Goal: Information Seeking & Learning: Find specific fact

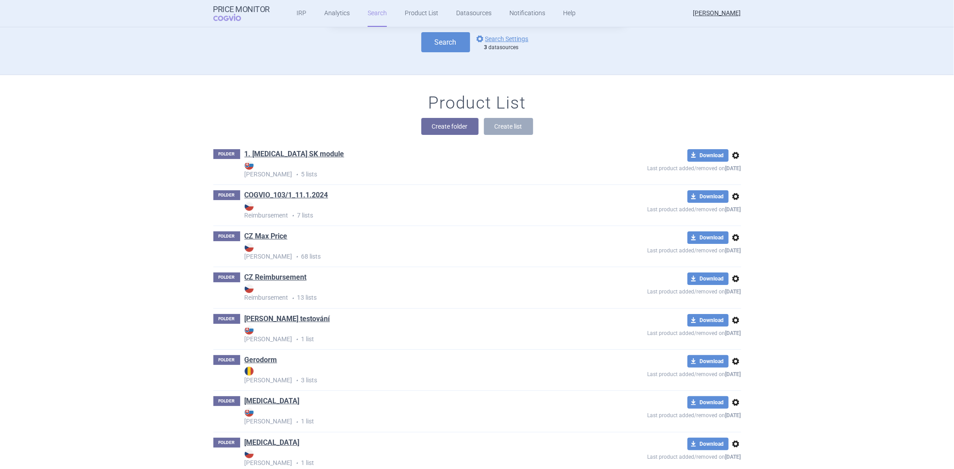
scroll to position [99, 0]
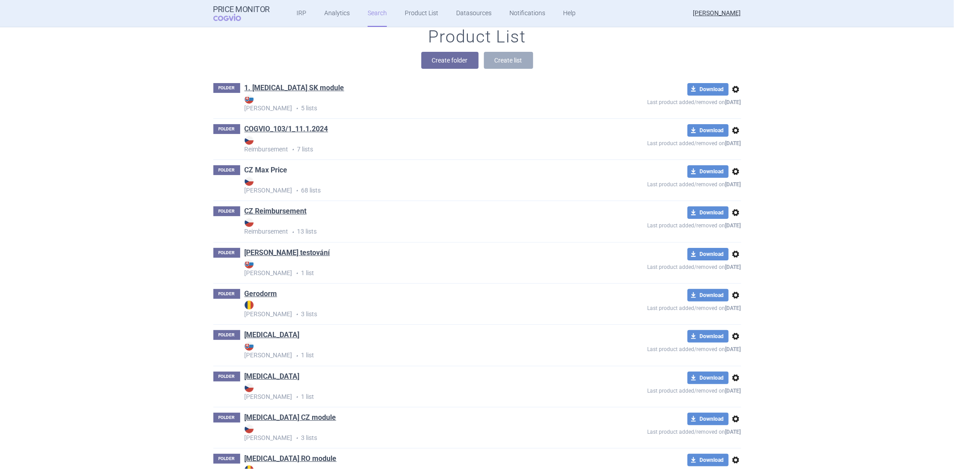
click at [255, 169] on link "CZ Max Price" at bounding box center [266, 170] width 43 height 10
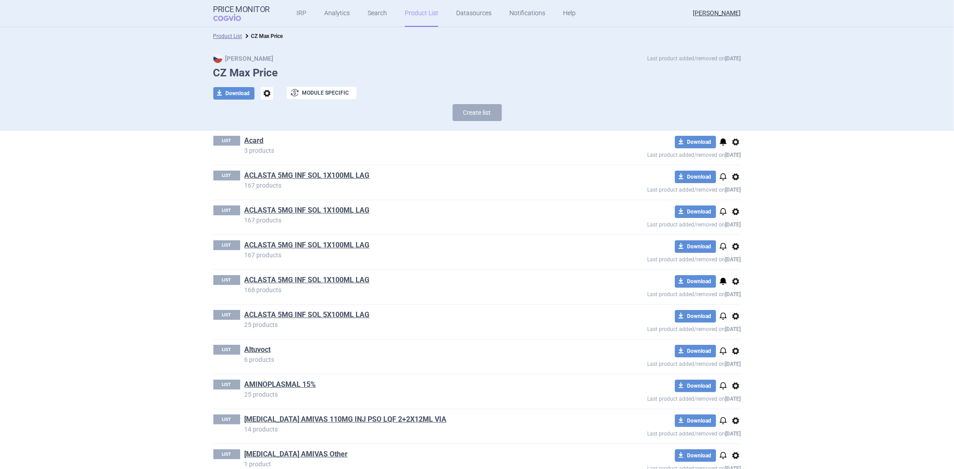
click at [296, 171] on link "ACLASTA 5MG INF SOL 1X100ML LAG" at bounding box center [307, 176] width 125 height 10
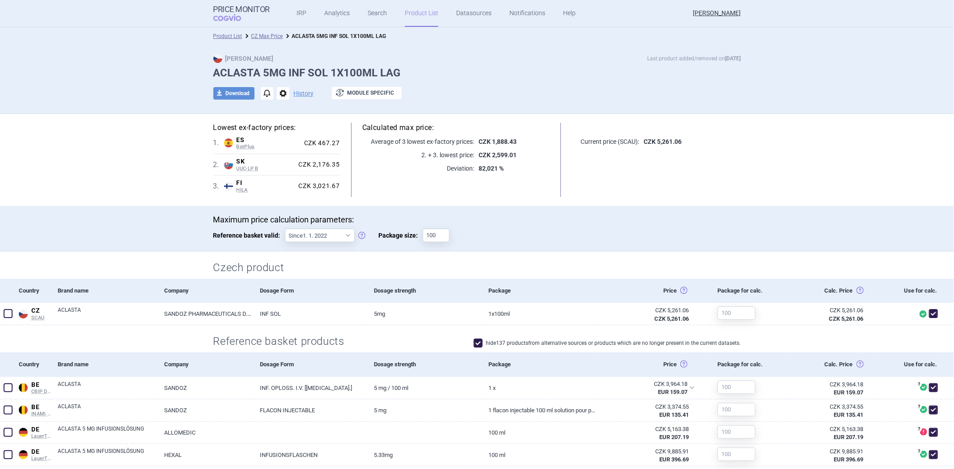
click at [606, 139] on p "Current price (SCAU):" at bounding box center [605, 141] width 67 height 9
click at [611, 124] on h5 at bounding box center [656, 128] width 169 height 10
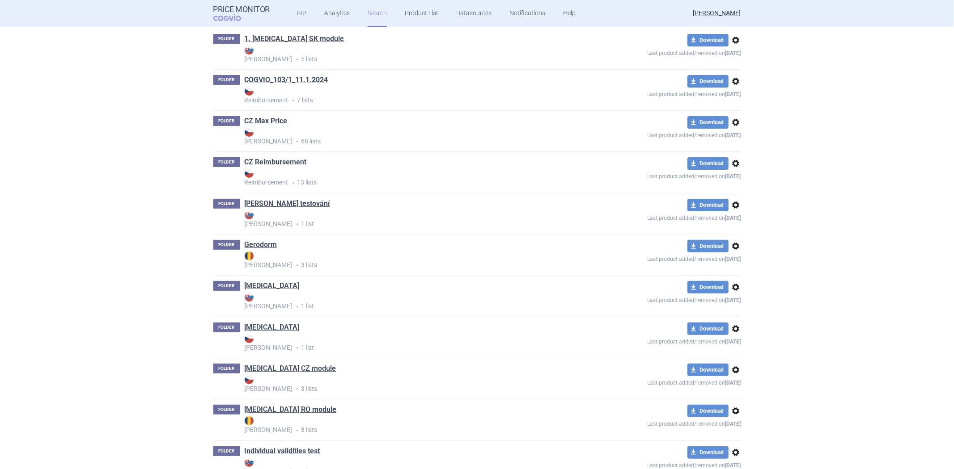
scroll to position [149, 0]
click at [588, 72] on div "FOLDER COGVIO_103/1_11.1.2024 Reimbursement • 7 lists download Download options…" at bounding box center [477, 89] width 528 height 41
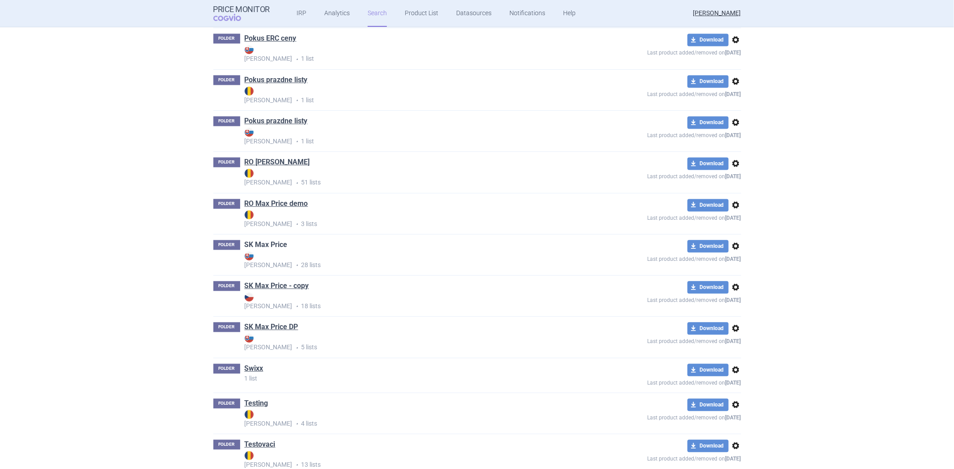
click at [260, 247] on link "SK Max Price" at bounding box center [266, 245] width 43 height 10
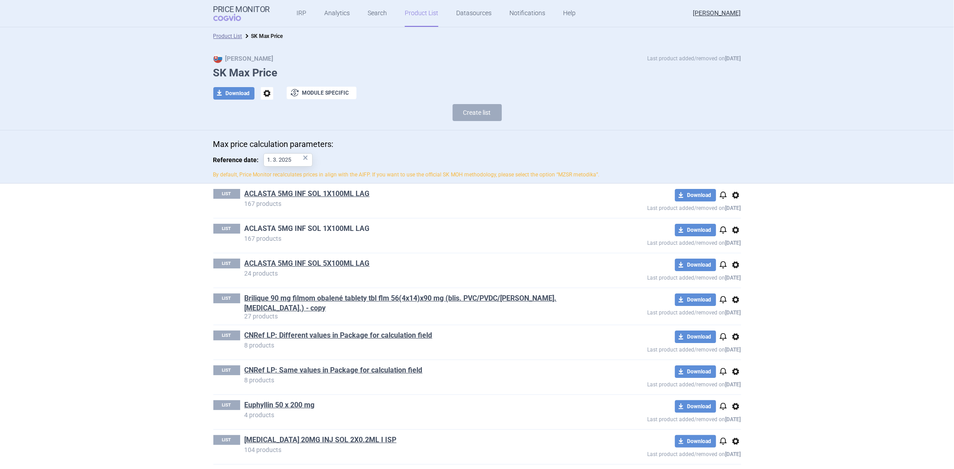
click at [320, 230] on link "ACLASTA 5MG INF SOL 1X100ML LAG" at bounding box center [307, 229] width 125 height 10
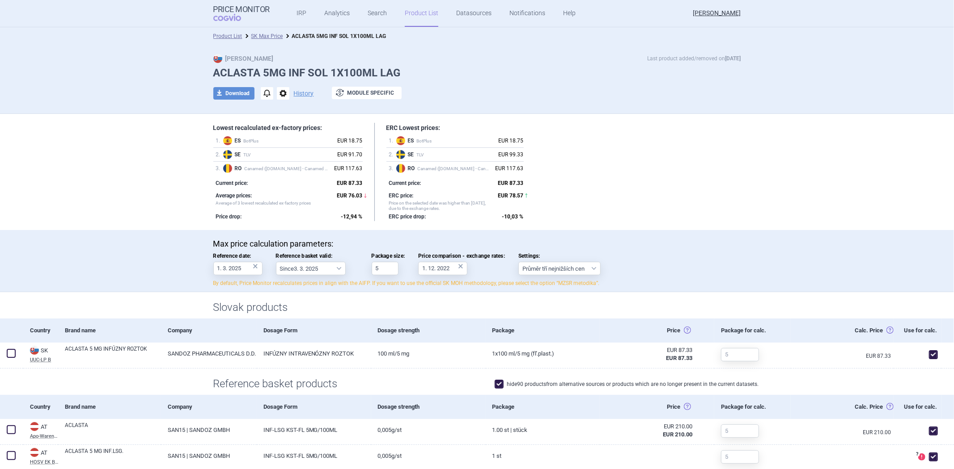
click at [281, 90] on span "options" at bounding box center [283, 93] width 13 height 13
click at [518, 112] on div "Max Price Last product added/removed on 8 Apr ACLASTA 5MG INF SOL 1X100ML LAG d…" at bounding box center [477, 79] width 954 height 69
click at [351, 165] on div "EUR 117.63" at bounding box center [348, 168] width 28 height 9
click at [349, 177] on div "Current price: EUR 87.33" at bounding box center [287, 181] width 149 height 13
click at [363, 197] on icon at bounding box center [365, 195] width 5 height 5
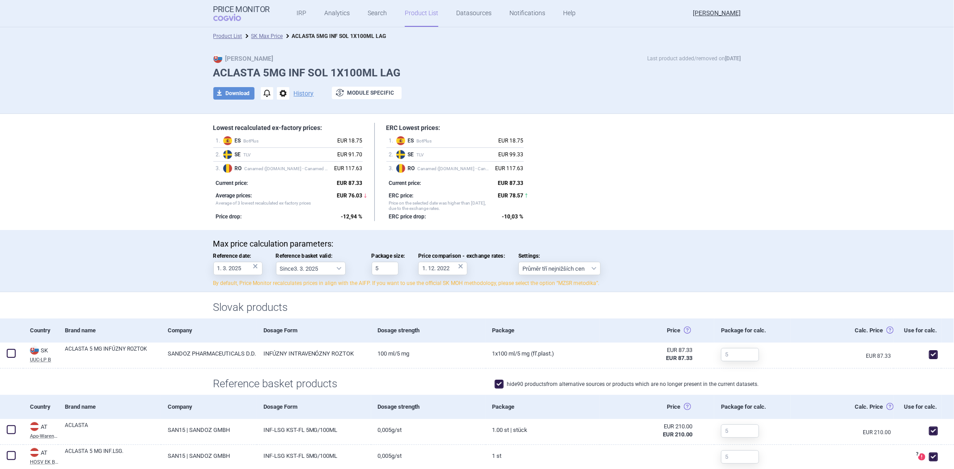
click at [553, 166] on div "Lowest recalculated ex-factory prices: 1 . ES BotPlus EUR 18.75 2 . SE TLV EUR …" at bounding box center [477, 172] width 528 height 98
click at [507, 190] on div "ERC price: Price on the selected date was higher than today, due to the exchang…" at bounding box center [454, 200] width 137 height 24
click at [508, 204] on div "ERC price: Price on the selected date was higher than today, due to the exchang…" at bounding box center [454, 201] width 137 height 20
click at [508, 197] on strong "EUR 78.57" at bounding box center [510, 196] width 25 height 6
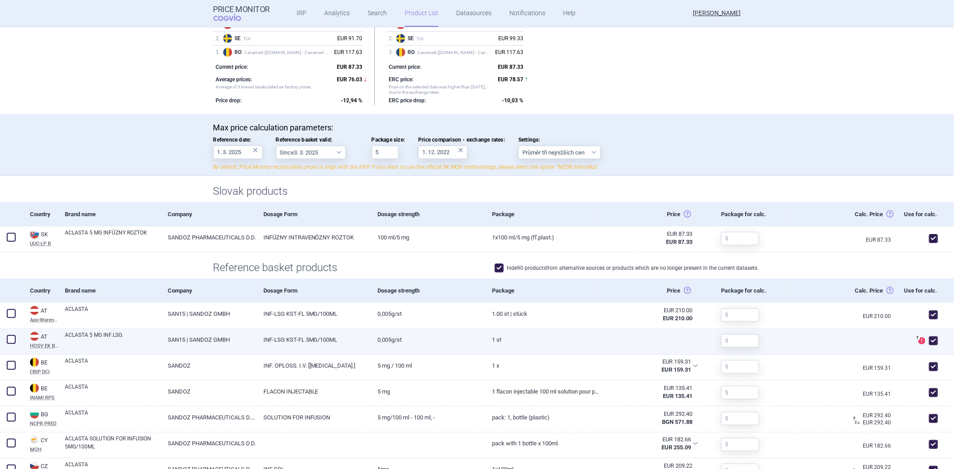
scroll to position [50, 0]
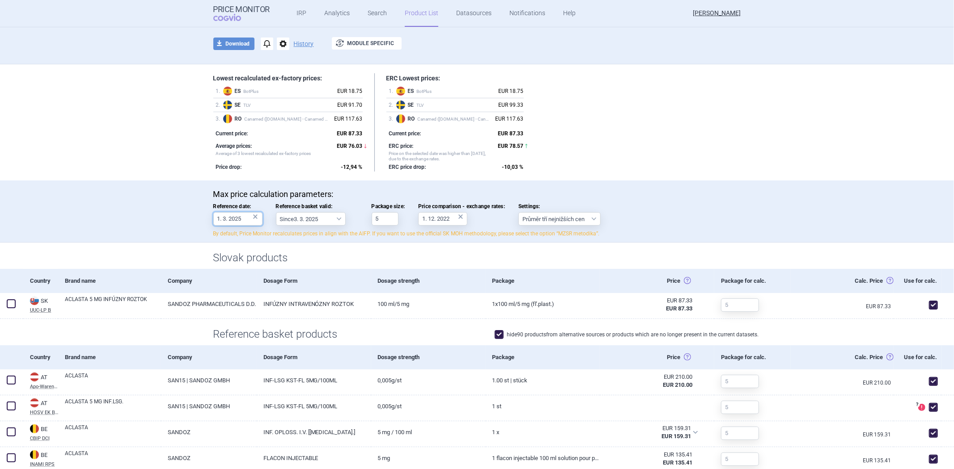
click at [230, 218] on input "1. 3. 2025" at bounding box center [237, 218] width 49 height 13
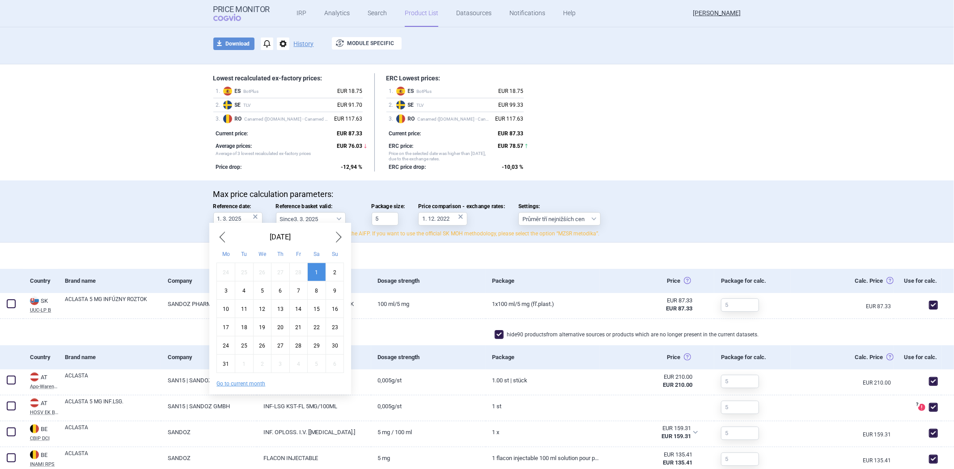
click at [225, 231] on span "Previous Month" at bounding box center [221, 237] width 11 height 14
click at [225, 232] on span "Previous Month" at bounding box center [221, 237] width 11 height 14
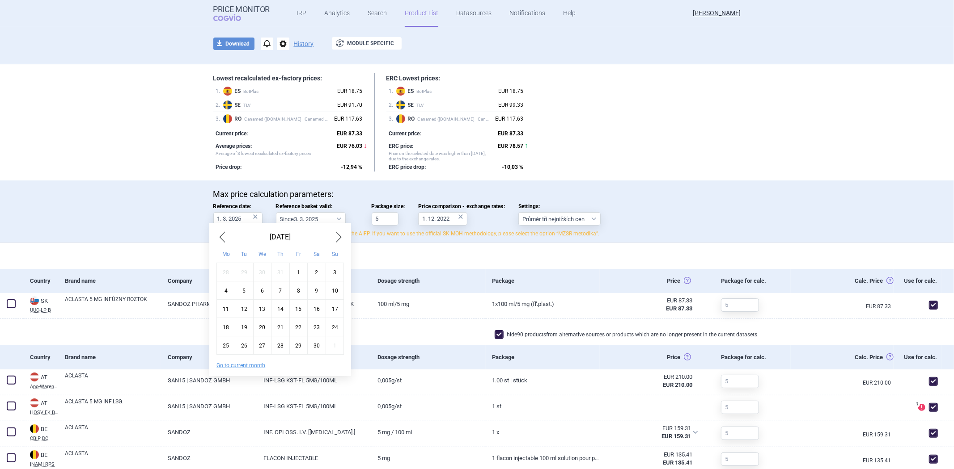
click at [225, 232] on span "Previous Month" at bounding box center [221, 237] width 11 height 14
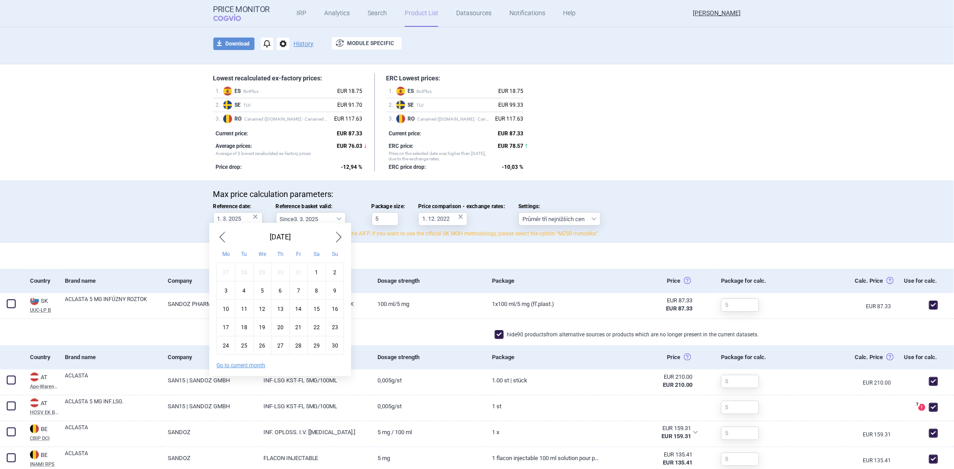
click at [225, 232] on span "Previous Month" at bounding box center [221, 237] width 11 height 14
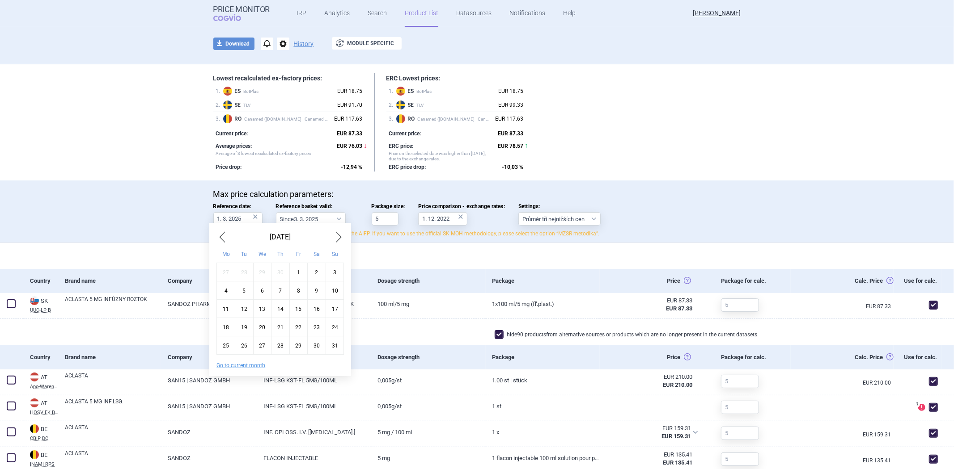
click at [225, 232] on span "Previous Month" at bounding box center [221, 237] width 11 height 14
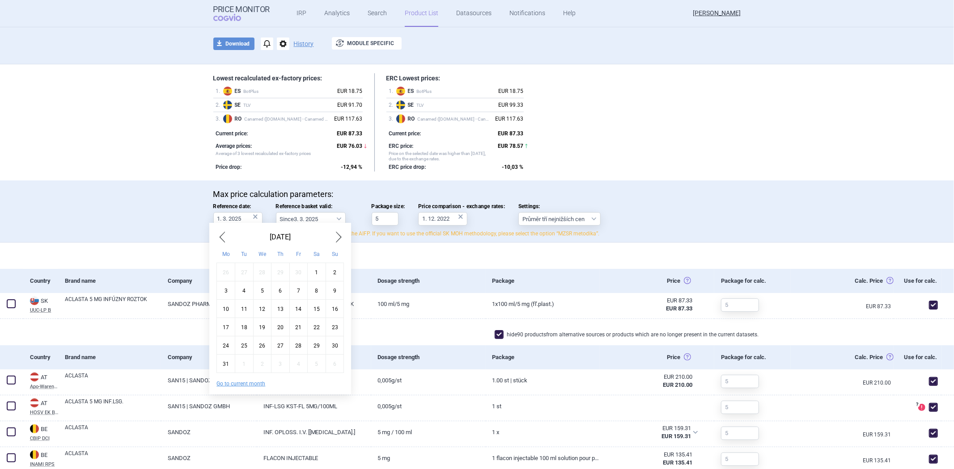
click at [225, 232] on span "Previous Month" at bounding box center [221, 237] width 11 height 14
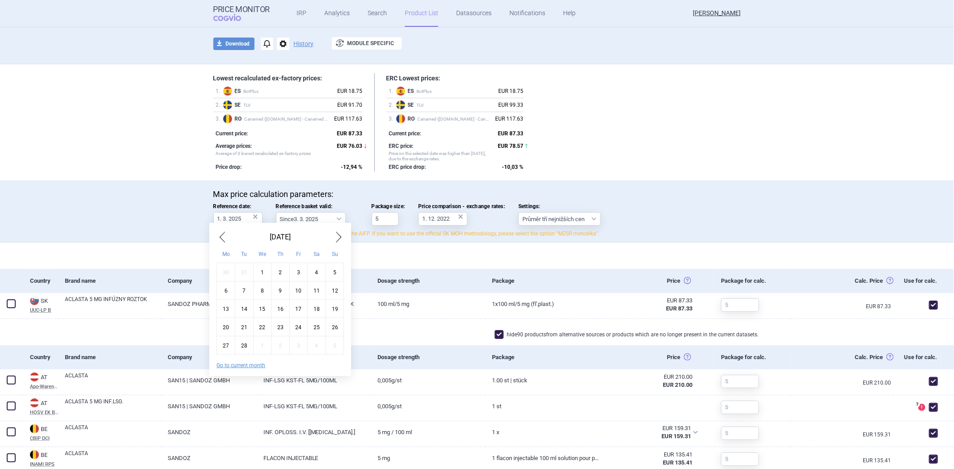
click at [225, 232] on span "Previous Month" at bounding box center [221, 237] width 11 height 14
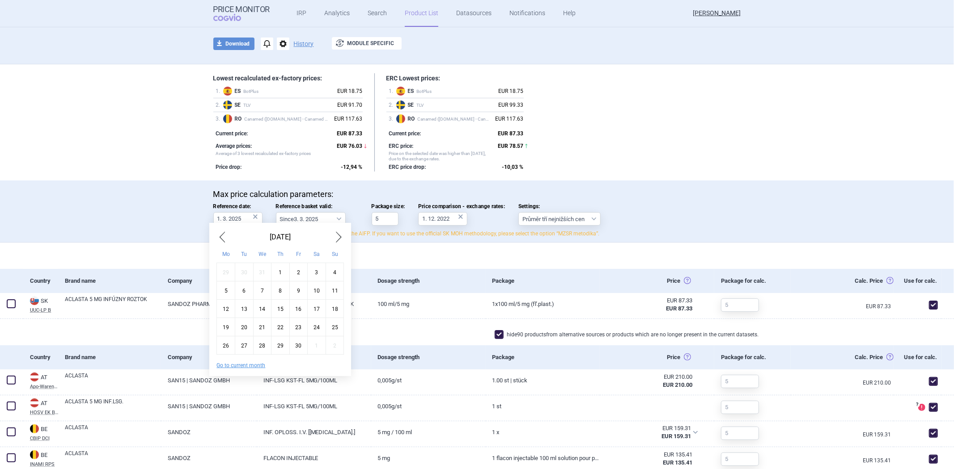
click at [225, 232] on span "Previous Month" at bounding box center [221, 237] width 11 height 14
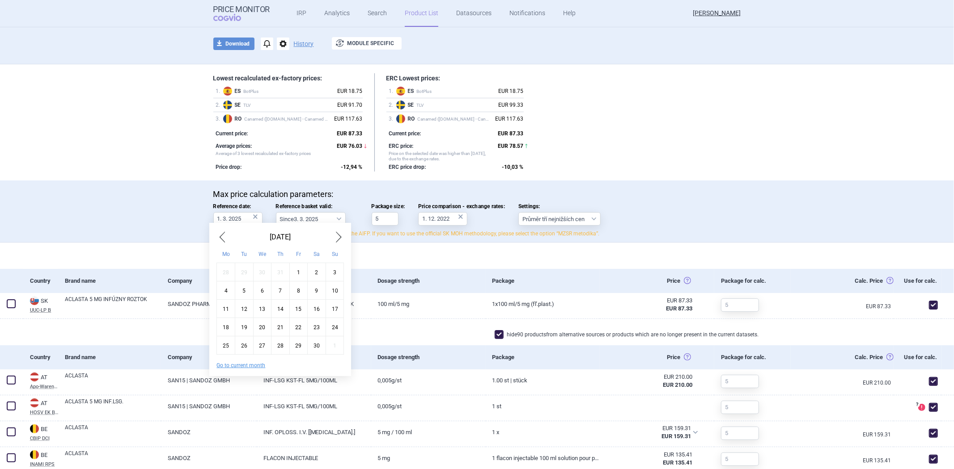
click at [225, 232] on span "Previous Month" at bounding box center [221, 237] width 11 height 14
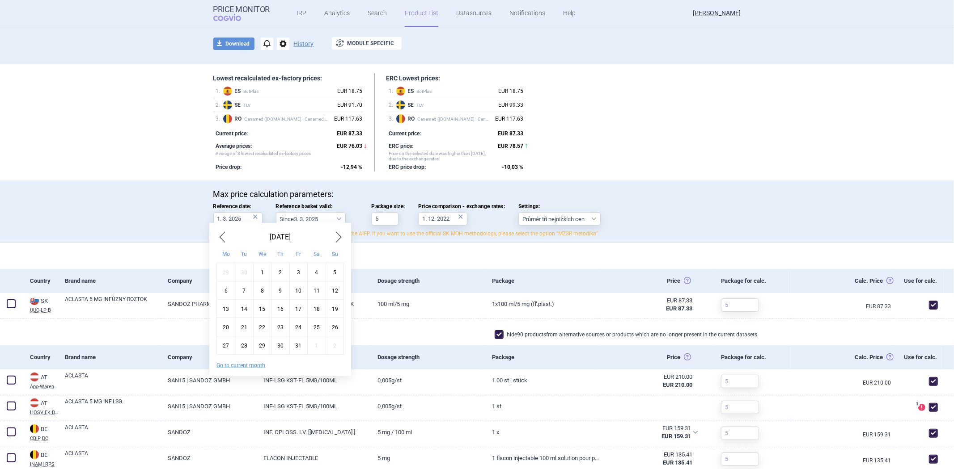
click at [225, 232] on span "Previous Month" at bounding box center [221, 237] width 11 height 14
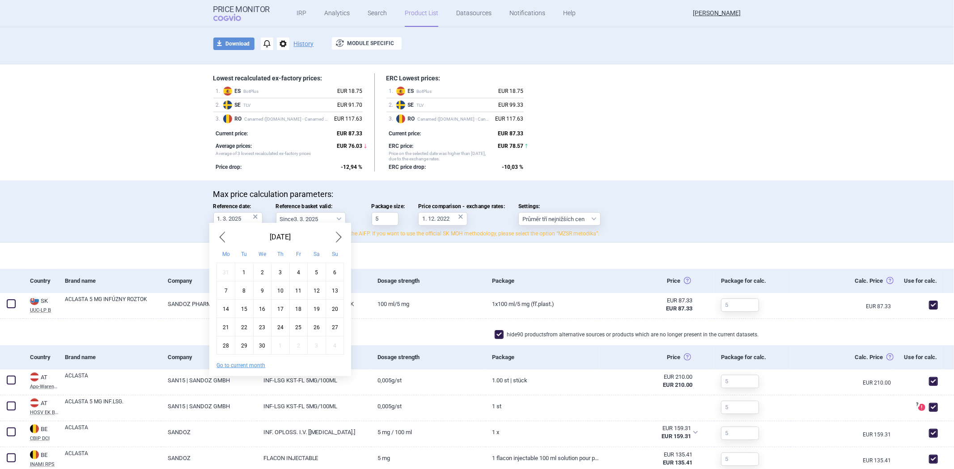
click at [225, 232] on span "Previous Month" at bounding box center [221, 237] width 11 height 14
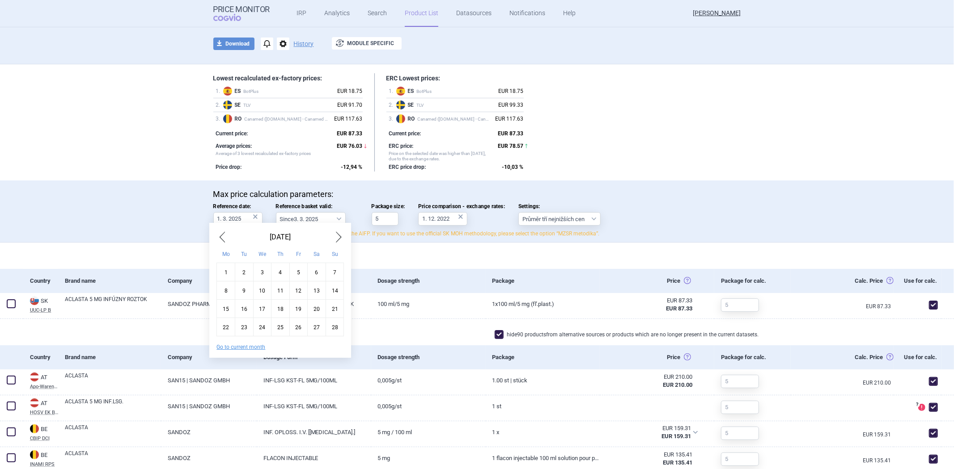
click at [225, 232] on span "Previous Month" at bounding box center [221, 237] width 11 height 14
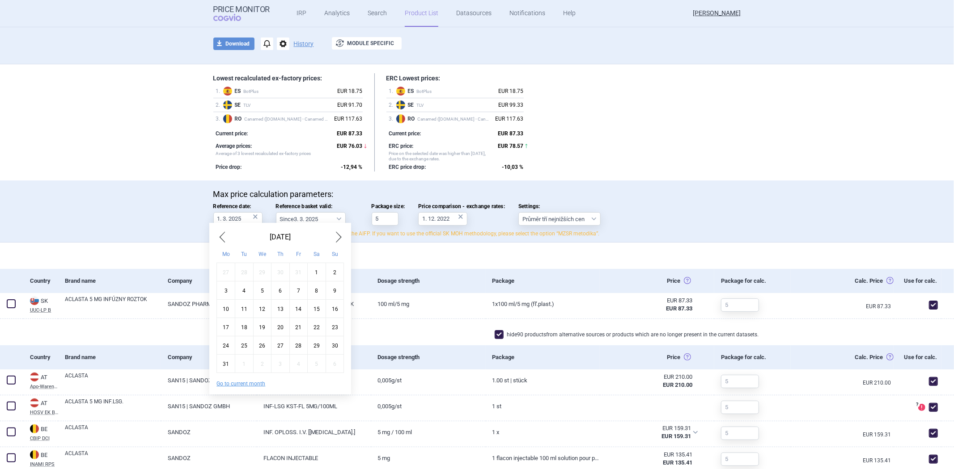
click at [225, 232] on span "Previous Month" at bounding box center [221, 237] width 11 height 14
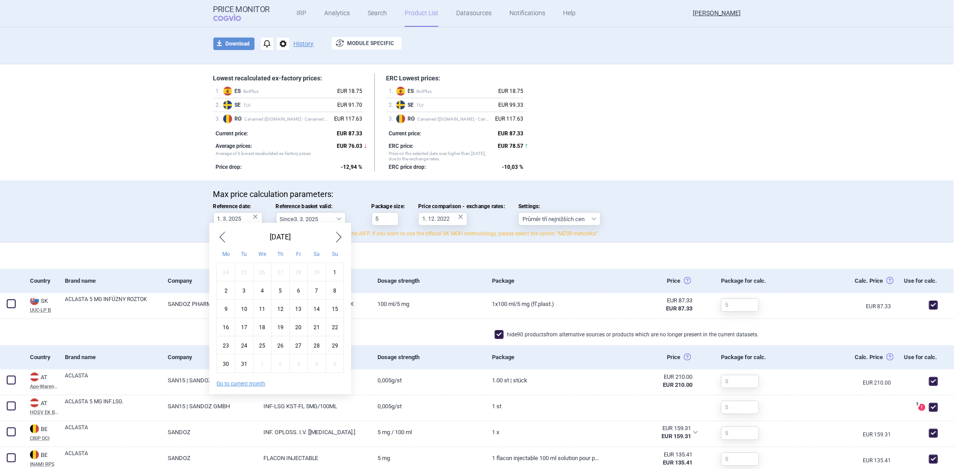
click at [225, 232] on span "Previous Month" at bounding box center [221, 237] width 11 height 14
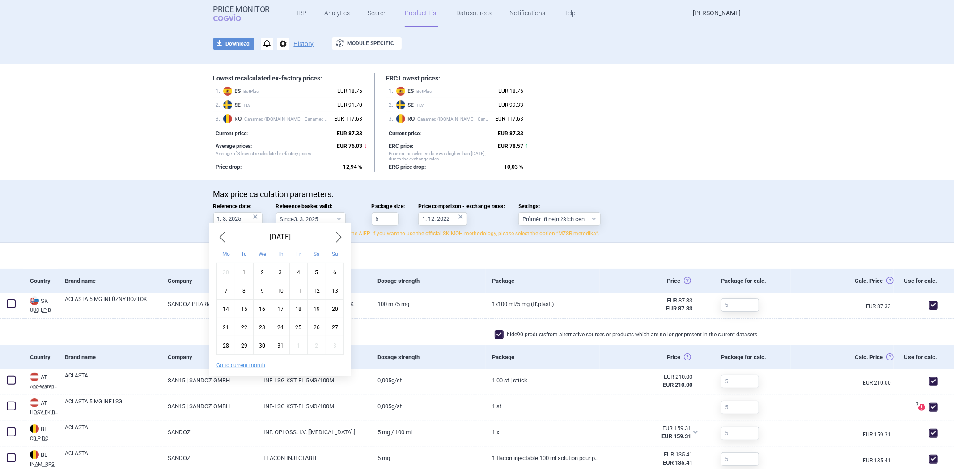
click at [225, 232] on span "Previous Month" at bounding box center [221, 237] width 11 height 14
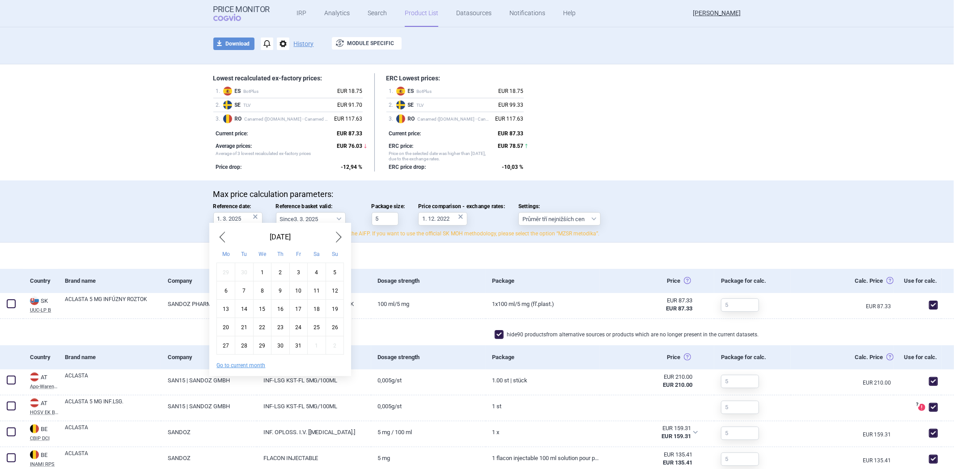
click at [225, 232] on span "Previous Month" at bounding box center [221, 237] width 11 height 14
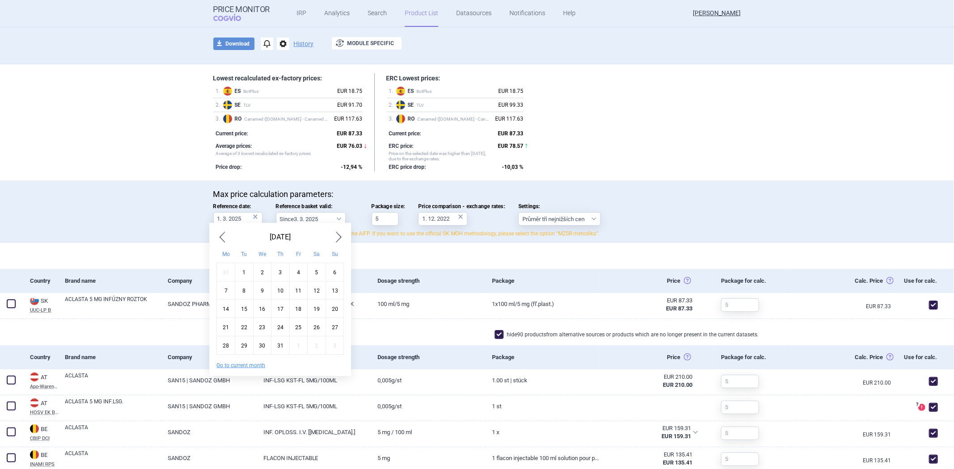
click at [225, 232] on span "Previous Month" at bounding box center [221, 237] width 11 height 14
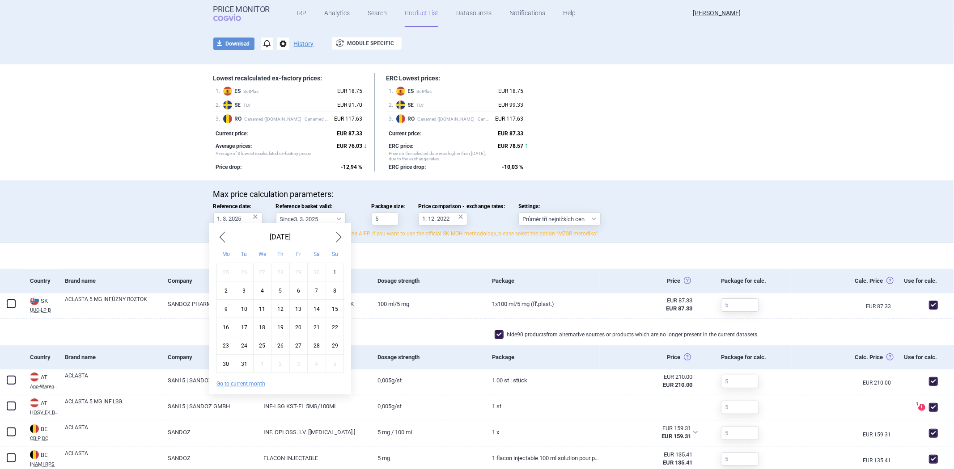
click at [225, 232] on span "Previous Month" at bounding box center [221, 237] width 11 height 14
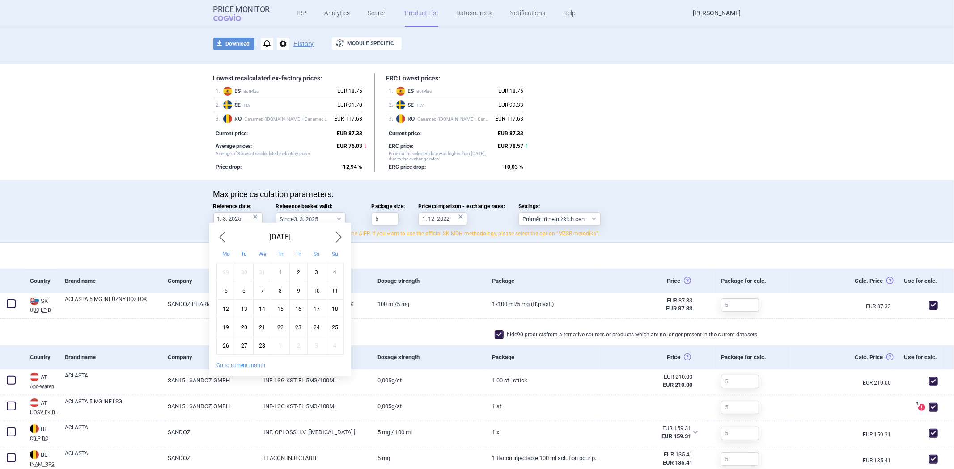
click at [225, 232] on span "Previous Month" at bounding box center [221, 237] width 11 height 14
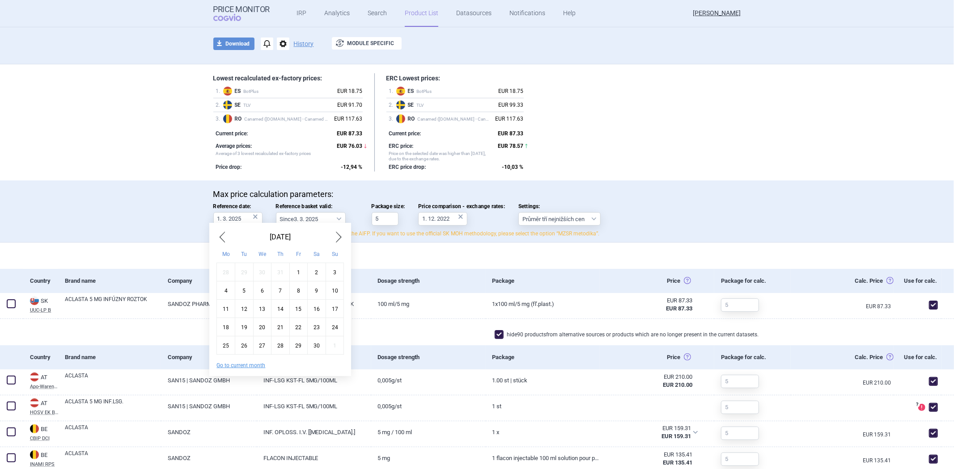
click at [225, 232] on span "Previous Month" at bounding box center [221, 237] width 11 height 14
click at [278, 273] on div "1" at bounding box center [280, 272] width 18 height 18
type input "1. 6. 2017"
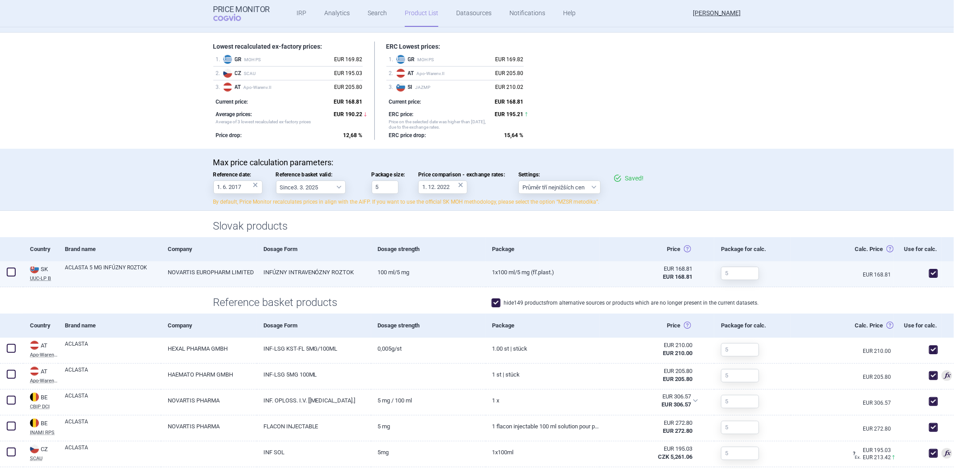
scroll to position [198, 0]
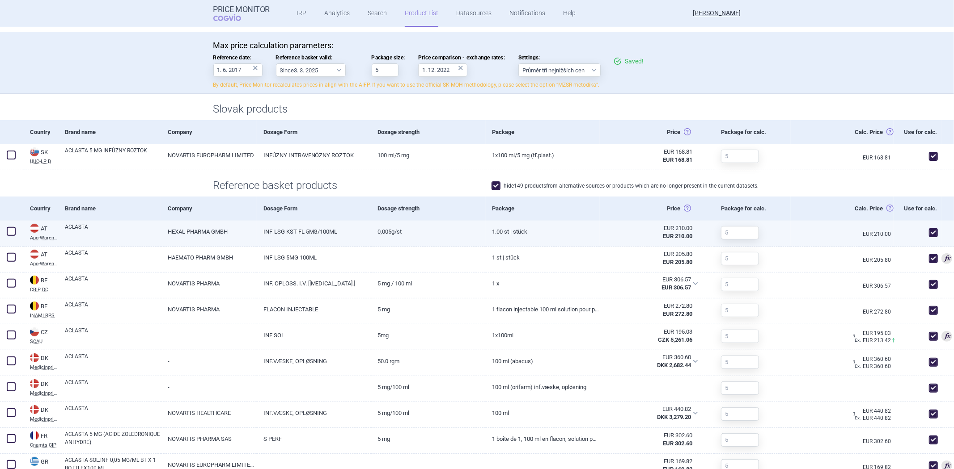
click at [361, 235] on link "INF-LSG KST-FL 5MG/100ML" at bounding box center [314, 232] width 114 height 22
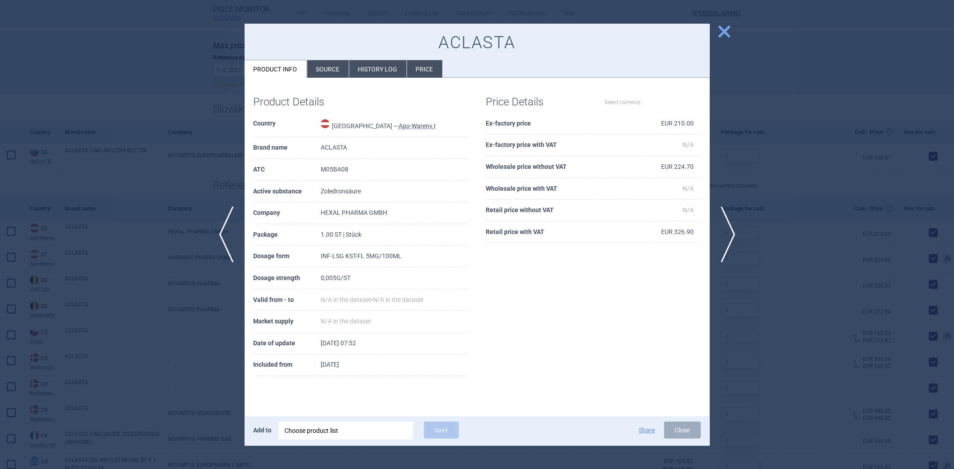
select select "EUR"
click at [385, 66] on li "History log" at bounding box center [377, 68] width 57 height 17
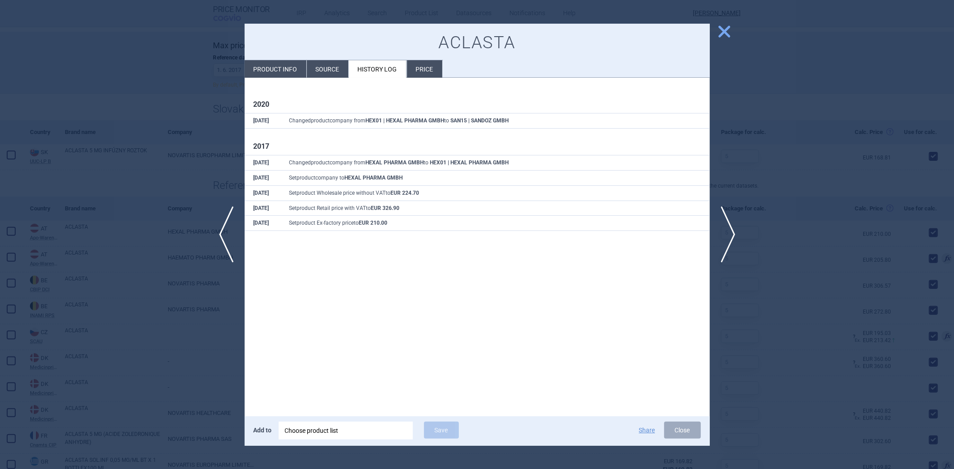
click at [186, 139] on div at bounding box center [477, 234] width 954 height 469
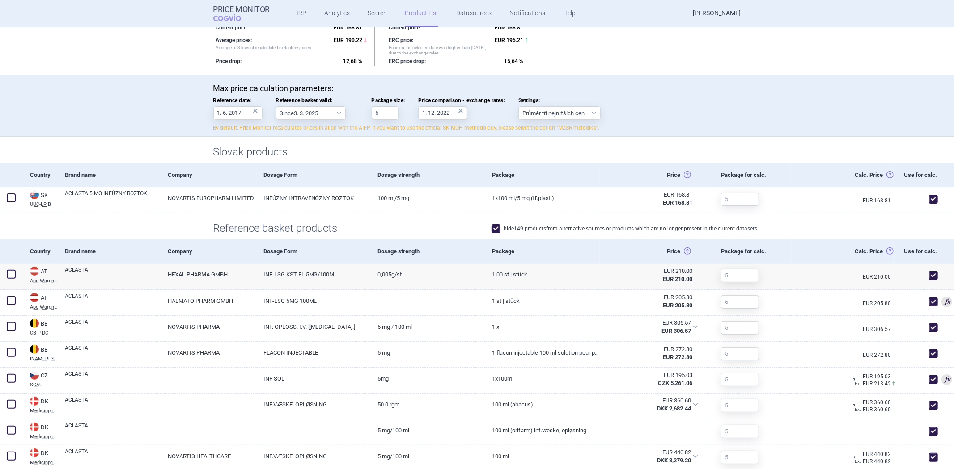
scroll to position [99, 0]
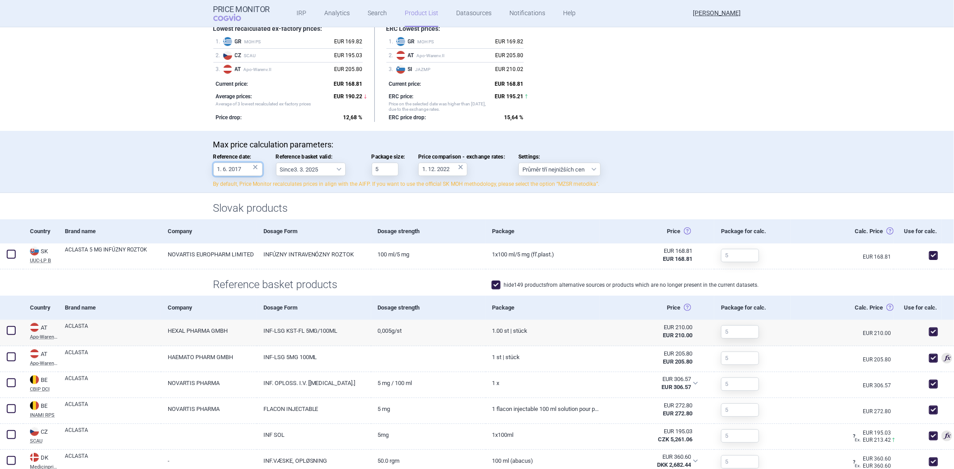
click at [215, 170] on input "1. 6. 2017" at bounding box center [237, 169] width 49 height 13
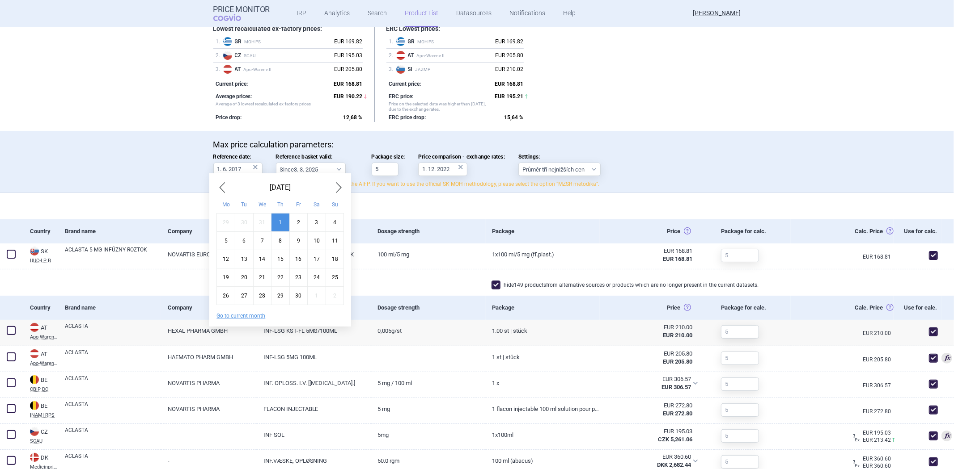
click at [225, 190] on span "Previous Month" at bounding box center [221, 188] width 11 height 14
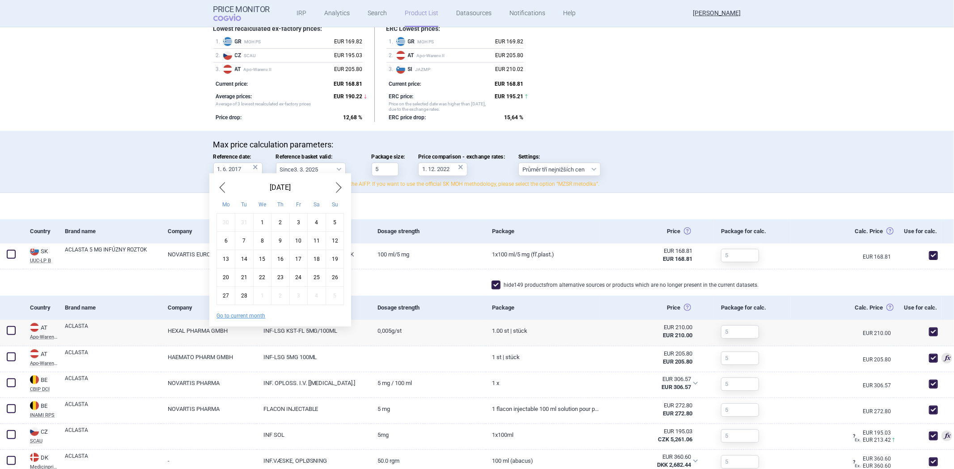
click at [225, 190] on span "Previous Month" at bounding box center [221, 188] width 11 height 14
click at [225, 188] on span "Previous Month" at bounding box center [221, 188] width 11 height 14
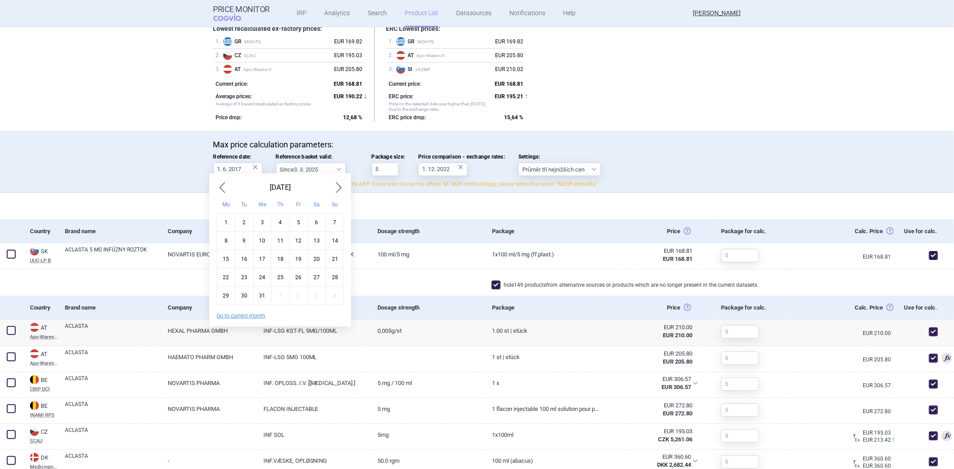
click at [225, 188] on span "Previous Month" at bounding box center [221, 188] width 11 height 14
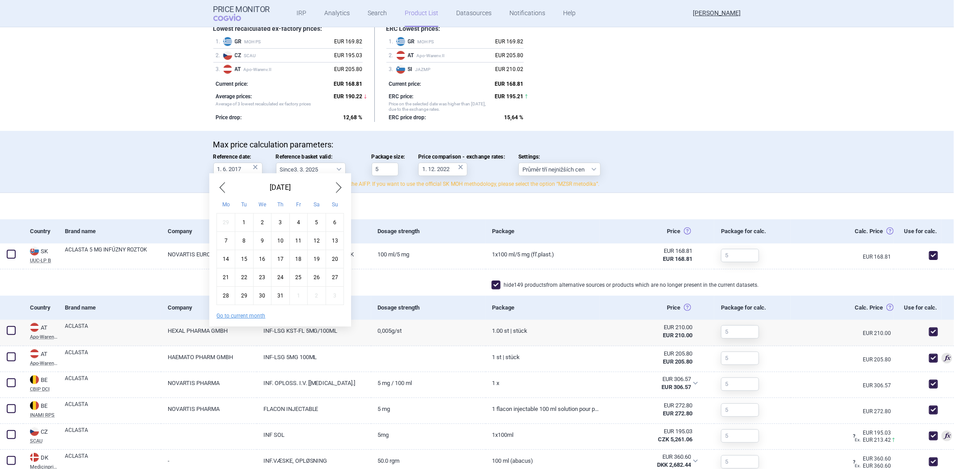
click at [225, 188] on span "Previous Month" at bounding box center [221, 188] width 11 height 14
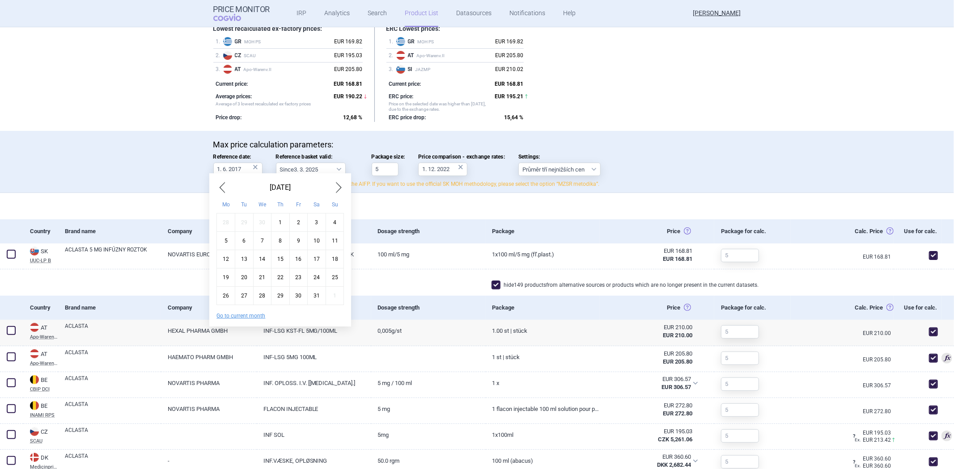
click at [225, 188] on span "Previous Month" at bounding box center [221, 188] width 11 height 14
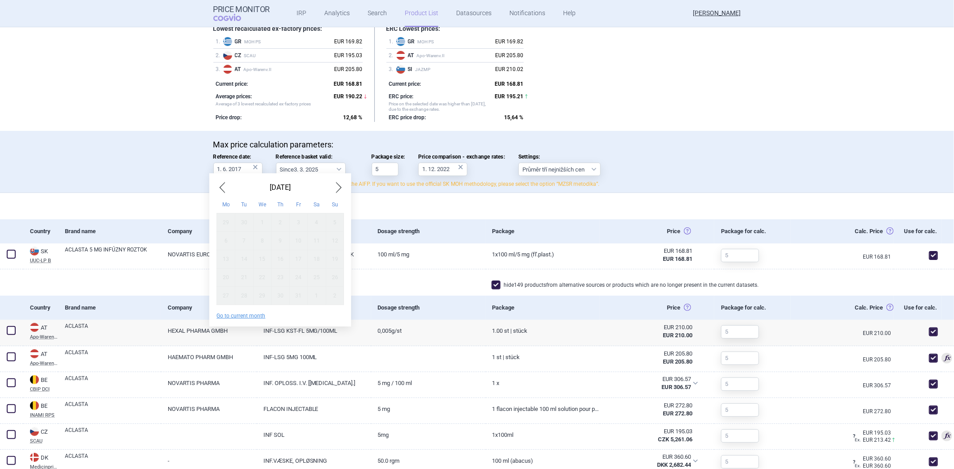
click at [225, 188] on span "Previous Month" at bounding box center [221, 188] width 11 height 14
click at [255, 222] on div "25" at bounding box center [262, 222] width 18 height 18
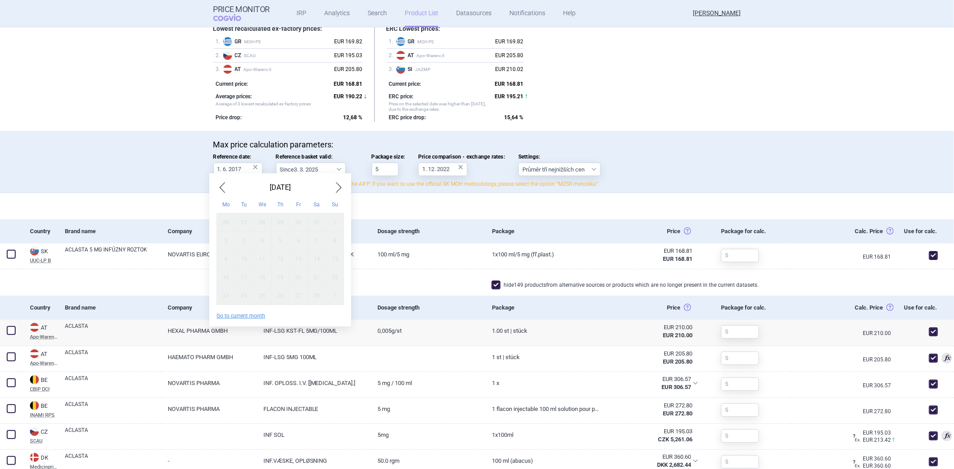
click at [260, 220] on div "28" at bounding box center [262, 222] width 18 height 18
click at [260, 220] on div "31" at bounding box center [262, 222] width 18 height 18
click at [262, 220] on div "3" at bounding box center [262, 222] width 18 height 18
click at [265, 220] on div "3" at bounding box center [262, 222] width 18 height 18
click at [334, 190] on span "Next Month" at bounding box center [338, 188] width 11 height 14
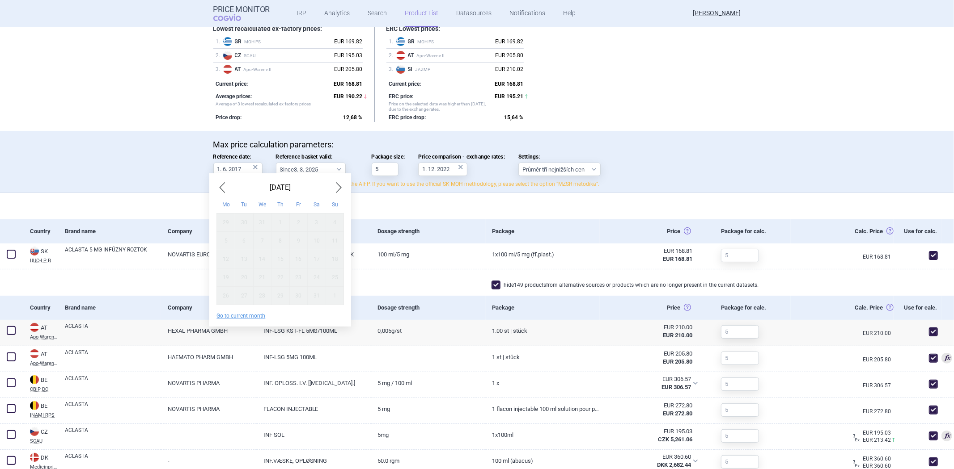
click at [334, 190] on span "Next Month" at bounding box center [338, 188] width 11 height 14
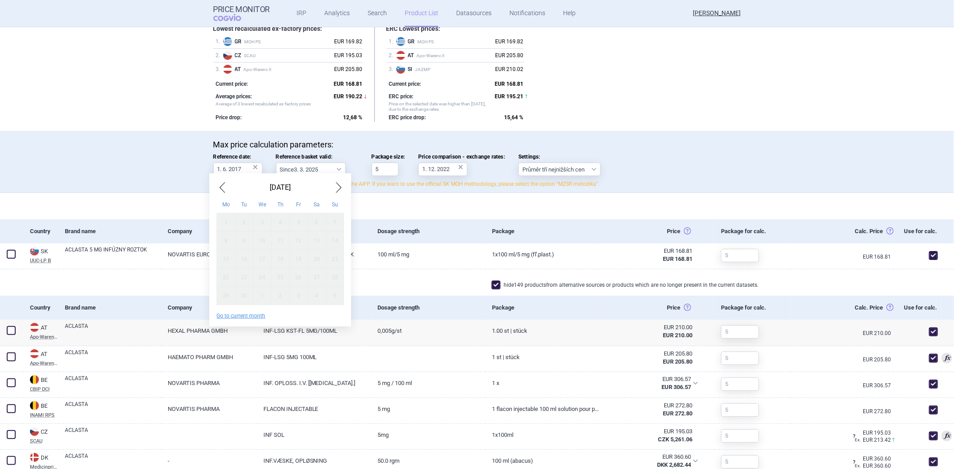
click at [334, 190] on span "Next Month" at bounding box center [338, 188] width 11 height 14
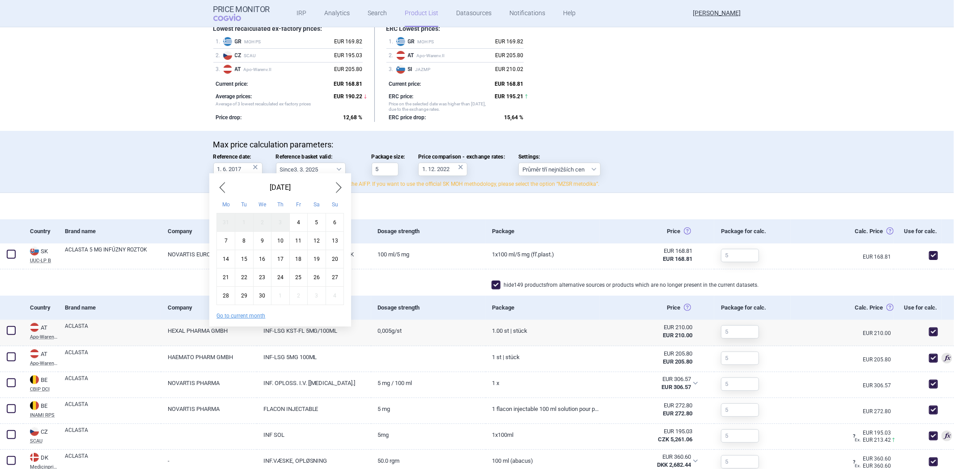
click at [334, 190] on span "Next Month" at bounding box center [338, 188] width 11 height 14
click at [213, 185] on div "October 2015 Mo Tu We Th Fr Sa Su 28 29 30 1 2 3 4 5 6 7 8 9 10 11 12 13 14 15 …" at bounding box center [280, 243] width 142 height 125
click at [215, 185] on div "October 2015 Mo Tu We Th Fr Sa Su 28 29 30 1 2 3 4 5 6 7 8 9 10 11 12 13 14 15 …" at bounding box center [280, 243] width 142 height 125
click at [217, 185] on span "Previous Month" at bounding box center [221, 188] width 11 height 14
click at [300, 227] on div "4" at bounding box center [298, 222] width 18 height 18
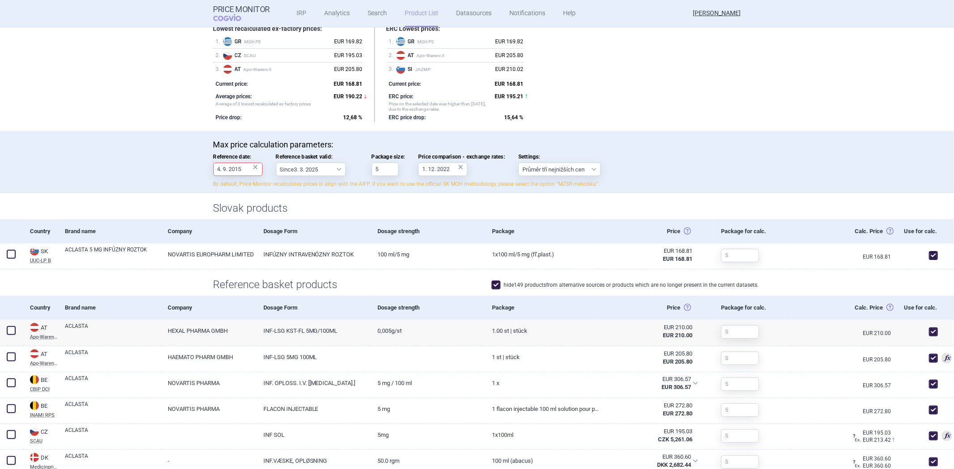
click at [343, 226] on div "Dosage Form" at bounding box center [314, 232] width 114 height 24
click at [337, 215] on div "Slovak products" at bounding box center [476, 210] width 563 height 17
click at [245, 168] on input "4. 9. 2015" at bounding box center [237, 169] width 49 height 13
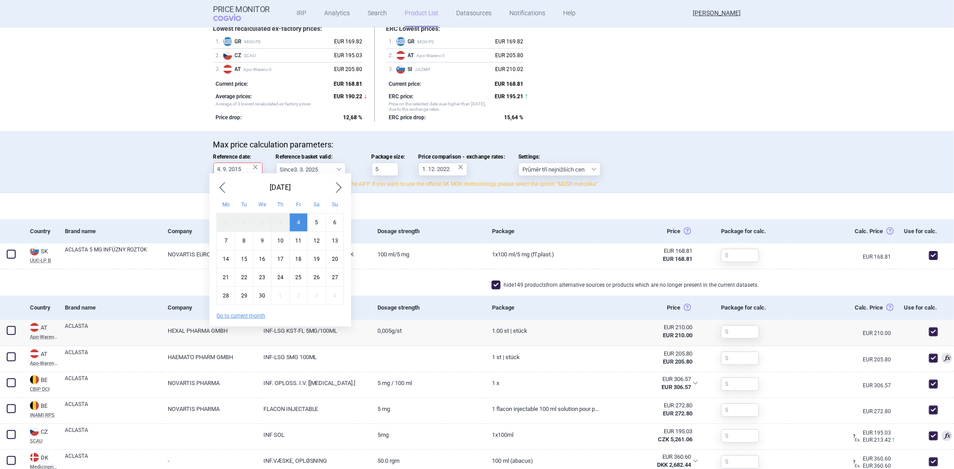
click at [312, 217] on div "5" at bounding box center [317, 222] width 18 height 18
type input "5. 9. 2015"
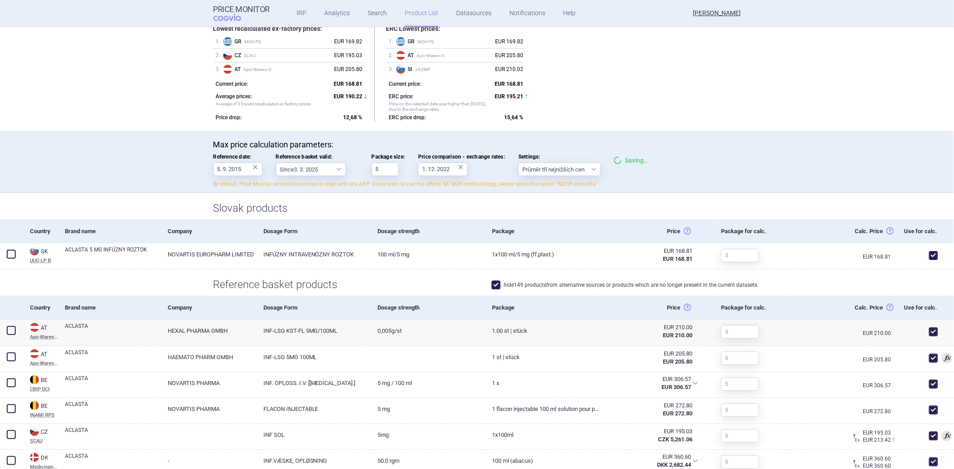
click at [335, 222] on div "Dosage Form" at bounding box center [314, 232] width 114 height 24
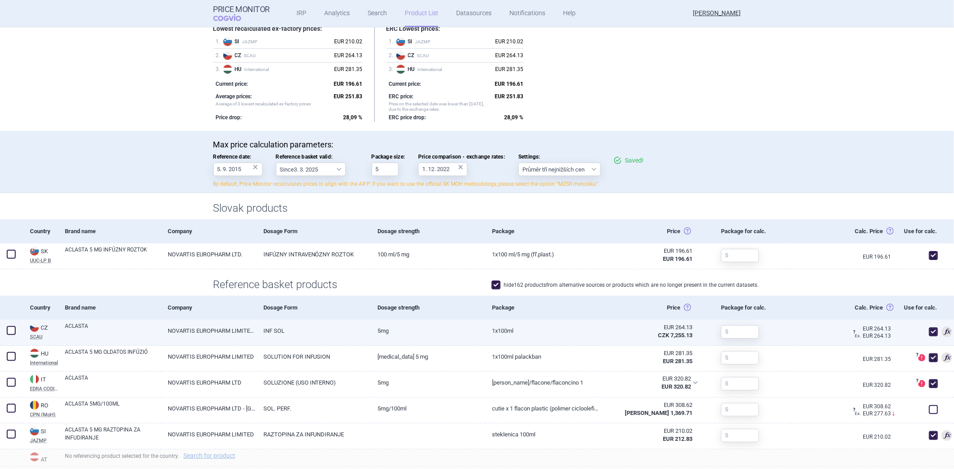
click at [333, 336] on link "INF SOL" at bounding box center [314, 331] width 114 height 22
select select "EUR"
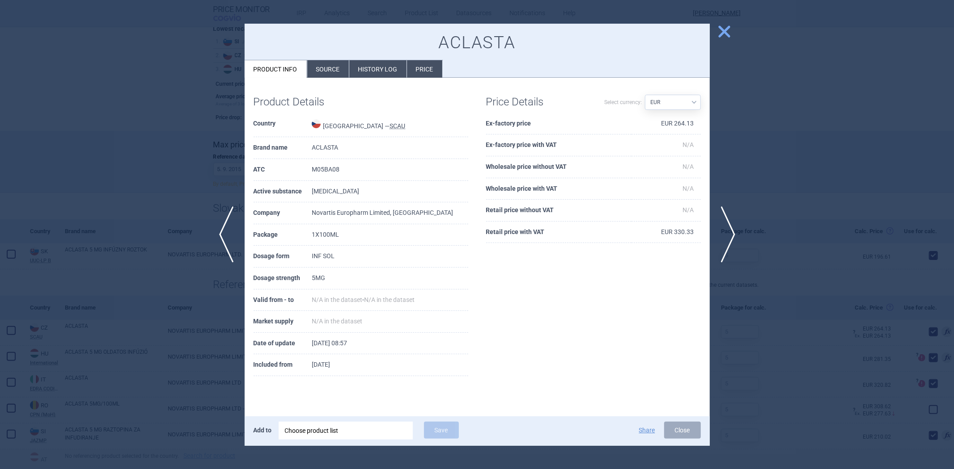
click at [361, 70] on li "History log" at bounding box center [377, 68] width 57 height 17
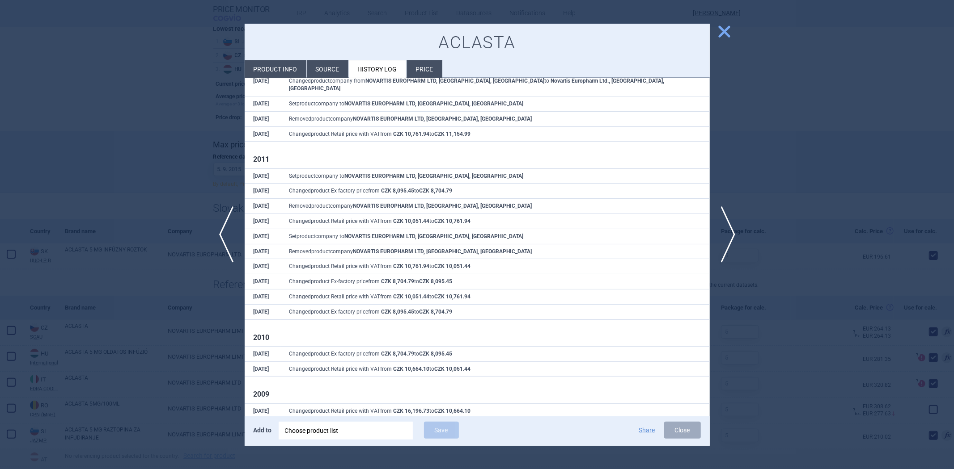
scroll to position [690, 0]
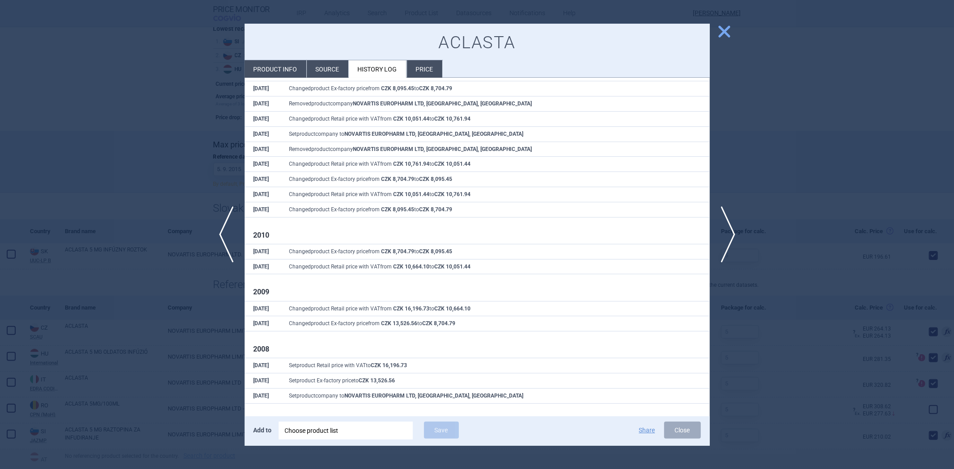
click at [159, 203] on div at bounding box center [477, 234] width 954 height 469
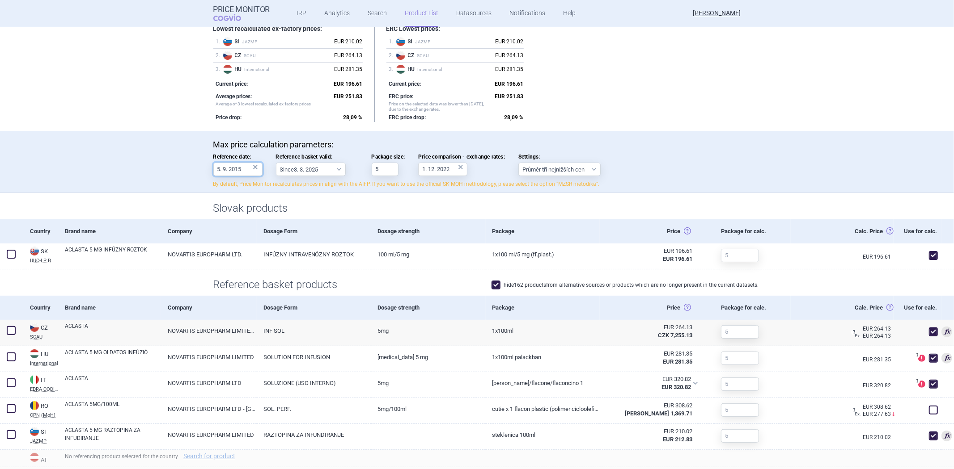
click at [225, 169] on input "5. 9. 2015" at bounding box center [237, 169] width 49 height 13
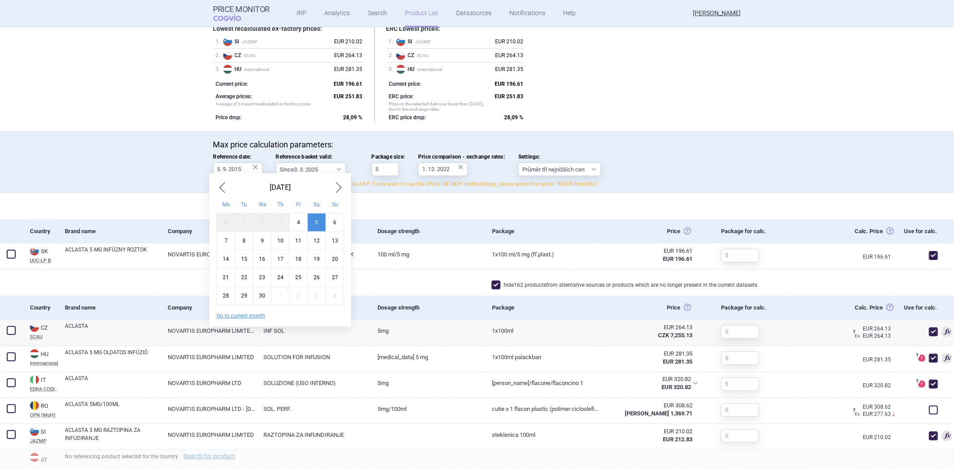
click at [295, 216] on div "4" at bounding box center [298, 222] width 18 height 18
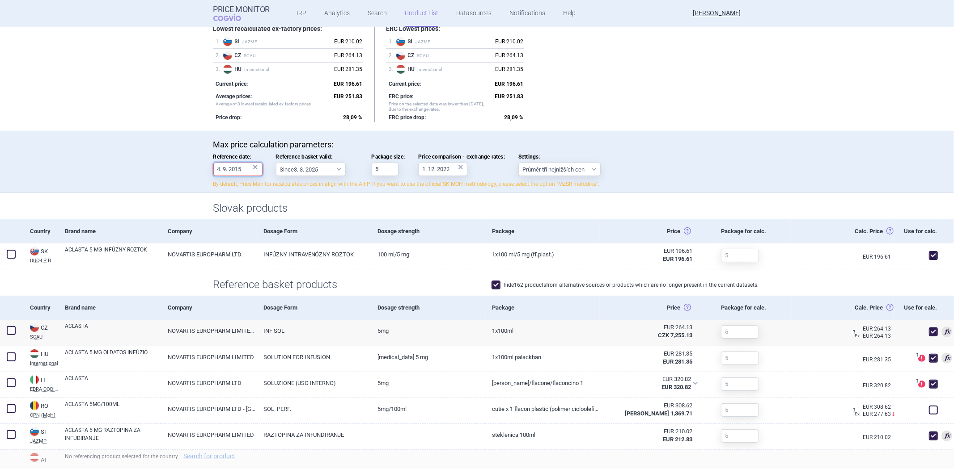
click at [228, 171] on input "4. 9. 2015" at bounding box center [237, 169] width 49 height 13
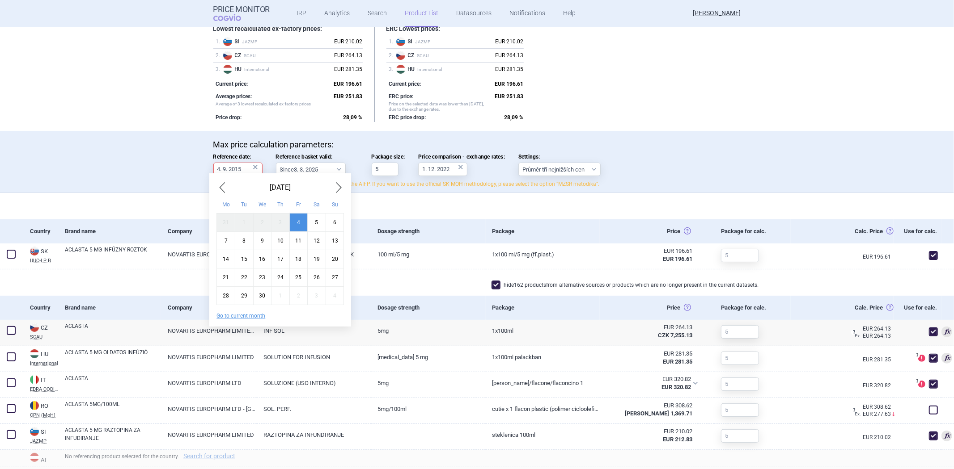
click at [212, 187] on div "September 2015 Mo Tu We Th Fr Sa Su 31 1 2 3 4 5 6 7 8 9 10 11 12 13 14 15 16 1…" at bounding box center [280, 243] width 142 height 125
click at [220, 187] on span "Previous Month" at bounding box center [221, 188] width 11 height 14
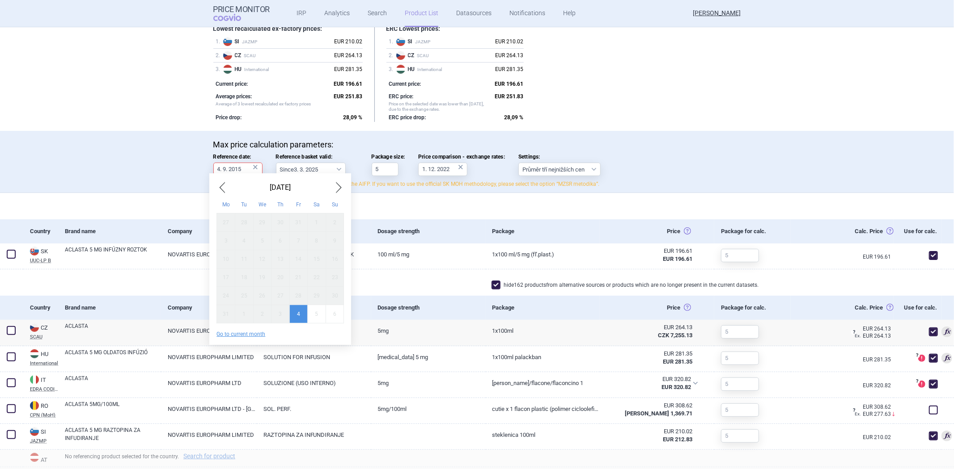
click at [284, 241] on div "6" at bounding box center [280, 241] width 18 height 18
drag, startPoint x: 277, startPoint y: 243, endPoint x: 308, endPoint y: 215, distance: 42.1
click at [276, 242] on div "6" at bounding box center [280, 241] width 18 height 18
click at [334, 190] on span "Next Month" at bounding box center [338, 188] width 11 height 14
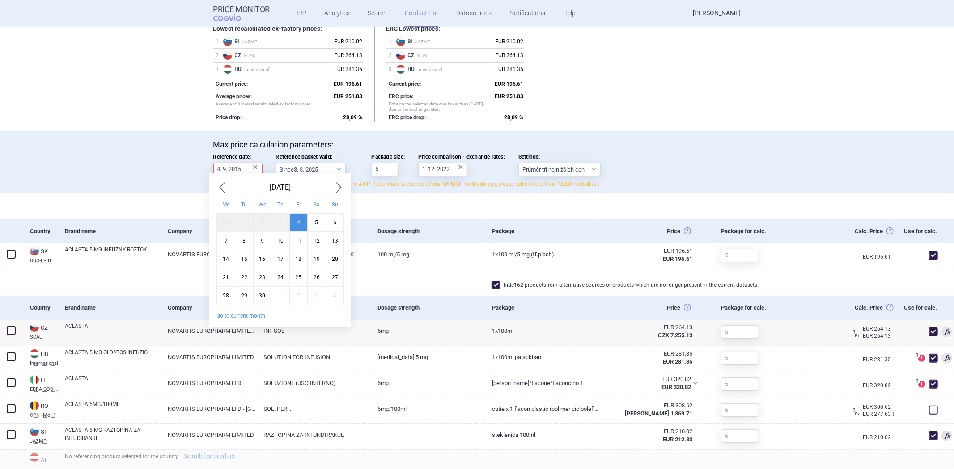
click at [308, 221] on div "5" at bounding box center [317, 222] width 18 height 18
type input "5. 9. 2015"
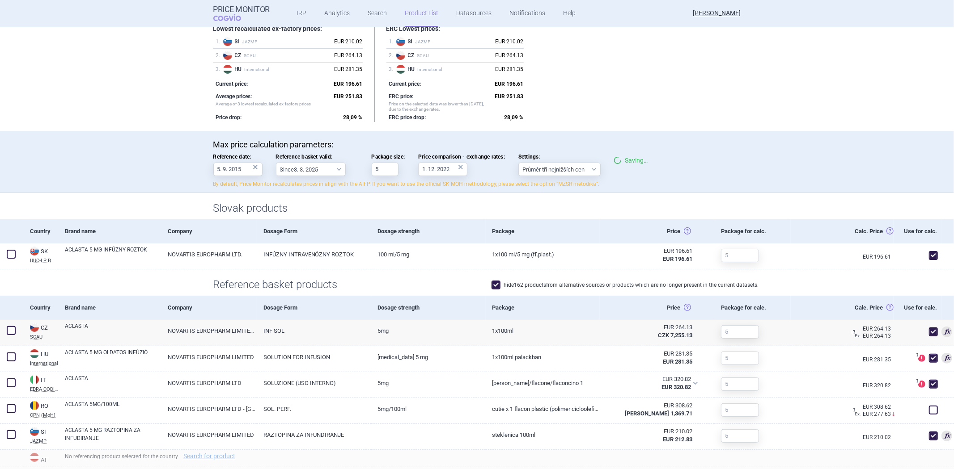
click at [301, 208] on h1 "Slovak products" at bounding box center [477, 208] width 528 height 13
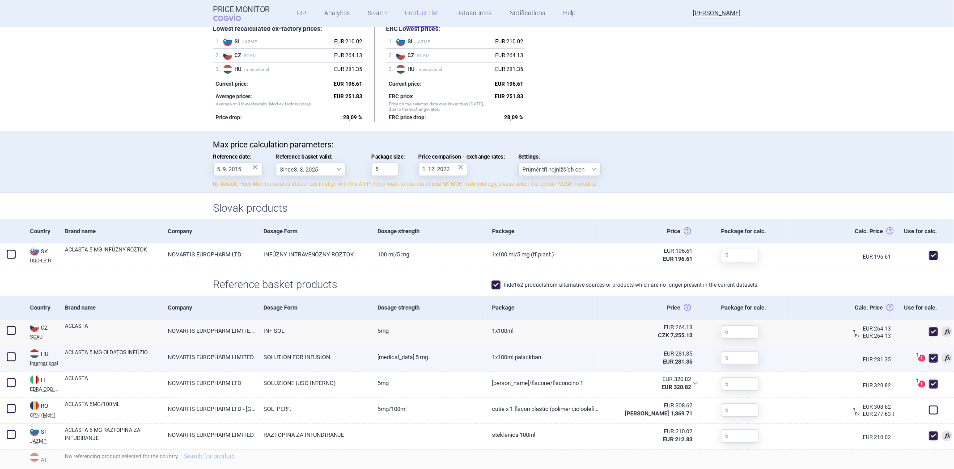
click at [418, 362] on link "[MEDICAL_DATA] 5 mg" at bounding box center [428, 357] width 114 height 22
select select "EUR"
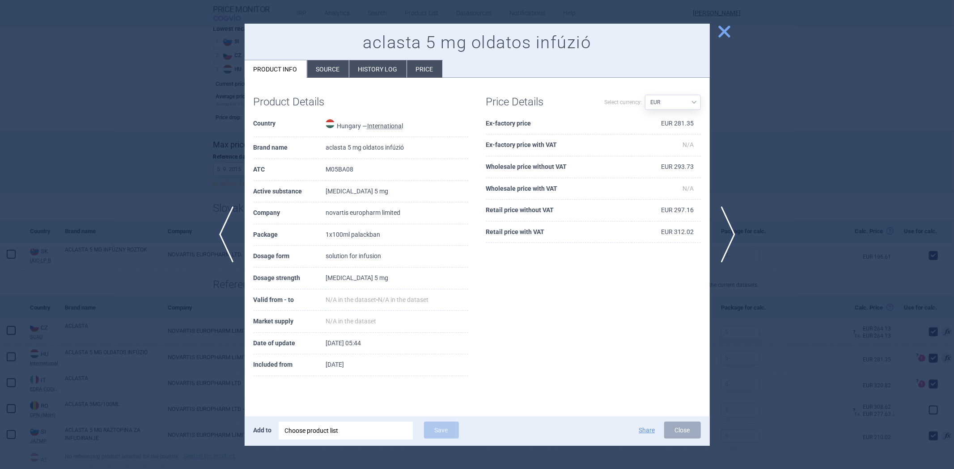
click at [372, 69] on li "History log" at bounding box center [377, 68] width 57 height 17
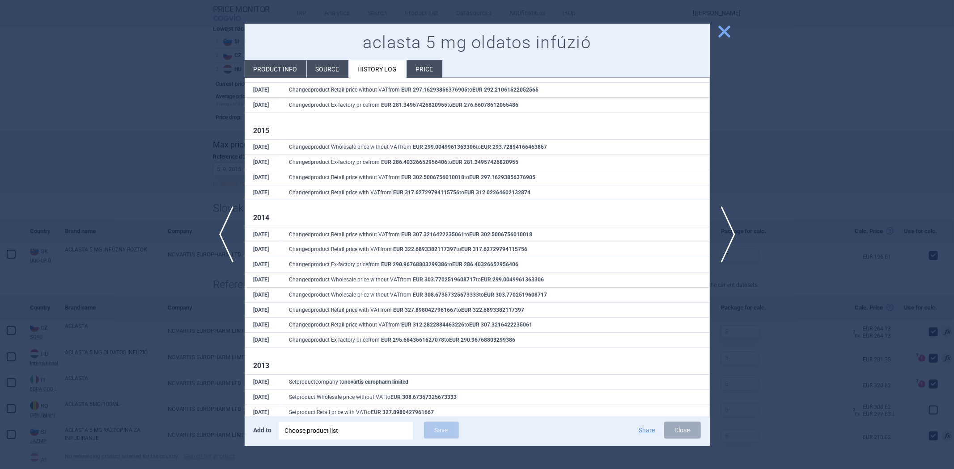
scroll to position [1493, 0]
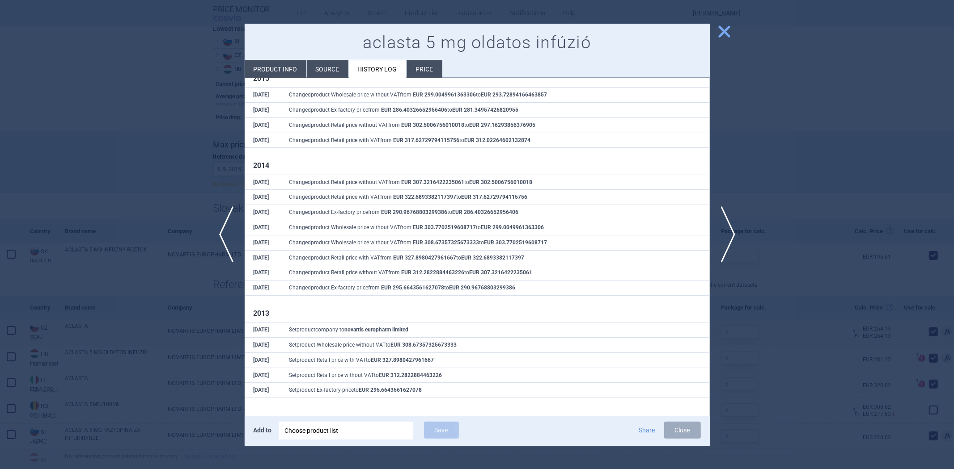
click at [170, 176] on div at bounding box center [477, 234] width 954 height 469
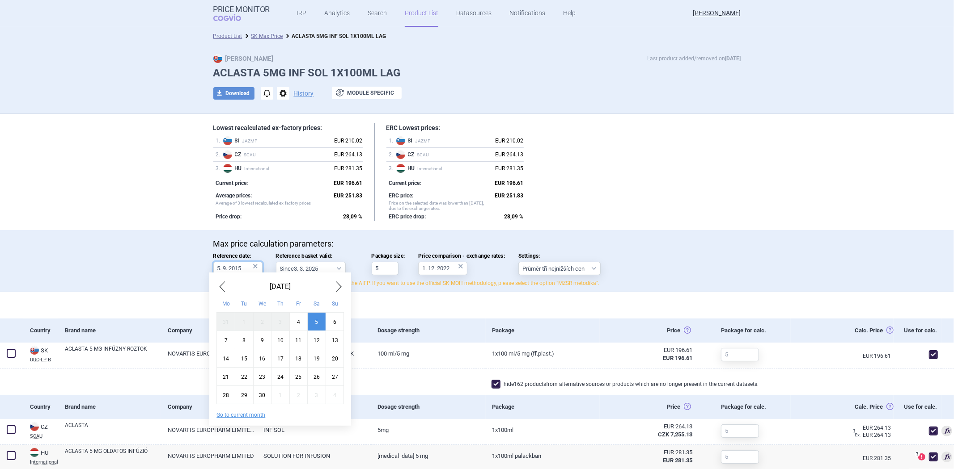
click at [221, 274] on body "Price Monitor COGVIO IRP Analytics Search Product List Datasources Notification…" at bounding box center [477, 234] width 954 height 469
click at [297, 323] on div "4" at bounding box center [298, 321] width 18 height 18
click at [225, 266] on input "4. 9. 2015" at bounding box center [237, 268] width 49 height 13
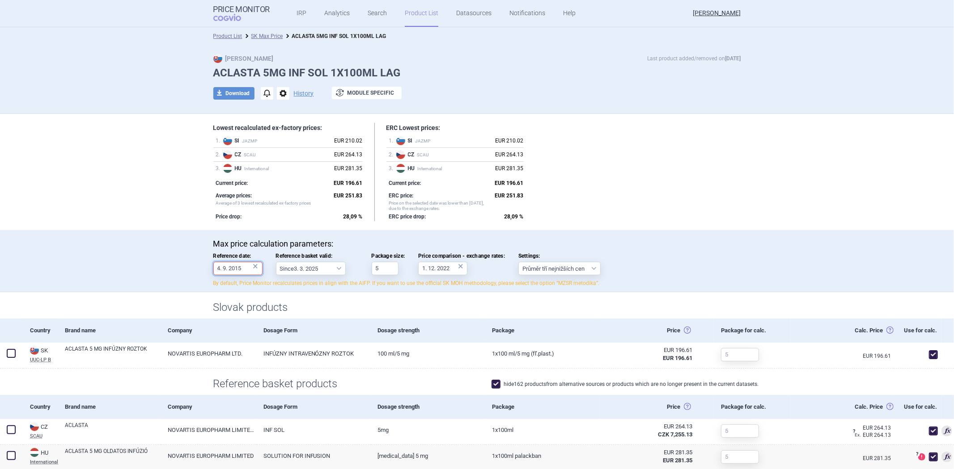
click at [225, 271] on input "4. 9. 2015" at bounding box center [237, 268] width 49 height 13
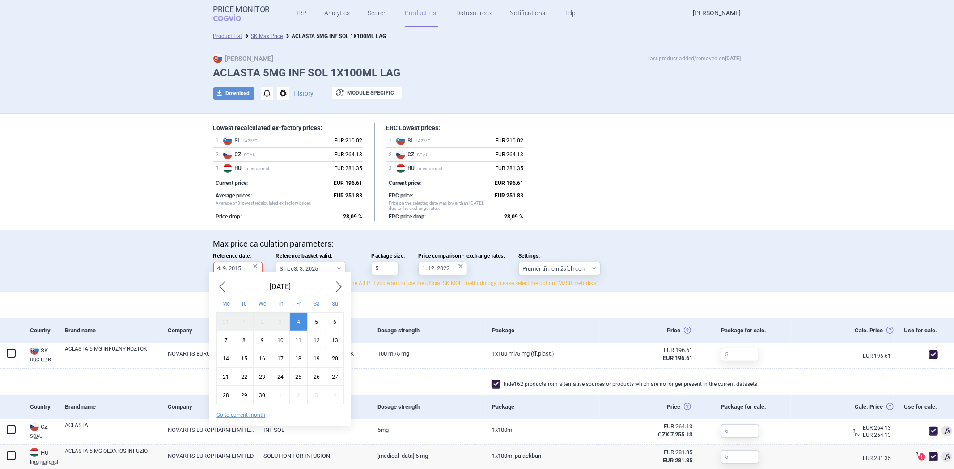
click at [219, 285] on span "Previous Month" at bounding box center [221, 287] width 11 height 14
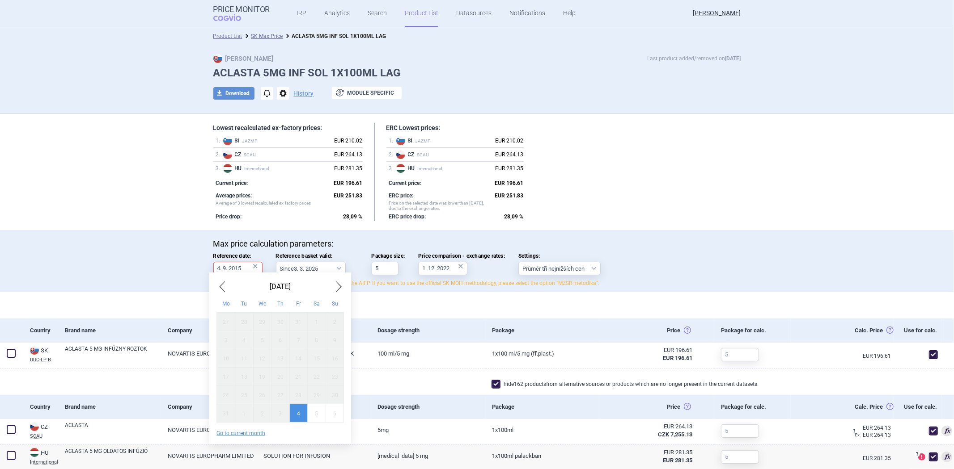
click at [337, 291] on span "Next Month" at bounding box center [338, 287] width 11 height 14
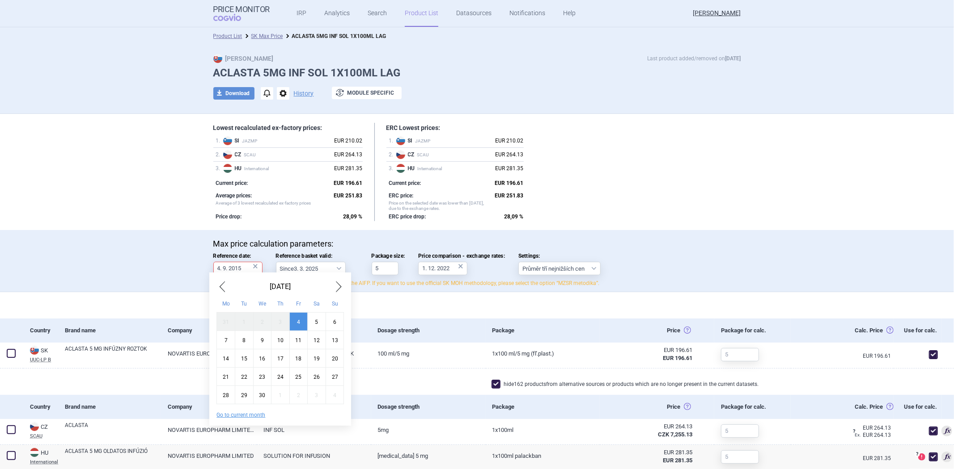
click at [314, 319] on div "5" at bounding box center [317, 321] width 18 height 18
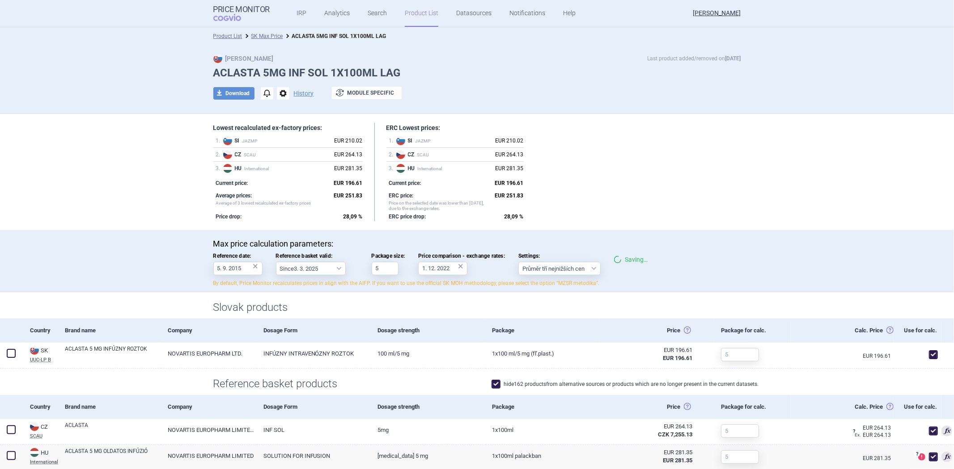
click at [336, 307] on h1 "Slovak products" at bounding box center [477, 307] width 528 height 13
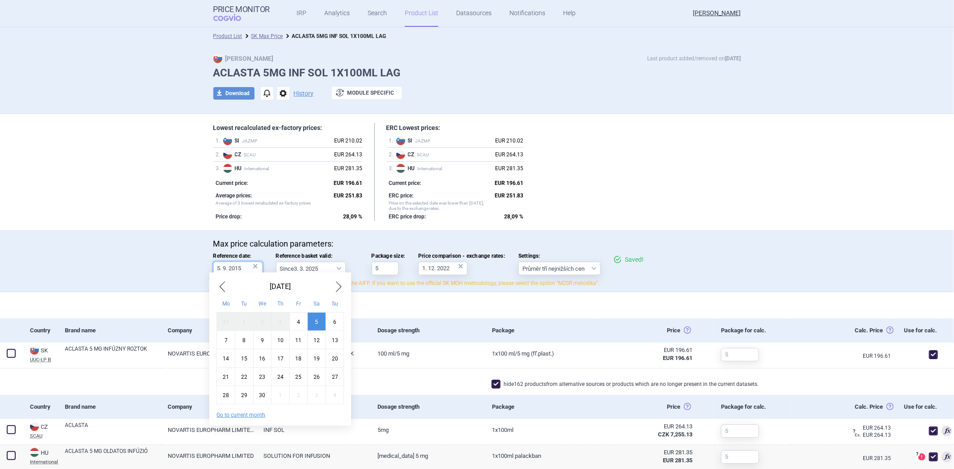
click at [235, 269] on input "5. 9. 2015" at bounding box center [237, 268] width 49 height 13
click at [296, 322] on div "4" at bounding box center [298, 321] width 18 height 18
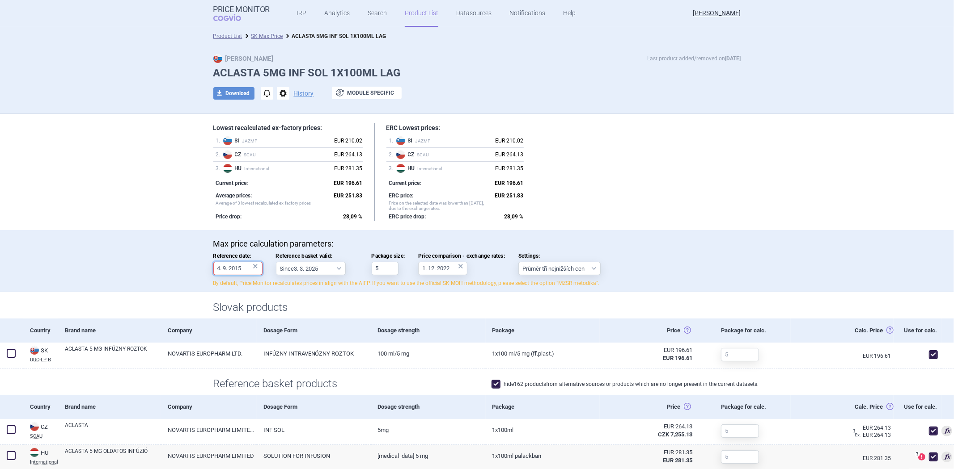
click at [226, 266] on input "4. 9. 2015" at bounding box center [237, 268] width 49 height 13
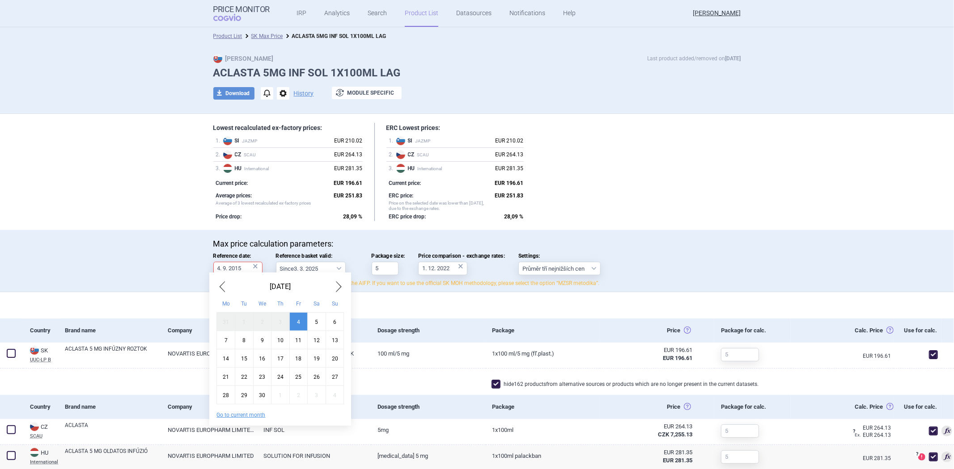
click at [316, 316] on div "5" at bounding box center [317, 321] width 18 height 18
type input "5. 9. 2015"
click at [233, 270] on input "5. 9. 2015" at bounding box center [237, 268] width 49 height 13
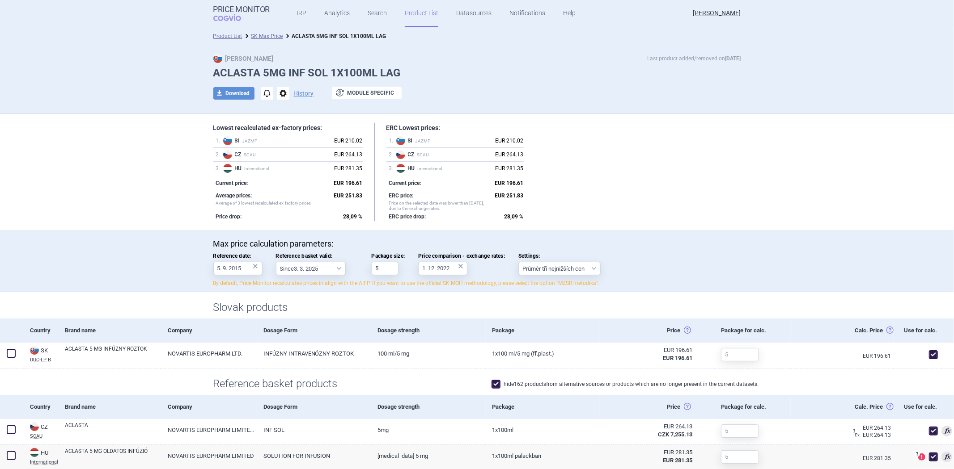
click at [213, 261] on label "Reference date: 5. 9. 2015 ×" at bounding box center [237, 264] width 49 height 22
click at [213, 267] on input "5. 9. 2015" at bounding box center [237, 268] width 49 height 13
click at [215, 34] on link "Product List" at bounding box center [227, 36] width 29 height 6
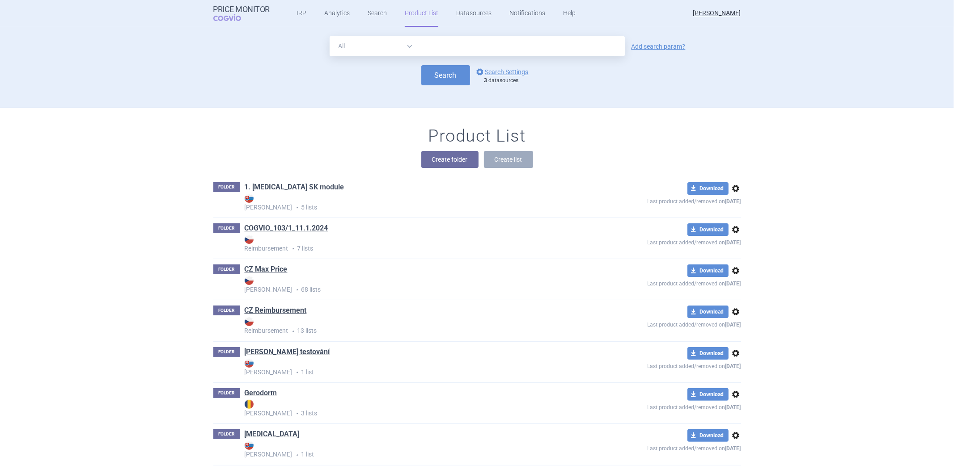
scroll to position [81, 0]
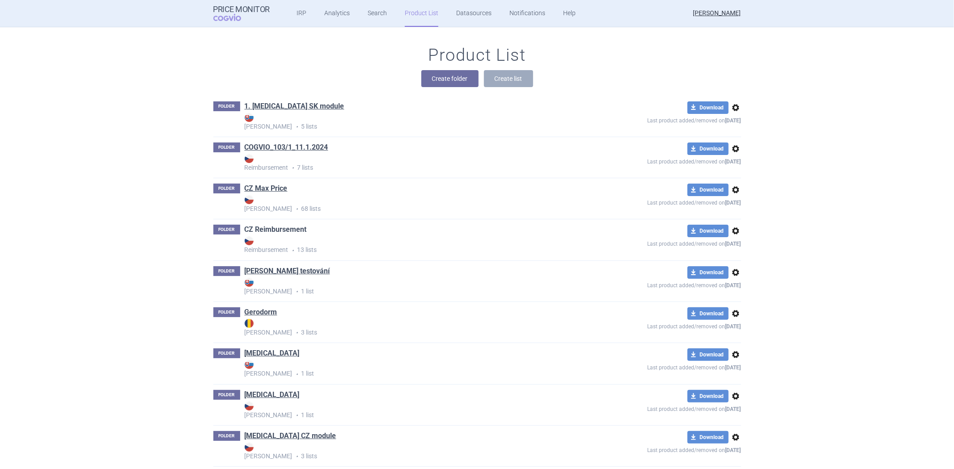
click at [296, 230] on link "CZ Reimbursement" at bounding box center [276, 230] width 62 height 10
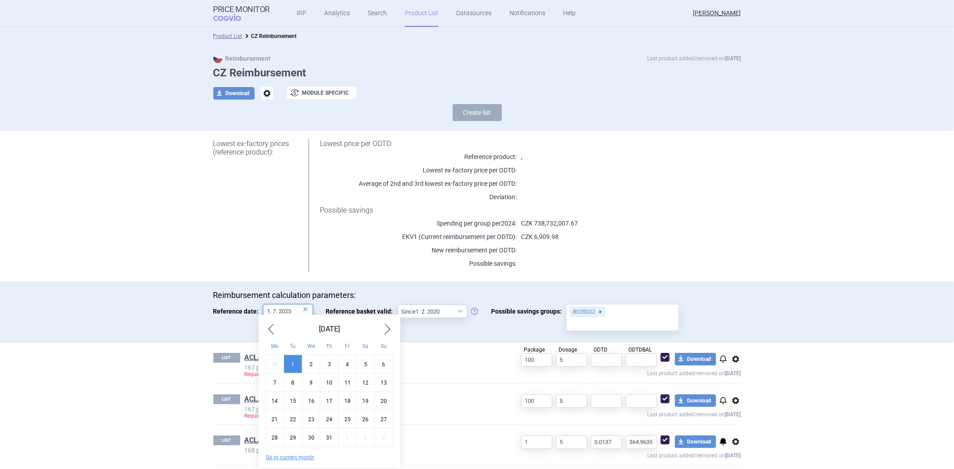
click at [289, 310] on input "1. 7. 2025" at bounding box center [287, 311] width 49 height 13
click at [266, 323] on span "Previous Month" at bounding box center [271, 329] width 11 height 14
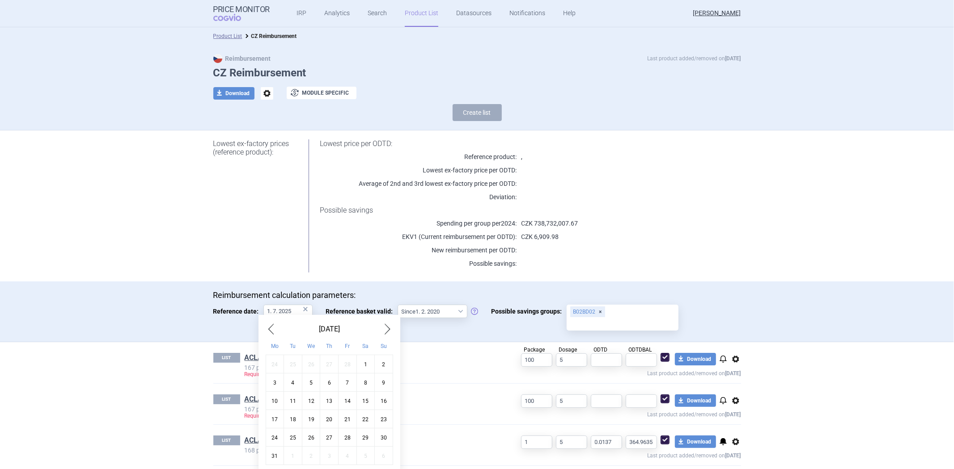
click at [266, 323] on span "Previous Month" at bounding box center [271, 329] width 11 height 14
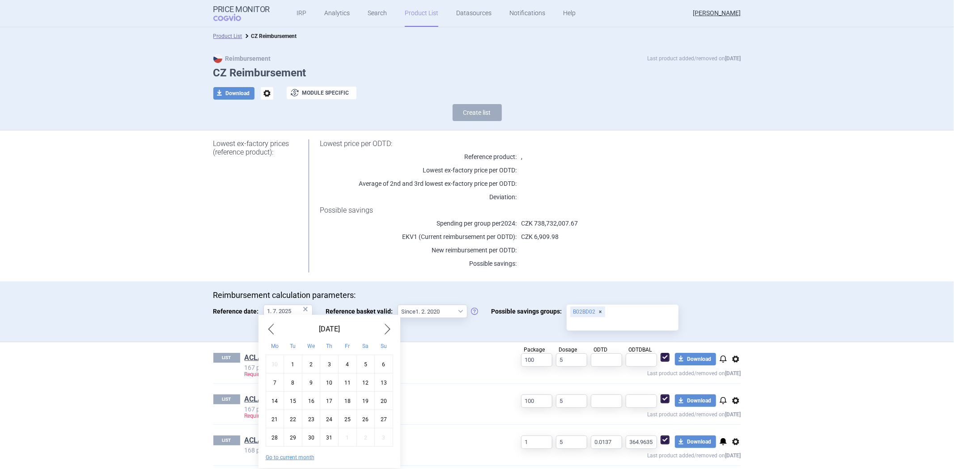
click at [266, 323] on span "Previous Month" at bounding box center [271, 329] width 11 height 14
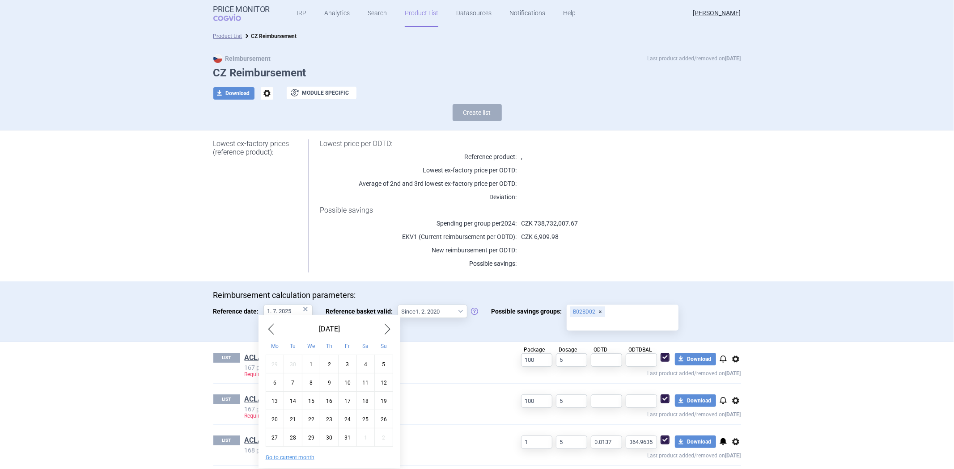
click at [266, 323] on span "Previous Month" at bounding box center [271, 329] width 11 height 14
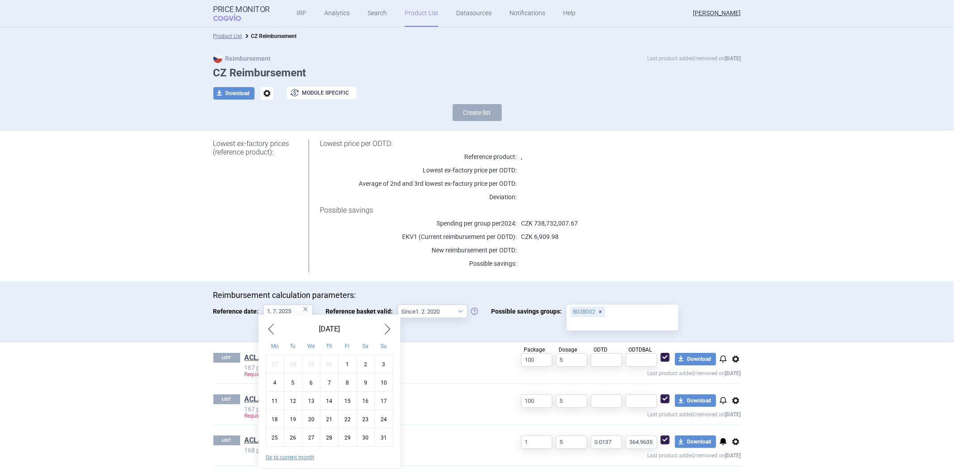
click at [266, 323] on span "Previous Month" at bounding box center [271, 329] width 11 height 14
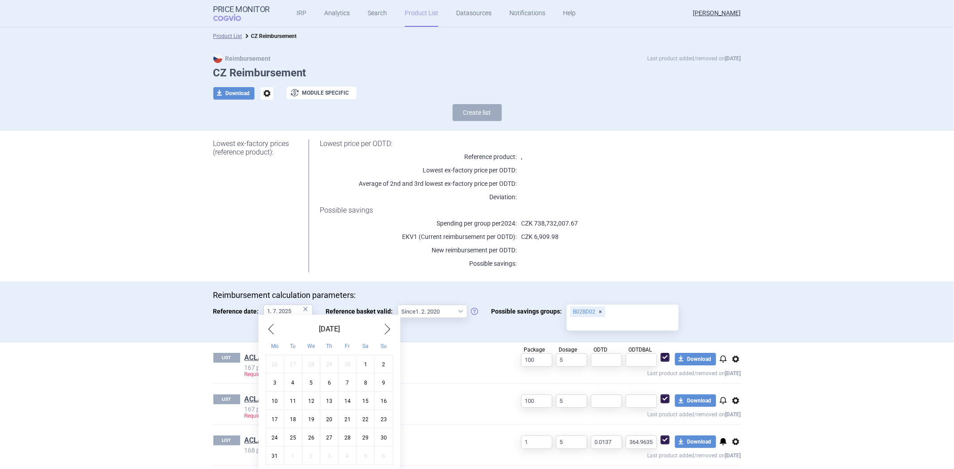
click at [266, 323] on span "Previous Month" at bounding box center [271, 329] width 11 height 14
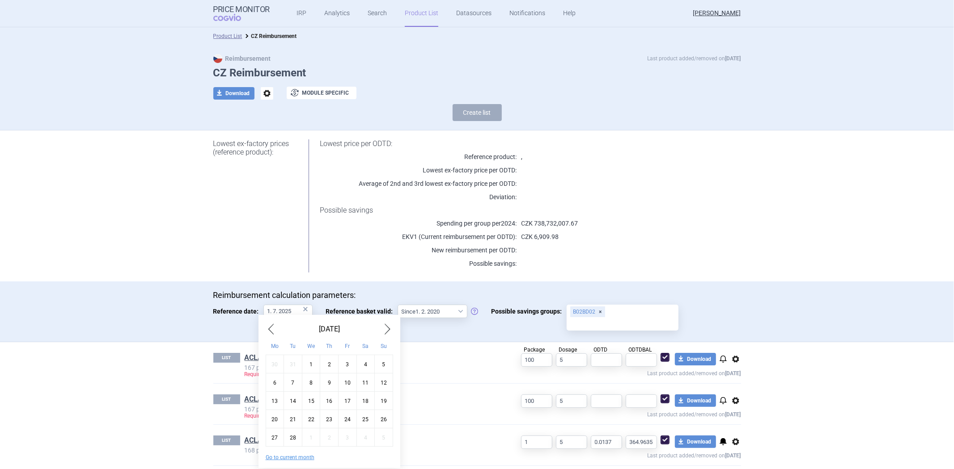
click at [266, 323] on span "Previous Month" at bounding box center [271, 329] width 11 height 14
click at [267, 323] on span "Previous Month" at bounding box center [271, 329] width 11 height 14
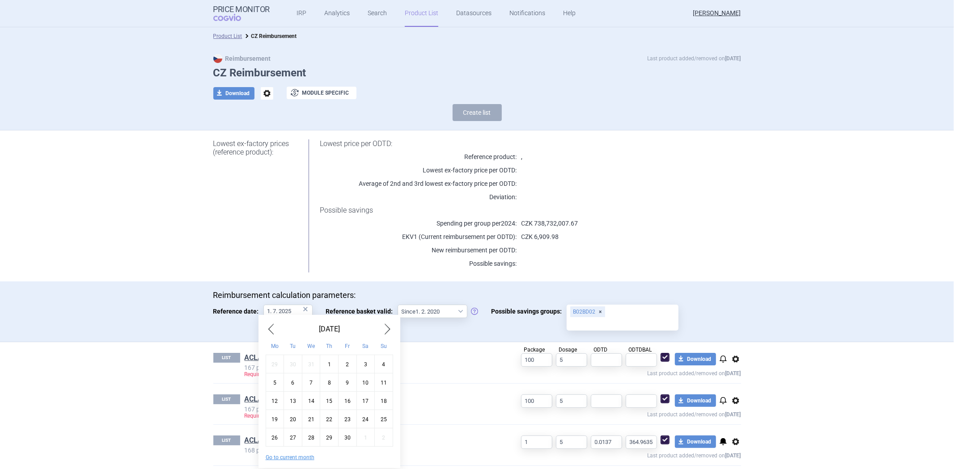
click at [267, 323] on span "Previous Month" at bounding box center [271, 329] width 11 height 14
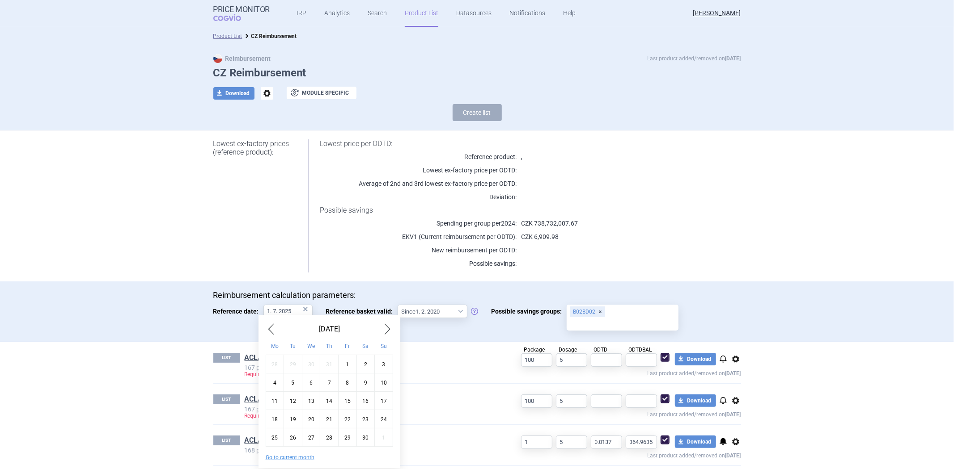
click at [267, 323] on span "Previous Month" at bounding box center [271, 329] width 11 height 14
click at [268, 323] on span "Previous Month" at bounding box center [271, 329] width 11 height 14
click at [271, 323] on span "Previous Month" at bounding box center [271, 329] width 11 height 14
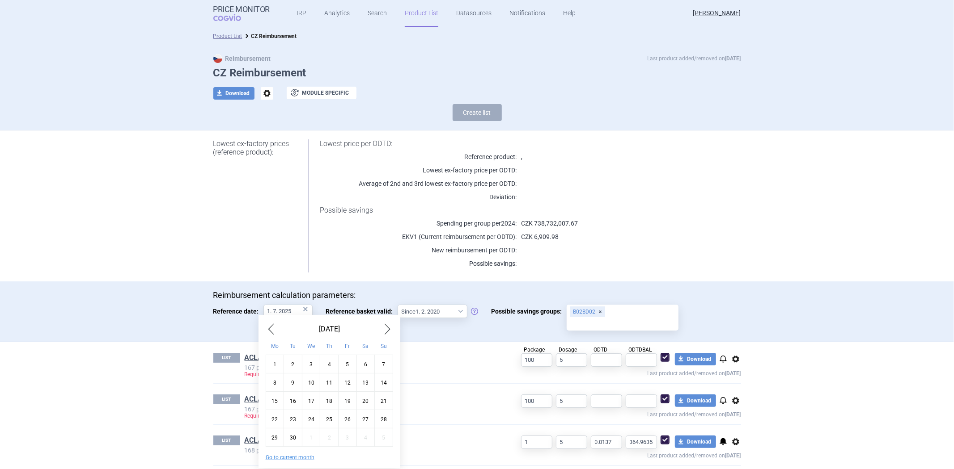
click at [271, 323] on span "Previous Month" at bounding box center [271, 329] width 11 height 14
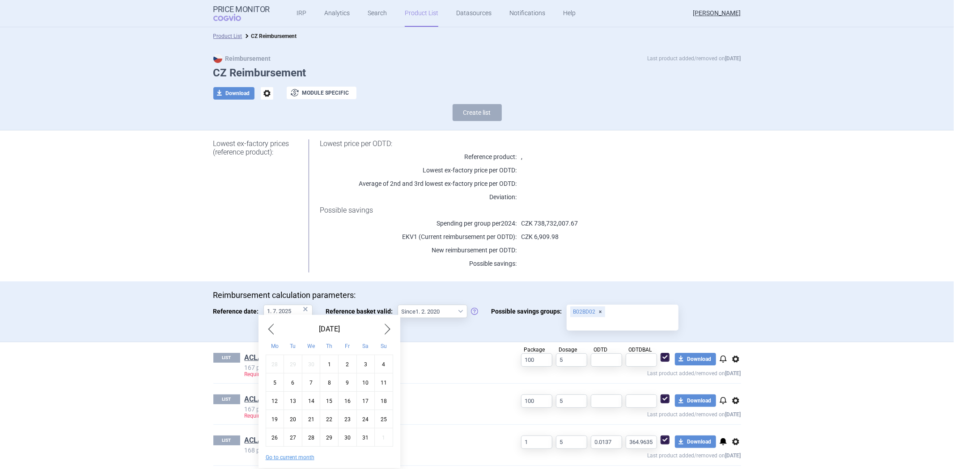
click at [269, 323] on span "Previous Month" at bounding box center [271, 329] width 11 height 14
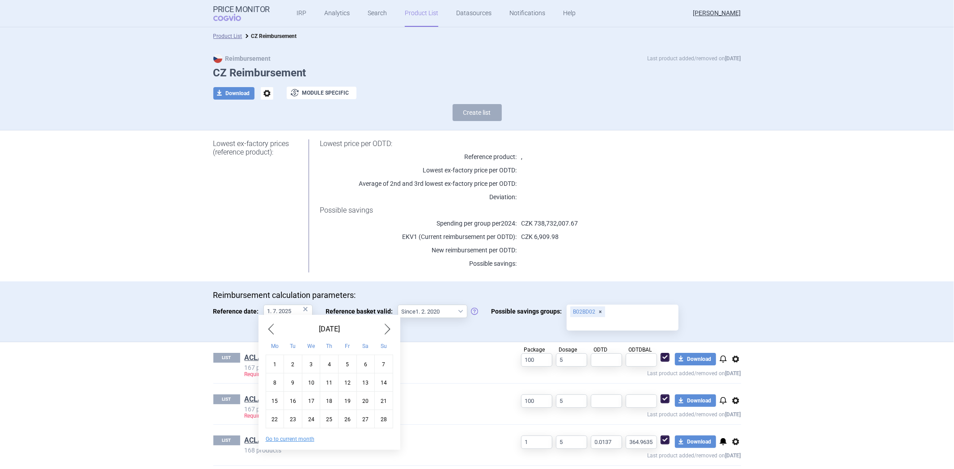
click at [269, 323] on span "Previous Month" at bounding box center [271, 329] width 11 height 14
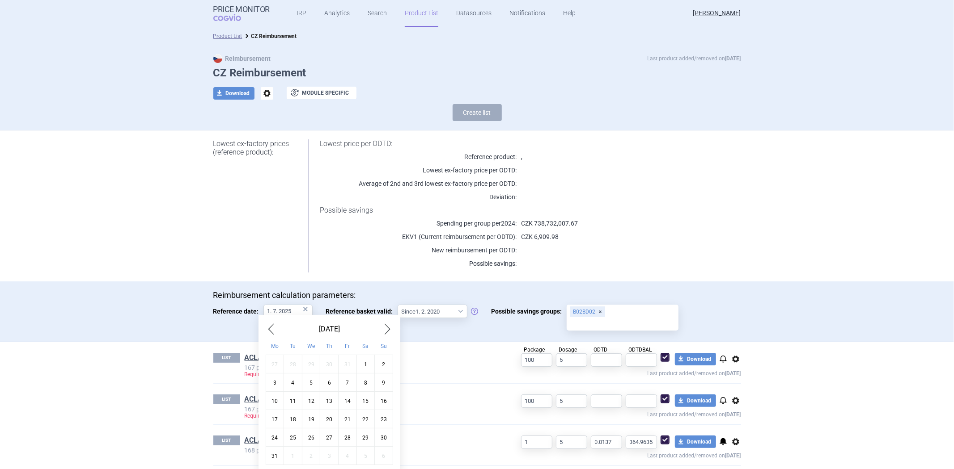
click at [269, 323] on span "Previous Month" at bounding box center [271, 329] width 11 height 14
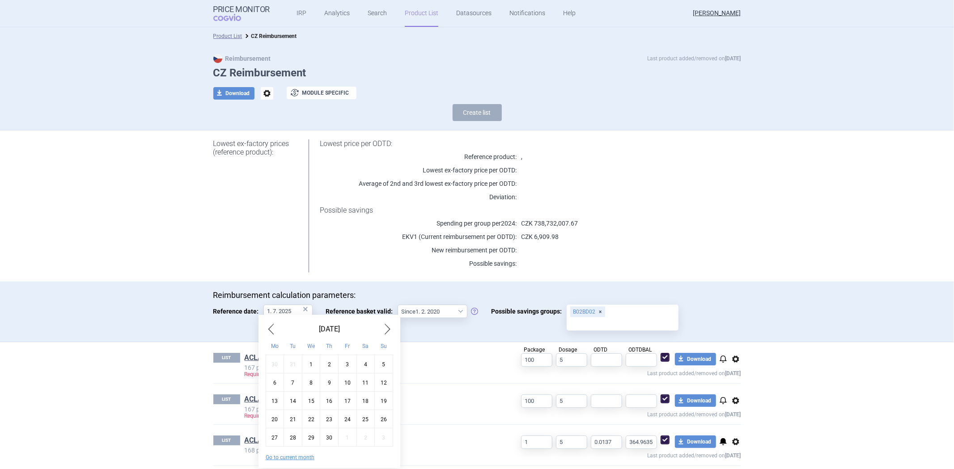
click at [269, 323] on span "Previous Month" at bounding box center [271, 329] width 11 height 14
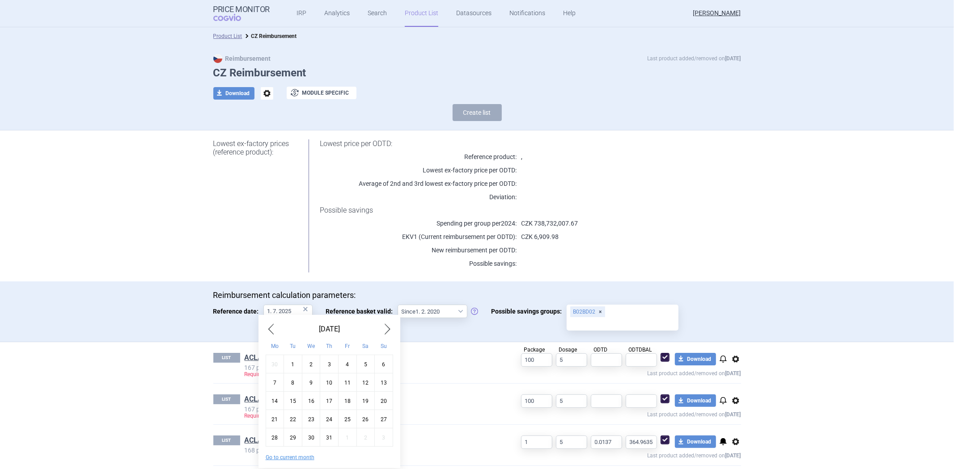
click at [269, 323] on span "Previous Month" at bounding box center [271, 329] width 11 height 14
click at [268, 323] on span "Previous Month" at bounding box center [271, 329] width 11 height 14
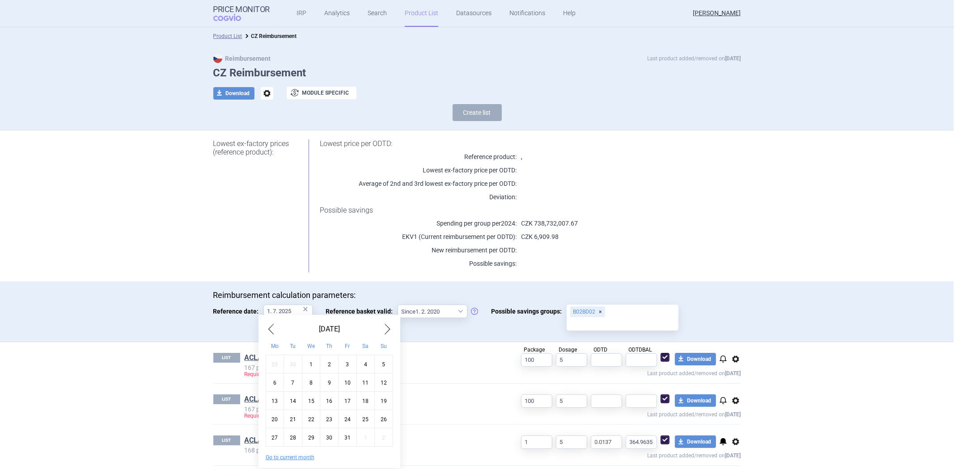
click at [268, 323] on span "Previous Month" at bounding box center [271, 329] width 11 height 14
drag, startPoint x: 268, startPoint y: 323, endPoint x: 273, endPoint y: 325, distance: 5.4
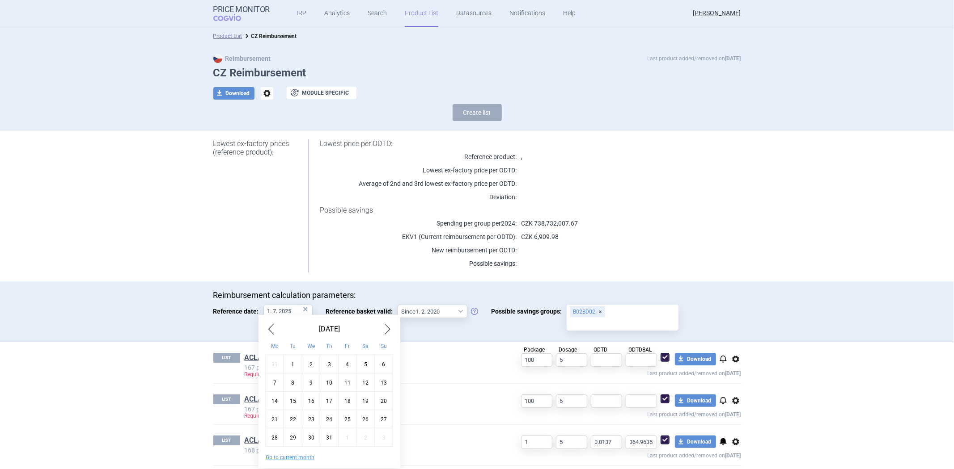
click at [271, 325] on span "Previous Month" at bounding box center [271, 329] width 11 height 14
click at [273, 325] on span "Previous Month" at bounding box center [271, 329] width 11 height 14
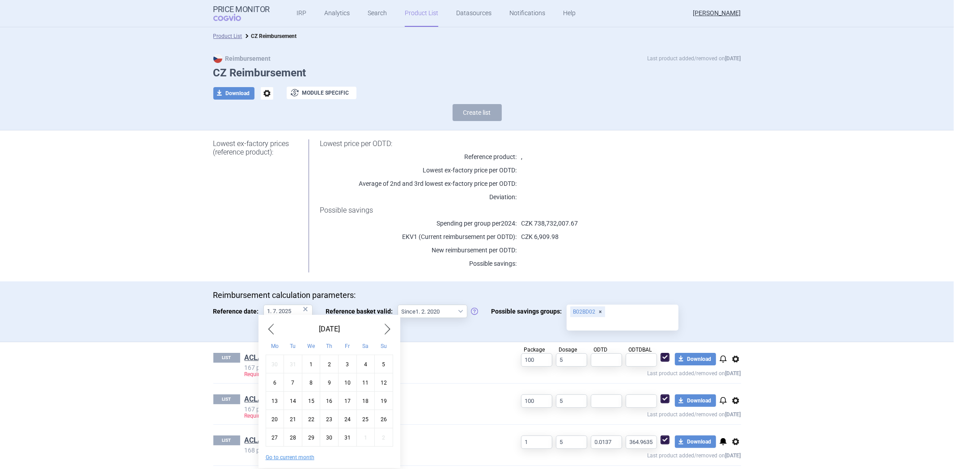
click at [273, 325] on span "Previous Month" at bounding box center [271, 329] width 11 height 14
click at [274, 325] on span "Previous Month" at bounding box center [271, 329] width 11 height 14
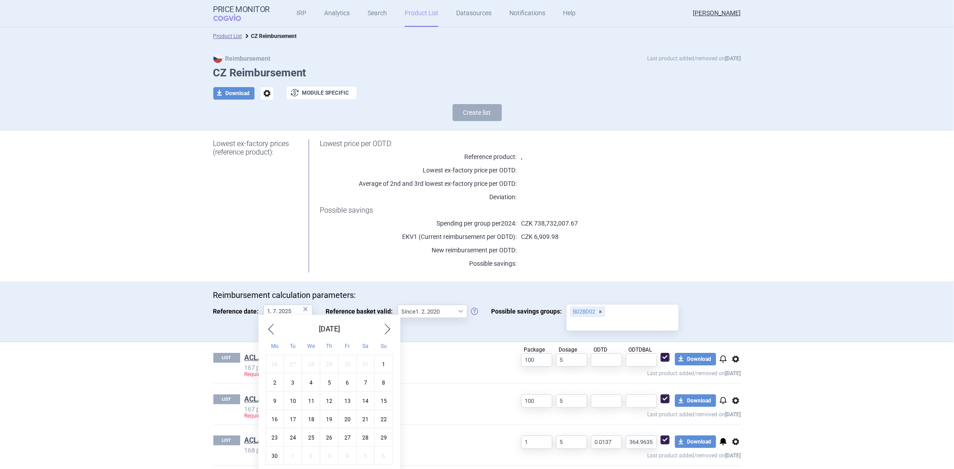
click at [274, 325] on span "Previous Month" at bounding box center [271, 329] width 11 height 14
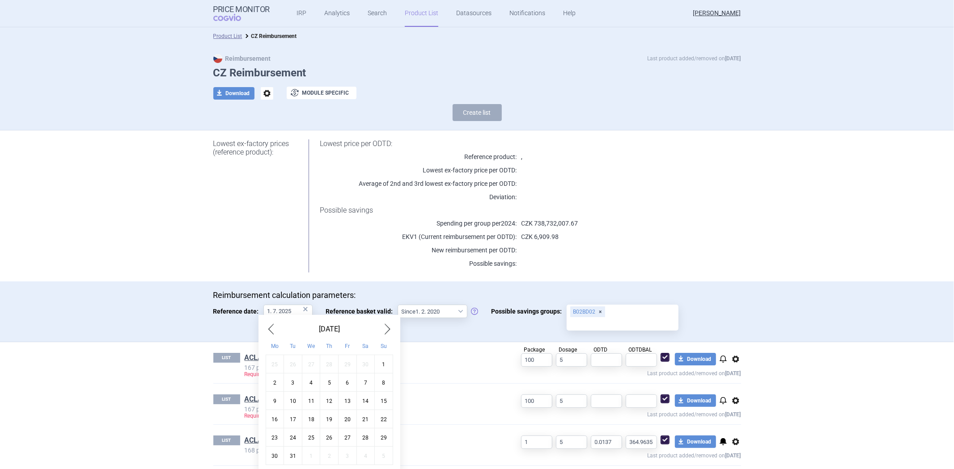
click at [274, 325] on span "Previous Month" at bounding box center [271, 329] width 11 height 14
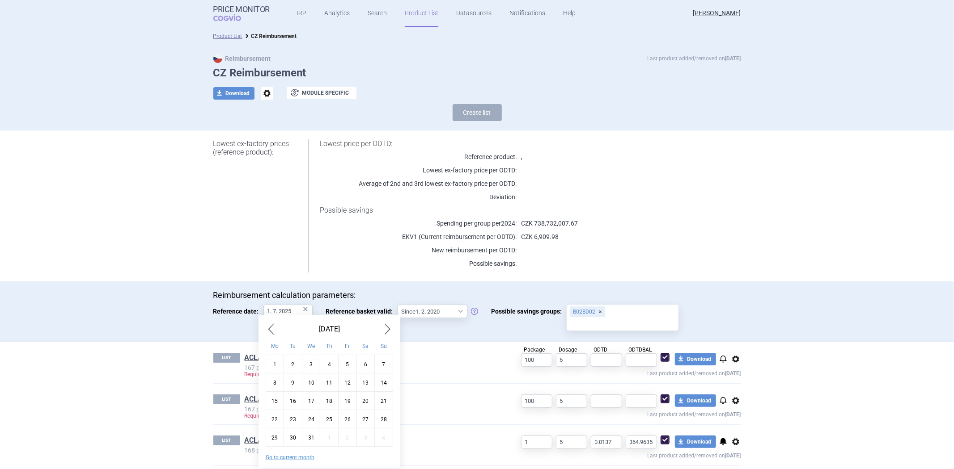
click at [274, 325] on span "Previous Month" at bounding box center [271, 329] width 11 height 14
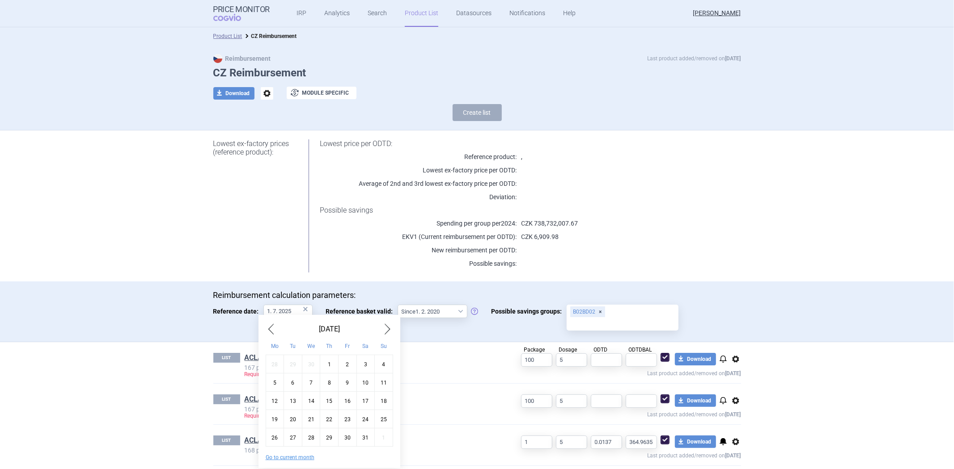
click at [274, 325] on span "Previous Month" at bounding box center [271, 329] width 11 height 14
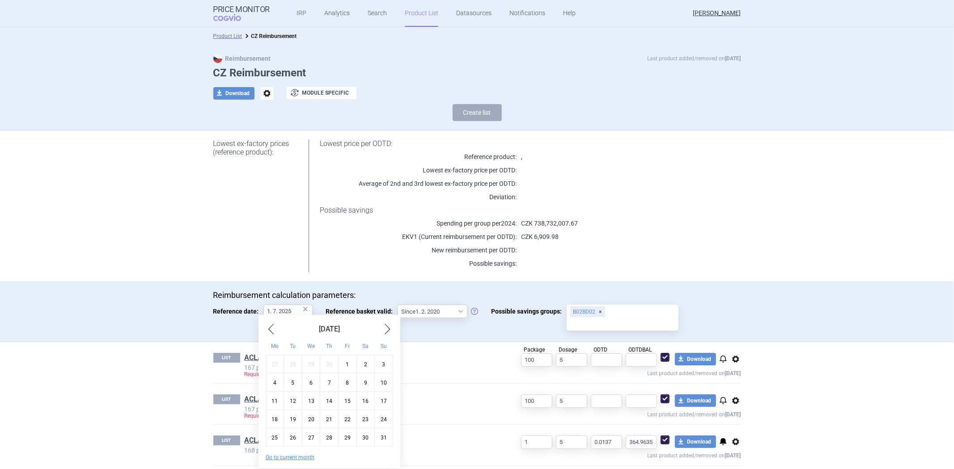
click at [274, 325] on span "Previous Month" at bounding box center [271, 329] width 11 height 14
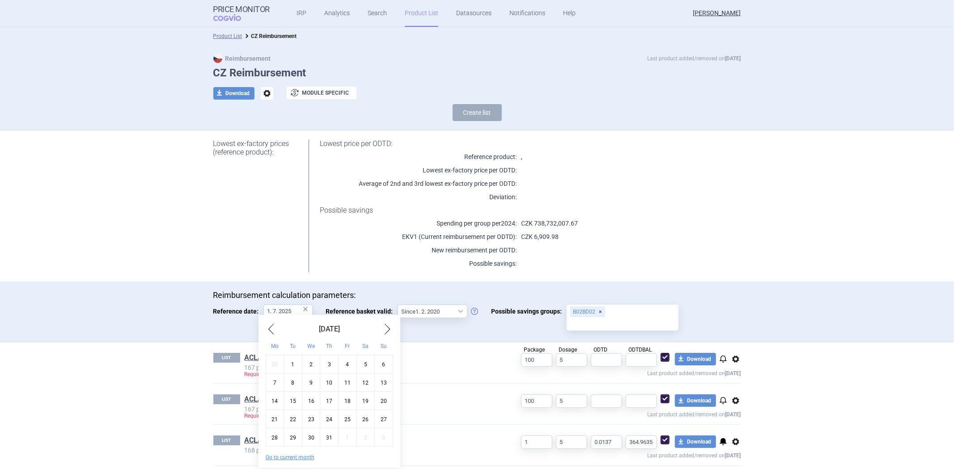
click at [274, 325] on span "Previous Month" at bounding box center [271, 329] width 11 height 14
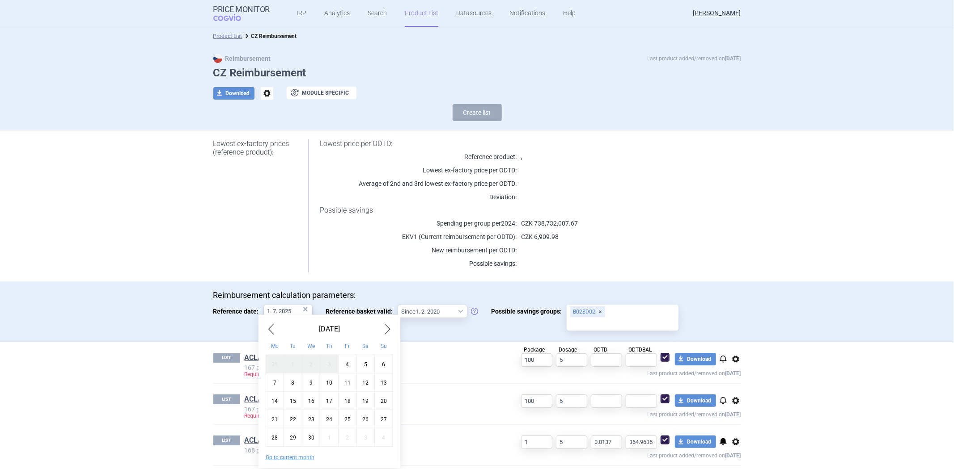
click at [274, 325] on span "Previous Month" at bounding box center [271, 329] width 11 height 14
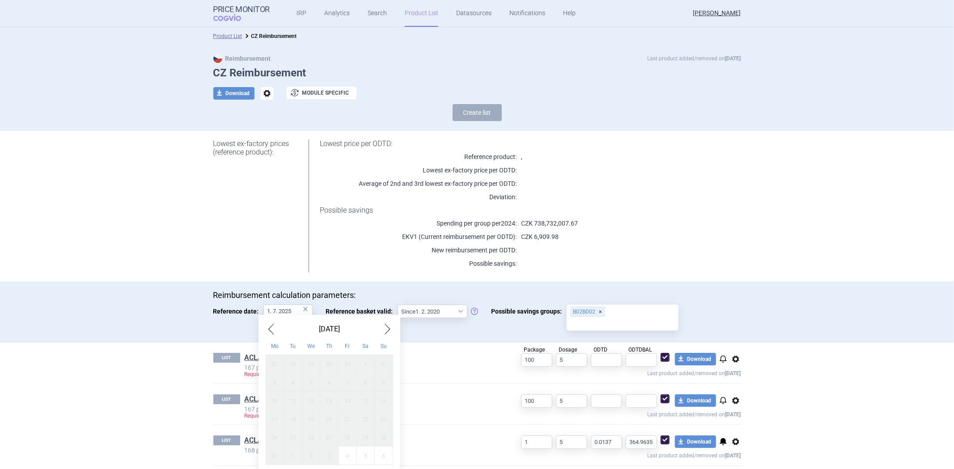
click at [274, 325] on span "Previous Month" at bounding box center [271, 329] width 11 height 14
click at [386, 331] on span "Next Month" at bounding box center [387, 329] width 11 height 14
click at [385, 331] on span "Next Month" at bounding box center [387, 329] width 11 height 14
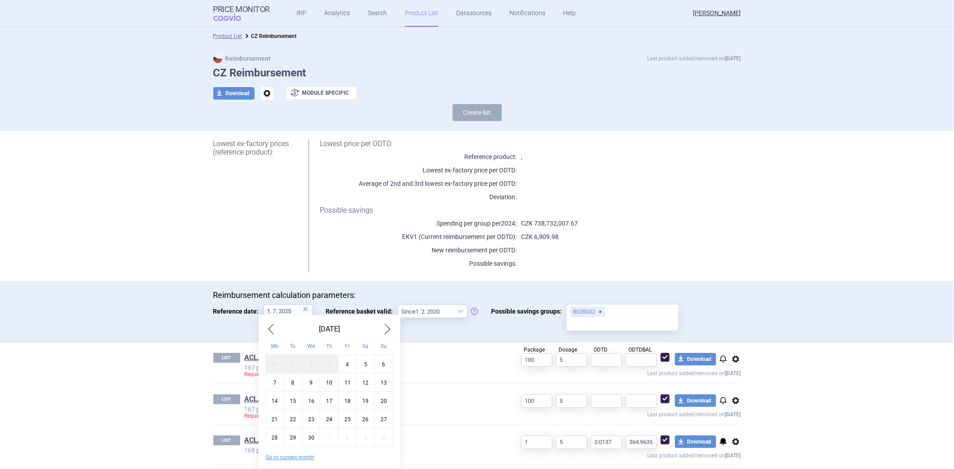
click at [439, 302] on div "Reimbursement calculation parameters: Reference date: 1. 7. 2025 × Reference ba…" at bounding box center [477, 312] width 528 height 42
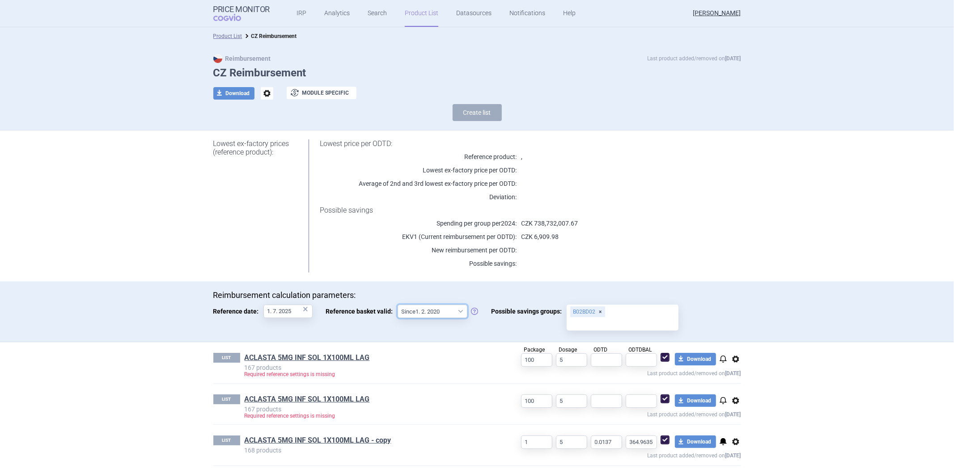
click at [428, 316] on select "Since 1. 2. 2020 Since 1. 7. 2013" at bounding box center [432, 311] width 70 height 13
select select "2013-07-01"
click at [397, 305] on select "Since 1. 2. 2020 Since 1. 7. 2013" at bounding box center [432, 311] width 70 height 13
click at [278, 307] on input "1. 7. 2025" at bounding box center [287, 311] width 49 height 13
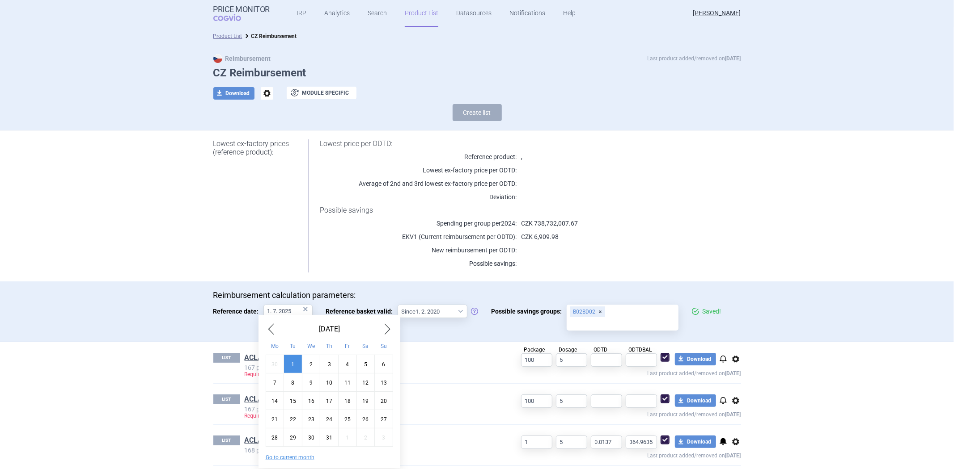
click at [275, 331] on div "July 2025 Mo Tu We Th Fr Sa Su 30 1 2 3 4 5 6 7 8 9 10 11 12 13 14 15 16 17 18 …" at bounding box center [329, 391] width 142 height 153
click at [274, 331] on span "Previous Month" at bounding box center [271, 329] width 11 height 14
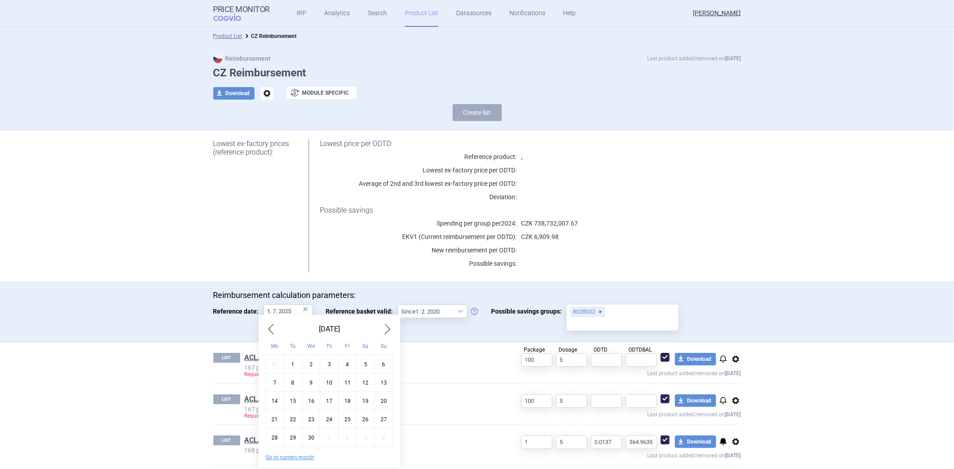
click at [274, 331] on span "Previous Month" at bounding box center [271, 329] width 11 height 14
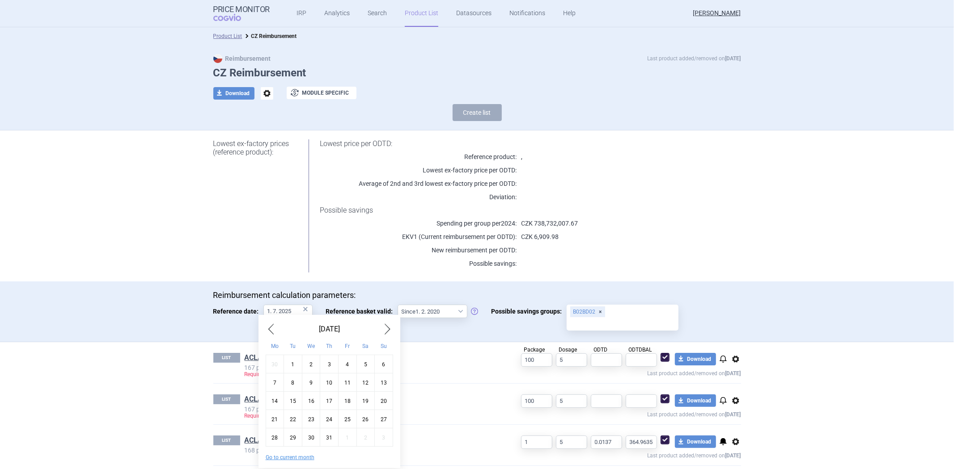
click at [274, 331] on span "Previous Month" at bounding box center [271, 329] width 11 height 14
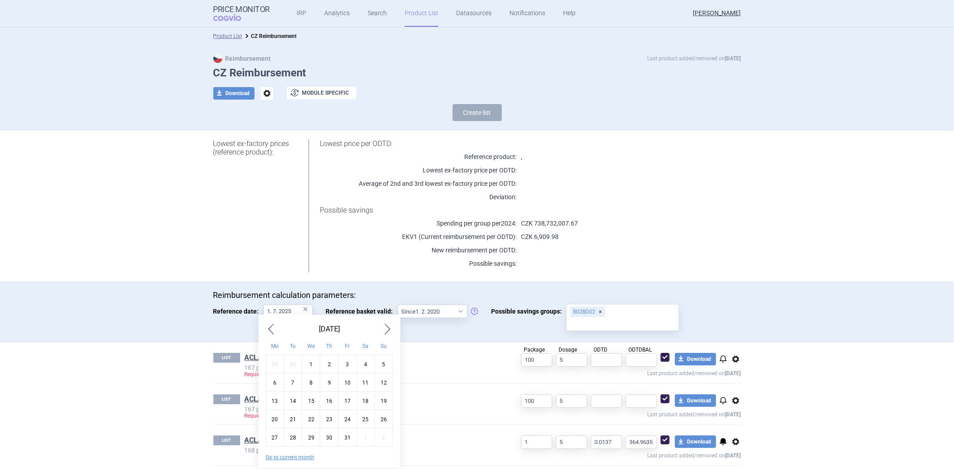
click at [274, 331] on span "Previous Month" at bounding box center [271, 329] width 11 height 14
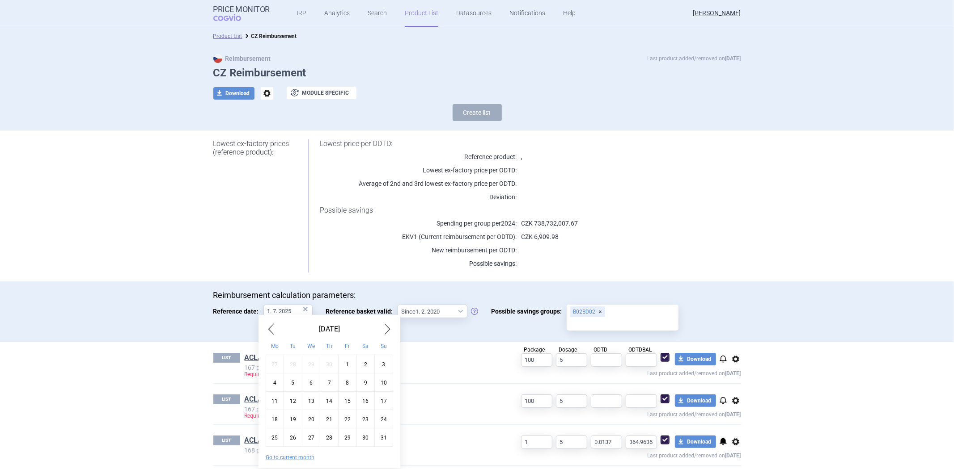
click at [274, 331] on span "Previous Month" at bounding box center [271, 329] width 11 height 14
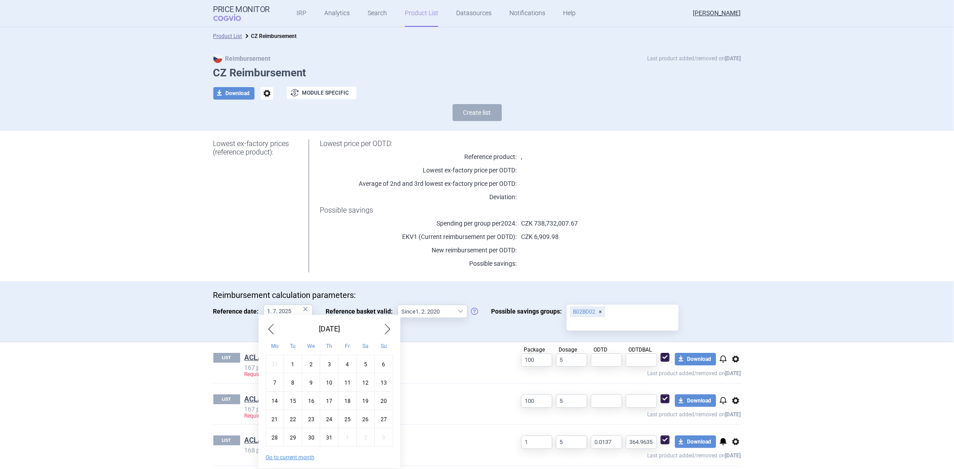
click at [274, 331] on span "Previous Month" at bounding box center [271, 329] width 11 height 14
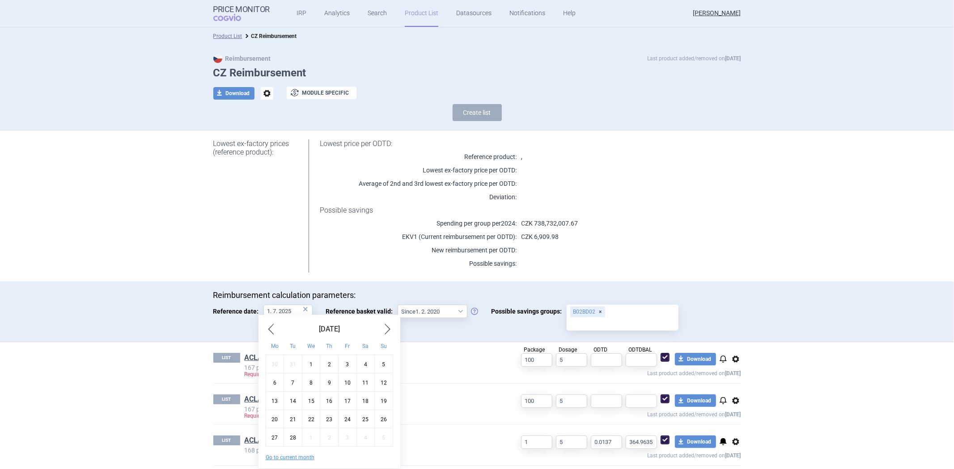
click at [274, 331] on span "Previous Month" at bounding box center [271, 329] width 11 height 14
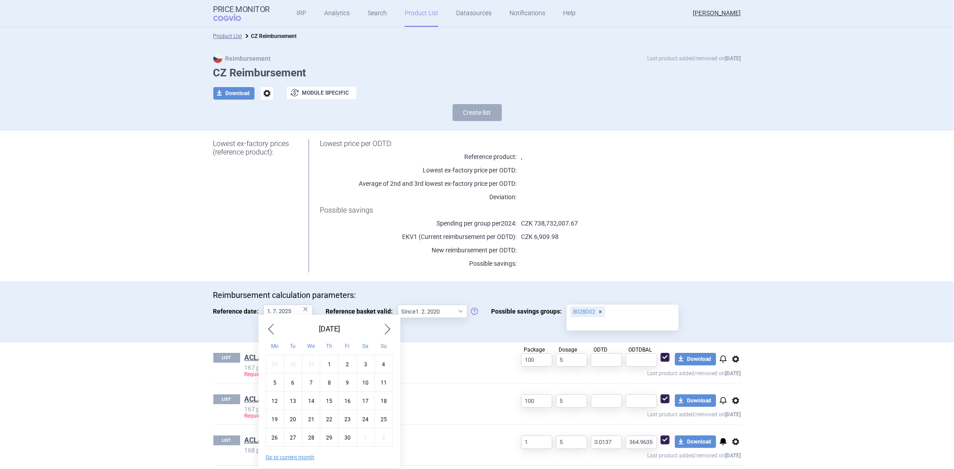
click at [274, 331] on span "Previous Month" at bounding box center [271, 329] width 11 height 14
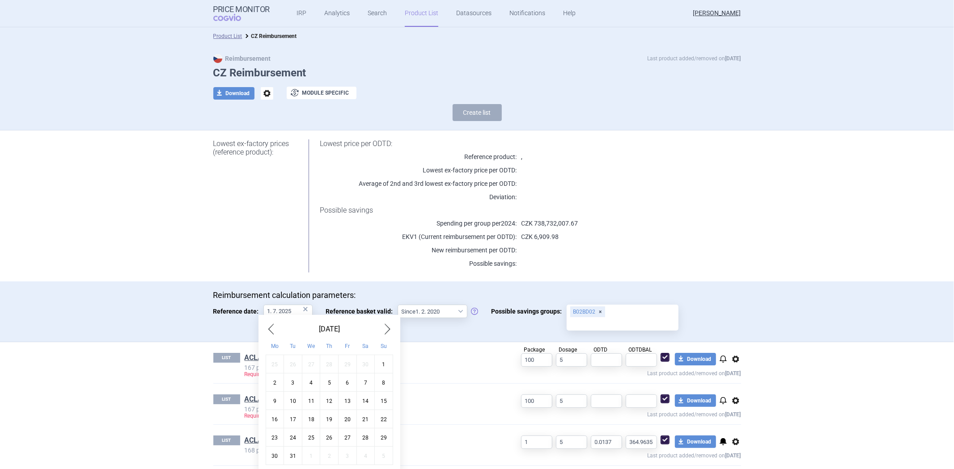
click at [274, 331] on span "Previous Month" at bounding box center [271, 329] width 11 height 14
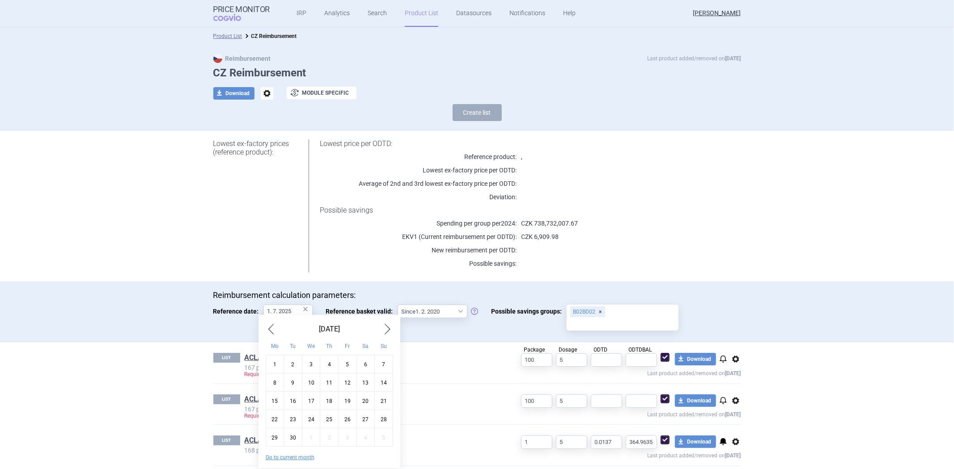
click at [274, 331] on span "Previous Month" at bounding box center [271, 329] width 11 height 14
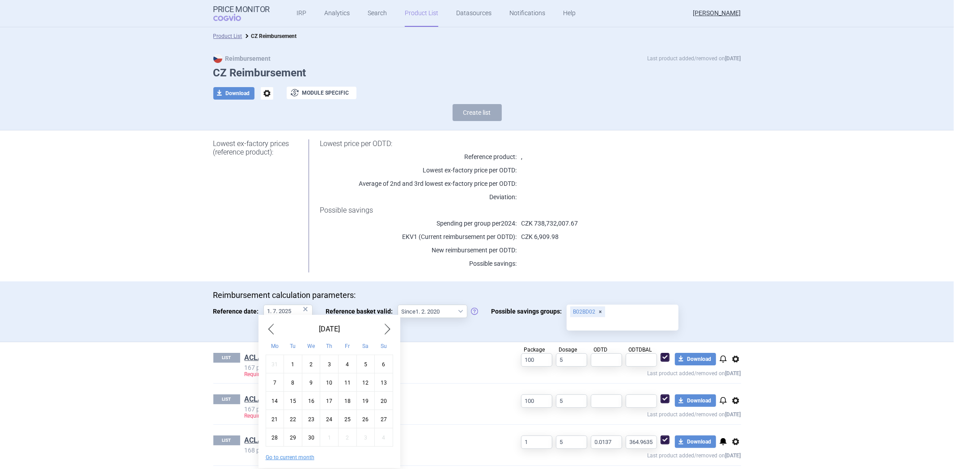
click at [274, 331] on span "Previous Month" at bounding box center [271, 329] width 11 height 14
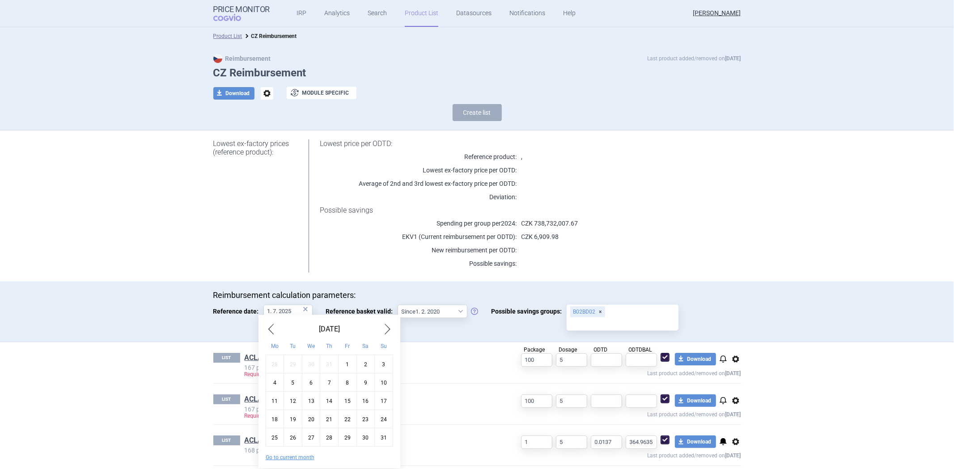
click at [274, 331] on span "Previous Month" at bounding box center [271, 329] width 11 height 14
click at [274, 330] on span "Previous Month" at bounding box center [271, 329] width 11 height 14
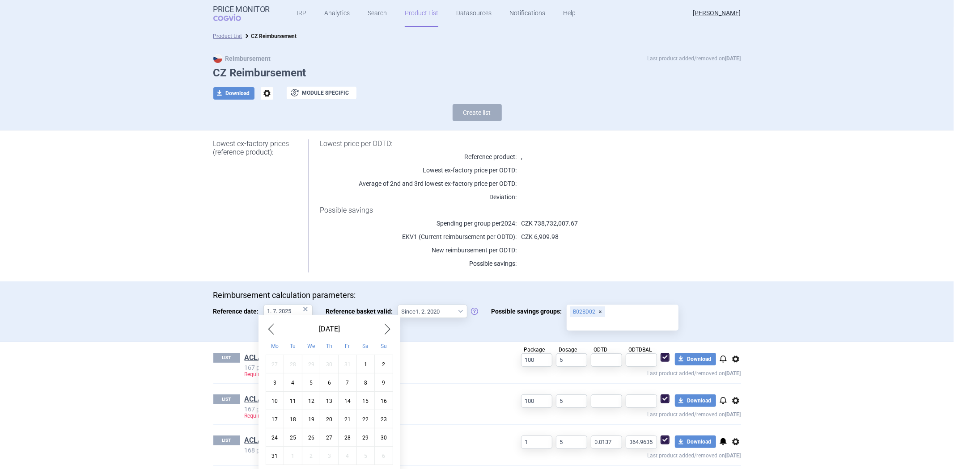
click at [274, 330] on span "Previous Month" at bounding box center [271, 329] width 11 height 14
click at [274, 329] on span "Previous Month" at bounding box center [271, 329] width 11 height 14
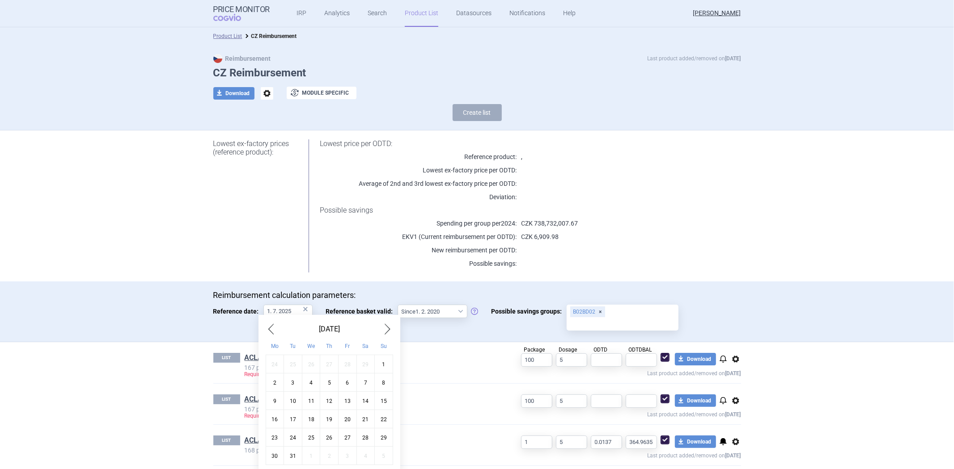
click at [274, 329] on span "Previous Month" at bounding box center [271, 329] width 11 height 14
click at [274, 328] on span "Previous Month" at bounding box center [271, 329] width 11 height 14
click at [274, 327] on span "Previous Month" at bounding box center [271, 329] width 11 height 14
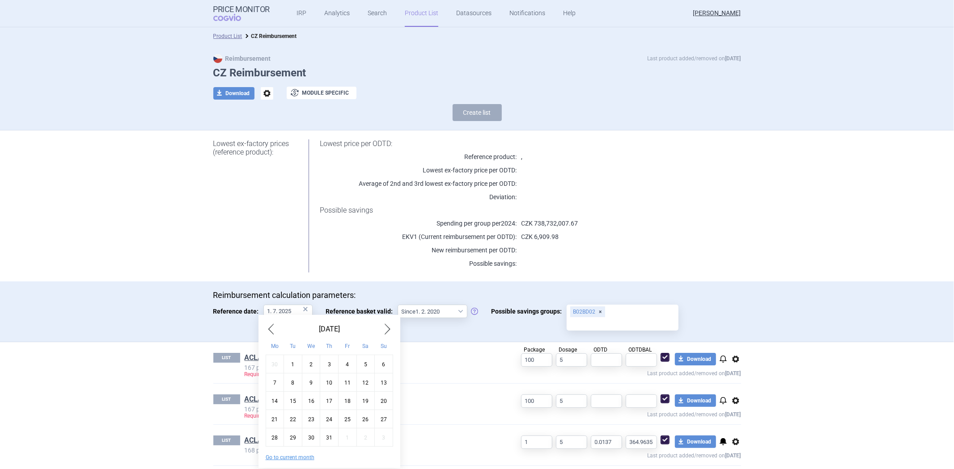
click at [274, 327] on span "Previous Month" at bounding box center [271, 329] width 11 height 14
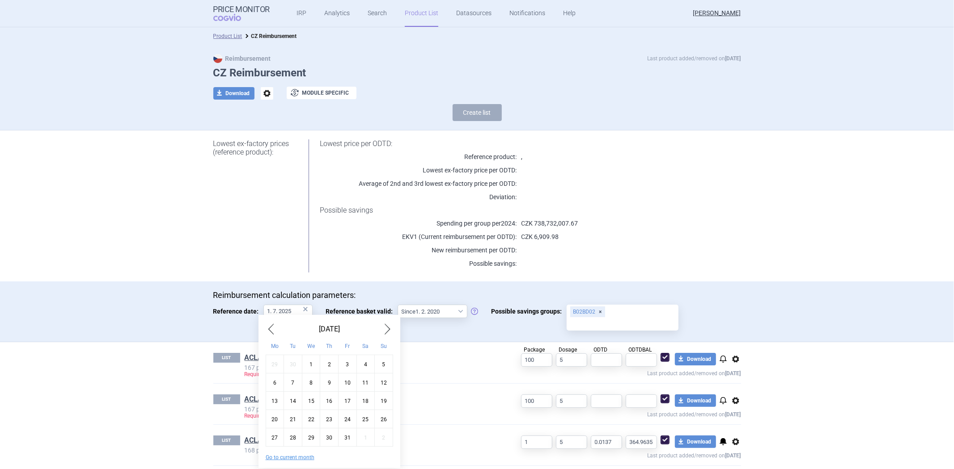
click at [274, 327] on span "Previous Month" at bounding box center [271, 329] width 11 height 14
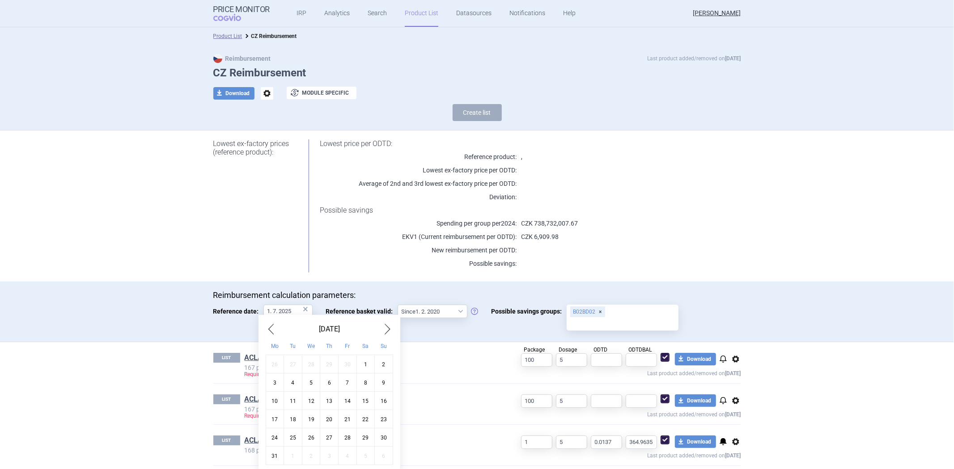
click at [274, 327] on span "Previous Month" at bounding box center [271, 329] width 11 height 14
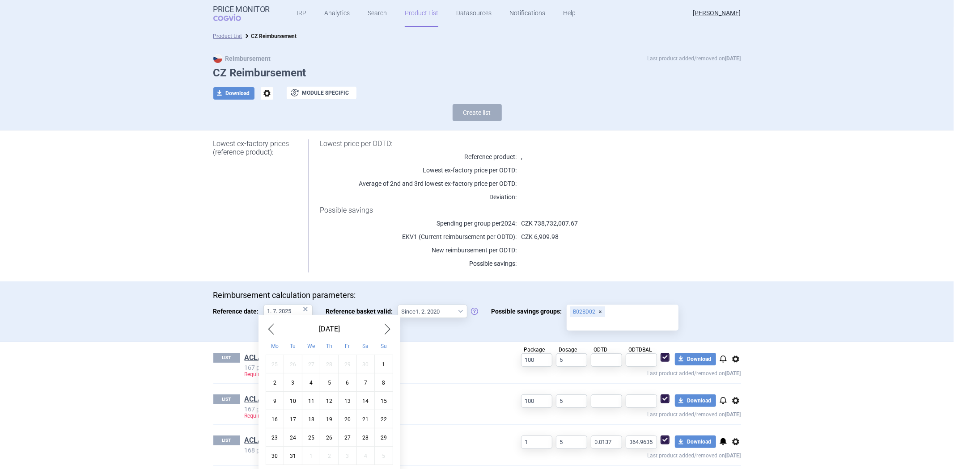
click at [274, 327] on span "Previous Month" at bounding box center [271, 329] width 11 height 14
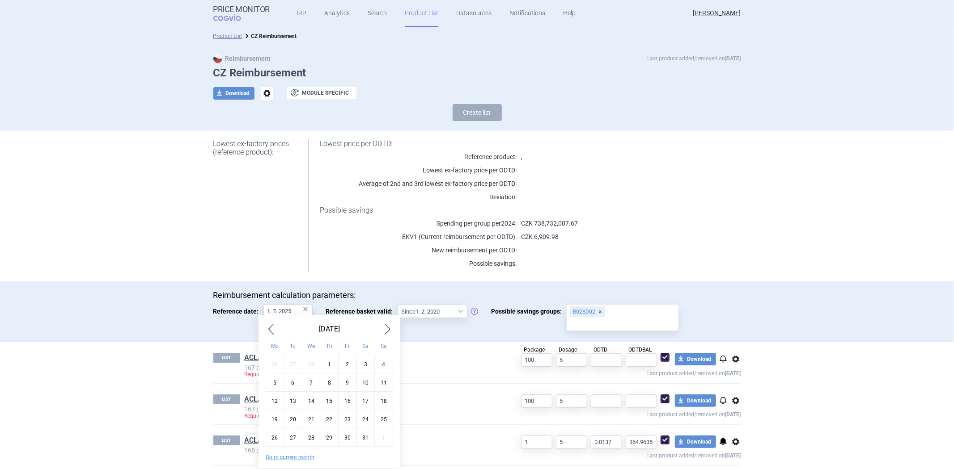
click at [274, 327] on span "Previous Month" at bounding box center [271, 329] width 11 height 14
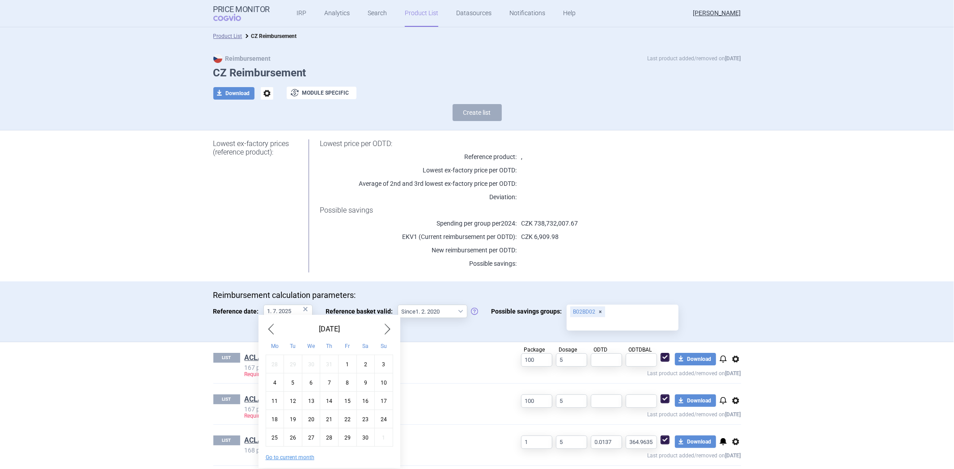
click at [274, 327] on span "Previous Month" at bounding box center [271, 329] width 11 height 14
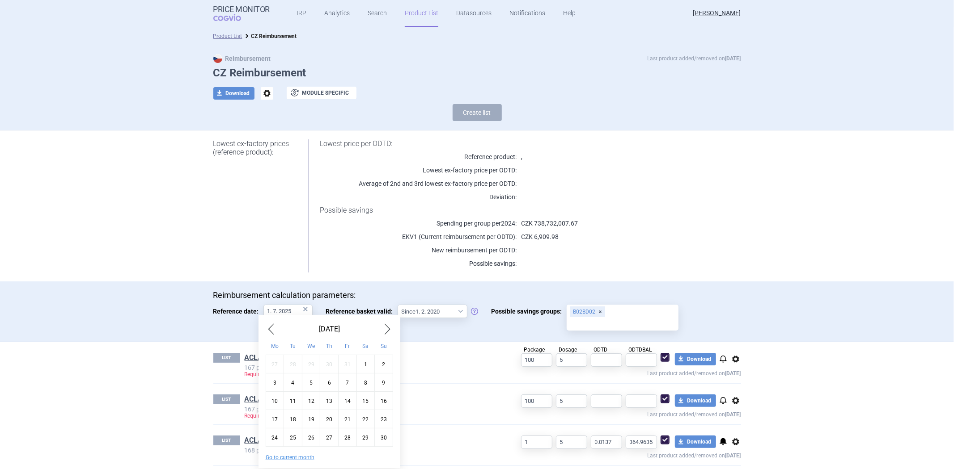
click at [274, 327] on span "Previous Month" at bounding box center [271, 329] width 11 height 14
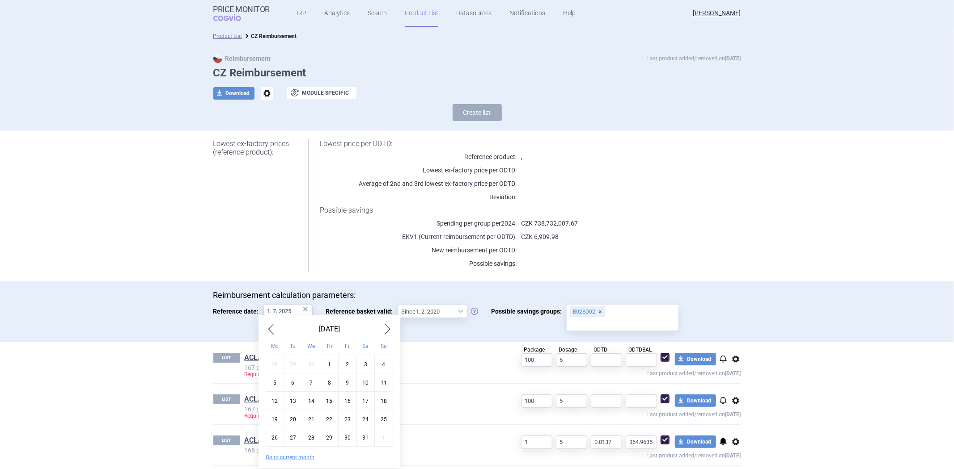
click at [274, 327] on span "Previous Month" at bounding box center [271, 329] width 11 height 14
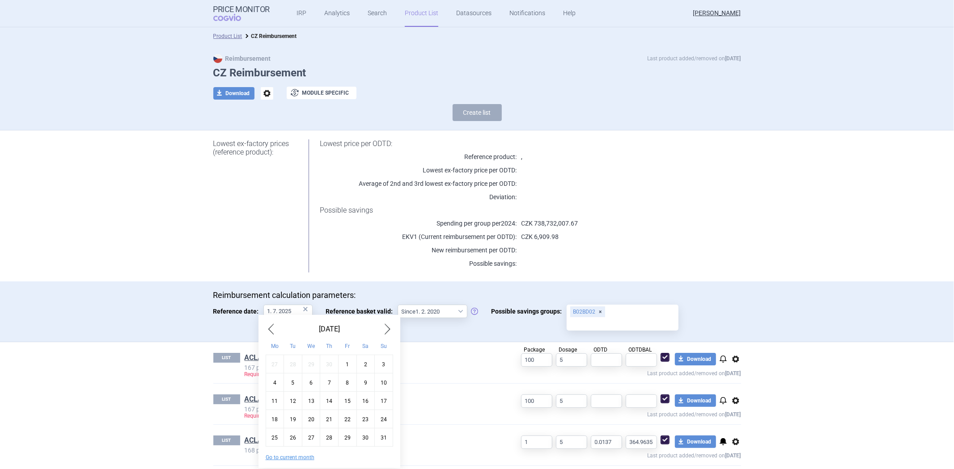
click at [274, 327] on span "Previous Month" at bounding box center [271, 329] width 11 height 14
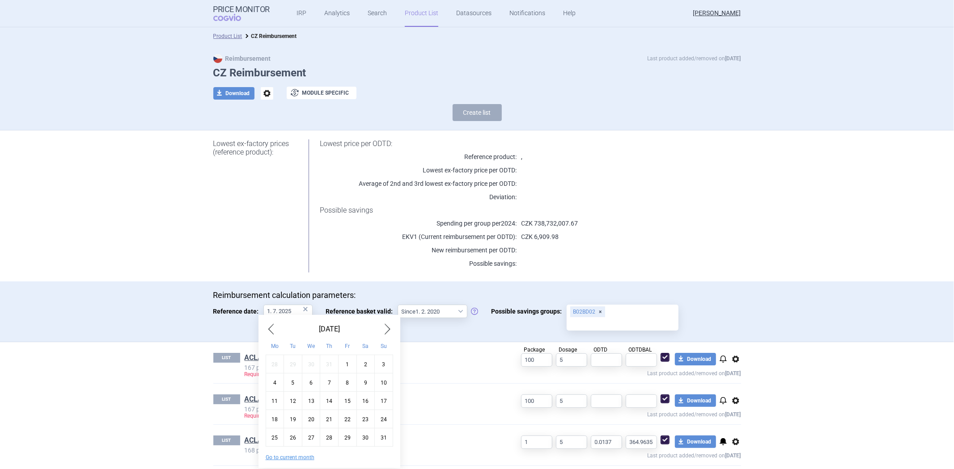
click at [274, 327] on span "Previous Month" at bounding box center [271, 329] width 11 height 14
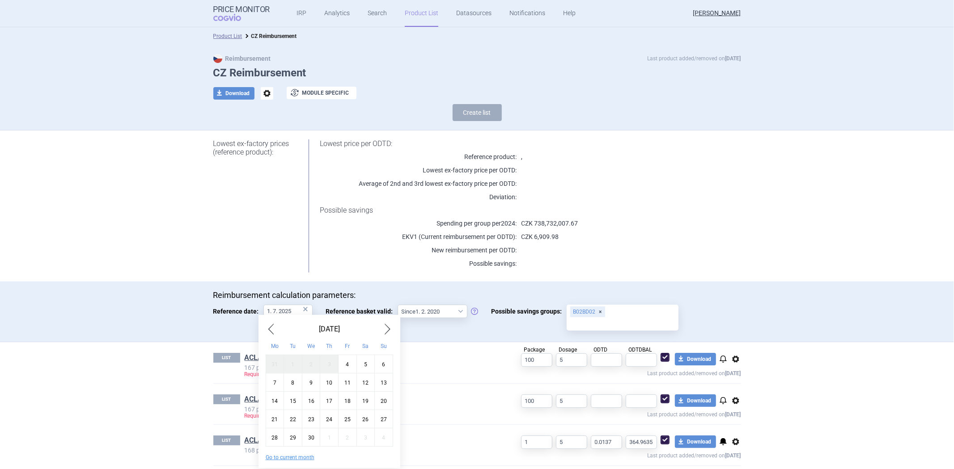
click at [274, 327] on span "Previous Month" at bounding box center [271, 329] width 11 height 14
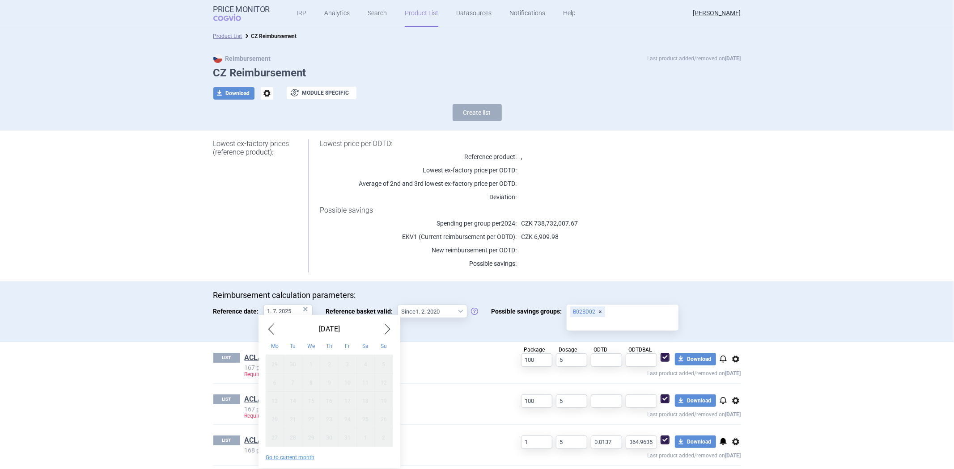
click at [383, 334] on span "Next Month" at bounding box center [387, 329] width 11 height 14
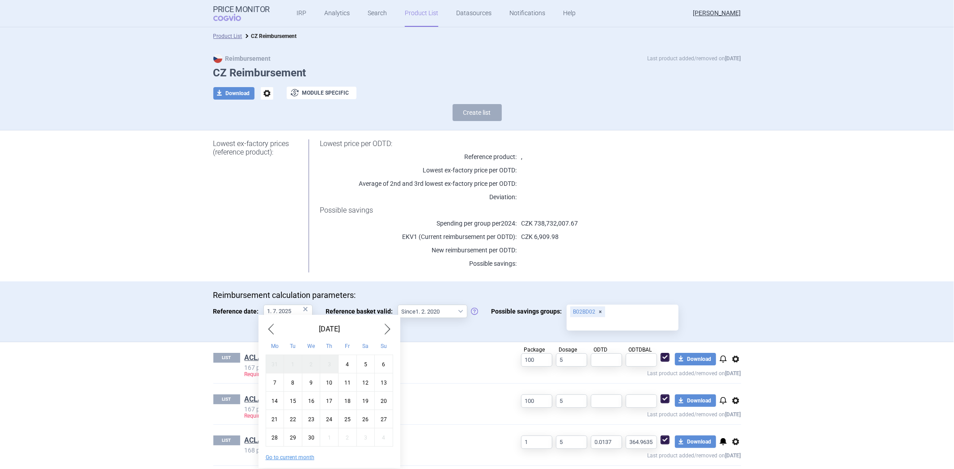
click at [414, 331] on div "Reimbursement calculation parameters: Reference date: 1. 7. 2025 × Reference ba…" at bounding box center [477, 312] width 528 height 42
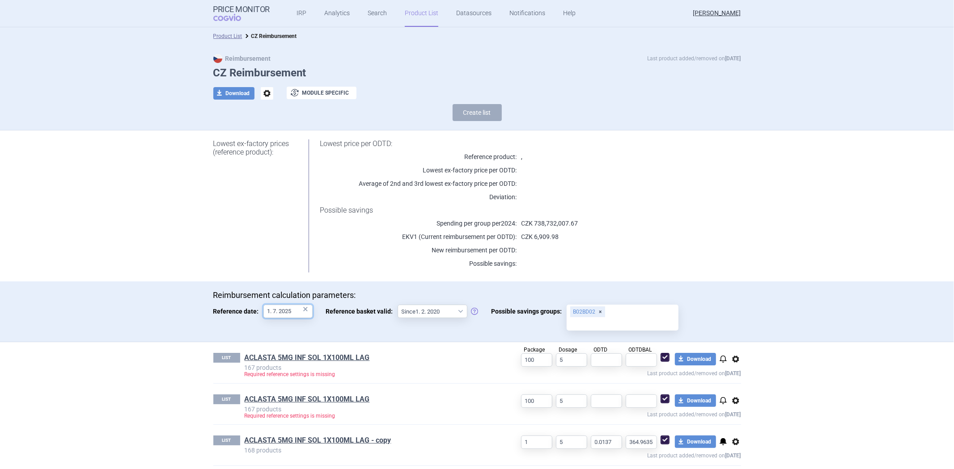
click at [273, 309] on input "1. 7. 2025" at bounding box center [287, 311] width 49 height 13
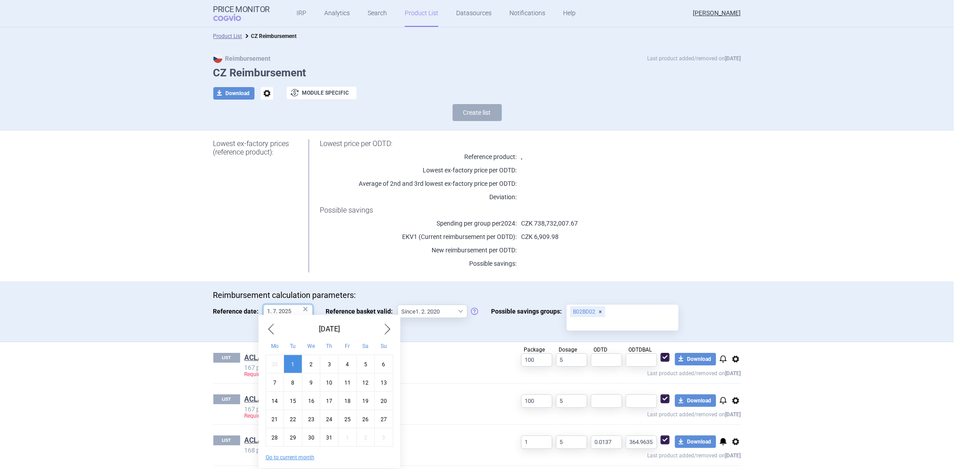
click at [291, 308] on input "1. 7. 2025" at bounding box center [287, 311] width 49 height 13
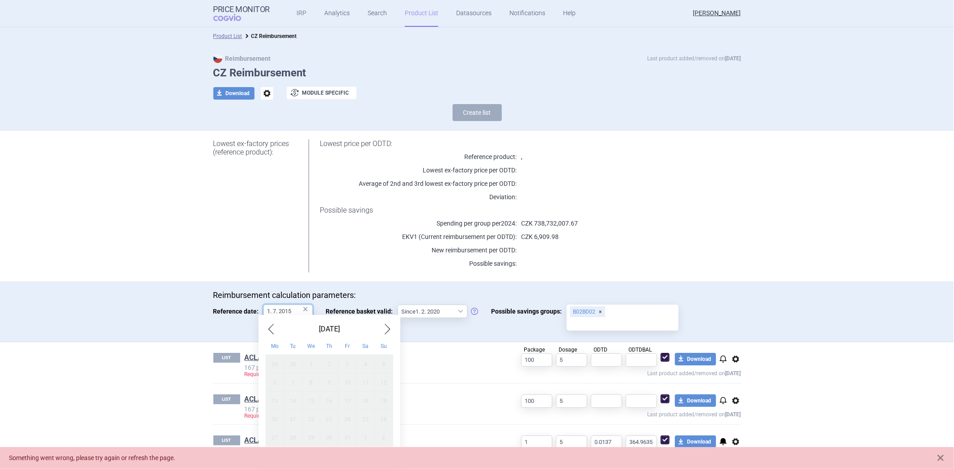
click at [292, 308] on input "1. 7. 2015" at bounding box center [287, 311] width 49 height 13
click at [269, 307] on input "1. 7. 2015" at bounding box center [287, 311] width 49 height 13
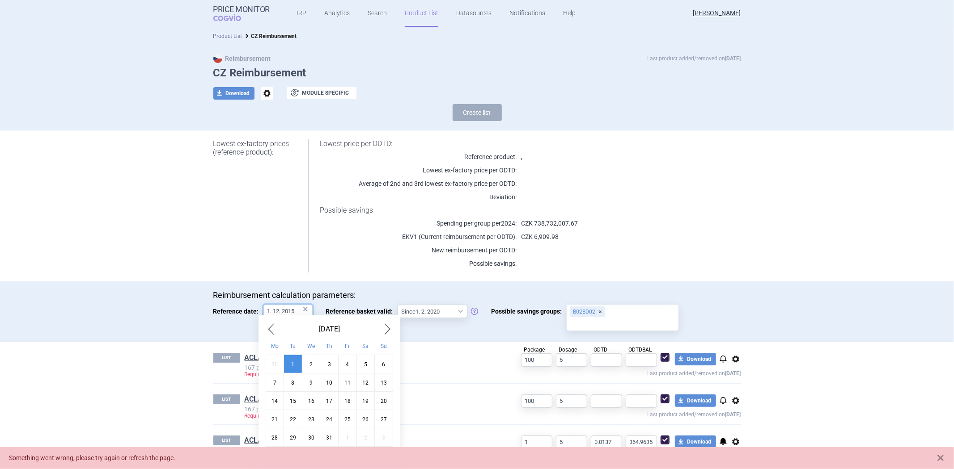
type input "1. 12. 2015"
click at [229, 34] on link "Product List" at bounding box center [227, 36] width 29 height 6
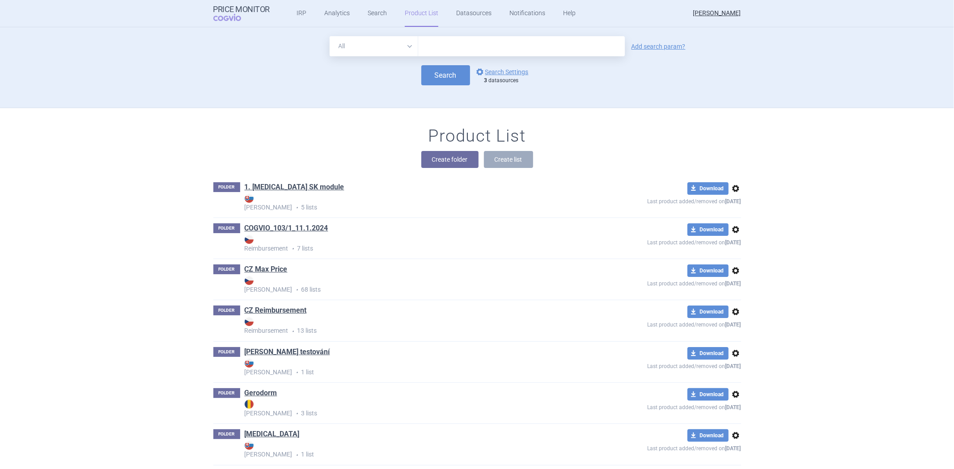
scroll to position [248, 0]
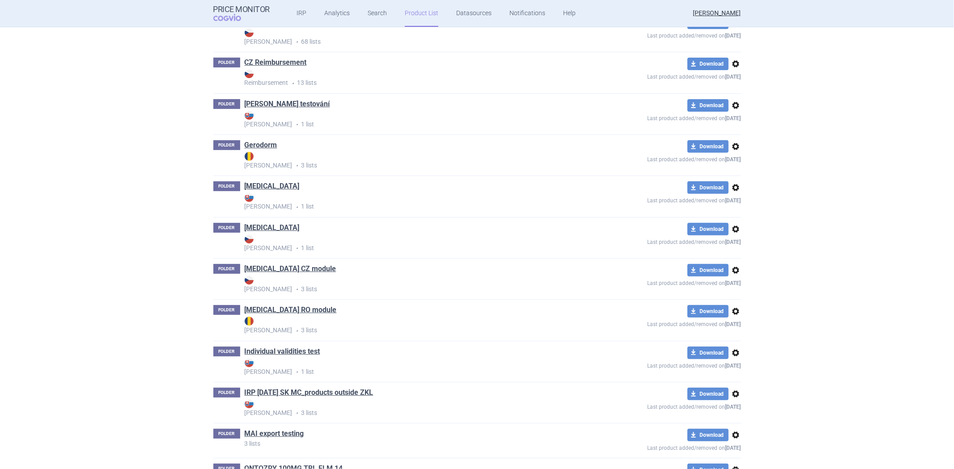
click at [265, 186] on div "FOLDER Humira Max Price • 1 list" at bounding box center [397, 197] width 369 height 30
click at [261, 186] on link "[MEDICAL_DATA]" at bounding box center [272, 187] width 55 height 10
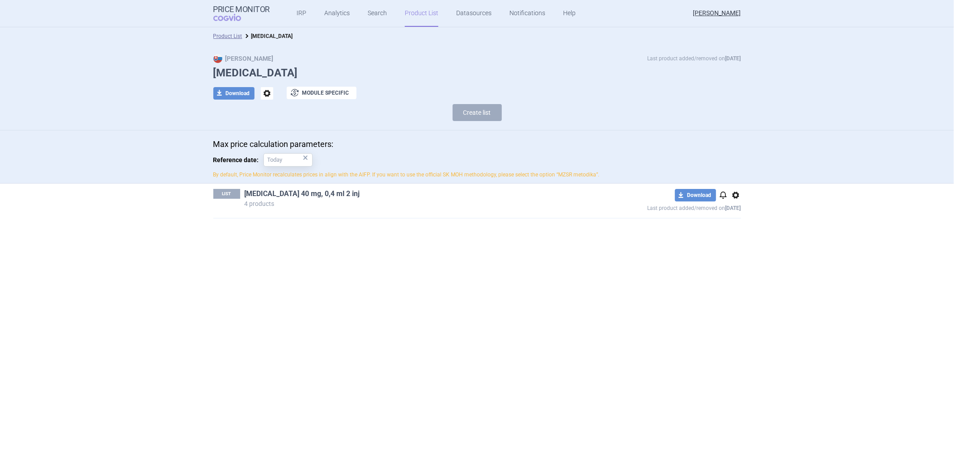
click at [253, 198] on link "Humira 40 mg, 0,4 ml 2 inj" at bounding box center [302, 194] width 115 height 10
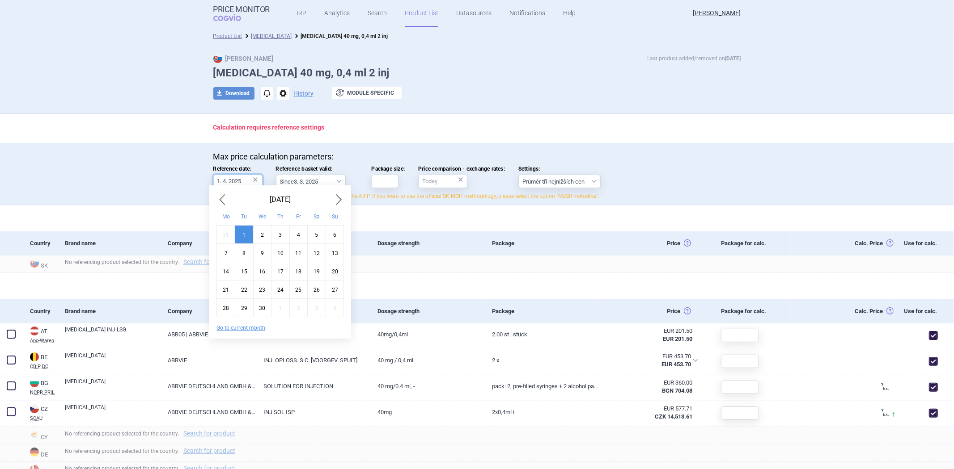
click at [235, 179] on input "1. 4. 2025" at bounding box center [237, 181] width 49 height 13
drag, startPoint x: 239, startPoint y: 182, endPoint x: 233, endPoint y: 182, distance: 5.4
click at [233, 182] on input "1. 4. 2025" at bounding box center [237, 181] width 49 height 13
type input "1. 4. 2020"
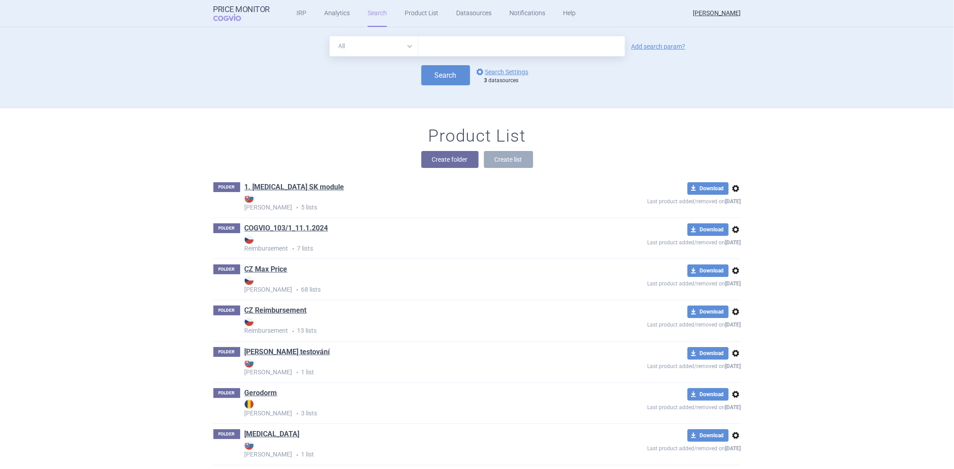
click at [503, 42] on input "text" at bounding box center [521, 46] width 207 height 20
type input "[MEDICAL_DATA]"
click at [477, 68] on span "options" at bounding box center [479, 72] width 11 height 11
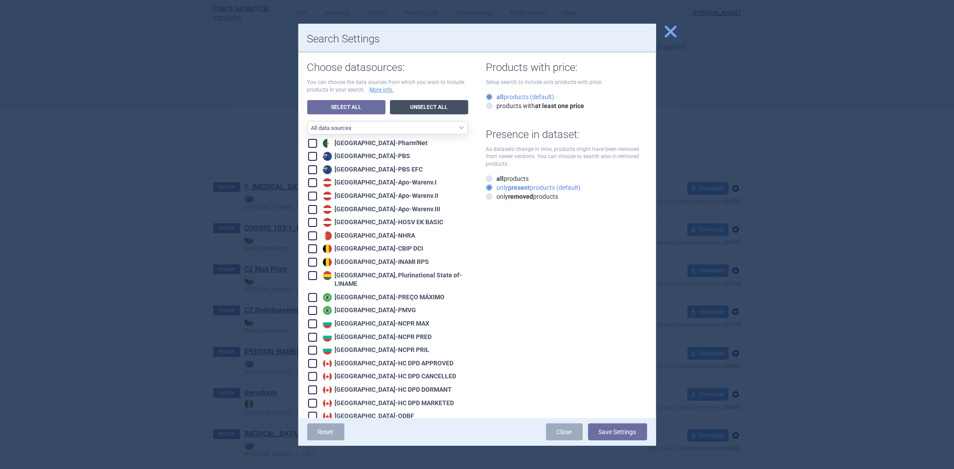
click at [412, 104] on link "Unselect All" at bounding box center [429, 107] width 78 height 14
checkbox input "false"
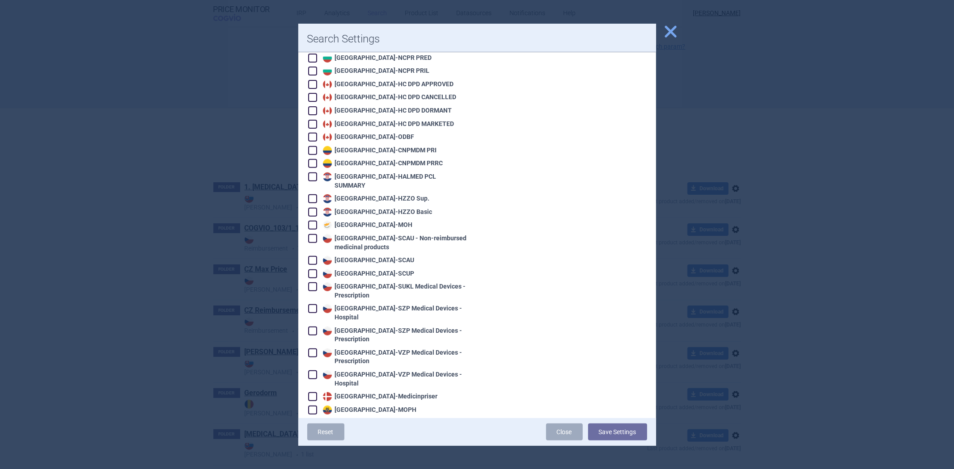
scroll to position [278, 0]
click at [356, 196] on div "Croatia - HZZO Sup." at bounding box center [375, 200] width 109 height 9
checkbox input "true"
click at [378, 174] on div "Croatia - HALMED PCL SUMMARY" at bounding box center [395, 182] width 148 height 17
checkbox input "true"
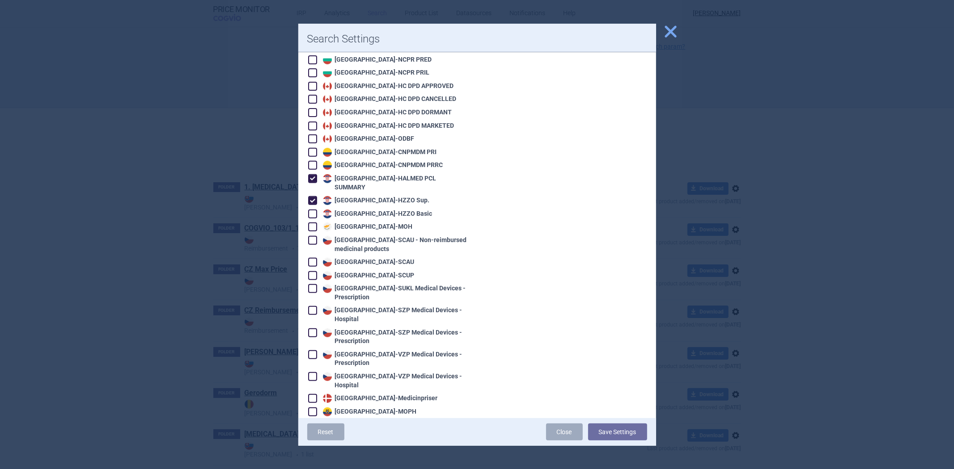
click at [368, 196] on div "Croatia - HZZO Sup." at bounding box center [375, 200] width 109 height 9
checkbox input "false"
click at [616, 430] on button "Save Settings" at bounding box center [617, 432] width 59 height 17
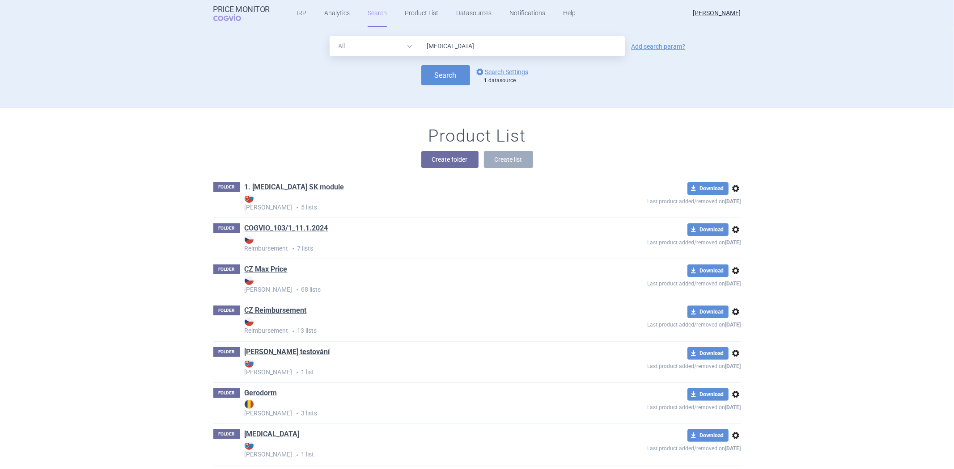
click at [510, 51] on input "humira" at bounding box center [521, 46] width 207 height 20
click at [446, 79] on button "Search" at bounding box center [445, 75] width 49 height 20
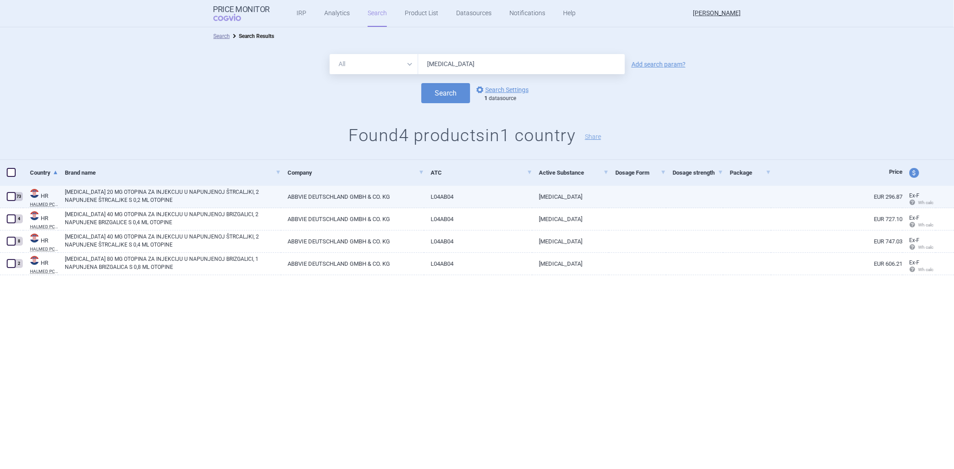
click at [448, 194] on link "L04AB04" at bounding box center [478, 197] width 108 height 22
select select "EUR"
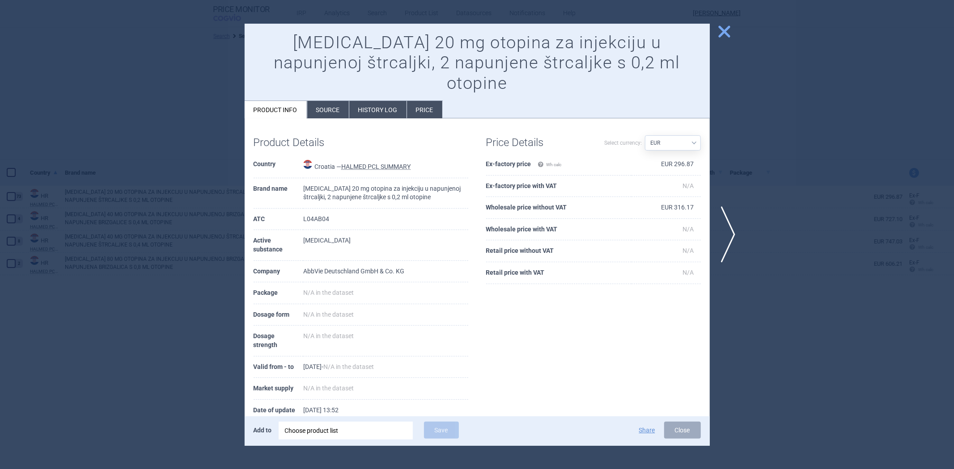
click at [388, 101] on li "History log" at bounding box center [377, 109] width 57 height 17
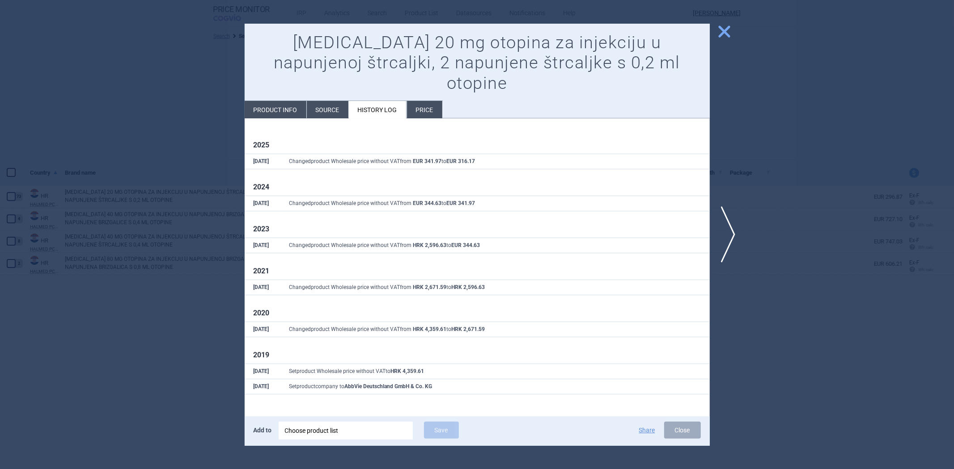
click at [182, 155] on div at bounding box center [477, 234] width 954 height 469
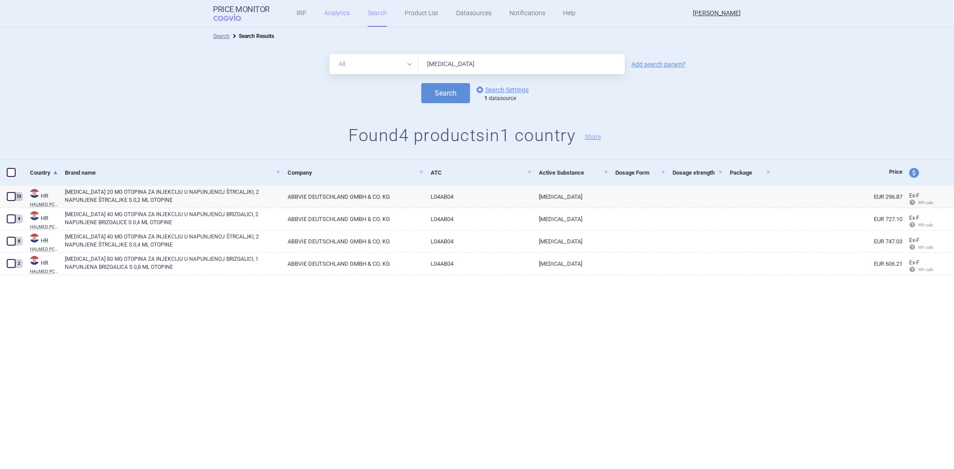
click at [338, 9] on link "Analytics" at bounding box center [336, 13] width 25 height 27
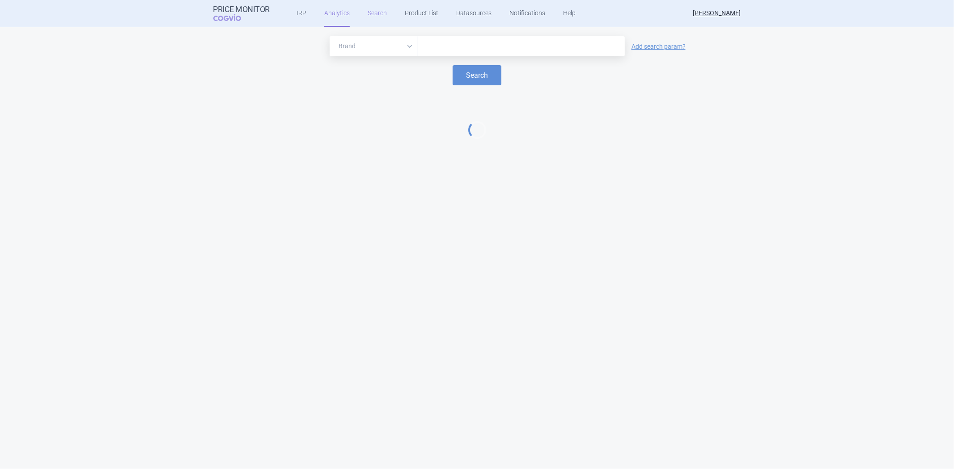
click at [370, 16] on link "Search" at bounding box center [376, 13] width 19 height 27
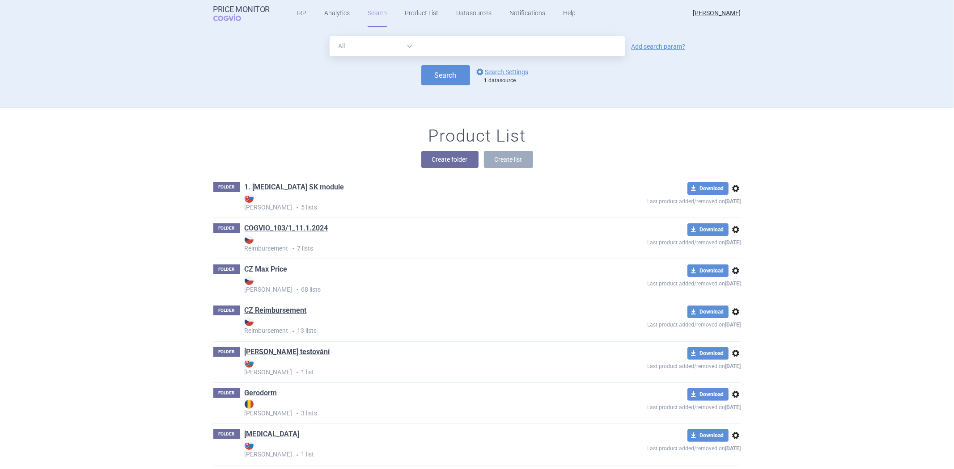
click at [274, 266] on link "CZ Max Price" at bounding box center [266, 270] width 43 height 10
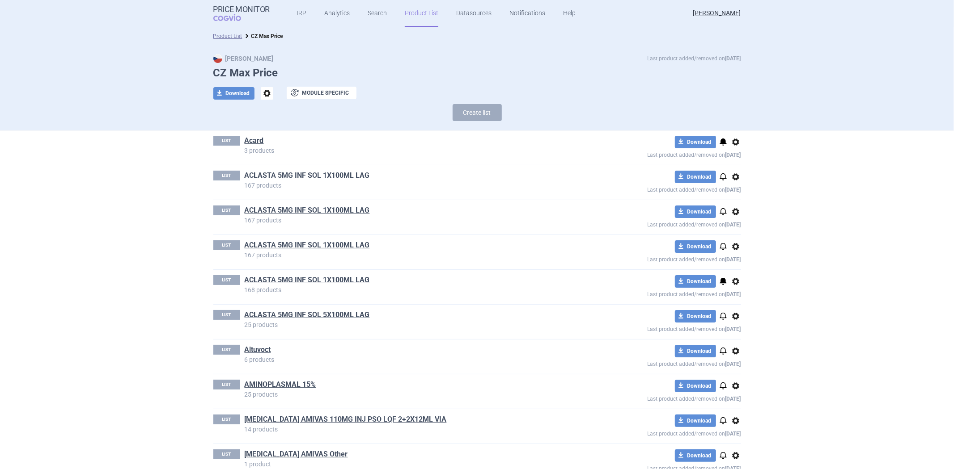
click at [255, 172] on link "ACLASTA 5MG INF SOL 1X100ML LAG" at bounding box center [307, 176] width 125 height 10
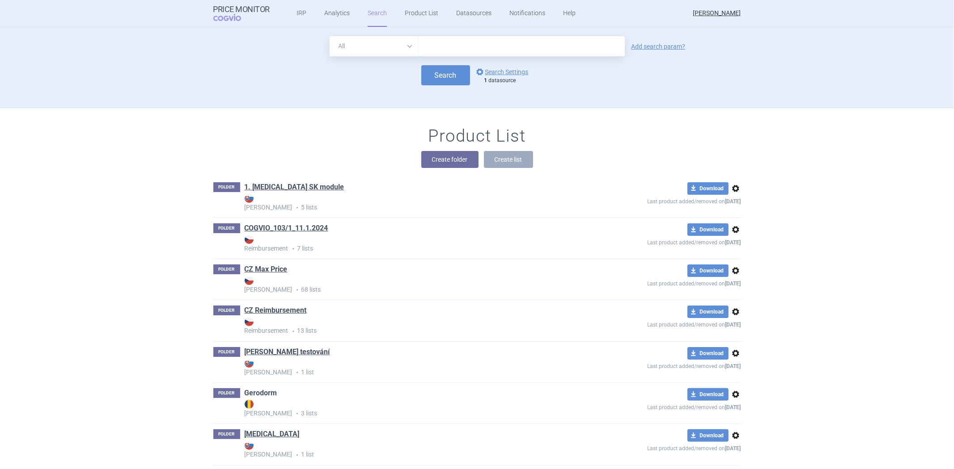
click at [258, 391] on link "Gerodorm" at bounding box center [261, 393] width 33 height 10
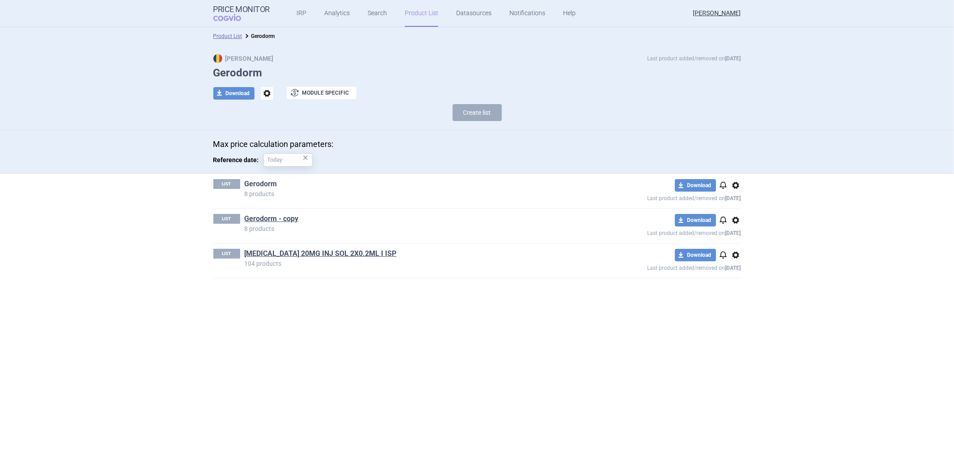
click at [253, 181] on link "Gerodorm" at bounding box center [261, 184] width 33 height 10
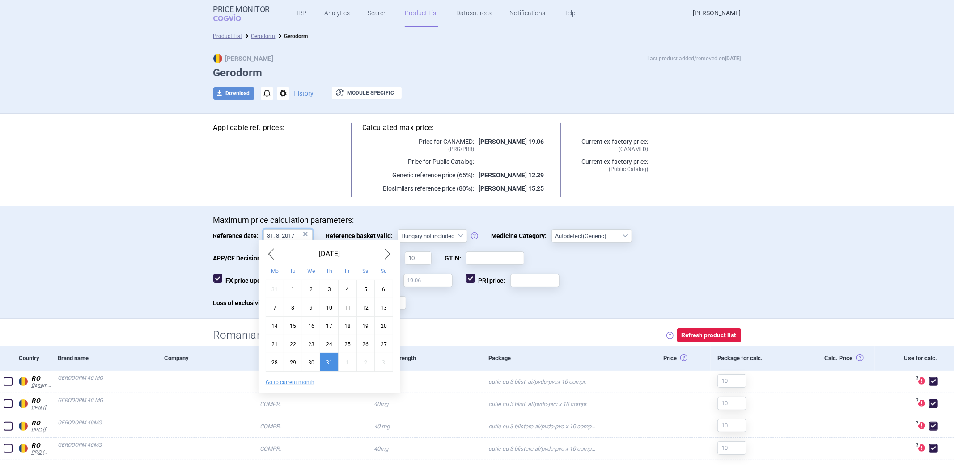
click at [270, 235] on input "31. 8. 2017" at bounding box center [287, 235] width 49 height 13
click at [273, 253] on span "Previous Month" at bounding box center [271, 254] width 11 height 14
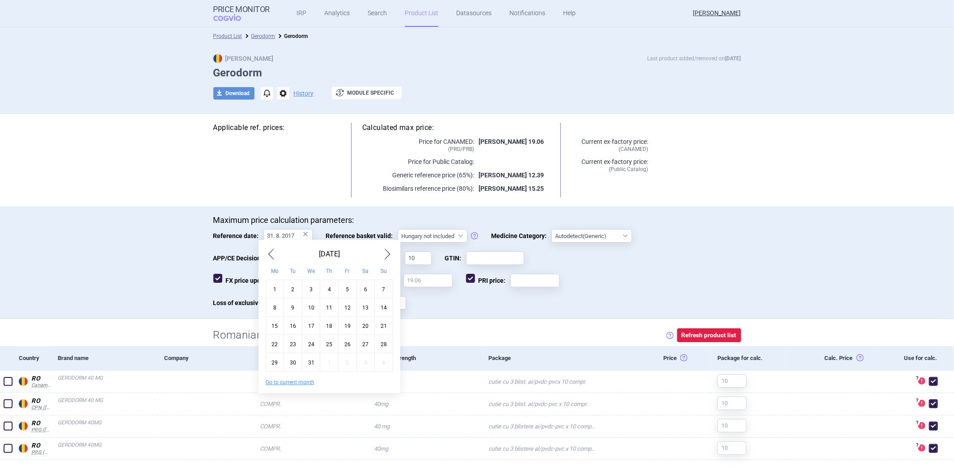
click at [273, 253] on span "Previous Month" at bounding box center [271, 254] width 11 height 14
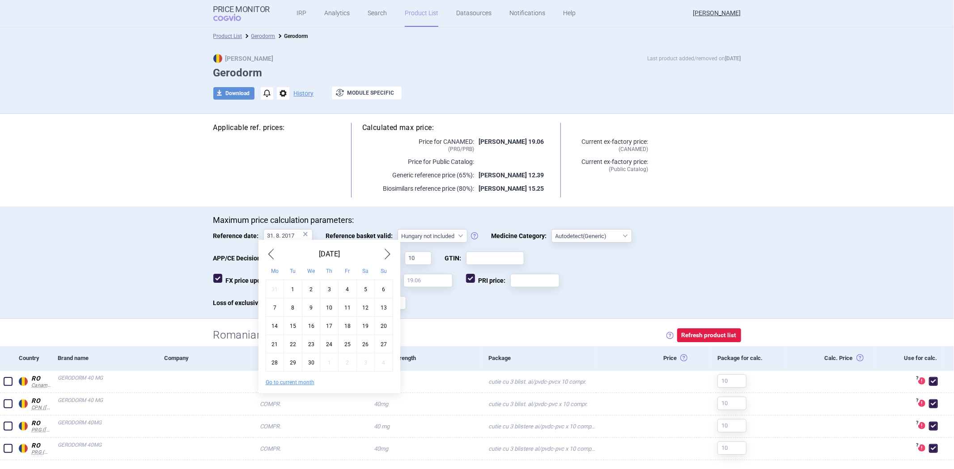
click at [273, 253] on span "Previous Month" at bounding box center [271, 254] width 11 height 14
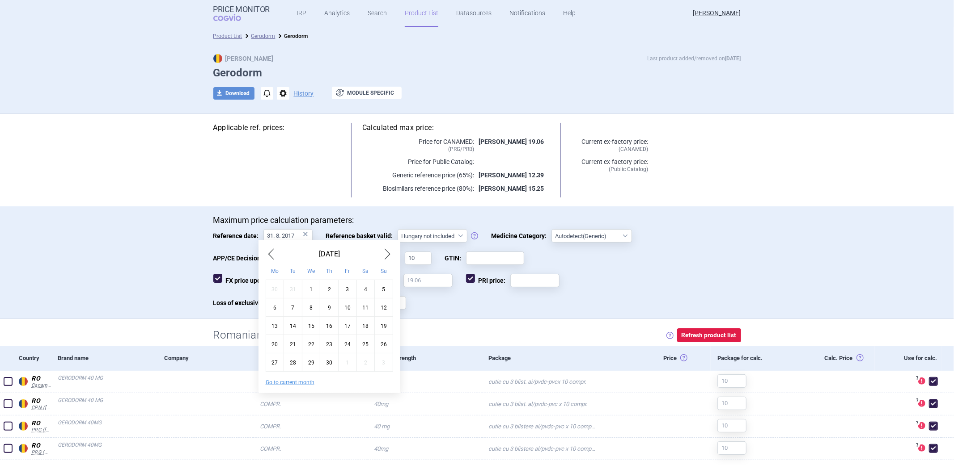
click at [273, 253] on span "Previous Month" at bounding box center [271, 254] width 11 height 14
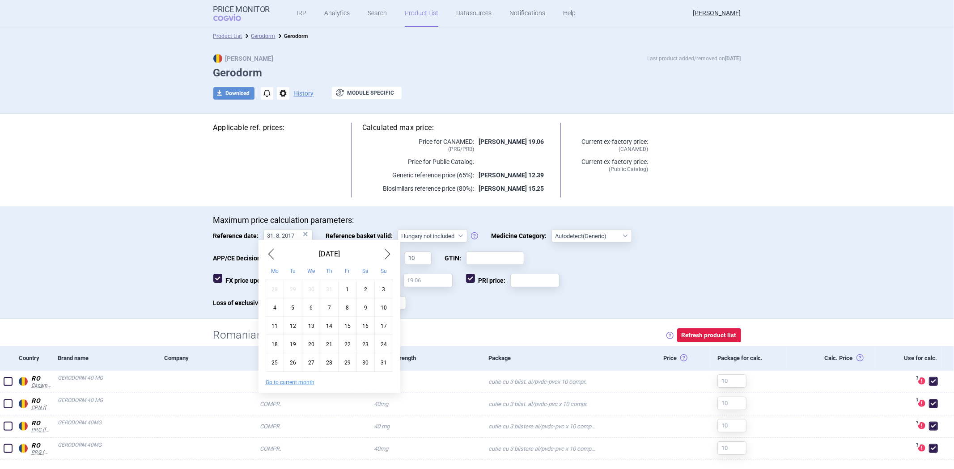
click at [273, 253] on span "Previous Month" at bounding box center [271, 254] width 11 height 14
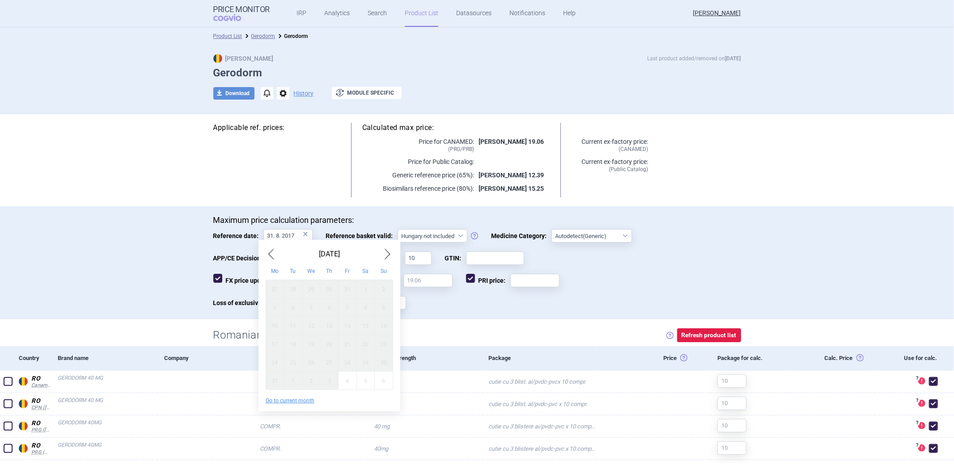
click at [273, 253] on span "Previous Month" at bounding box center [271, 254] width 11 height 14
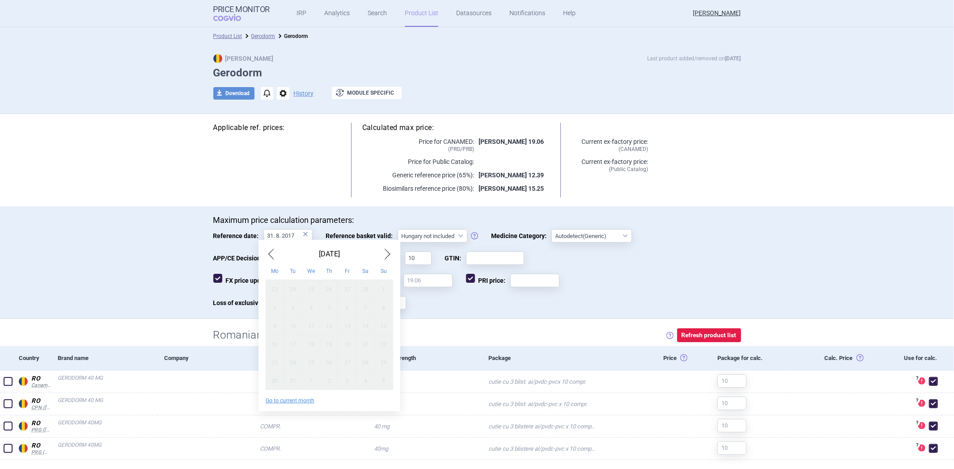
click at [380, 252] on div "March 2015" at bounding box center [329, 254] width 127 height 14
click at [387, 252] on span "Next Month" at bounding box center [387, 254] width 11 height 14
click at [389, 252] on span "Next Month" at bounding box center [387, 254] width 11 height 14
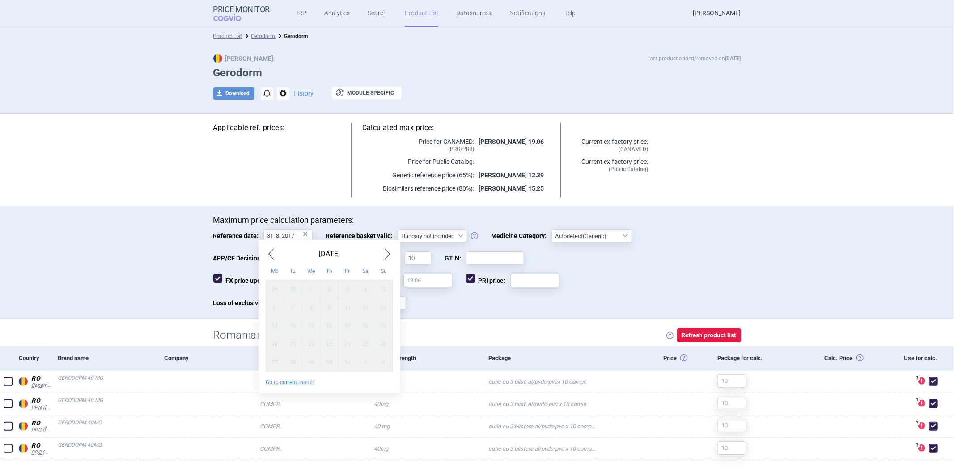
click at [389, 252] on span "Next Month" at bounding box center [387, 254] width 11 height 14
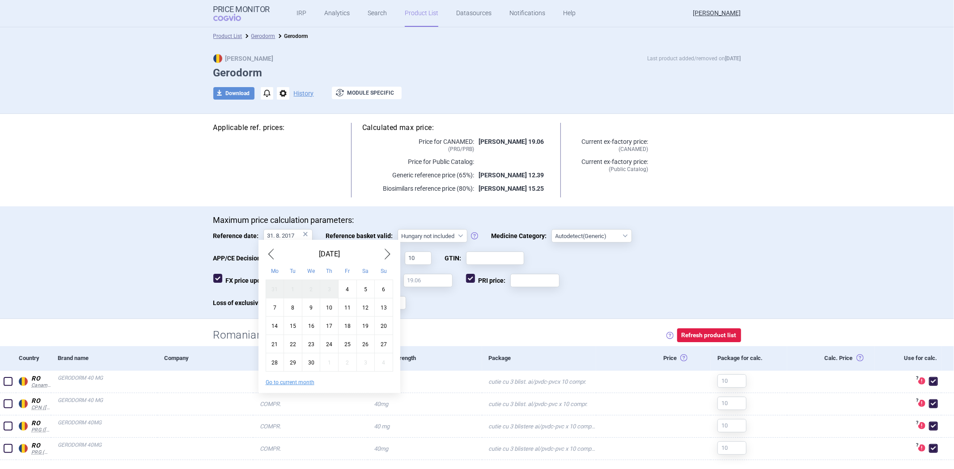
click at [334, 288] on div "3" at bounding box center [329, 289] width 18 height 18
click at [329, 287] on div "3" at bounding box center [329, 289] width 18 height 18
click at [368, 9] on link "Search" at bounding box center [376, 13] width 19 height 27
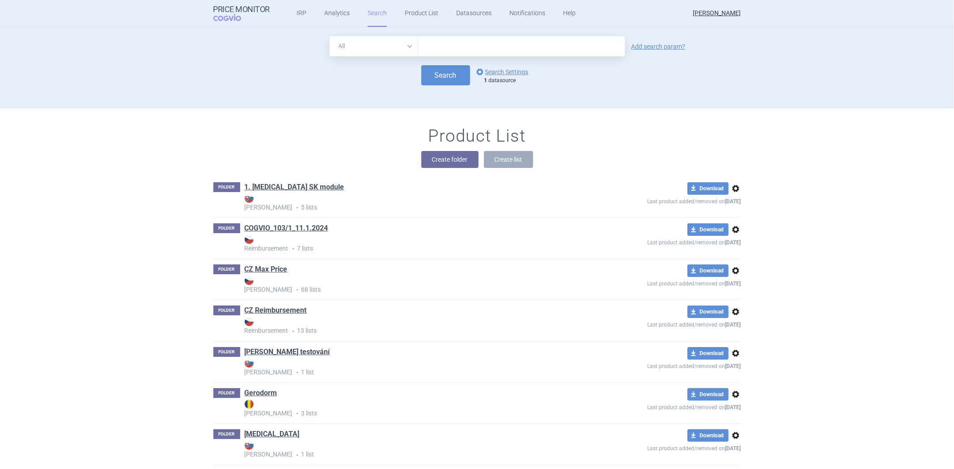
click at [471, 58] on form "All Brand Name ATC Company Active Substance Country Newer than Add search param…" at bounding box center [477, 60] width 528 height 49
click at [477, 48] on input "text" at bounding box center [521, 46] width 207 height 20
type input "humira"
click at [452, 82] on button "Search" at bounding box center [445, 75] width 49 height 20
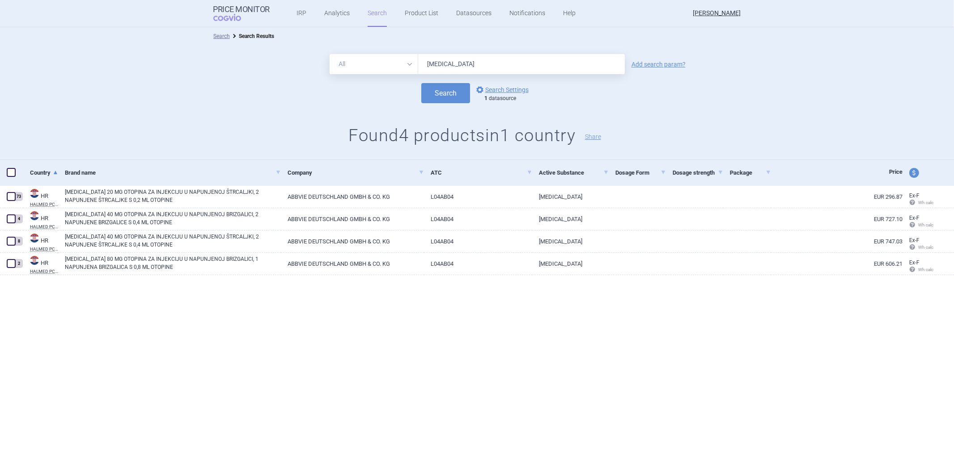
click at [919, 172] on div "price and currency" at bounding box center [918, 173] width 33 height 26
click at [914, 172] on span "price and currency" at bounding box center [914, 173] width 10 height 10
select select "ex-factory"
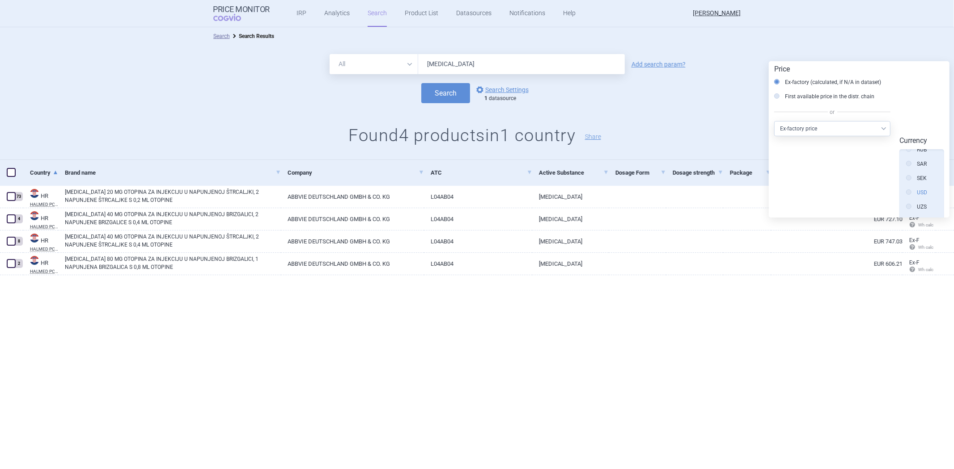
scroll to position [517, 0]
click at [869, 57] on div "All Brand Name ATC Company Active Substance Country Newer than humira Add searc…" at bounding box center [477, 64] width 954 height 20
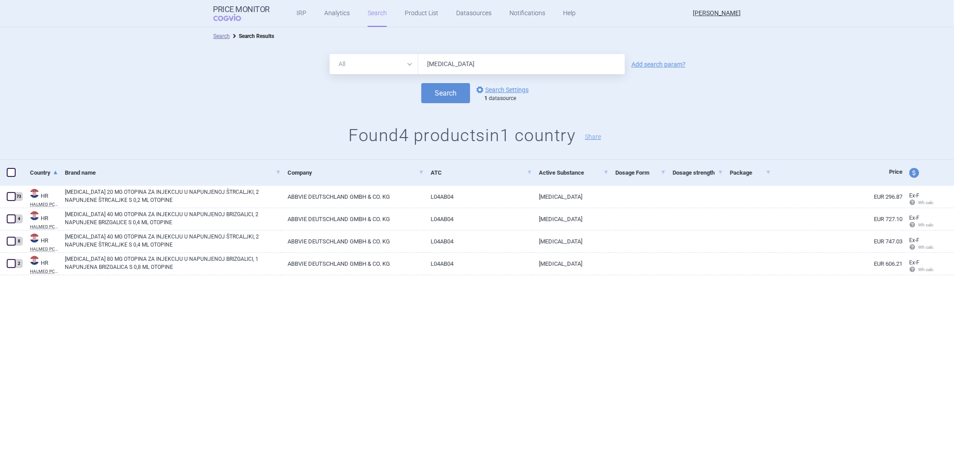
click at [541, 72] on input "humira" at bounding box center [521, 64] width 207 height 20
paste input "DU LOXETINA"
type input "DU LOXETINA"
click at [464, 88] on button "Search" at bounding box center [445, 93] width 49 height 20
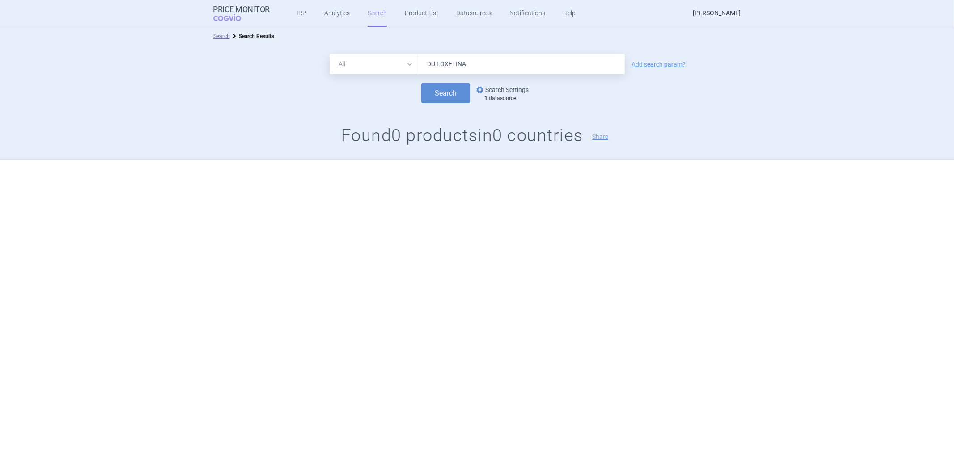
click at [485, 91] on link "options Search Settings" at bounding box center [501, 89] width 54 height 11
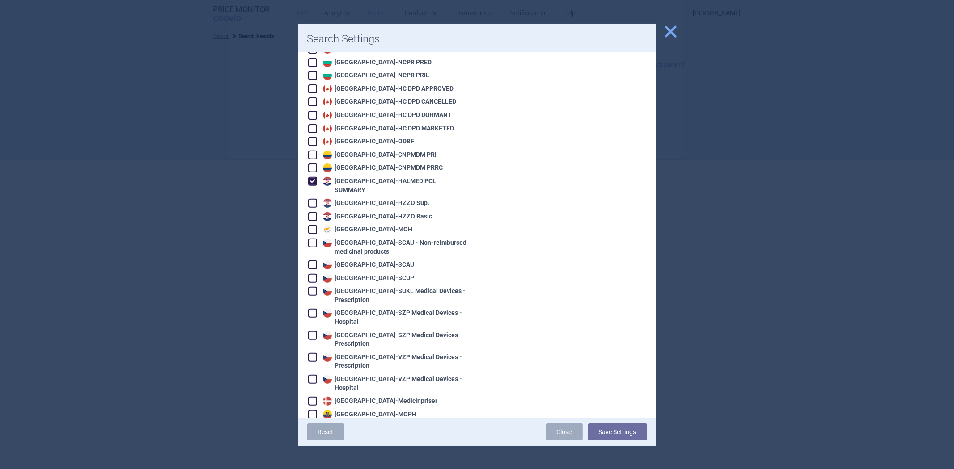
scroll to position [298, 0]
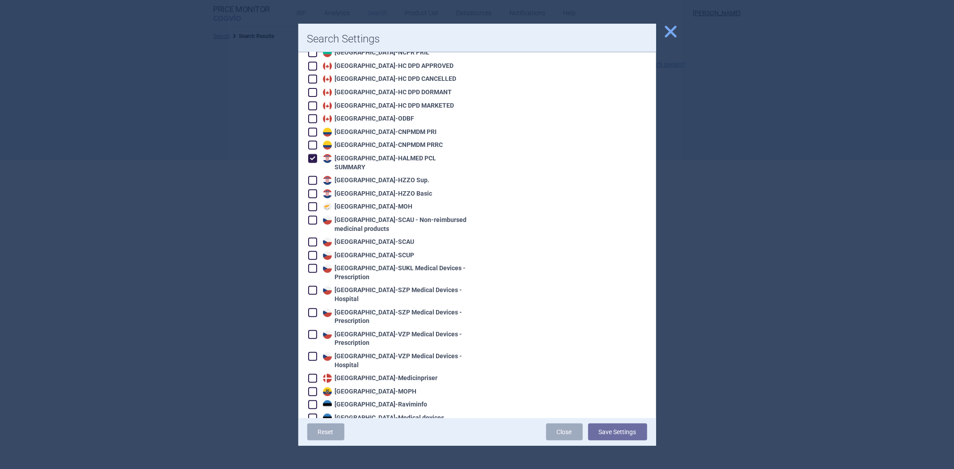
click at [312, 154] on span at bounding box center [312, 158] width 9 height 9
checkbox input "false"
click at [671, 33] on span "close" at bounding box center [671, 32] width 16 height 16
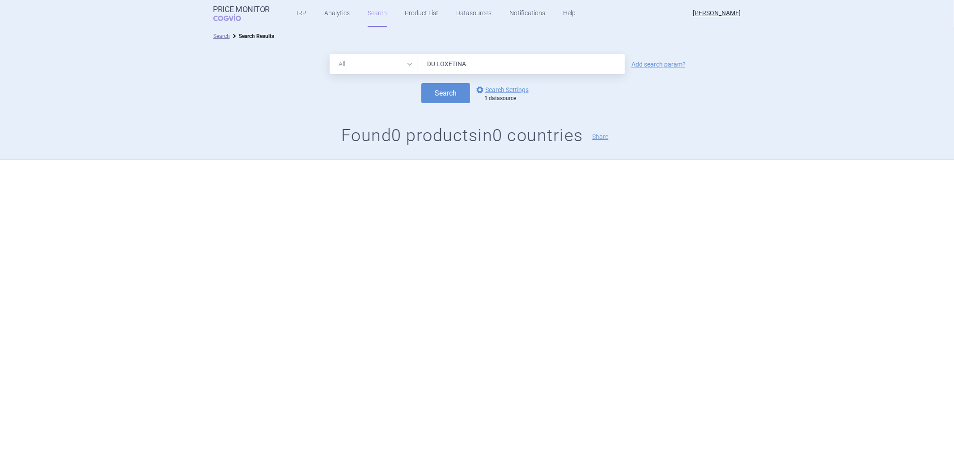
click at [385, 73] on select "All Brand Name ATC Company Active Substance Country Newer than" at bounding box center [373, 64] width 89 height 20
click at [385, 68] on select "All Brand Name ATC Company Active Substance Country Newer than" at bounding box center [373, 64] width 89 height 20
click at [514, 69] on input "DU LOXETINA" at bounding box center [521, 64] width 207 height 20
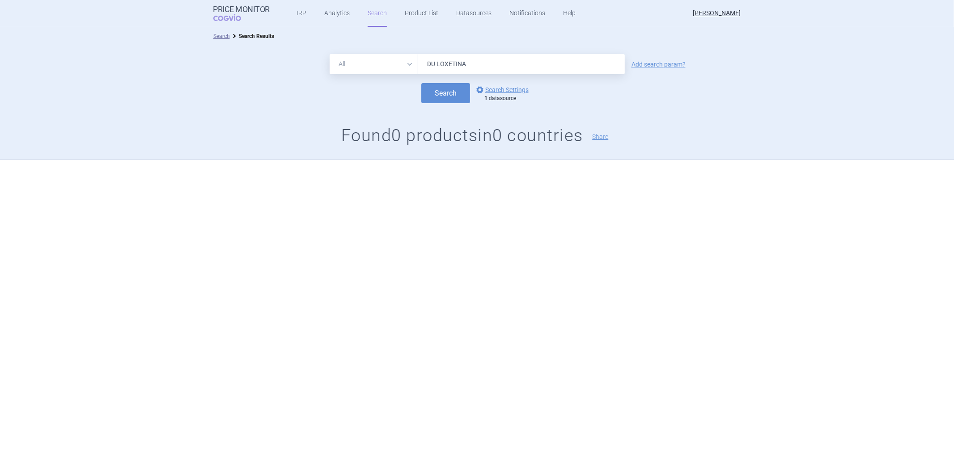
click at [394, 67] on select "All Brand Name ATC Company Active Substance Country Newer than" at bounding box center [373, 64] width 89 height 20
click at [436, 63] on input "DU LOXETINA" at bounding box center [521, 64] width 207 height 20
type input "DULOXETINA"
click at [450, 95] on button "Search" at bounding box center [445, 93] width 49 height 20
click at [503, 86] on link "options Search Settings" at bounding box center [501, 89] width 54 height 11
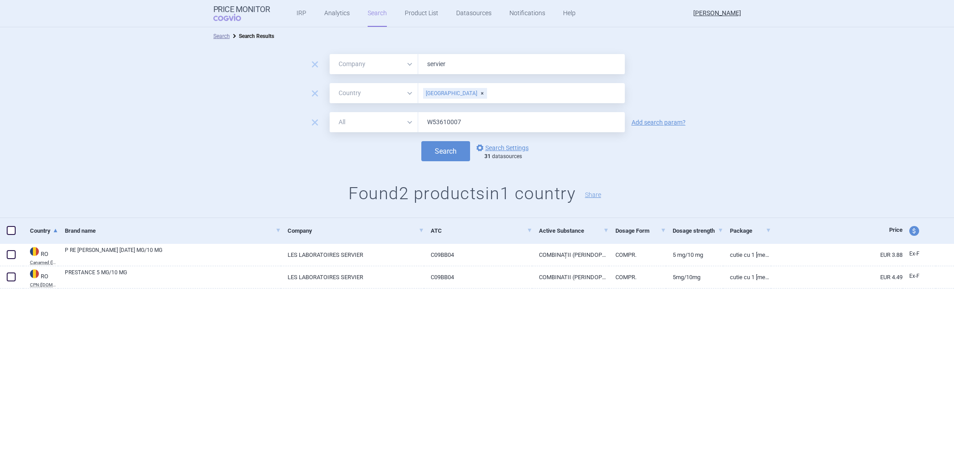
select select "mah"
select select "country"
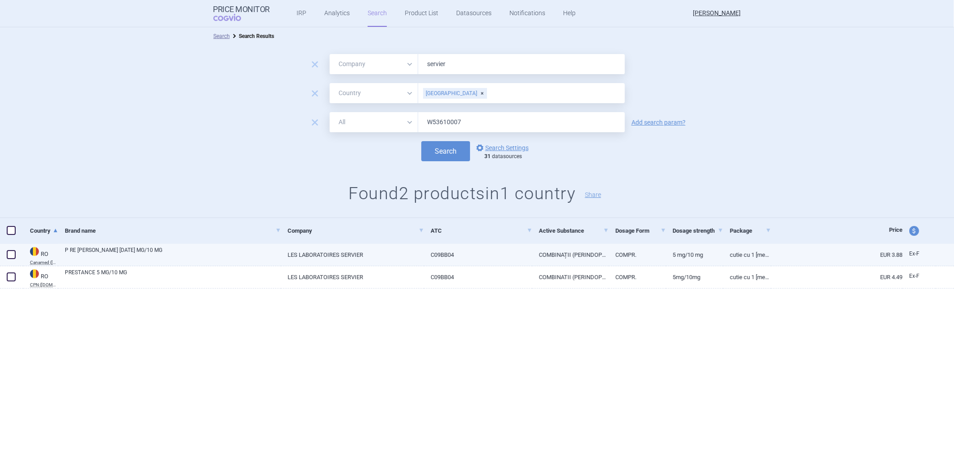
click at [244, 257] on link "P RE STAN CE 5 MG/10 MG" at bounding box center [173, 254] width 216 height 16
select select "EUR"
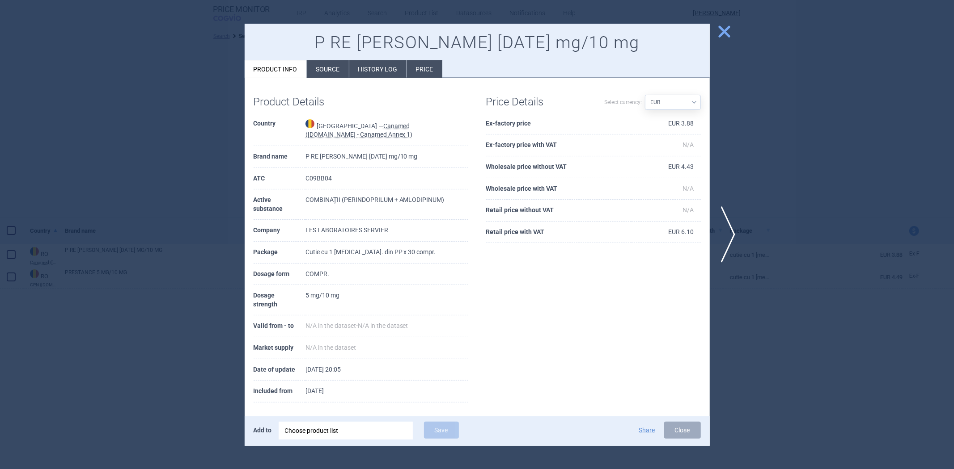
click at [352, 73] on li "History log" at bounding box center [377, 68] width 57 height 17
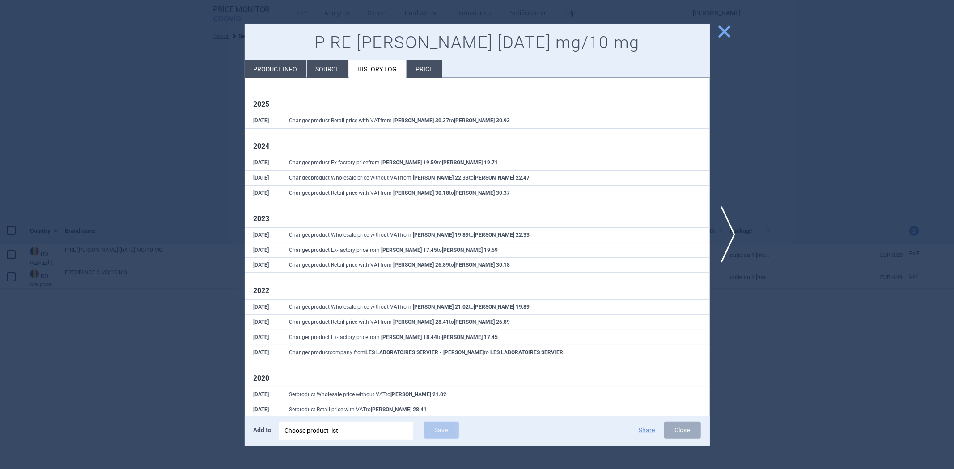
click at [331, 69] on li "Source" at bounding box center [328, 68] width 42 height 17
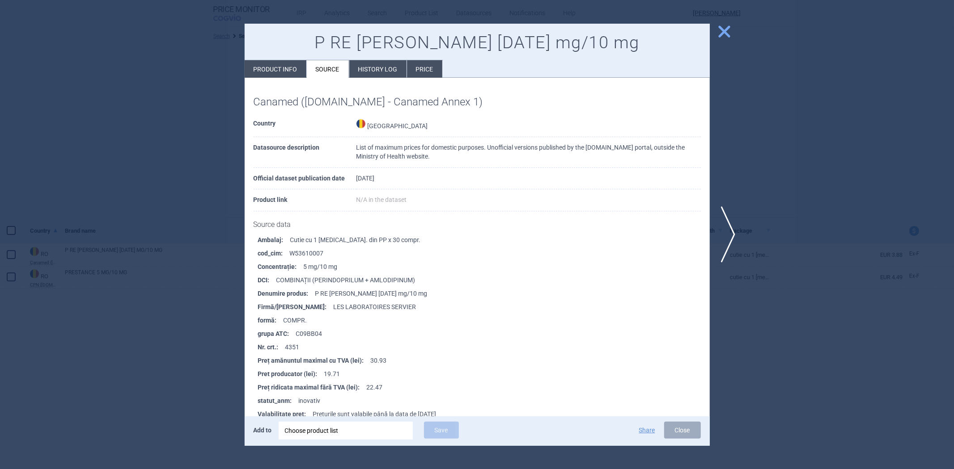
click at [385, 68] on li "History log" at bounding box center [377, 68] width 57 height 17
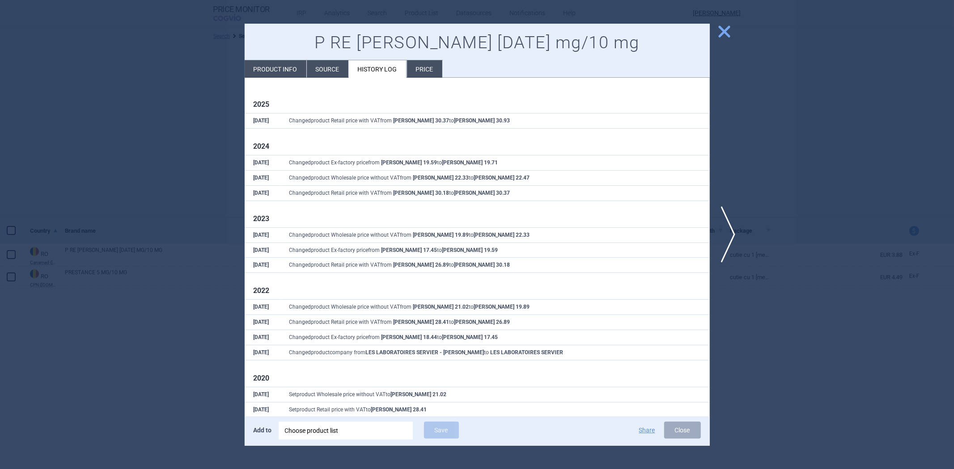
click at [296, 68] on li "Product info" at bounding box center [276, 68] width 62 height 17
select select "EUR"
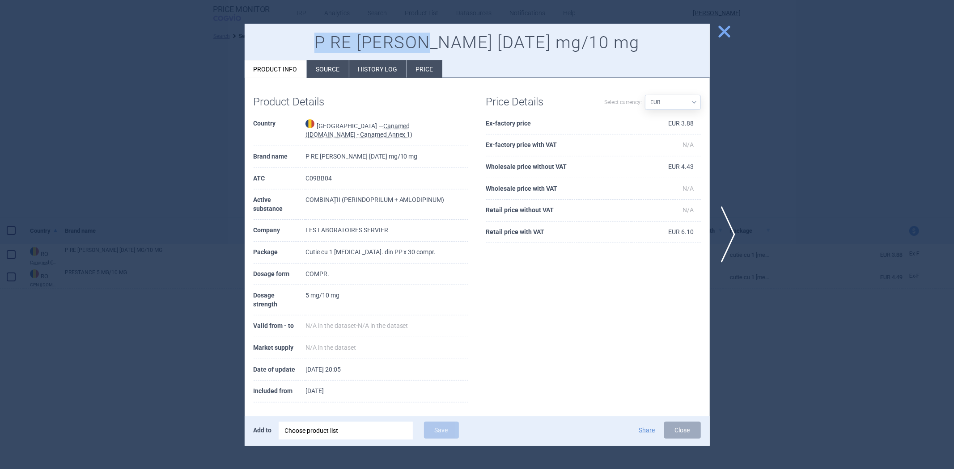
drag, startPoint x: 480, startPoint y: 41, endPoint x: 370, endPoint y: 33, distance: 110.3
click at [370, 33] on h1 "P RE STAN CE 5 mg/10 mg" at bounding box center [476, 43] width 447 height 21
copy h1 "P RE STAN CE"
click at [163, 253] on div at bounding box center [477, 234] width 954 height 469
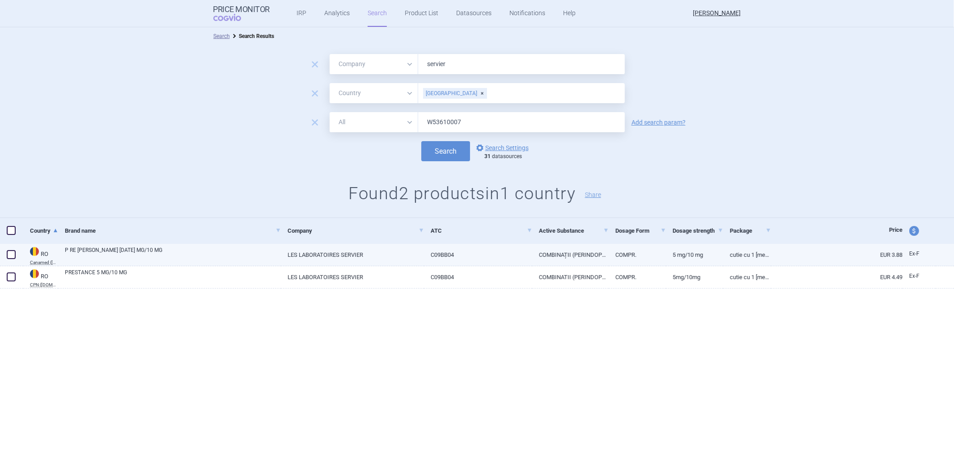
click at [90, 253] on link "P RE STAN CE 5 MG/10 MG" at bounding box center [173, 254] width 216 height 16
select select "EUR"
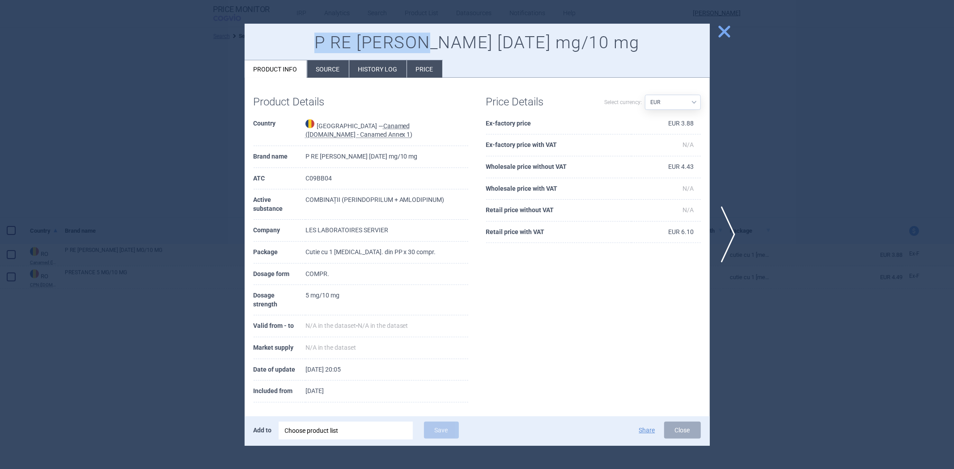
drag, startPoint x: 371, startPoint y: 43, endPoint x: 482, endPoint y: 42, distance: 110.4
click at [482, 42] on h1 "P RE STAN CE 5 mg/10 mg" at bounding box center [476, 43] width 447 height 21
copy h1 "P RE STAN CE"
click at [721, 28] on span "close" at bounding box center [724, 32] width 16 height 16
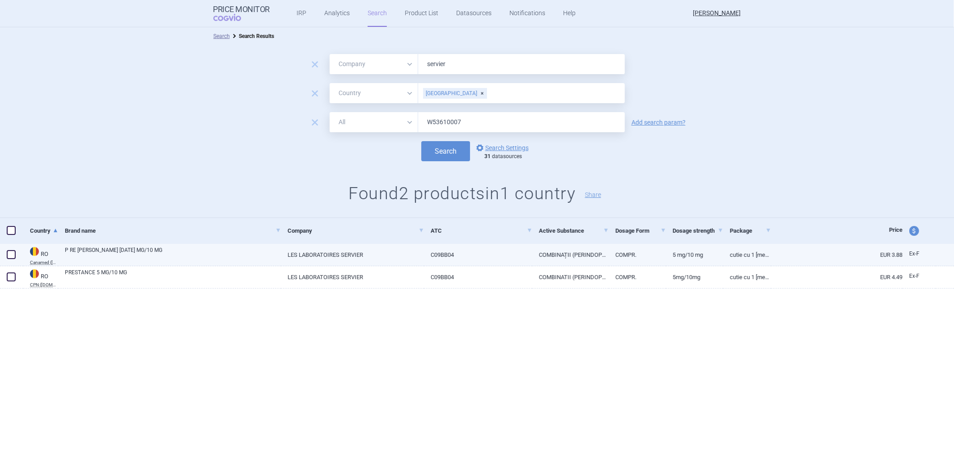
click at [166, 253] on link "P RE STAN CE 5 MG/10 MG" at bounding box center [173, 254] width 216 height 16
select select "EUR"
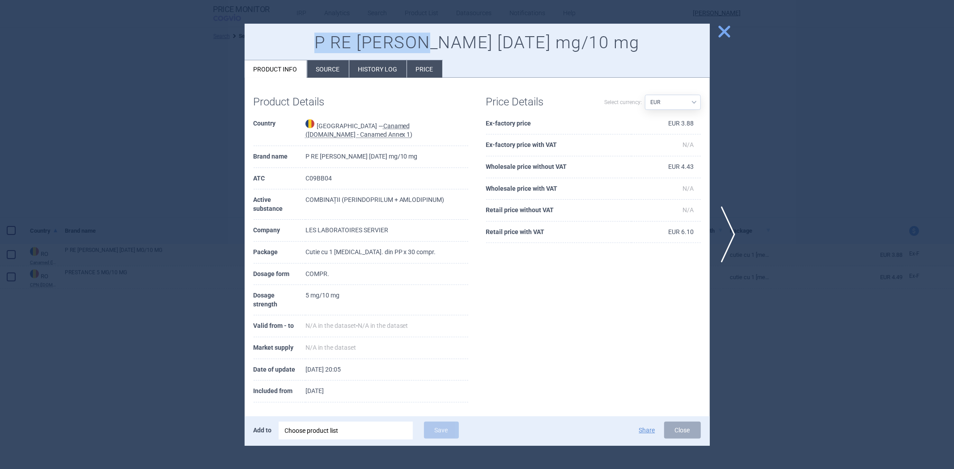
drag, startPoint x: 483, startPoint y: 43, endPoint x: 364, endPoint y: 43, distance: 119.4
click at [364, 43] on h1 "P RE STAN CE 5 mg/10 mg" at bounding box center [476, 43] width 447 height 21
click at [398, 42] on h1 "P RE STAN CE 5 mg/10 mg" at bounding box center [476, 43] width 447 height 21
drag, startPoint x: 480, startPoint y: 45, endPoint x: 372, endPoint y: 48, distance: 107.8
click at [372, 48] on h1 "P RE STAN CE 5 mg/10 mg" at bounding box center [476, 43] width 447 height 21
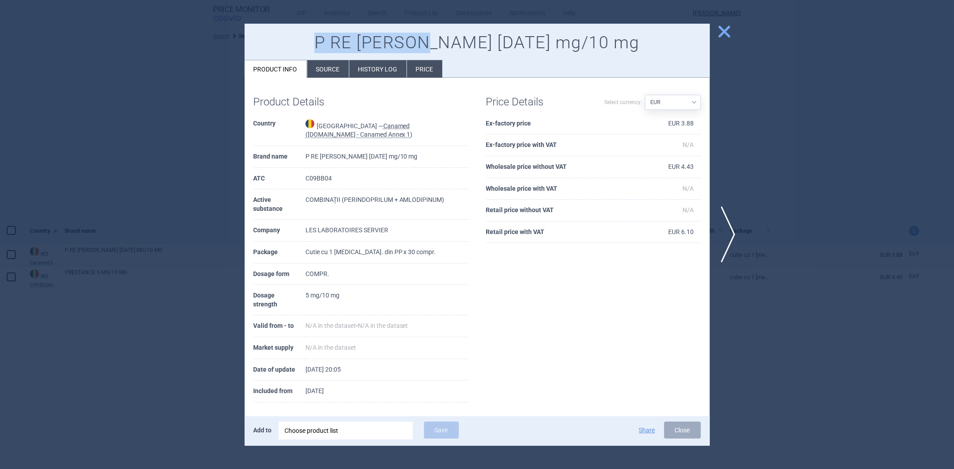
copy h1 "P RE STAN CE"
click at [355, 71] on li "History log" at bounding box center [377, 68] width 57 height 17
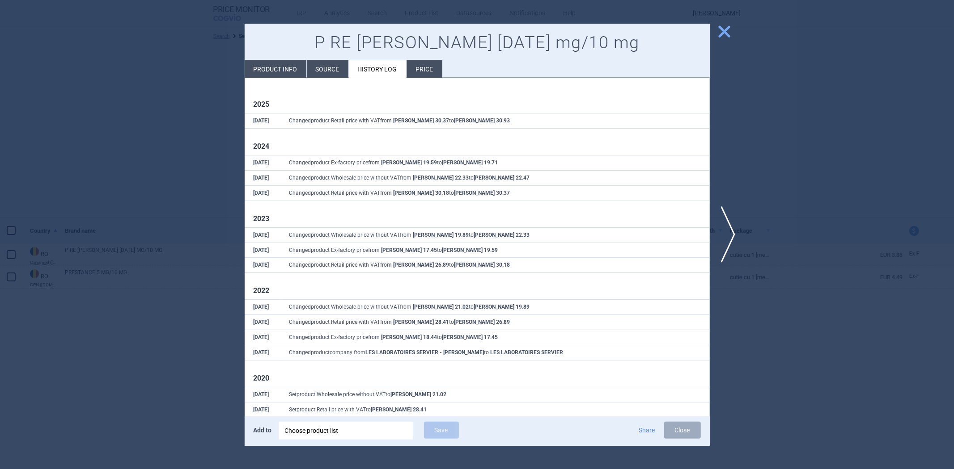
click at [277, 59] on div "P RE STAN CE 5 mg/10 mg Product info Source History log Price" at bounding box center [477, 51] width 465 height 55
click at [276, 66] on li "Product info" at bounding box center [276, 68] width 62 height 17
select select "EUR"
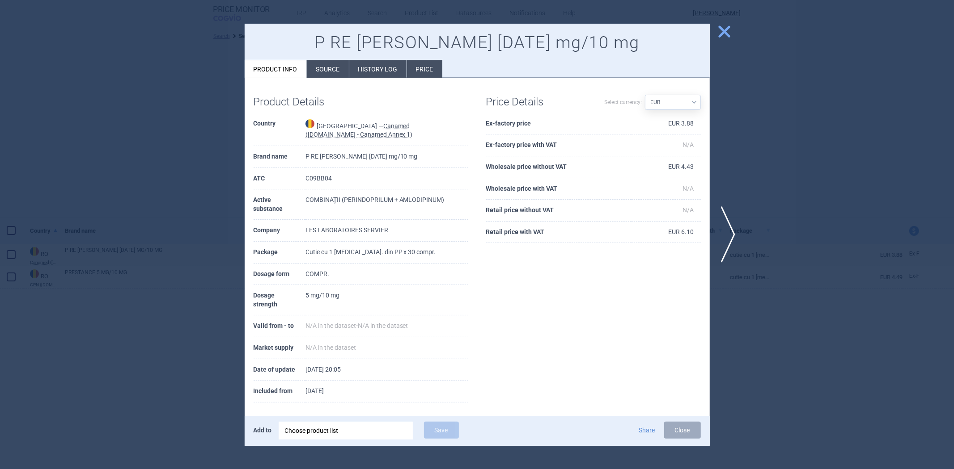
click at [341, 64] on li "Source" at bounding box center [328, 68] width 42 height 17
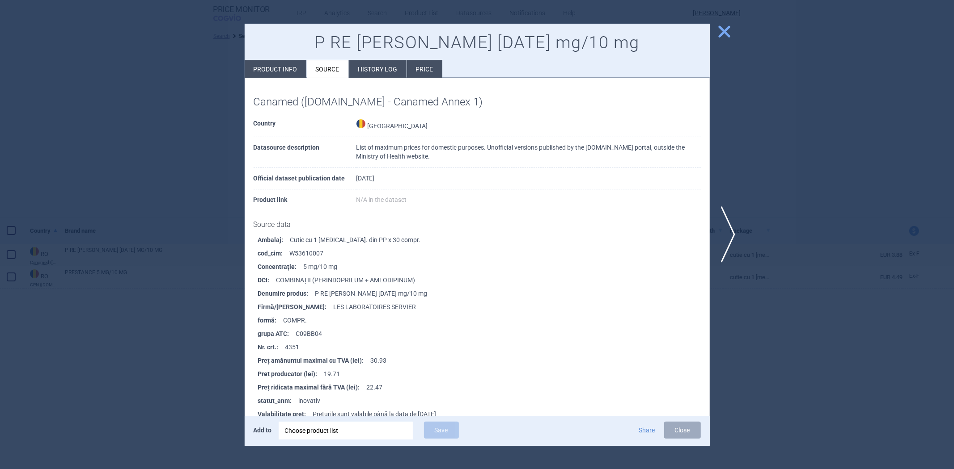
drag, startPoint x: 219, startPoint y: 144, endPoint x: 229, endPoint y: 140, distance: 10.8
click at [219, 144] on div at bounding box center [477, 234] width 954 height 469
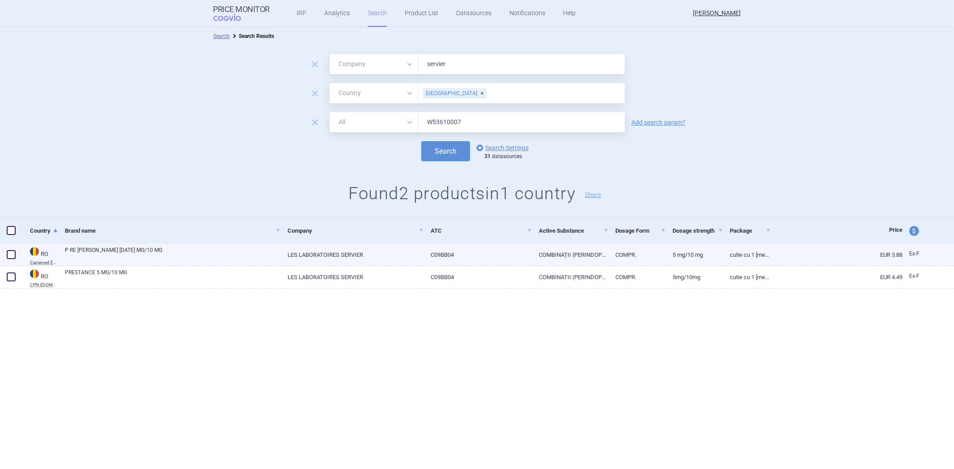
click at [259, 253] on link "P RE STAN CE 5 MG/10 MG" at bounding box center [173, 254] width 216 height 16
select select "EUR"
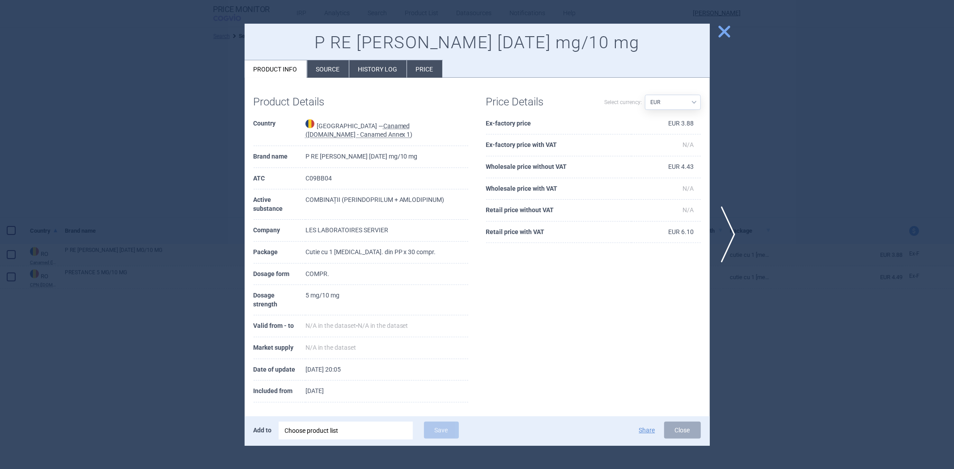
click at [342, 60] on li "Source" at bounding box center [328, 68] width 42 height 17
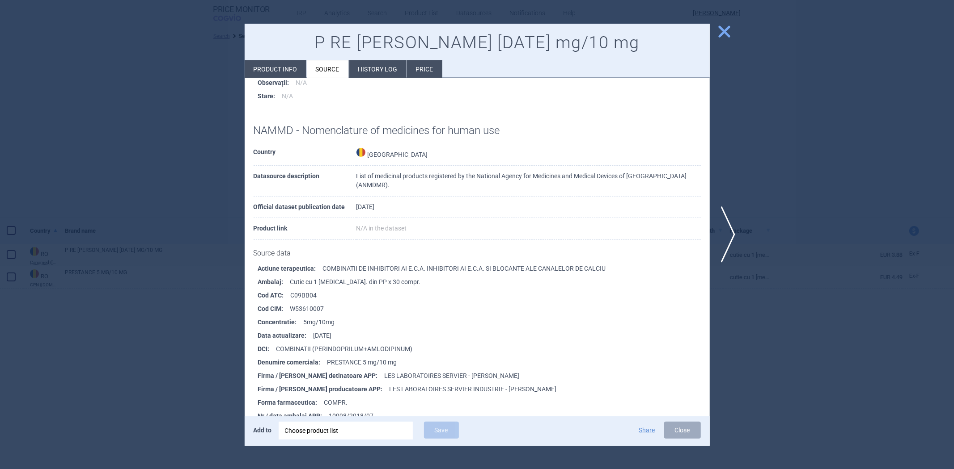
scroll to position [347, 0]
click at [363, 126] on h1 "NAMMD - Nomenclature of medicines for human use" at bounding box center [476, 128] width 447 height 13
click at [258, 124] on h1 "NAMMD - Nomenclature of medicines for human use" at bounding box center [476, 128] width 447 height 13
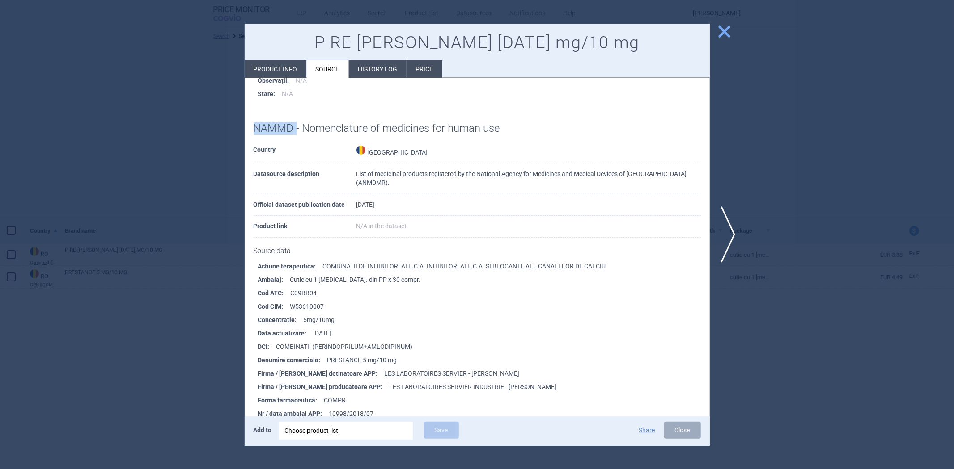
copy h1 "NAMMD"
click at [408, 312] on li "Cod CIM : W53610007" at bounding box center [484, 306] width 452 height 13
click at [206, 275] on div at bounding box center [477, 234] width 954 height 469
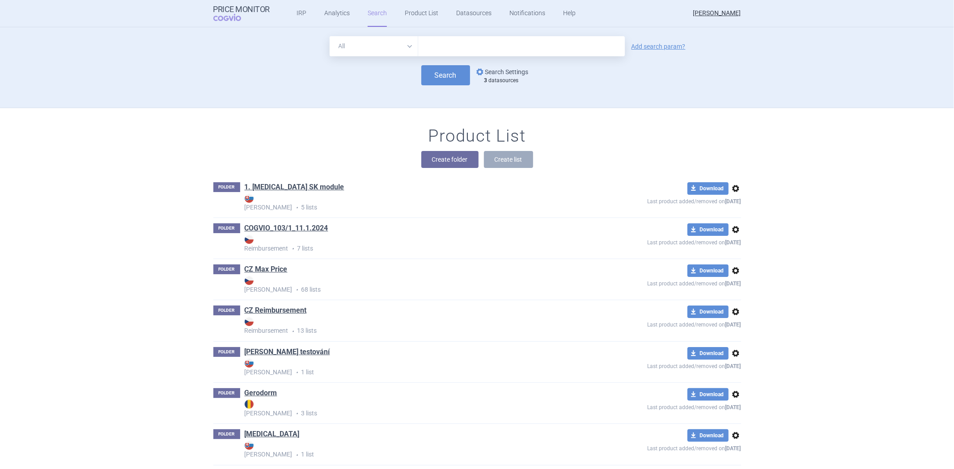
click at [502, 69] on link "options Search Settings" at bounding box center [501, 72] width 54 height 11
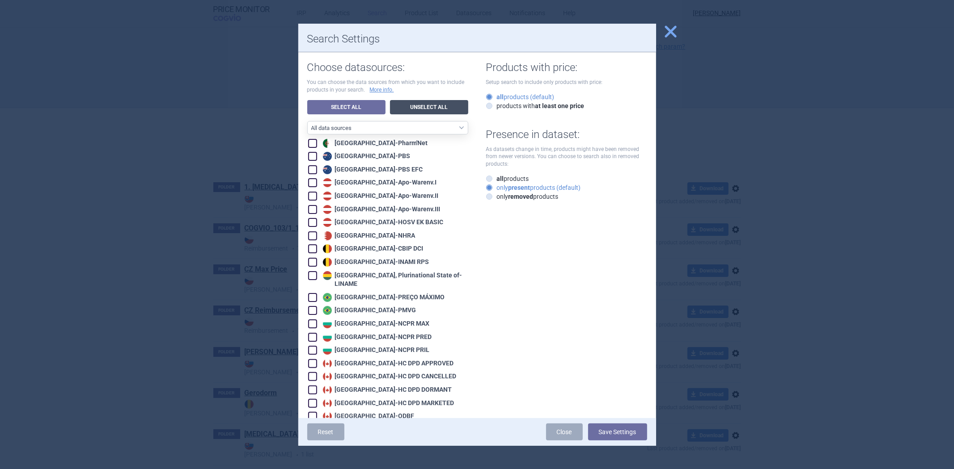
click at [404, 108] on link "Unselect All" at bounding box center [429, 107] width 78 height 14
checkbox input "false"
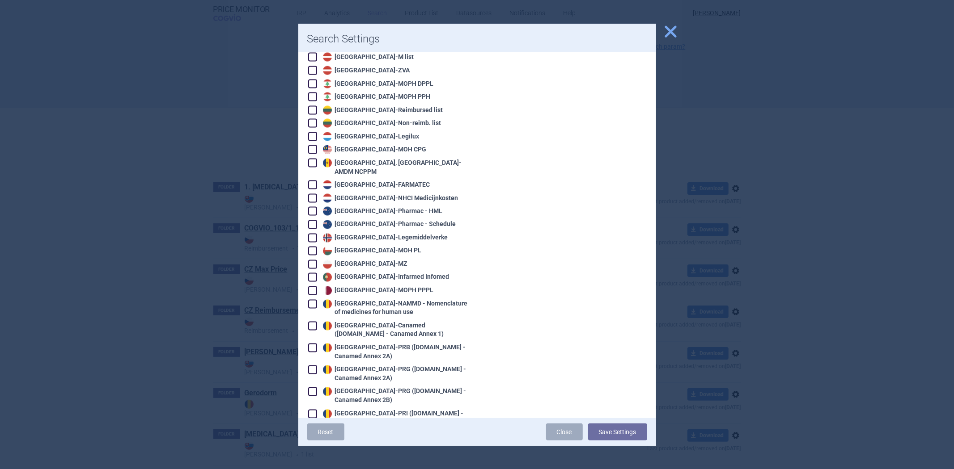
scroll to position [1291, 0]
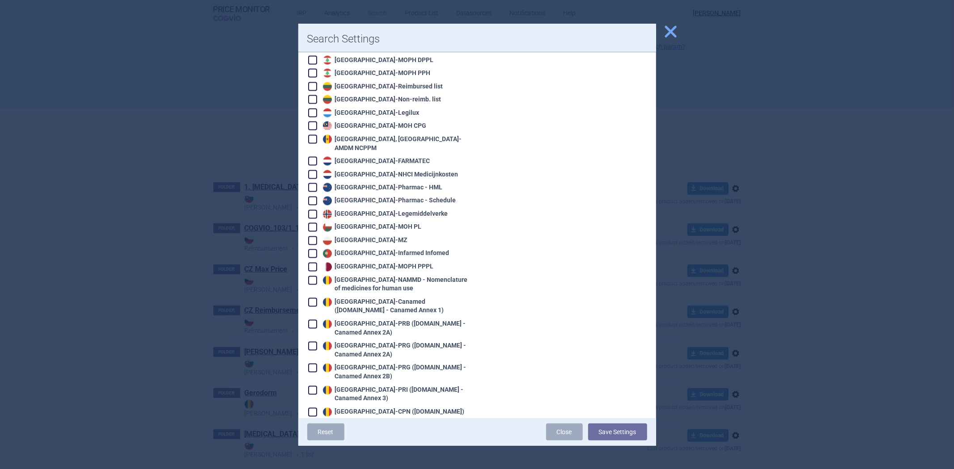
click at [389, 298] on div "Romania - Canamed (Legislatie.just.ro - Canamed Annex 1)" at bounding box center [395, 306] width 148 height 17
checkbox input "true"
click at [615, 430] on button "Save Settings" at bounding box center [617, 432] width 59 height 17
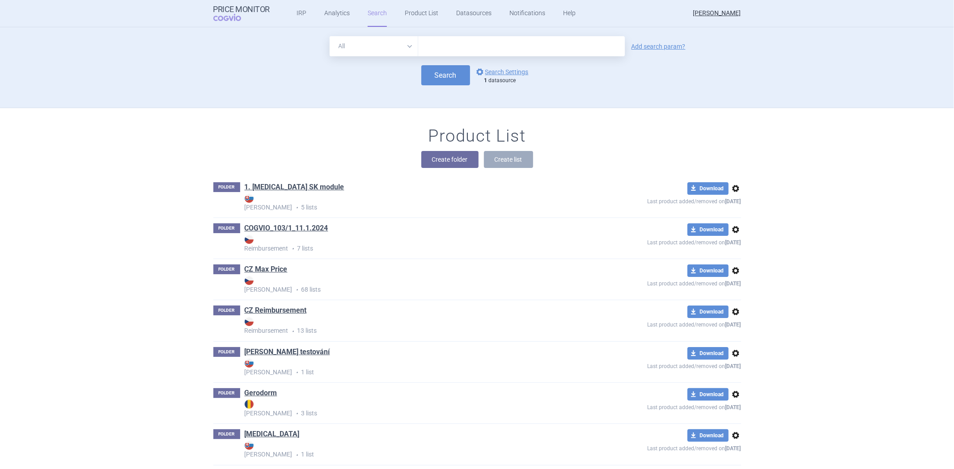
click at [450, 52] on input "text" at bounding box center [521, 46] width 207 height 20
type input "prestance"
click at [448, 73] on button "Search" at bounding box center [445, 75] width 49 height 20
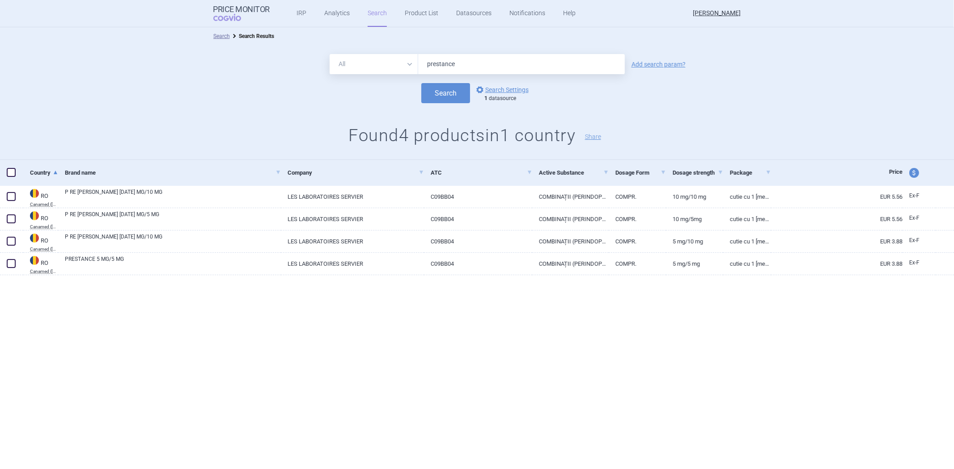
click at [499, 62] on input "prestance" at bounding box center [521, 64] width 207 height 20
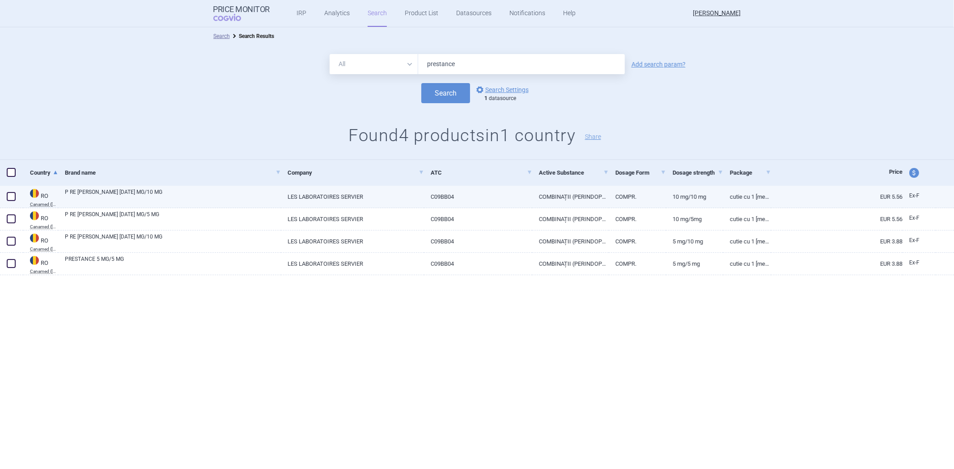
click at [167, 194] on link "P RE STAN CE 10 MG/10 MG" at bounding box center [173, 196] width 216 height 16
select select "EUR"
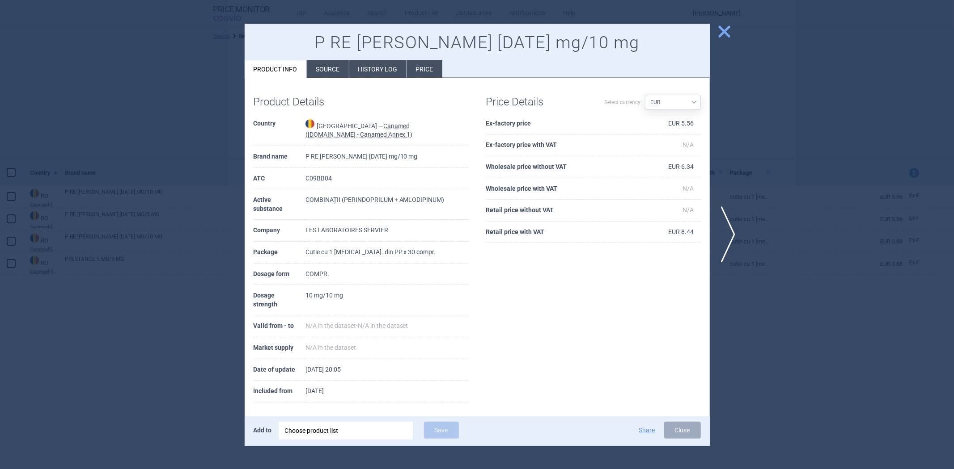
click at [328, 78] on li "Source" at bounding box center [328, 68] width 42 height 17
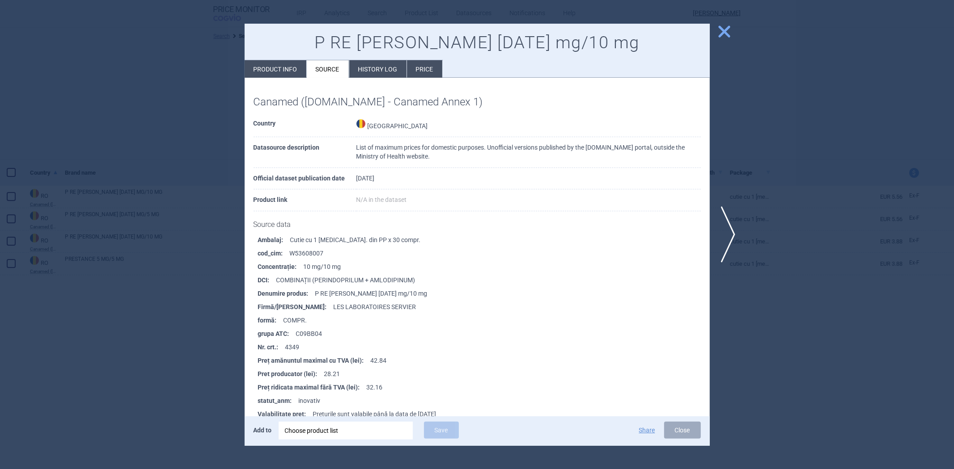
click at [196, 131] on div at bounding box center [477, 234] width 954 height 469
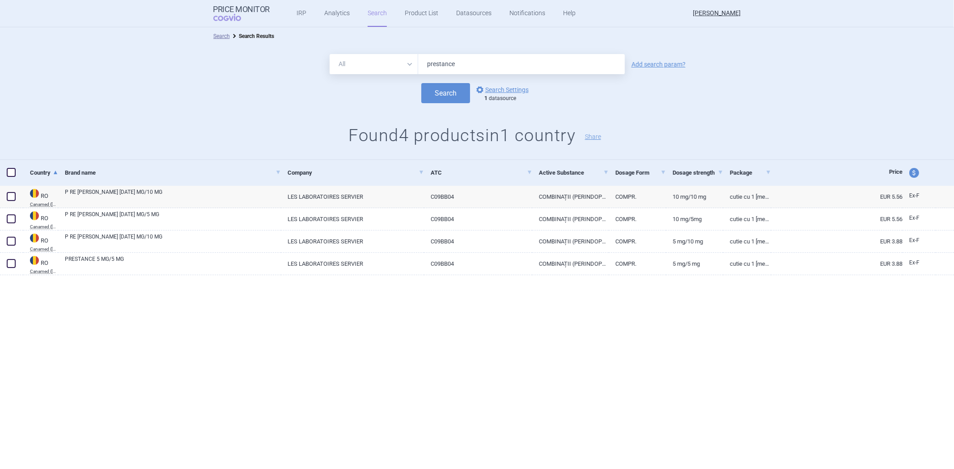
click at [396, 67] on select "All Brand Name ATC Company Active Substance Country Newer than" at bounding box center [373, 64] width 89 height 20
click at [329, 54] on select "All Brand Name ATC Company Active Substance Country Newer than" at bounding box center [373, 64] width 89 height 20
click at [431, 90] on button "Search" at bounding box center [445, 93] width 49 height 20
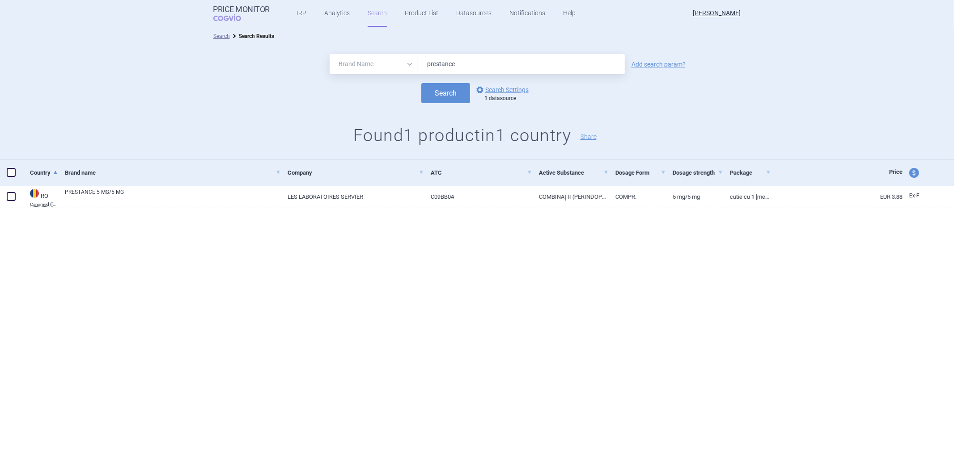
click at [388, 68] on select "All Brand Name ATC Company Active Substance Country Newer than" at bounding box center [373, 64] width 89 height 20
select select "all"
click at [329, 54] on select "All Brand Name ATC Company Active Substance Country Newer than" at bounding box center [373, 64] width 89 height 20
click at [422, 96] on button "Search" at bounding box center [445, 93] width 49 height 20
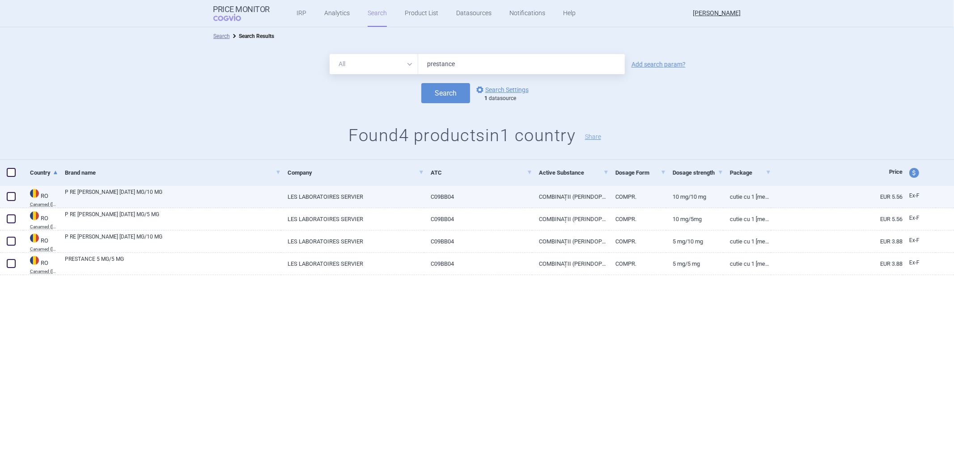
click at [171, 190] on link "P RE STAN CE 10 MG/10 MG" at bounding box center [173, 196] width 216 height 16
select select "EUR"
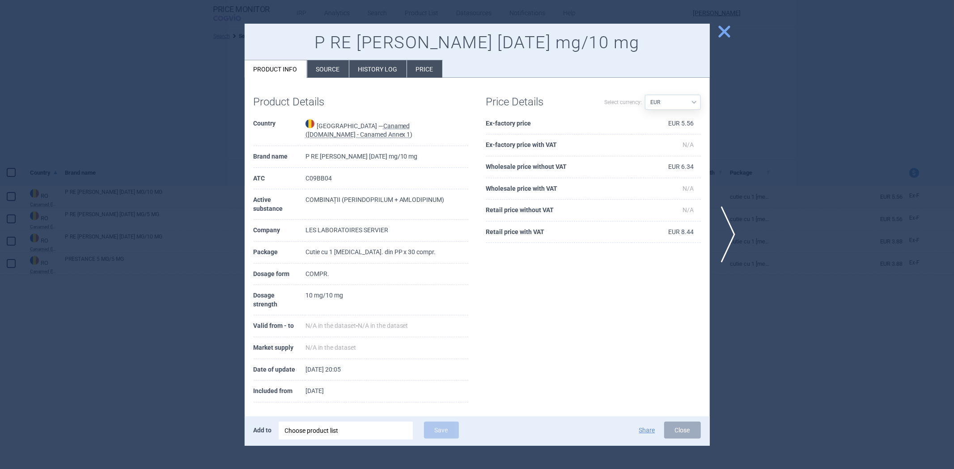
click at [333, 76] on li "Source" at bounding box center [328, 68] width 42 height 17
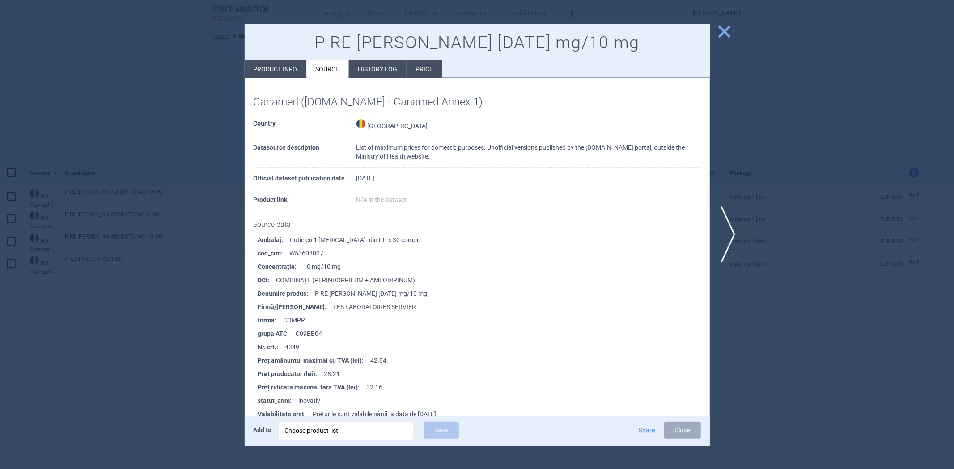
click at [189, 119] on div at bounding box center [477, 234] width 954 height 469
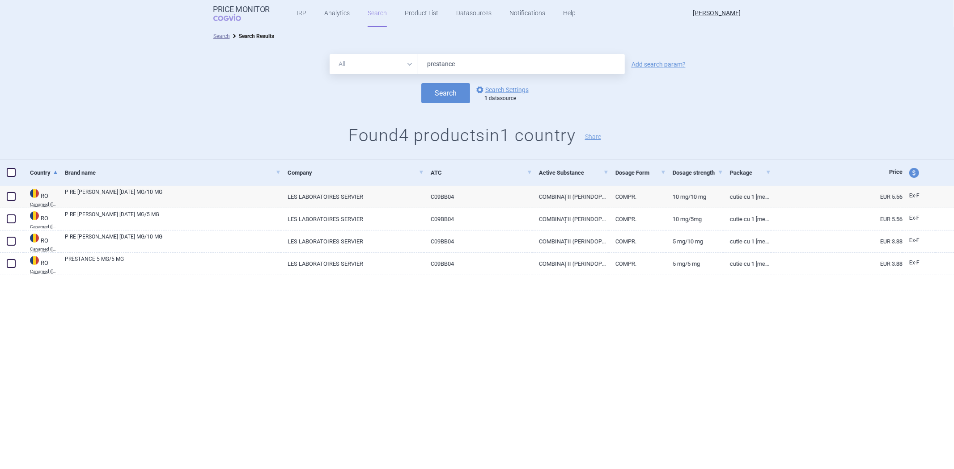
click at [432, 65] on input "prestance" at bounding box center [521, 64] width 207 height 20
click at [161, 195] on link "P RE STAN CE 10 MG/10 MG" at bounding box center [173, 196] width 216 height 16
select select "EUR"
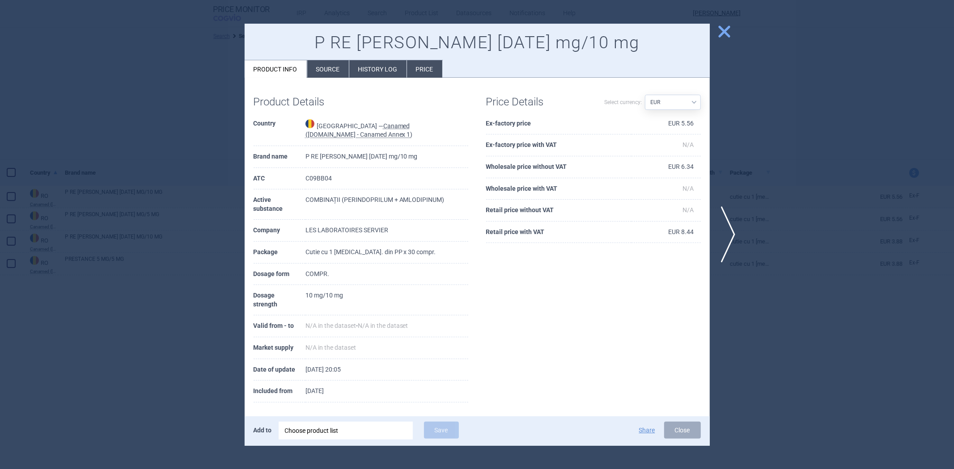
click at [325, 72] on li "Source" at bounding box center [328, 68] width 42 height 17
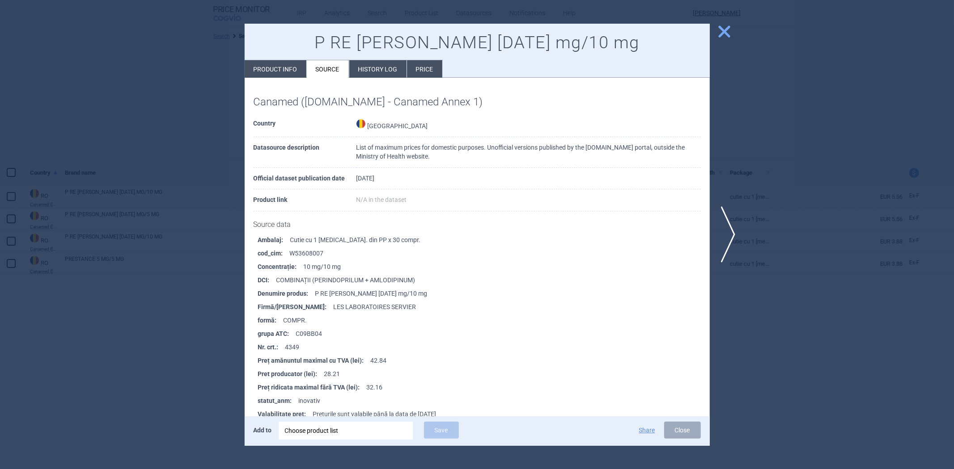
click at [279, 78] on li "Product info" at bounding box center [276, 68] width 62 height 17
select select "EUR"
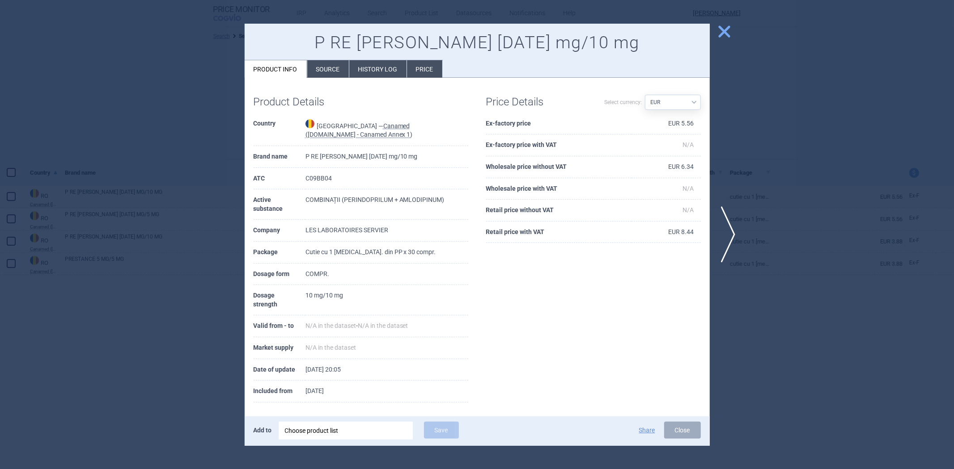
click at [212, 135] on div at bounding box center [477, 234] width 954 height 469
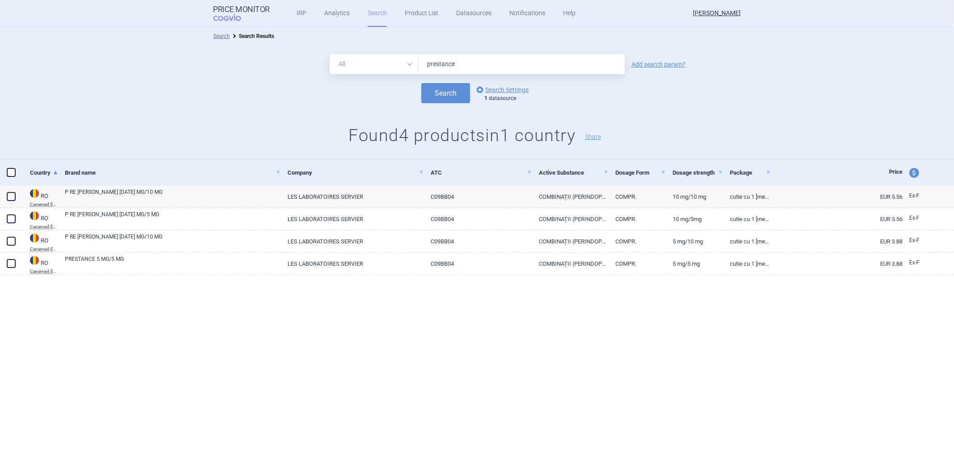
click at [481, 55] on input "prestance" at bounding box center [521, 64] width 207 height 20
paste input "STA DA"
click at [452, 93] on button "Search" at bounding box center [445, 93] width 49 height 20
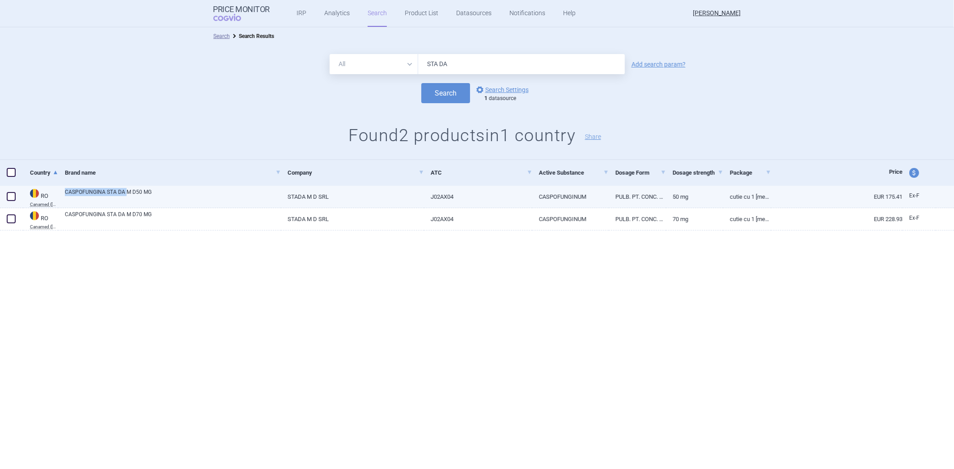
drag, startPoint x: 64, startPoint y: 194, endPoint x: 126, endPoint y: 188, distance: 61.5
click at [126, 188] on div "CASPOFUNGINA STA DA M D50 MG" at bounding box center [169, 197] width 223 height 22
copy link "CASPOFUNGINA STA DA"
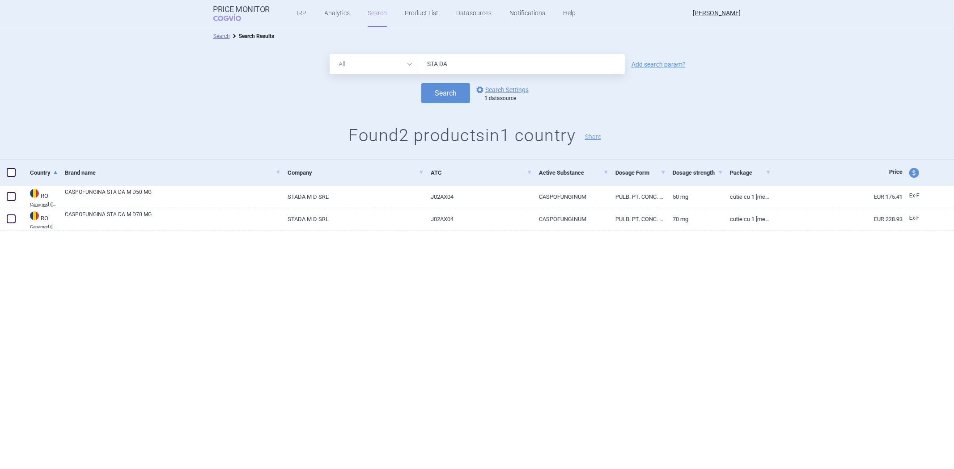
click at [440, 56] on input "STA DA" at bounding box center [521, 64] width 207 height 20
paste input "CASPOFUNGINA STA DA"
click at [490, 66] on input "CASPOFUNGINA STA DA" at bounding box center [521, 64] width 207 height 20
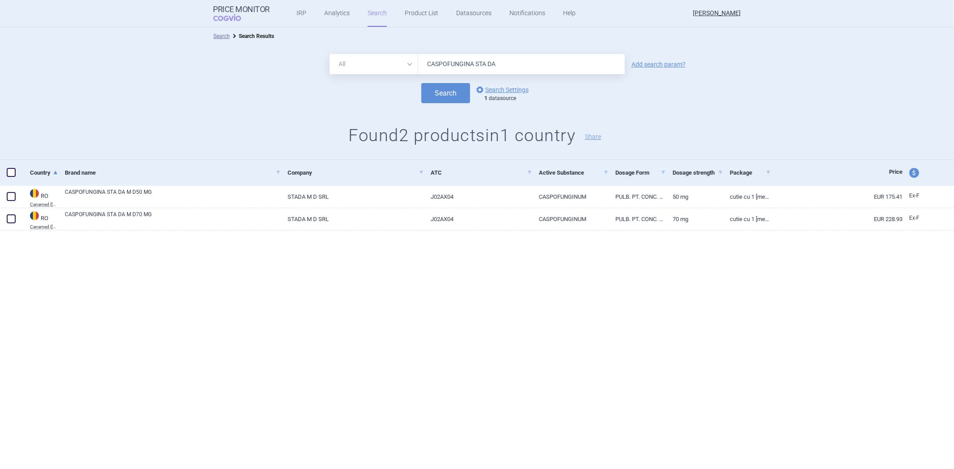
click at [488, 66] on input "CASPOFUNGINA STA DA" at bounding box center [521, 64] width 207 height 20
type input "CASPOFUNGINA STADA"
click at [431, 95] on button "Search" at bounding box center [445, 93] width 49 height 20
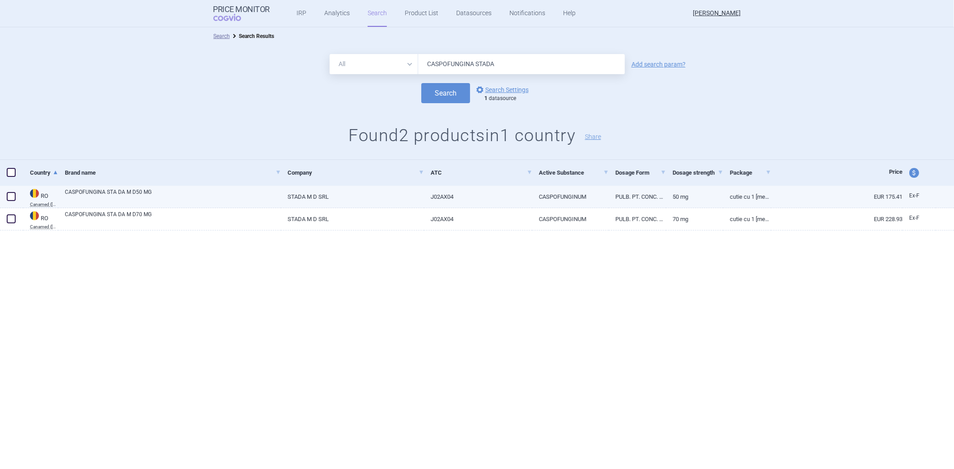
click at [225, 195] on link "CASPOFUNGINA STA DA M D50 MG" at bounding box center [173, 196] width 216 height 16
select select "EUR"
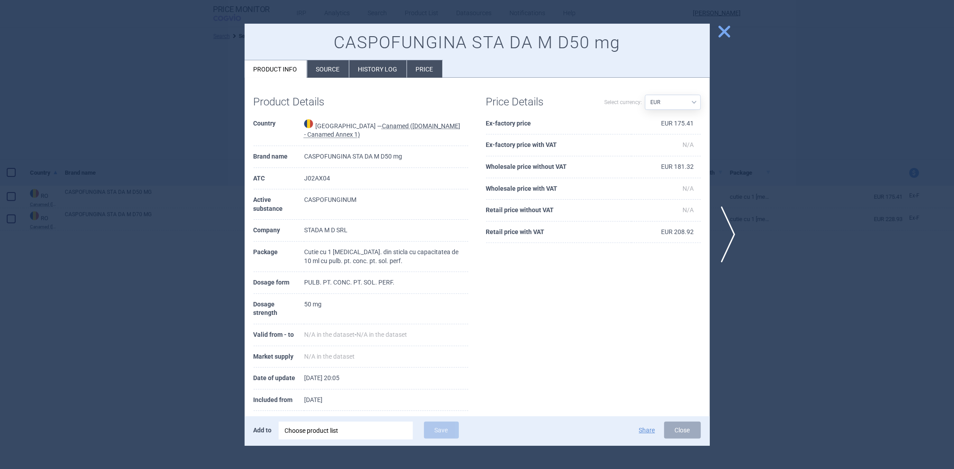
click at [329, 63] on li "Source" at bounding box center [328, 68] width 42 height 17
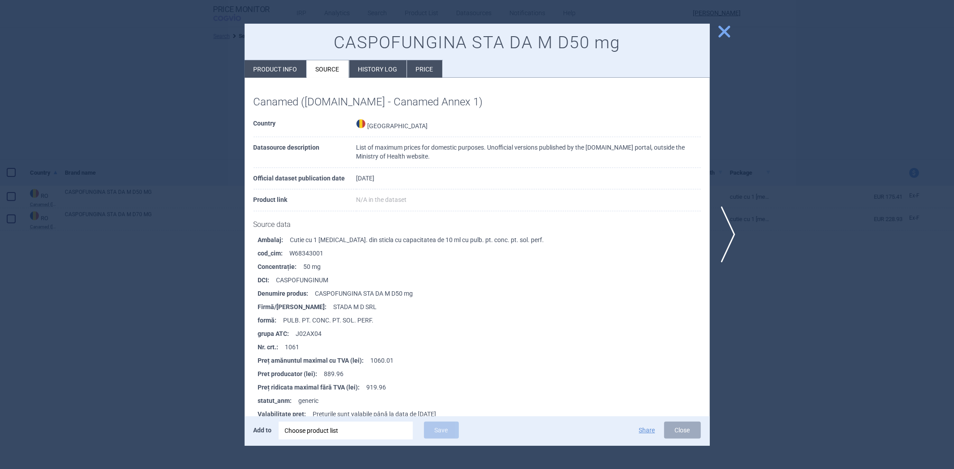
drag, startPoint x: 202, startPoint y: 240, endPoint x: 211, endPoint y: 243, distance: 10.2
click at [202, 240] on div at bounding box center [477, 234] width 954 height 469
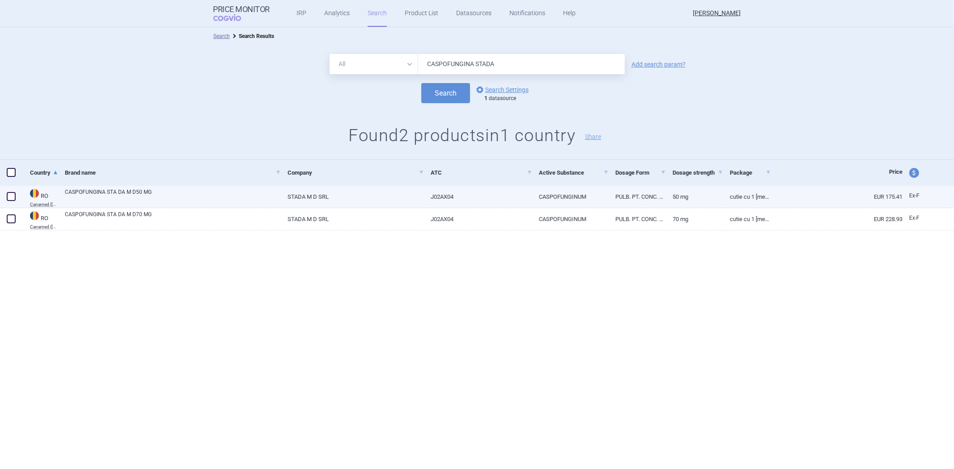
click at [90, 193] on link "CASPOFUNGINA STA DA M D50 MG" at bounding box center [173, 196] width 216 height 16
select select "EUR"
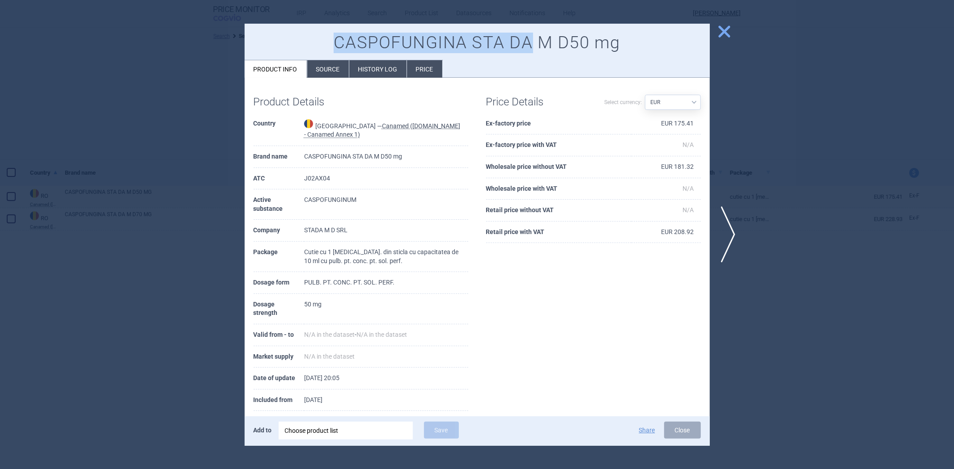
drag, startPoint x: 532, startPoint y: 38, endPoint x: 311, endPoint y: 43, distance: 221.8
click at [311, 43] on h1 "CASPOFUNGINA STA DA M D50 mg" at bounding box center [476, 43] width 447 height 21
copy h1 "CASPOFUNGINA STA DA"
click at [727, 37] on span "close" at bounding box center [724, 32] width 16 height 16
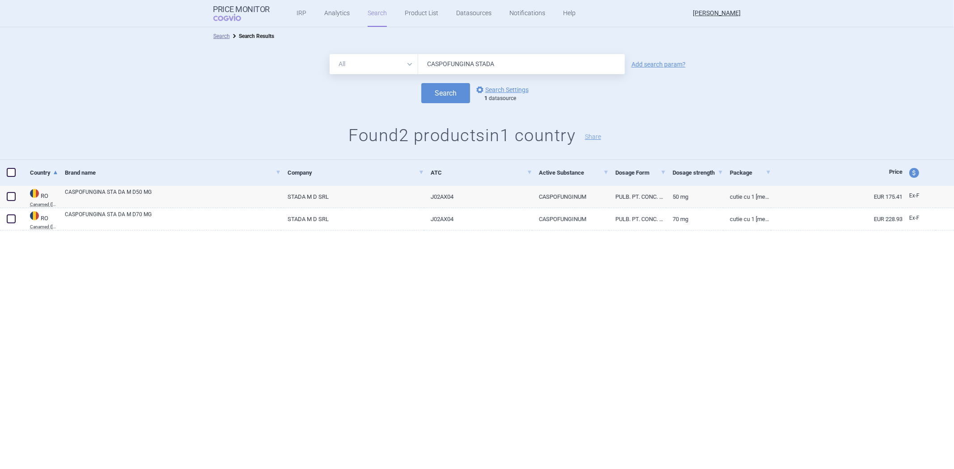
click at [489, 66] on input "CASPOFUNGINA STADA" at bounding box center [521, 64] width 207 height 20
paste input "DU LOXETINA"
click at [447, 91] on button "Search" at bounding box center [445, 93] width 49 height 20
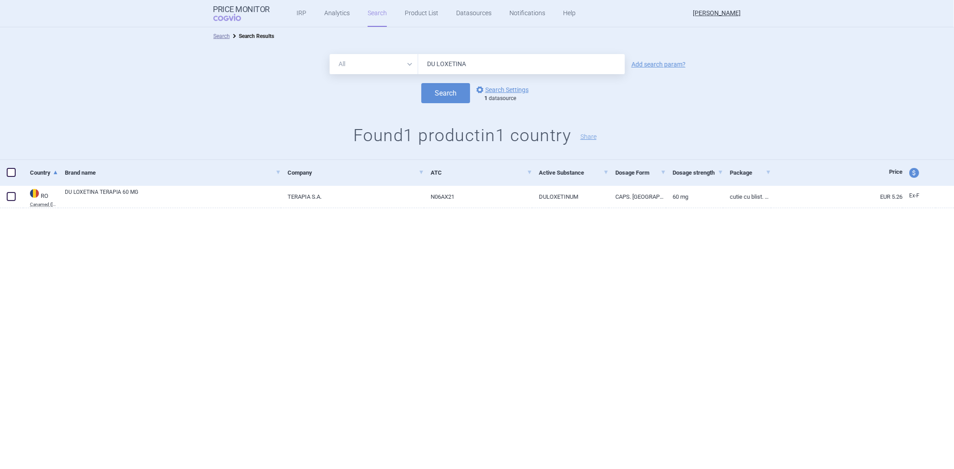
click at [439, 63] on input "DU LOXETINA" at bounding box center [521, 64] width 207 height 20
click at [435, 63] on input "DU LOXETINA" at bounding box center [521, 64] width 207 height 20
type input "DULOXETINA"
click at [444, 101] on button "Search" at bounding box center [445, 93] width 49 height 20
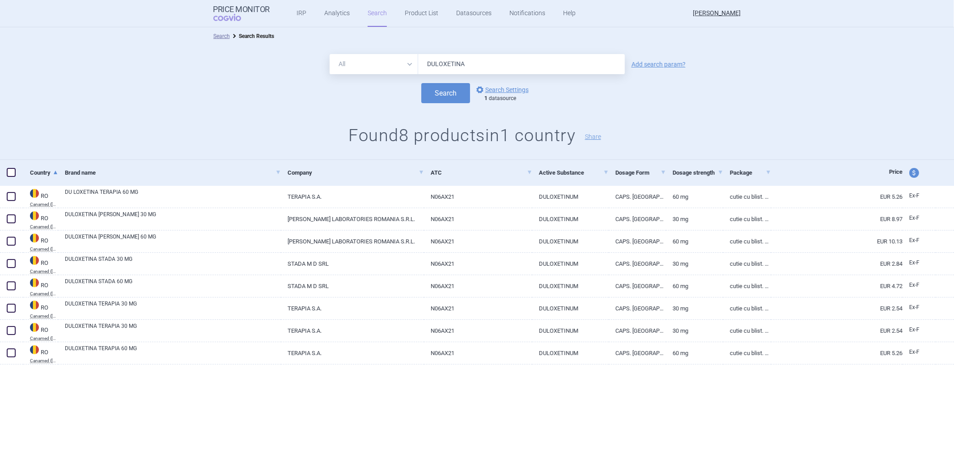
click at [440, 64] on input "DULOXETINA" at bounding box center [521, 64] width 207 height 20
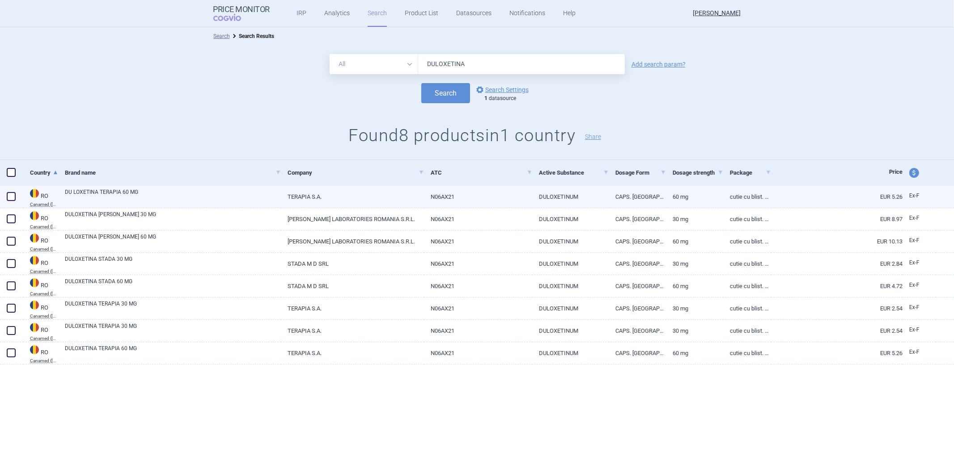
click at [246, 189] on link "DU LOXETINA TERAPIA 60 MG" at bounding box center [173, 196] width 216 height 16
select select "EUR"
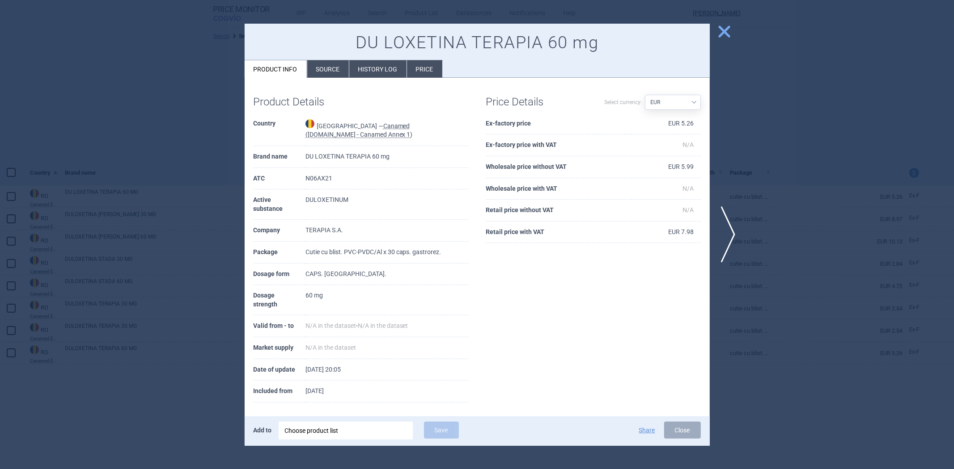
click at [319, 87] on div "Product Details" at bounding box center [306, 100] width 107 height 26
click at [329, 77] on li "Source" at bounding box center [328, 68] width 42 height 17
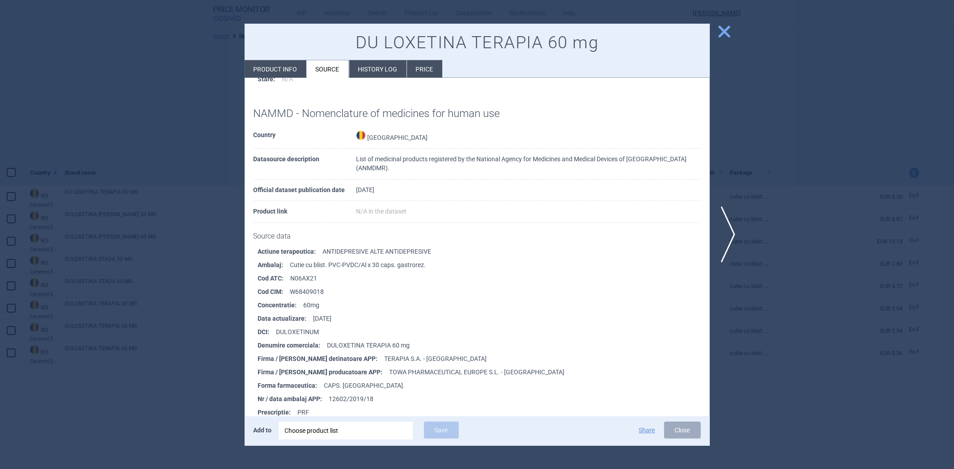
scroll to position [447, 0]
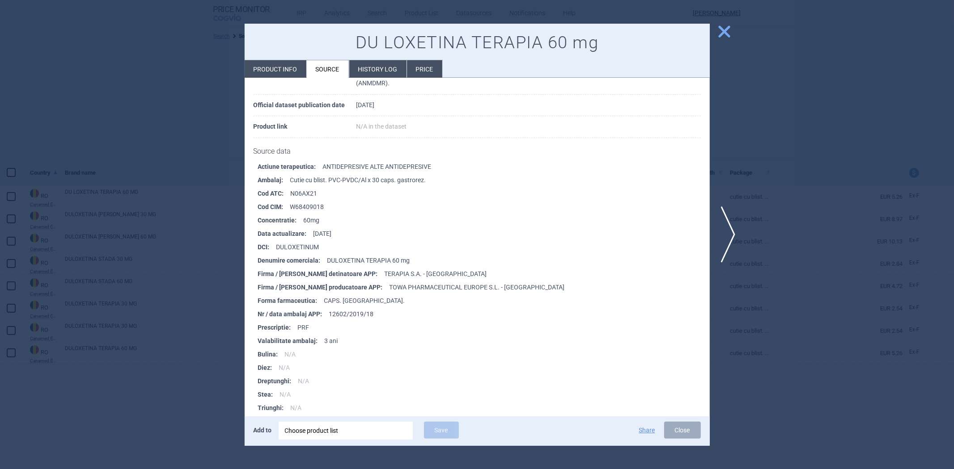
click at [780, 129] on div at bounding box center [477, 234] width 954 height 469
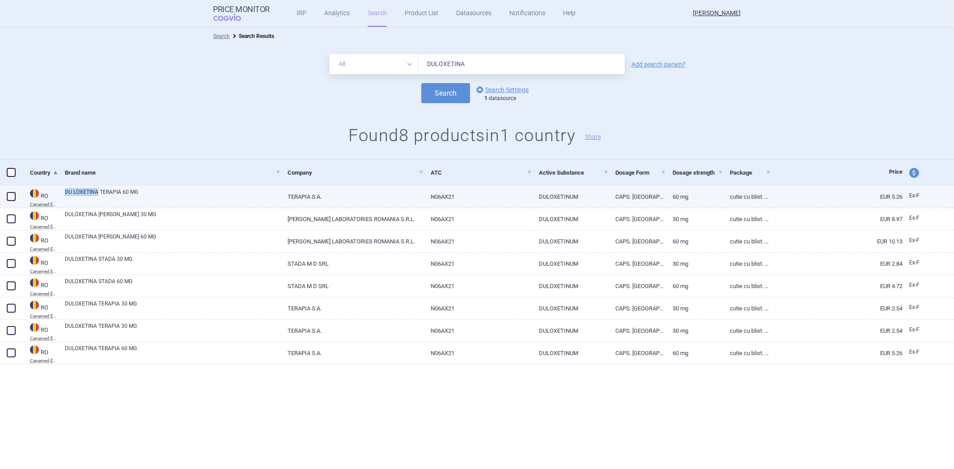
drag, startPoint x: 63, startPoint y: 191, endPoint x: 98, endPoint y: 193, distance: 34.9
click at [98, 193] on div "DU LOXETINA TERAPIA 60 MG" at bounding box center [169, 197] width 223 height 22
click at [656, 110] on div "All Brand Name ATC Company Active Substance Country Newer than DULOXETINA Add s…" at bounding box center [477, 102] width 954 height 115
drag, startPoint x: 63, startPoint y: 191, endPoint x: 173, endPoint y: 194, distance: 110.0
click at [173, 194] on div "DU LOXETINA TERAPIA 60 MG" at bounding box center [169, 197] width 223 height 22
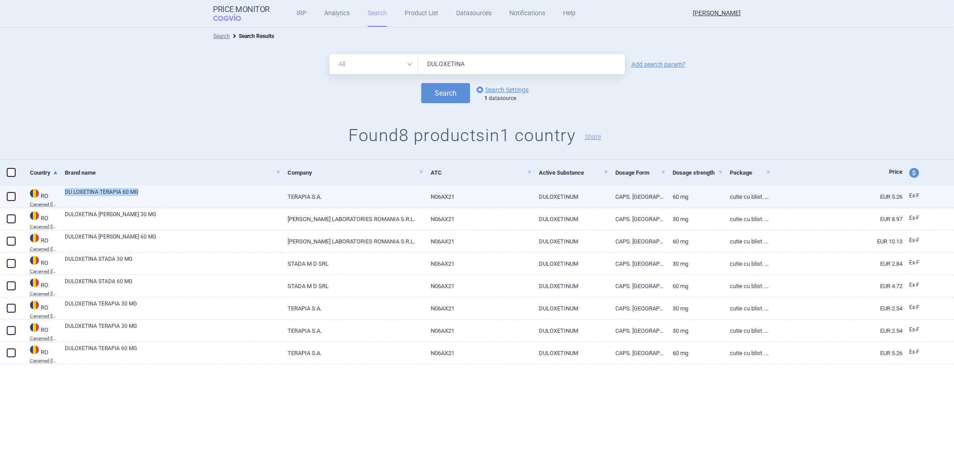
copy link "DU LOXETINA TERAPIA 60 MG"
click at [332, 114] on div "All Brand Name ATC Company Active Substance Country Newer than DULOXETINA Add s…" at bounding box center [477, 102] width 954 height 115
click at [527, 65] on input "DULOXETINA" at bounding box center [521, 64] width 207 height 20
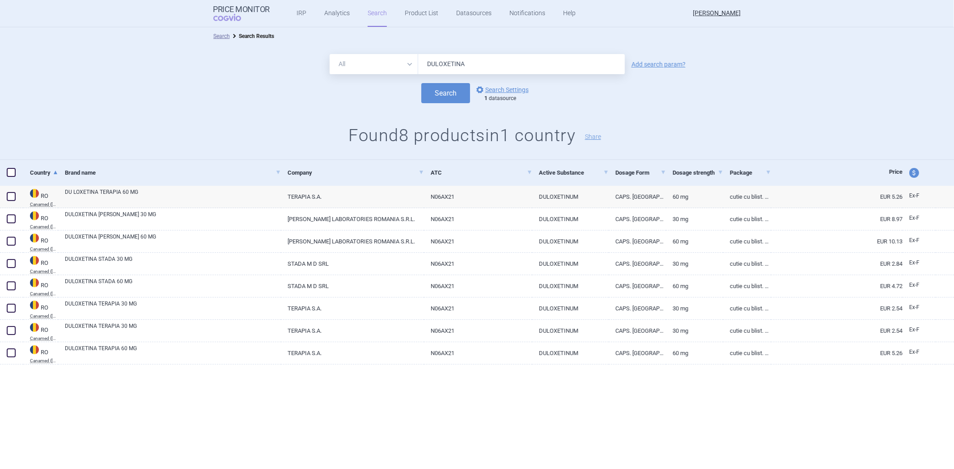
paste input "CLONOTRIL2 mg"
click at [458, 91] on button "Search" at bounding box center [445, 93] width 49 height 20
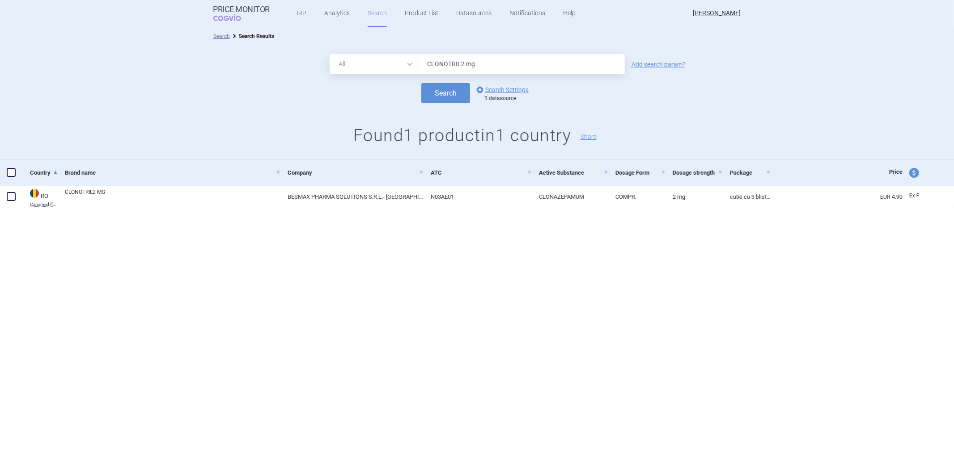
click at [462, 65] on input "CLONOTRIL2 mg" at bounding box center [521, 64] width 207 height 20
drag, startPoint x: 460, startPoint y: 65, endPoint x: 488, endPoint y: 65, distance: 27.3
click at [488, 65] on input "CLONOTRIL2 mg" at bounding box center [521, 64] width 207 height 20
type input "CLONOTRIL"
click at [414, 89] on div "Search options Search Settings 1 datasource" at bounding box center [477, 93] width 954 height 20
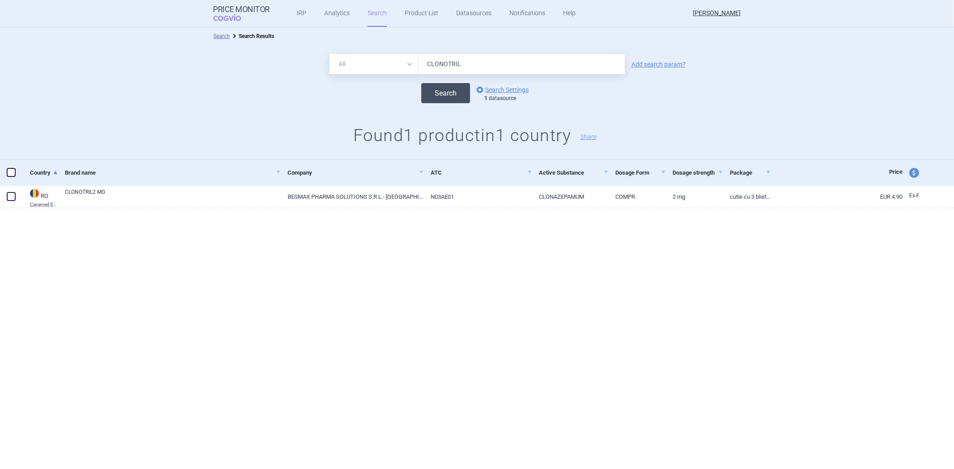
click at [433, 89] on button "Search" at bounding box center [445, 93] width 49 height 20
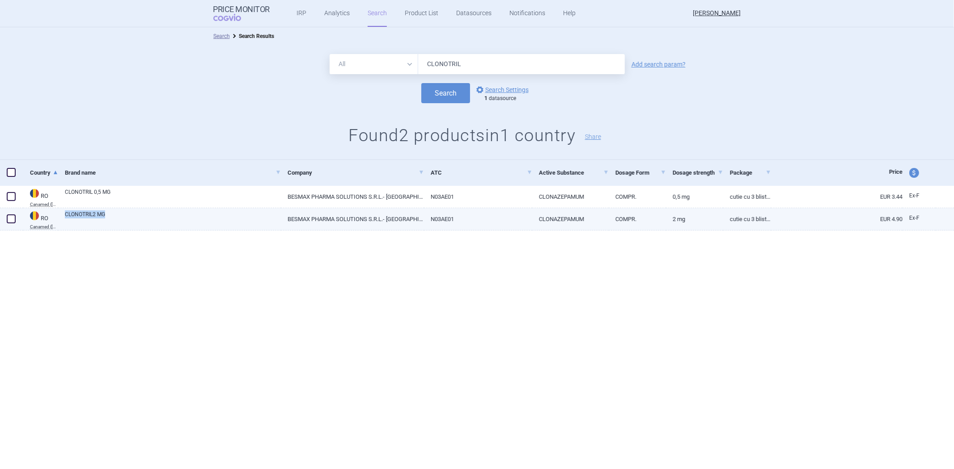
copy link "CLONOTRIL2 MG"
drag, startPoint x: 64, startPoint y: 214, endPoint x: 110, endPoint y: 212, distance: 46.5
click at [108, 213] on div "CLONOTRIL2 MG" at bounding box center [169, 219] width 223 height 22
click at [176, 219] on link "CLONOTRIL2 MG" at bounding box center [173, 219] width 216 height 16
select select "EUR"
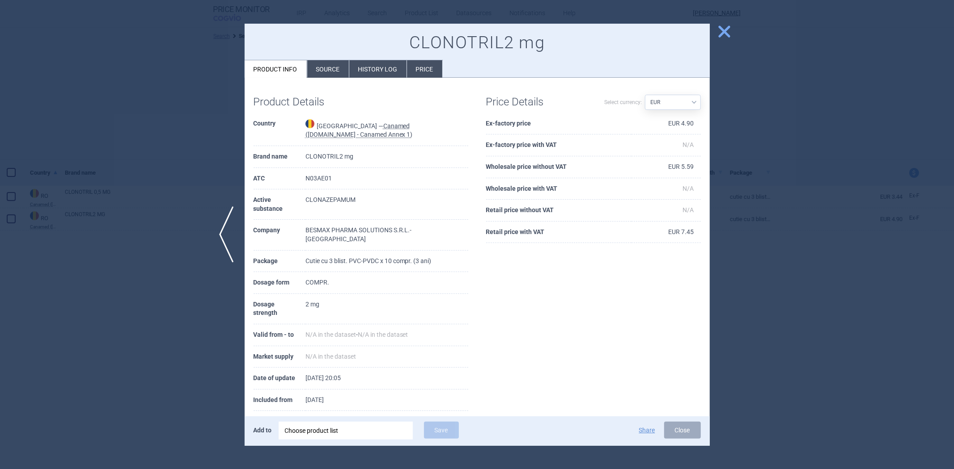
click at [329, 67] on li "Source" at bounding box center [328, 68] width 42 height 17
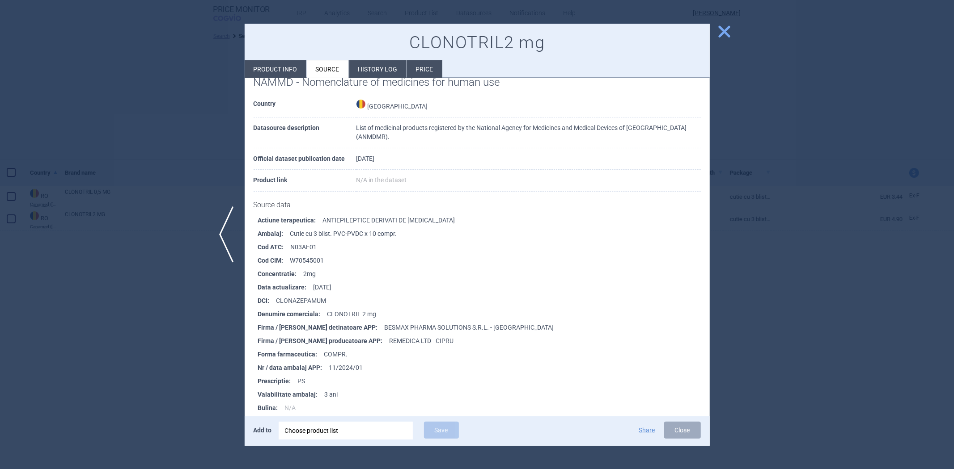
scroll to position [397, 0]
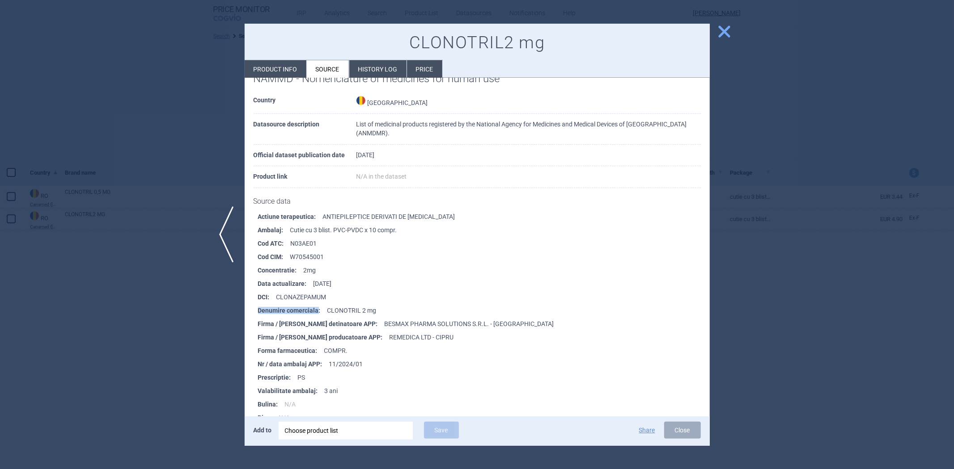
drag, startPoint x: 316, startPoint y: 308, endPoint x: 250, endPoint y: 308, distance: 65.7
click at [250, 308] on div "Actiune terapeutica : ANTIEPILEPTICE DERIVATI DE BENZODIAZEPINE Ambalaj : Cutie…" at bounding box center [477, 346] width 465 height 272
copy strong "Denumire comerciala"
click at [425, 305] on li "Denumire comerciala : CLONOTRIL 2 mg" at bounding box center [484, 310] width 452 height 13
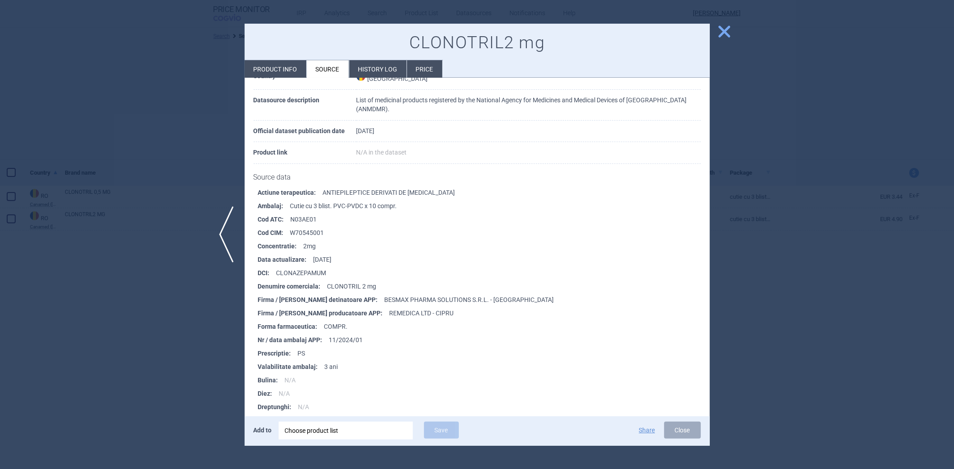
scroll to position [371, 0]
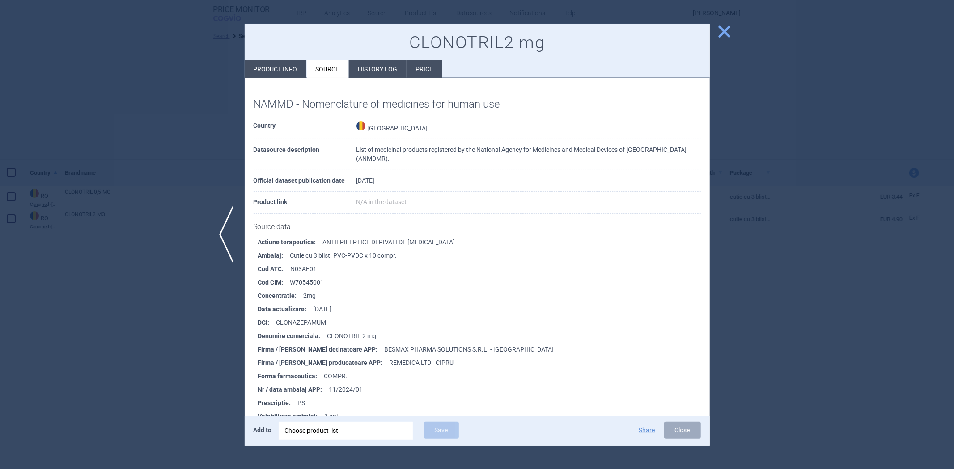
click at [181, 101] on div at bounding box center [477, 234] width 954 height 469
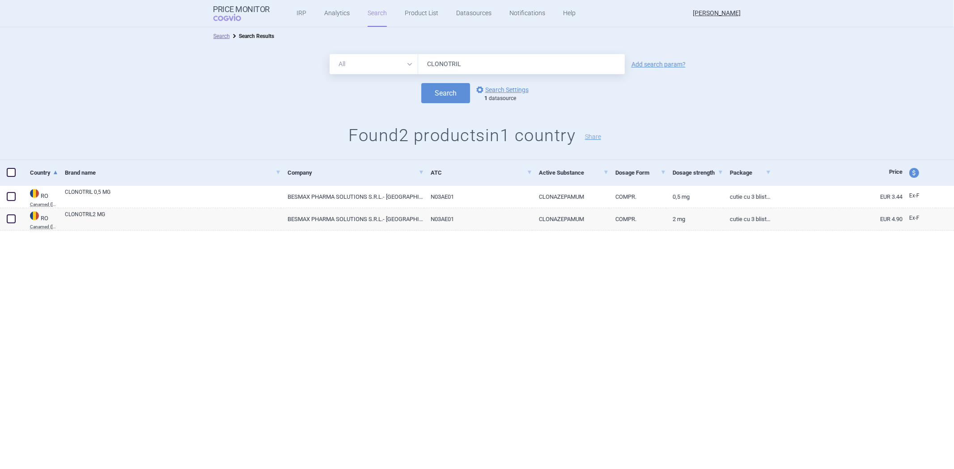
click at [519, 66] on input "CLONOTRIL" at bounding box center [521, 64] width 207 height 20
type input "prestance"
click at [421, 83] on button "Search" at bounding box center [445, 93] width 49 height 20
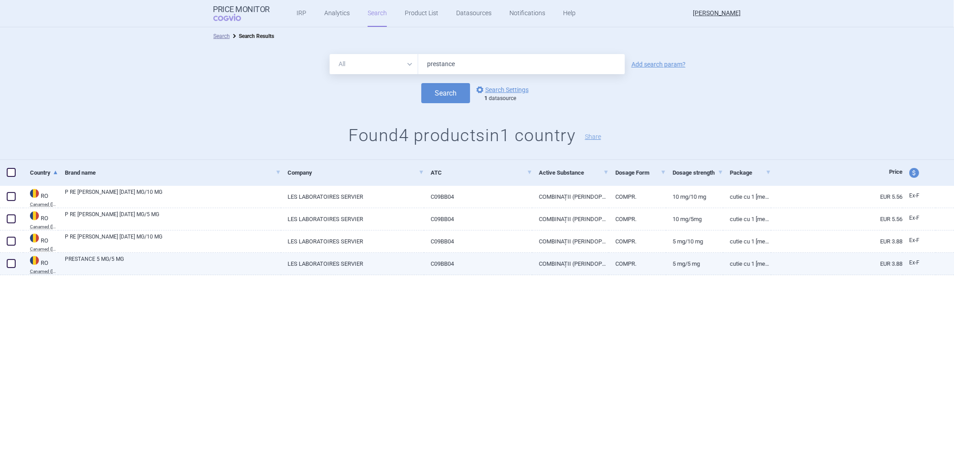
click at [242, 266] on link "PRESTANCE 5 MG/5 MG" at bounding box center [173, 263] width 216 height 16
select select "EUR"
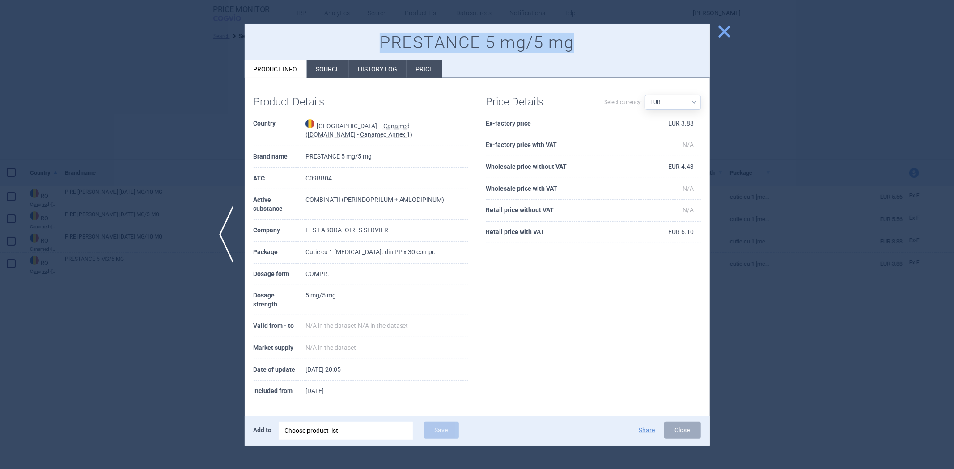
drag, startPoint x: 592, startPoint y: 43, endPoint x: 377, endPoint y: 38, distance: 215.1
click at [377, 38] on h1 "PRESTANCE 5 mg/5 mg" at bounding box center [476, 43] width 447 height 21
copy h1 "PRESTANCE 5 mg/5 mg"
click at [155, 97] on div at bounding box center [477, 234] width 954 height 469
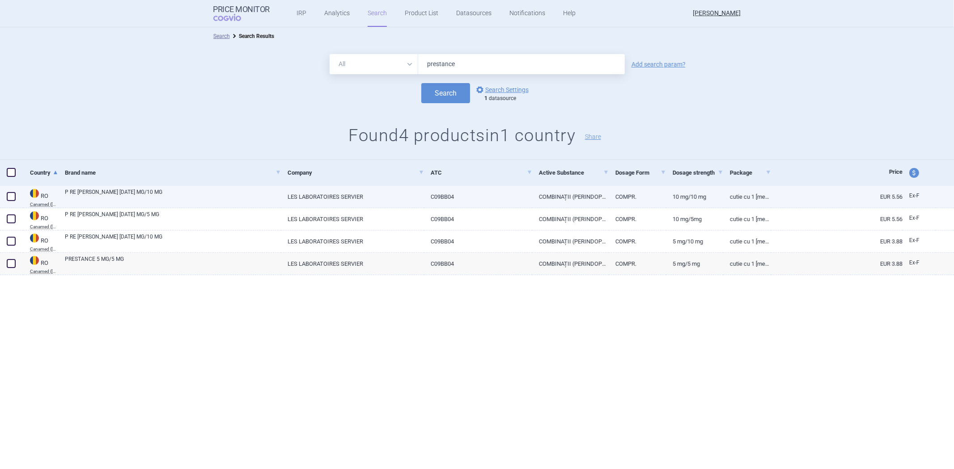
click at [214, 191] on link "P RE STAN CE 10 MG/10 MG" at bounding box center [173, 196] width 216 height 16
select select "EUR"
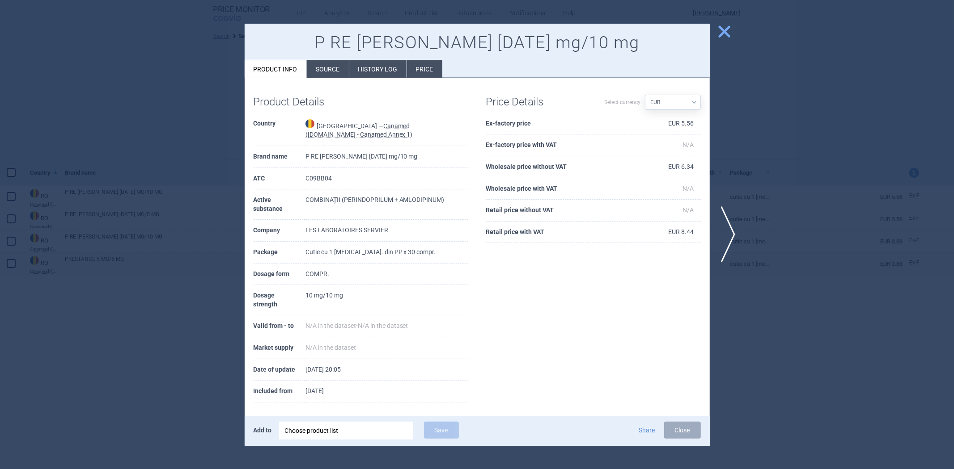
click at [338, 79] on div "Product Details Country Romania — Canamed (Legislatie.just.ro - Canamed Annex 1…" at bounding box center [477, 249] width 465 height 343
click at [330, 68] on li "Source" at bounding box center [328, 68] width 42 height 17
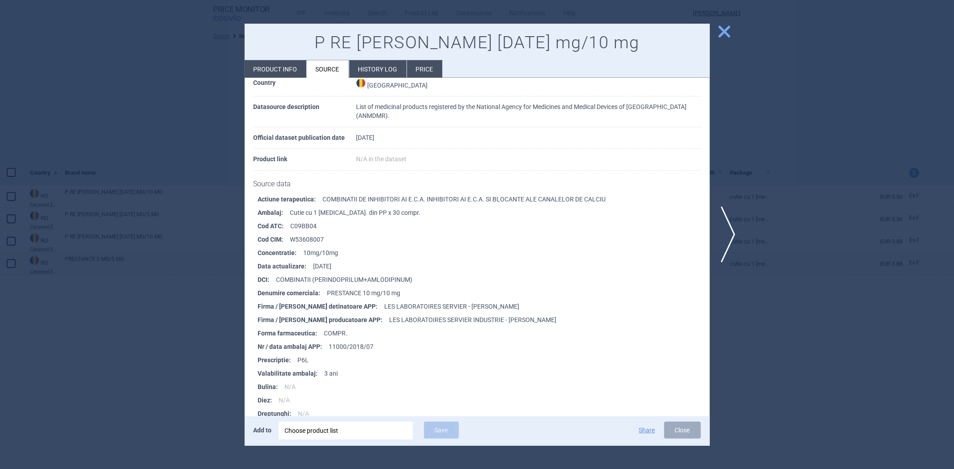
scroll to position [471, 0]
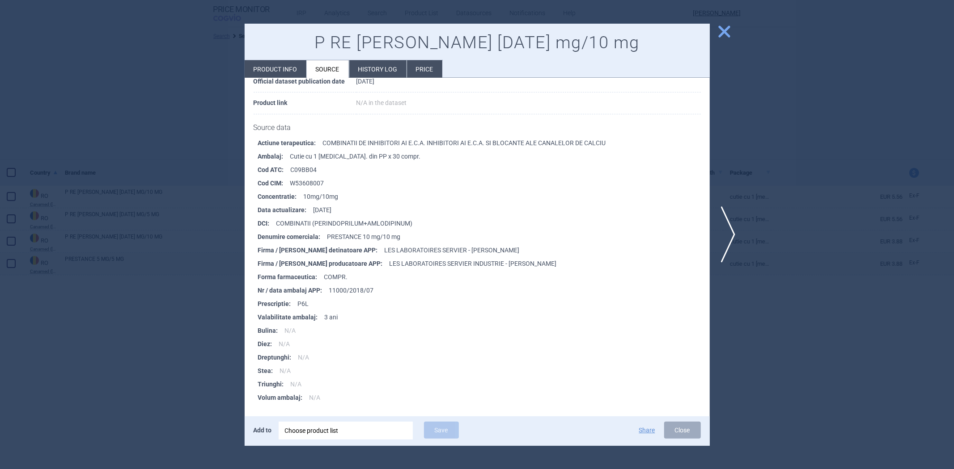
click at [441, 224] on li "DCI : COMBINATII (PERINDOPRILUM+AMLODIPINUM)" at bounding box center [484, 223] width 452 height 13
click at [140, 121] on div at bounding box center [477, 234] width 954 height 469
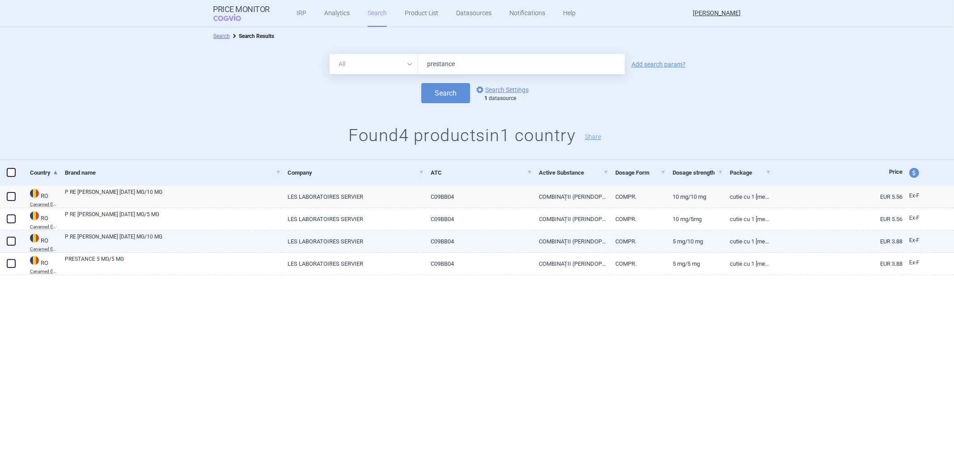
click at [176, 240] on link "P RE STAN CE 5 MG/10 MG" at bounding box center [173, 241] width 216 height 16
select select "EUR"
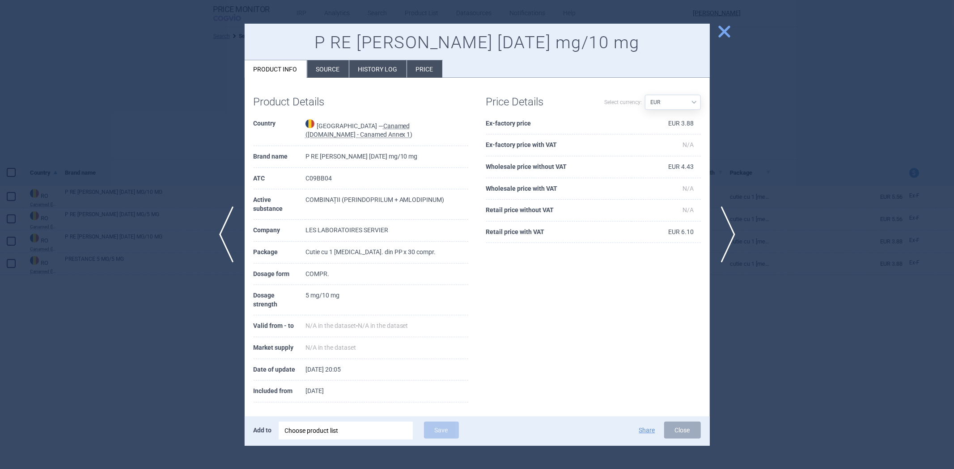
click at [306, 74] on li "Product info" at bounding box center [276, 68] width 62 height 17
drag, startPoint x: 315, startPoint y: 71, endPoint x: 367, endPoint y: 64, distance: 52.2
click at [316, 71] on li "Source" at bounding box center [328, 68] width 42 height 17
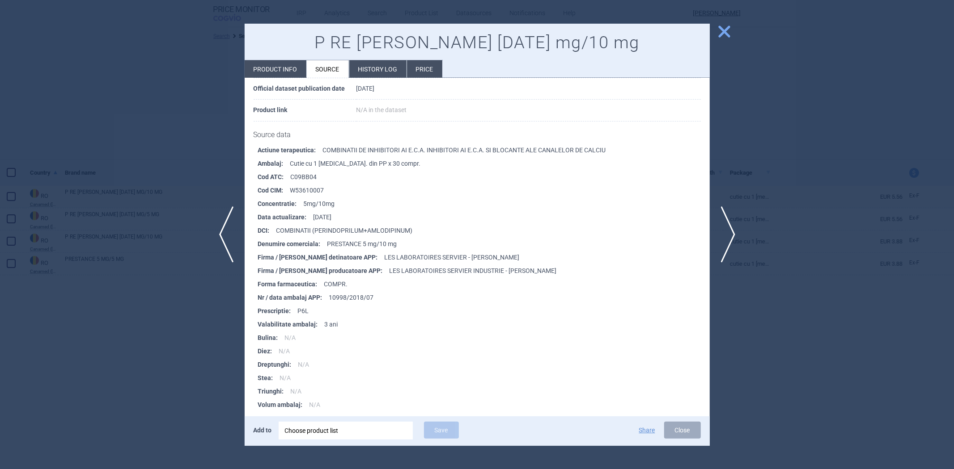
scroll to position [471, 0]
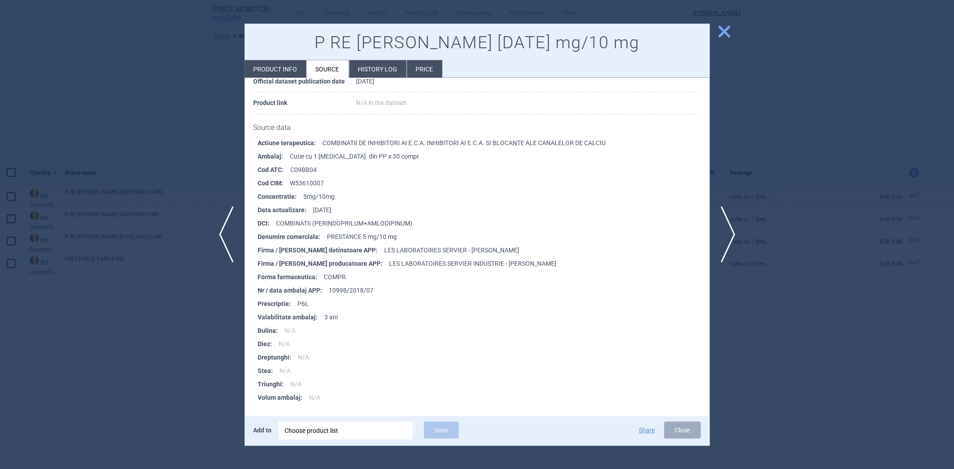
click at [466, 211] on li "Data actualizare : 2025-08-25" at bounding box center [484, 209] width 452 height 13
click at [197, 164] on div at bounding box center [477, 234] width 954 height 469
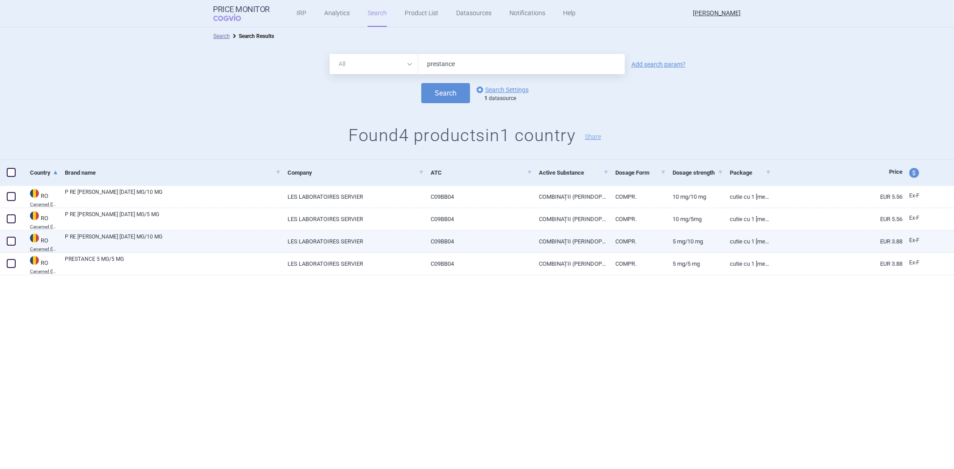
click at [215, 244] on link "P RE STAN CE 5 MG/10 MG" at bounding box center [173, 241] width 216 height 16
select select "EUR"
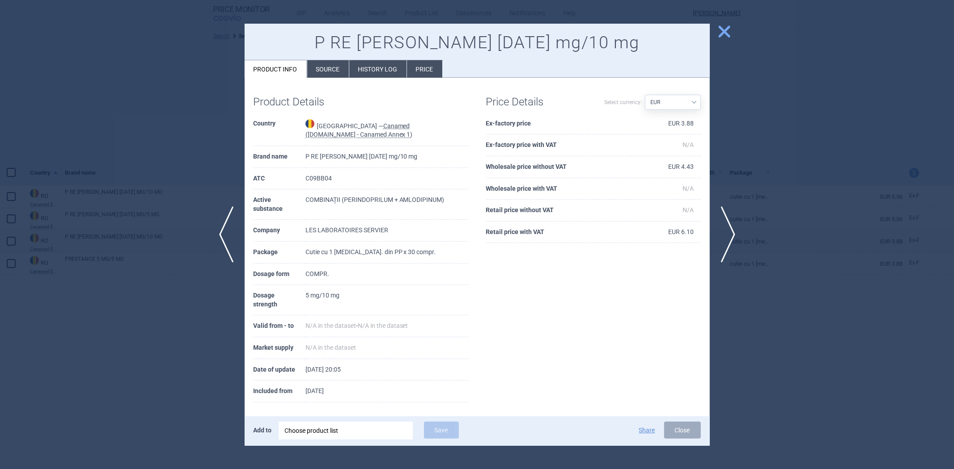
click at [325, 63] on li "Source" at bounding box center [328, 68] width 42 height 17
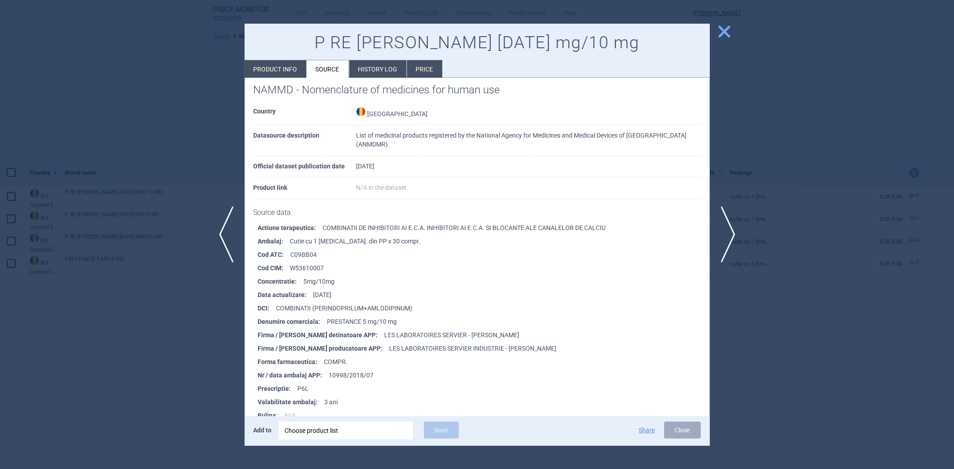
scroll to position [447, 0]
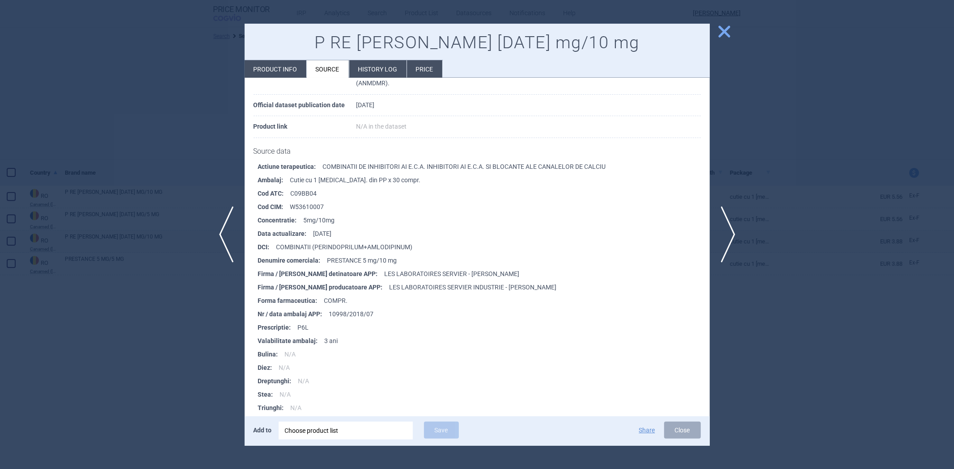
click at [137, 176] on div at bounding box center [477, 234] width 954 height 469
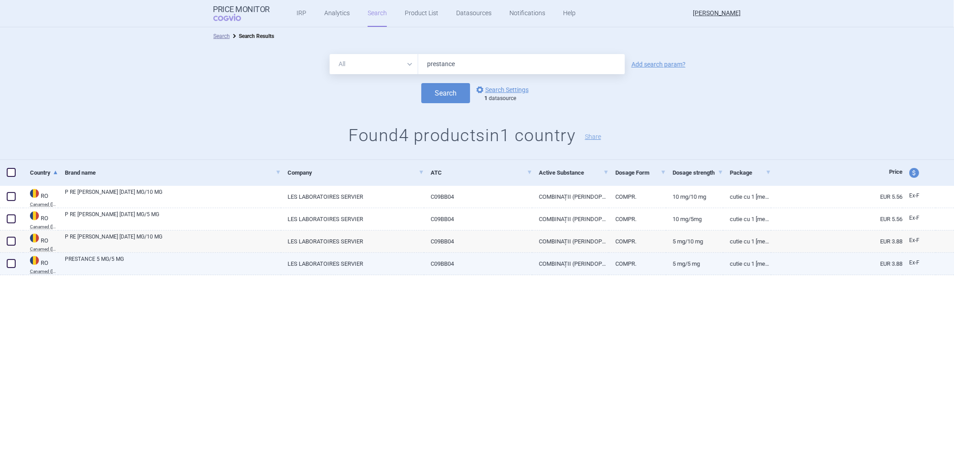
click at [189, 262] on link "PRESTANCE 5 MG/5 MG" at bounding box center [173, 263] width 216 height 16
select select "EUR"
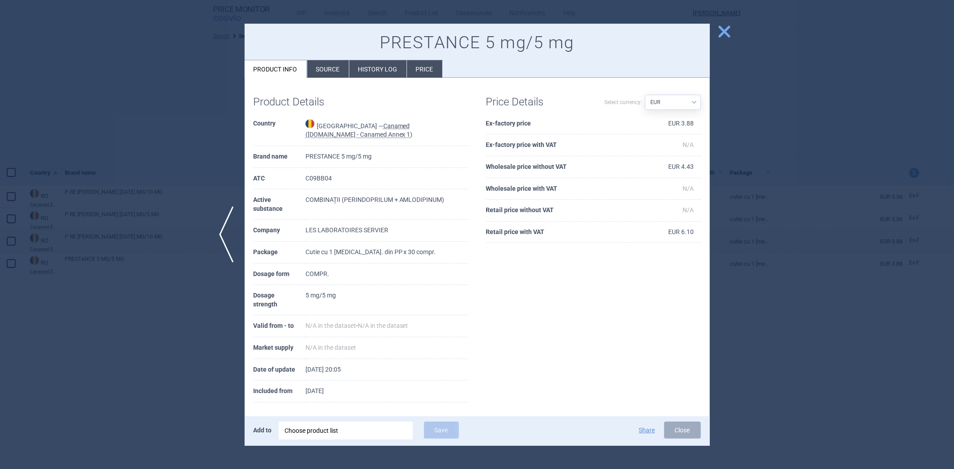
click at [319, 63] on li "Source" at bounding box center [328, 68] width 42 height 17
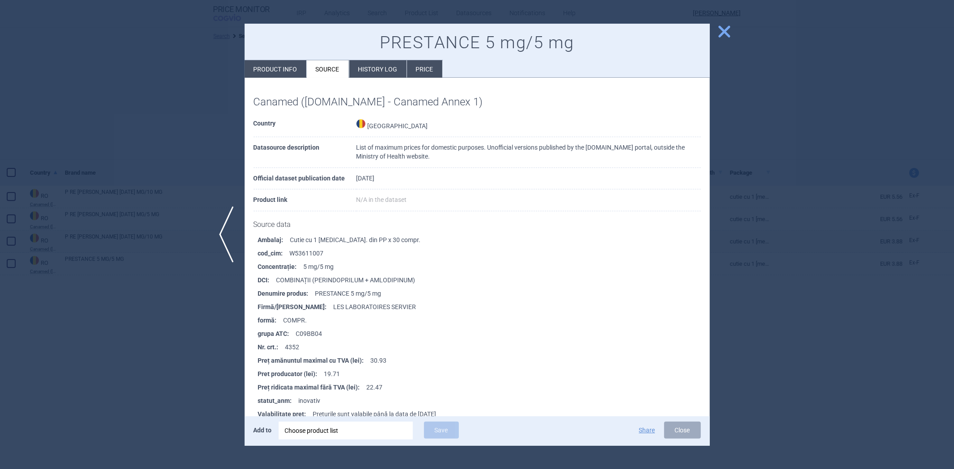
click at [94, 158] on div at bounding box center [477, 234] width 954 height 469
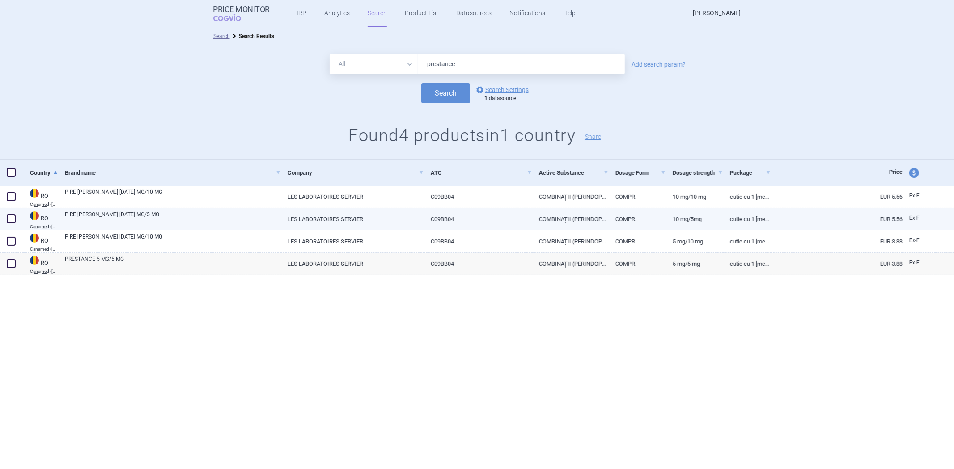
click at [123, 215] on link "P RE STAN CE 10 MG/5 MG" at bounding box center [173, 219] width 216 height 16
select select "EUR"
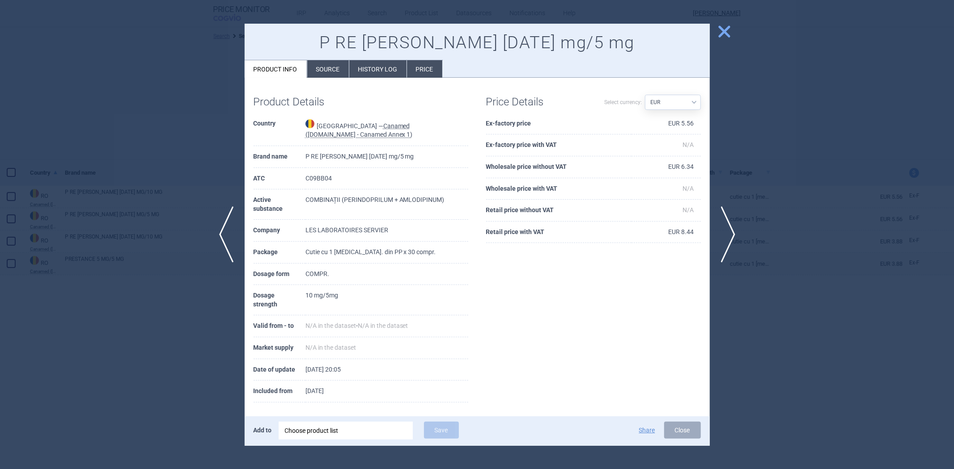
click at [325, 72] on li "Source" at bounding box center [328, 68] width 42 height 17
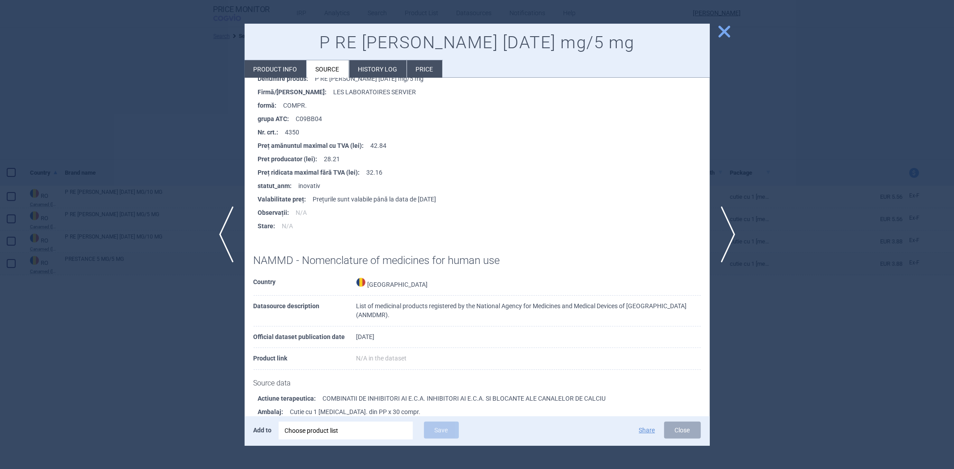
scroll to position [397, 0]
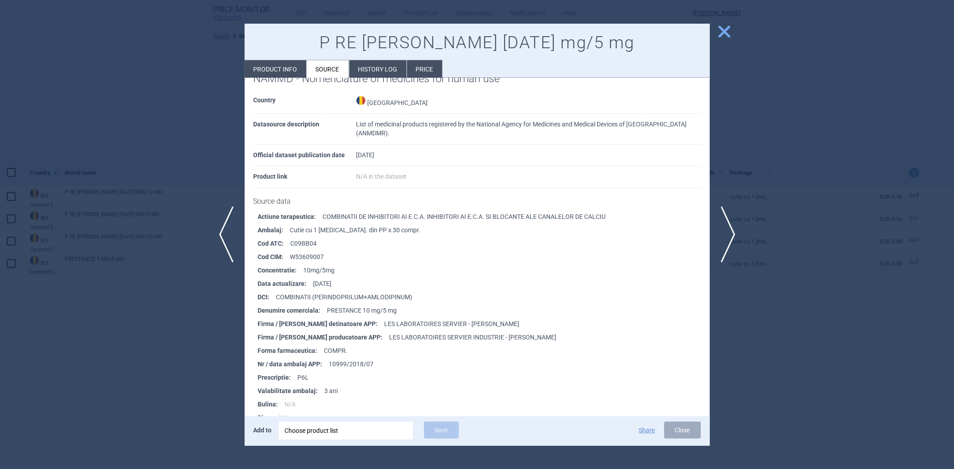
click at [139, 177] on div at bounding box center [477, 234] width 954 height 469
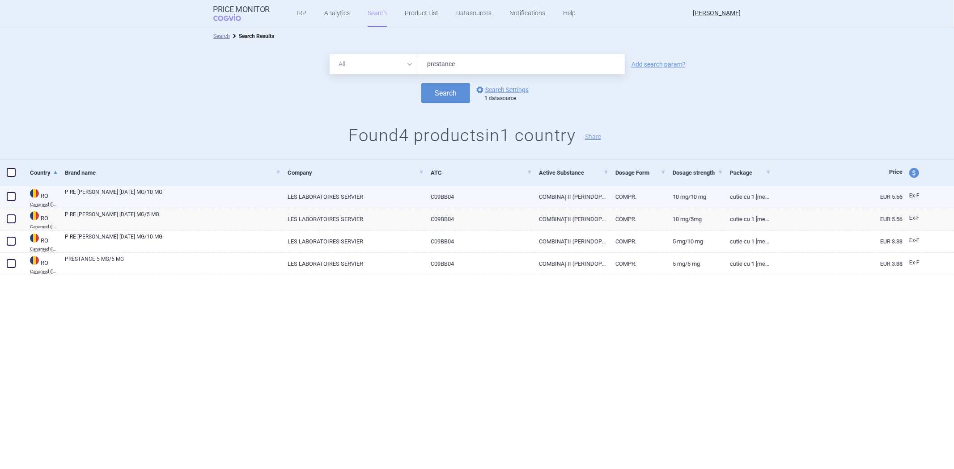
click at [188, 191] on link "P RE STAN CE 10 MG/10 MG" at bounding box center [173, 196] width 216 height 16
select select "EUR"
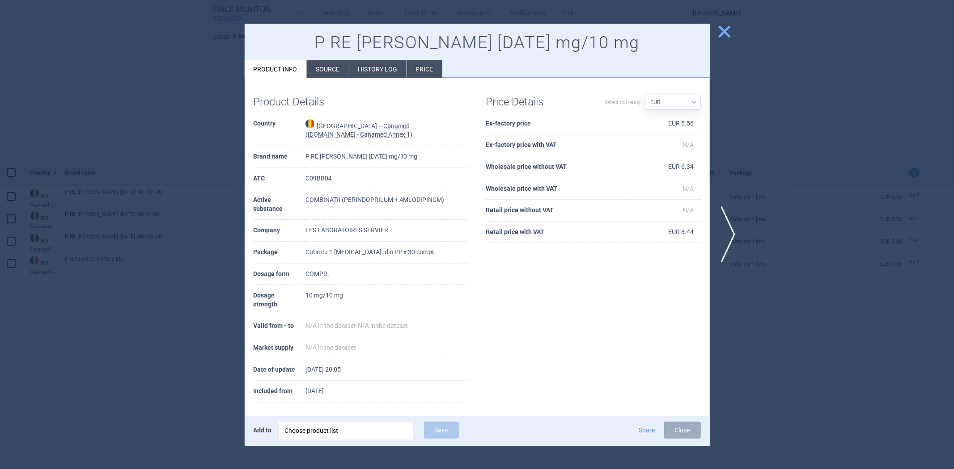
click at [336, 76] on li "Source" at bounding box center [328, 68] width 42 height 17
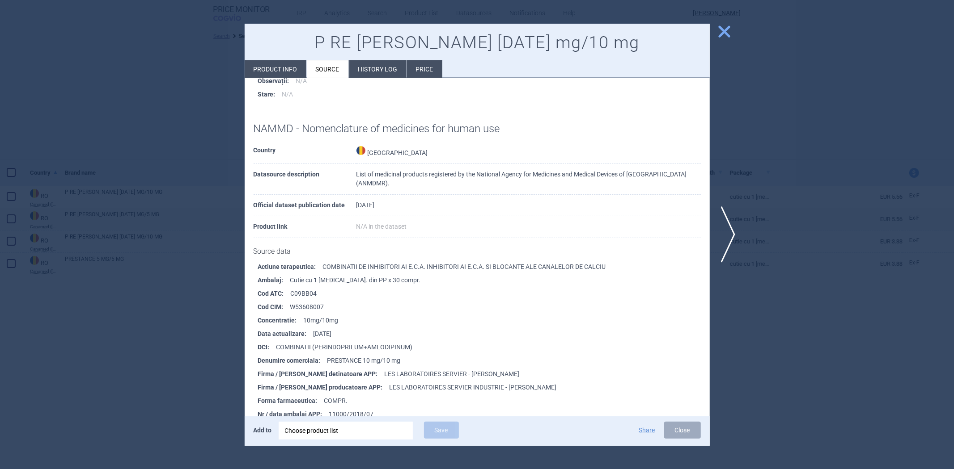
scroll to position [347, 0]
click at [171, 245] on div at bounding box center [477, 234] width 954 height 469
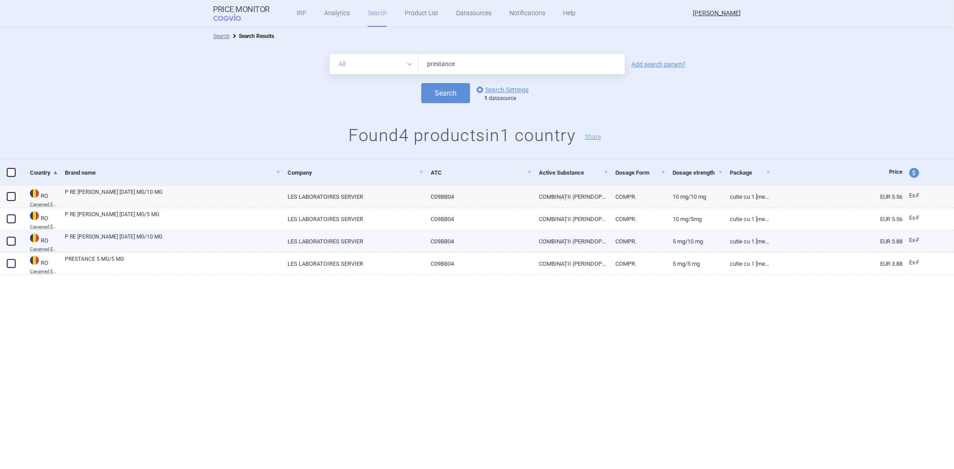
click at [171, 236] on link "P RE STAN CE 5 MG/10 MG" at bounding box center [173, 241] width 216 height 16
select select "EUR"
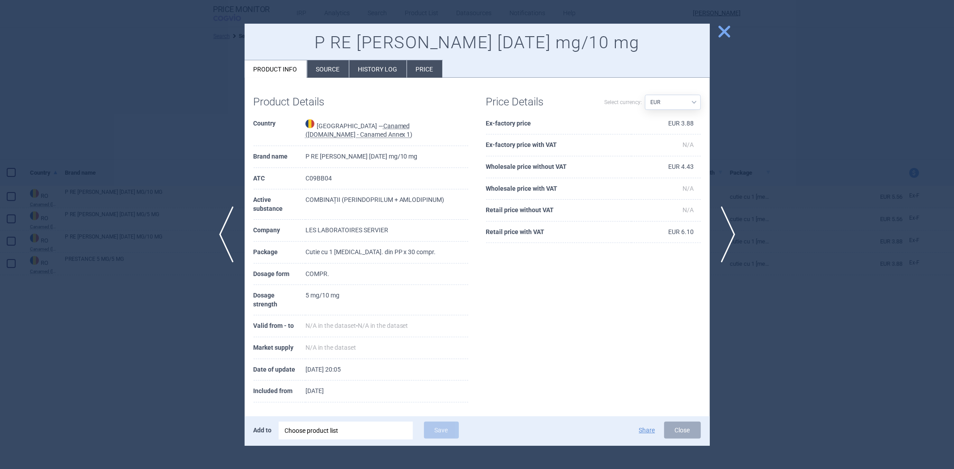
click at [338, 65] on li "Source" at bounding box center [328, 68] width 42 height 17
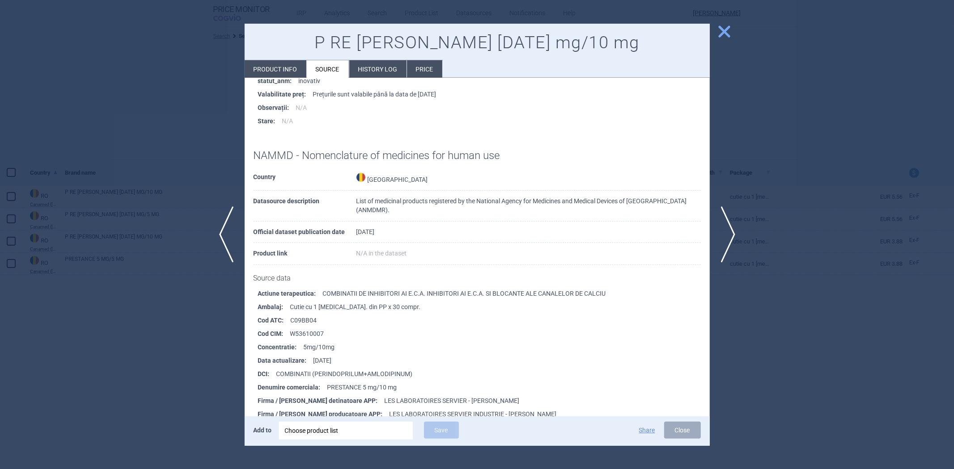
scroll to position [347, 0]
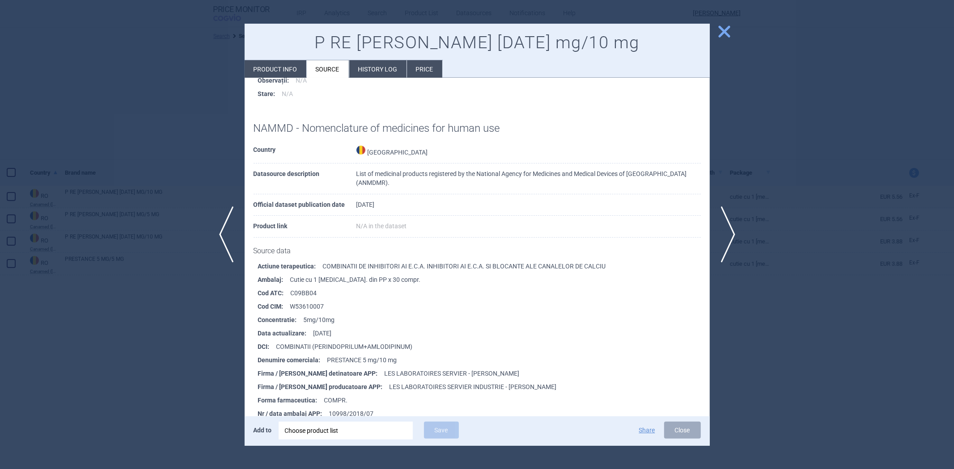
click at [157, 131] on div at bounding box center [477, 234] width 954 height 469
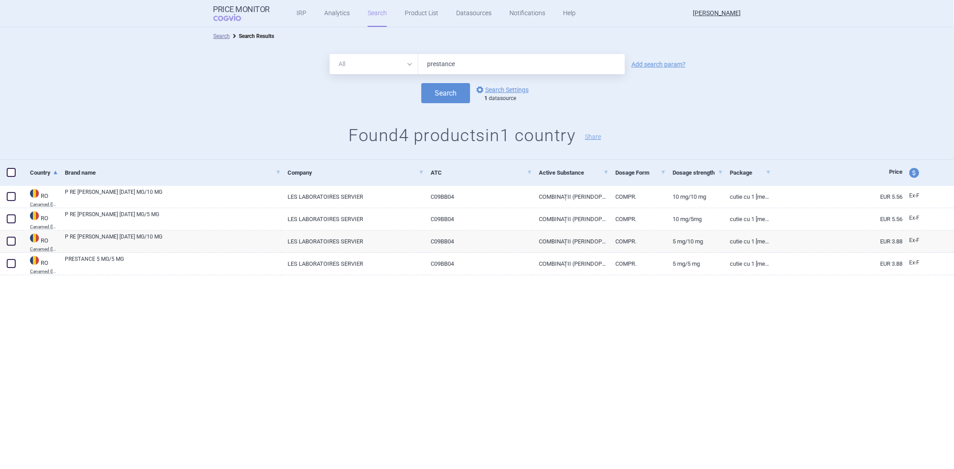
click at [556, 107] on div "All Brand Name ATC Company Active Substance Country Newer than prestance Add se…" at bounding box center [477, 102] width 954 height 115
click at [458, 325] on div "Search Search Results All Brand Name ATC Company Active Substance Country Newer…" at bounding box center [477, 248] width 954 height 442
click at [526, 63] on input "prestance" at bounding box center [521, 64] width 207 height 20
type input "humira"
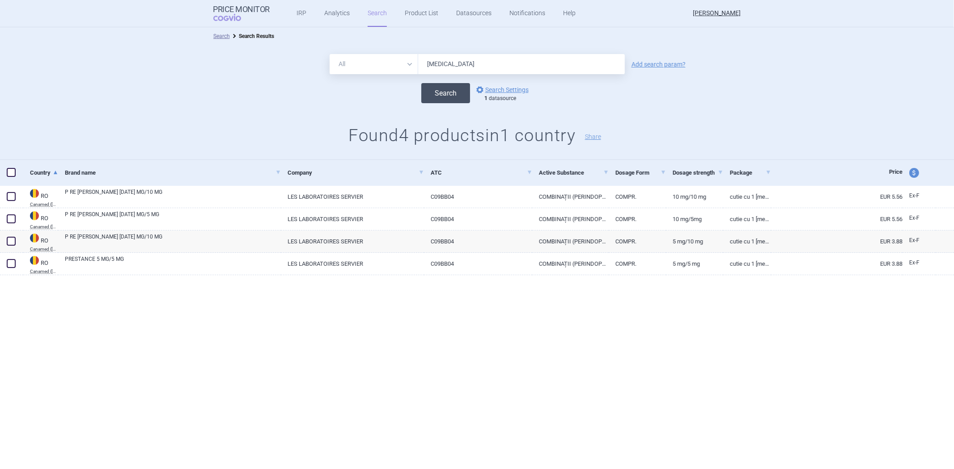
click at [426, 93] on button "Search" at bounding box center [445, 93] width 49 height 20
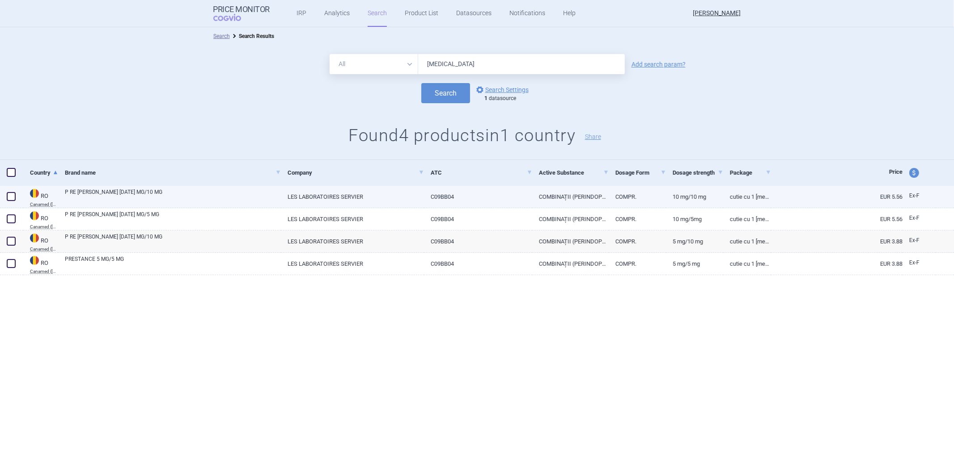
click at [186, 203] on link "P RE STAN CE 10 MG/10 MG" at bounding box center [173, 196] width 216 height 16
select select "EUR"
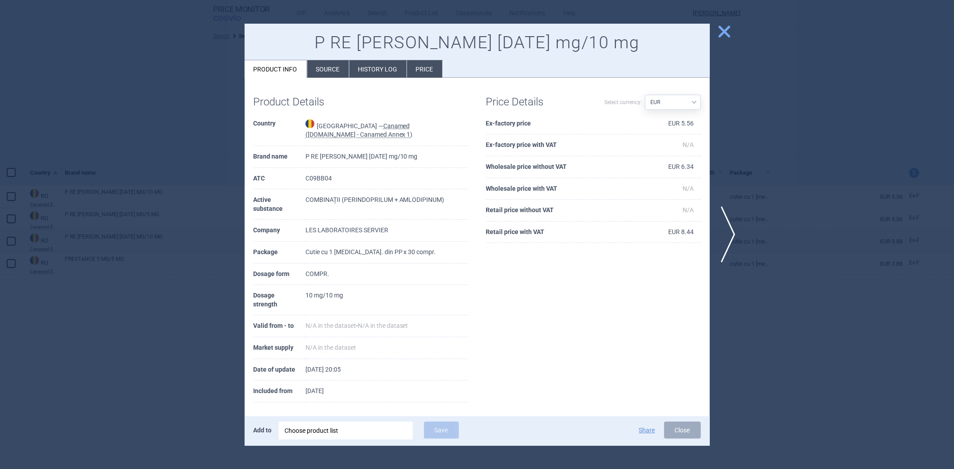
click at [324, 65] on li "Source" at bounding box center [328, 68] width 42 height 17
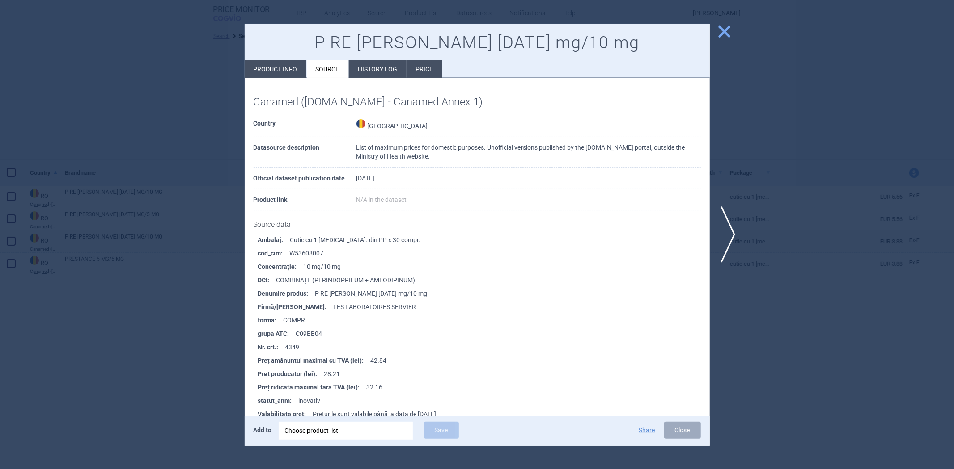
click at [367, 73] on li "History log" at bounding box center [377, 68] width 57 height 17
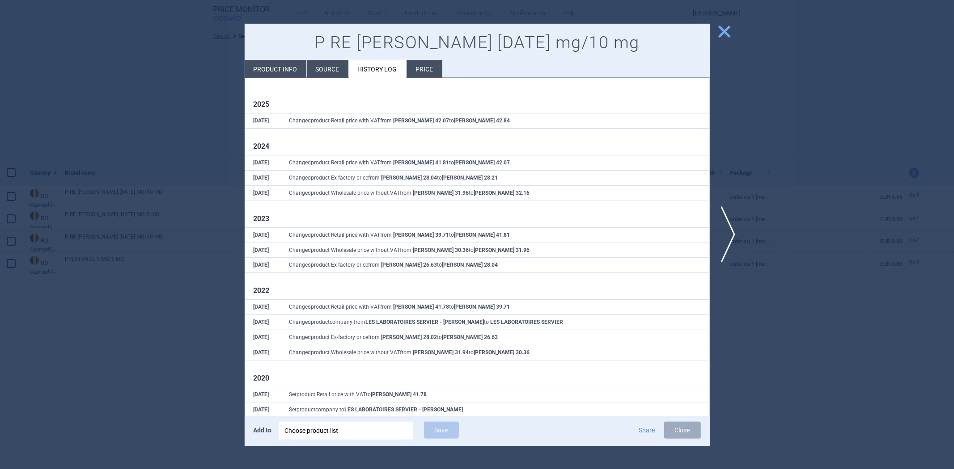
scroll to position [50, 0]
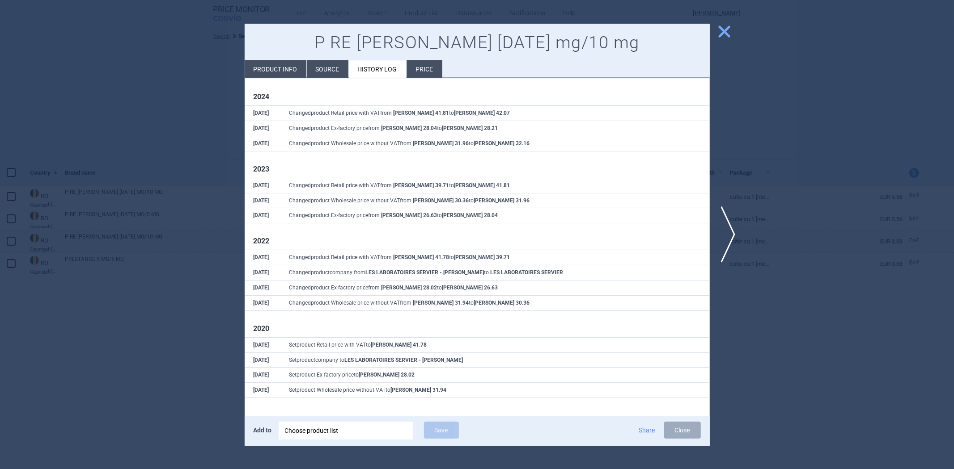
click at [827, 306] on div at bounding box center [477, 234] width 954 height 469
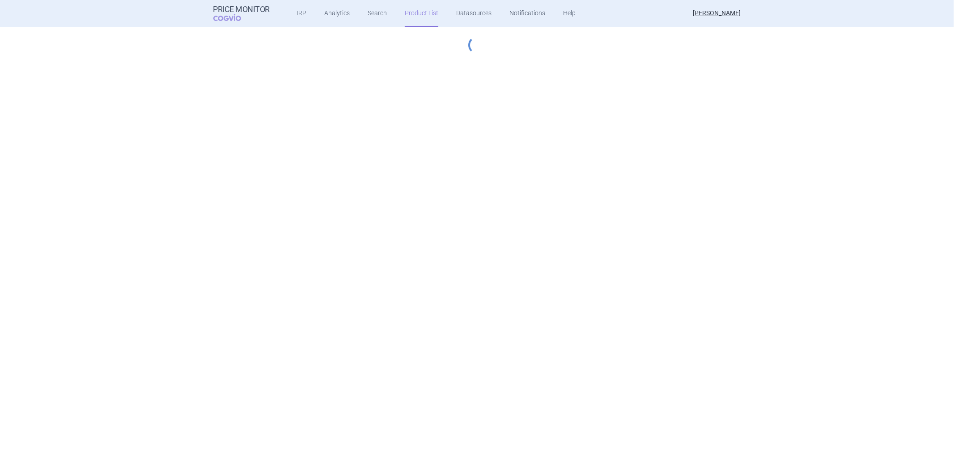
select select "[DATE]"
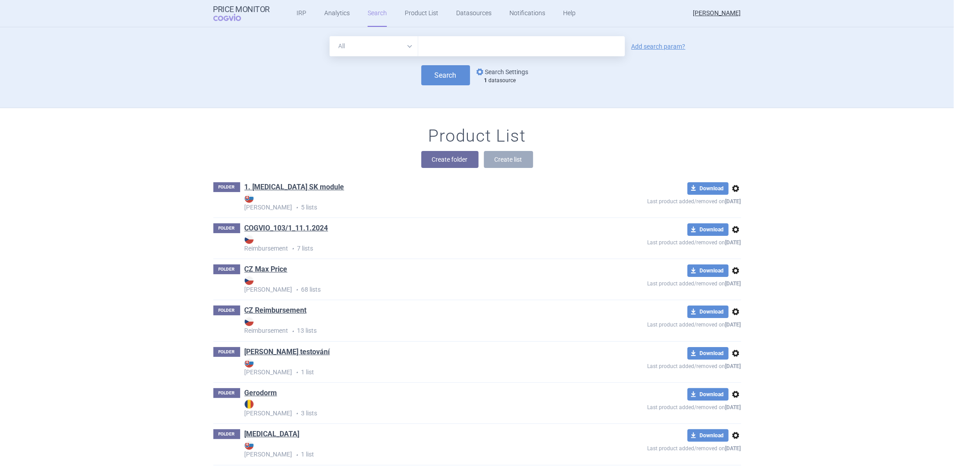
drag, startPoint x: 0, startPoint y: 0, endPoint x: 497, endPoint y: 66, distance: 501.1
click at [497, 67] on link "options Search Settings" at bounding box center [501, 72] width 54 height 11
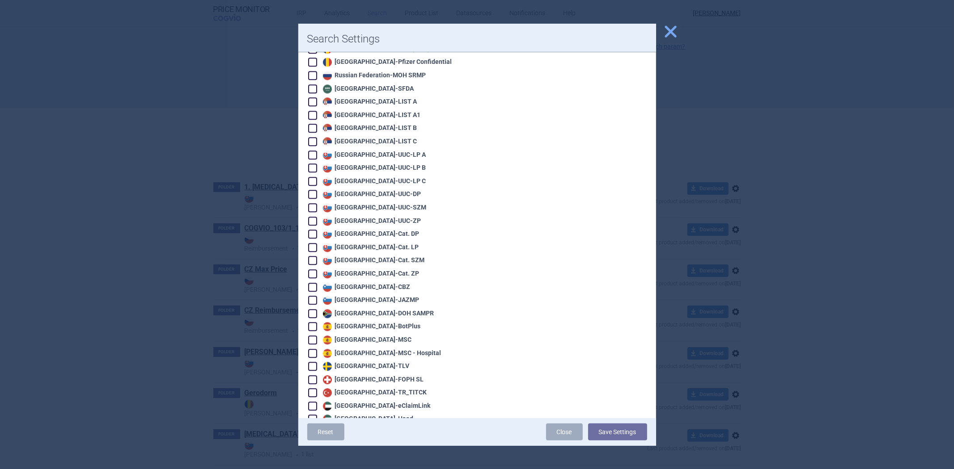
scroll to position [1867, 0]
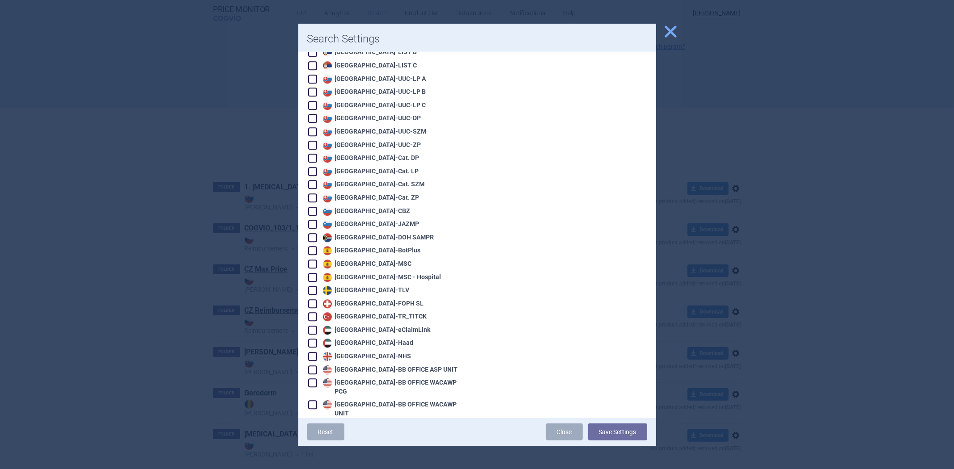
checkbox input "true"
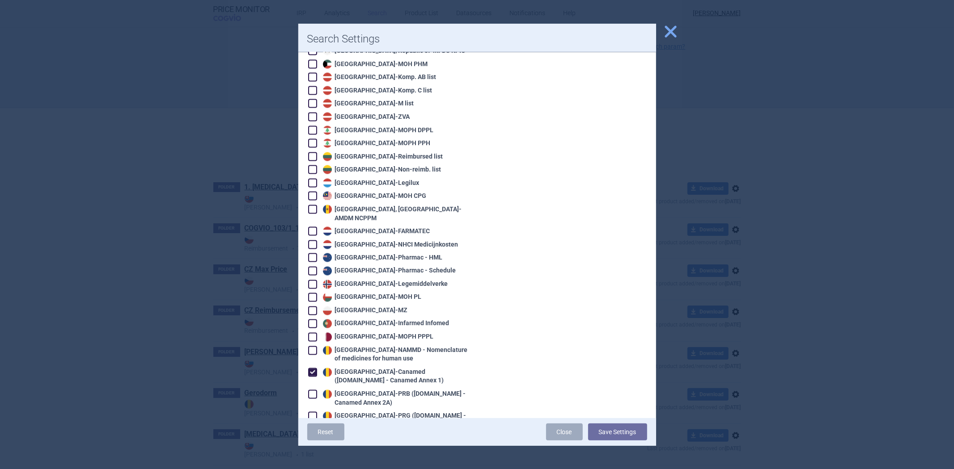
scroll to position [1221, 0]
click at [356, 368] on div "Romania - Canamed ([DOMAIN_NAME] - Canamed Annex 1)" at bounding box center [395, 376] width 148 height 17
checkbox input "false"
click at [618, 434] on button "Save Settings" at bounding box center [617, 432] width 59 height 17
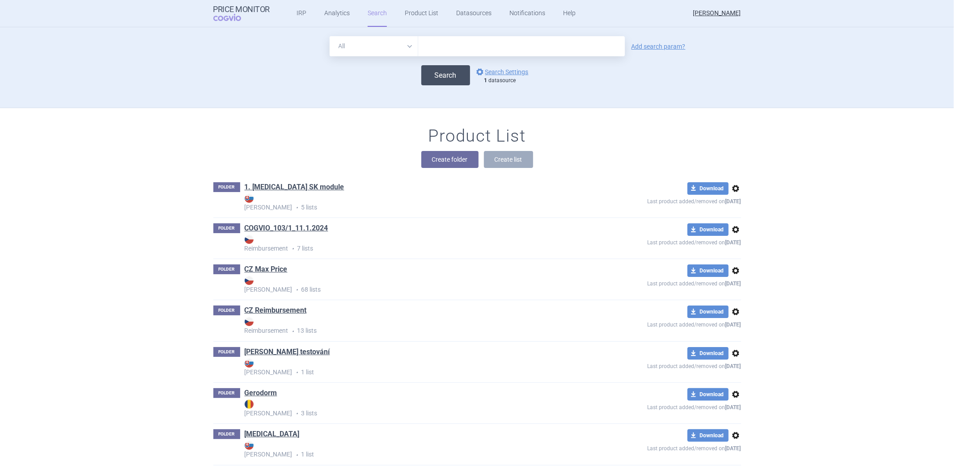
click at [435, 81] on button "Search" at bounding box center [445, 75] width 49 height 20
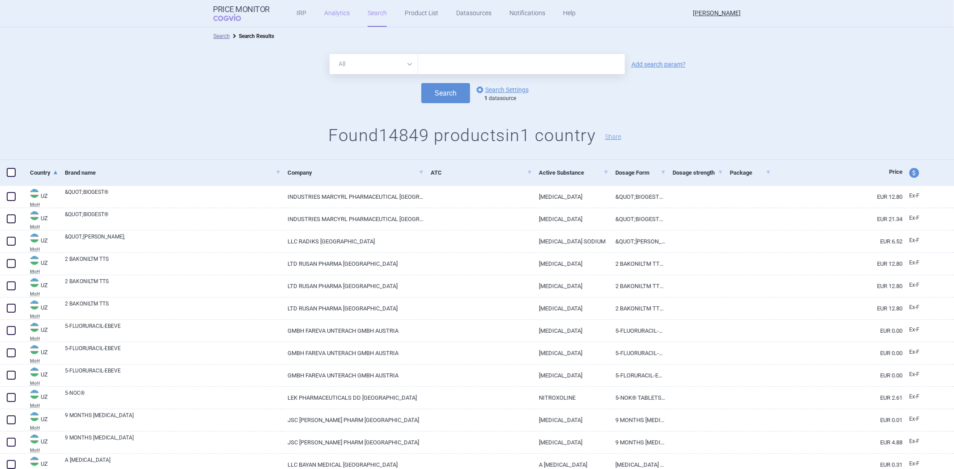
click at [332, 8] on link "Analytics" at bounding box center [336, 13] width 25 height 27
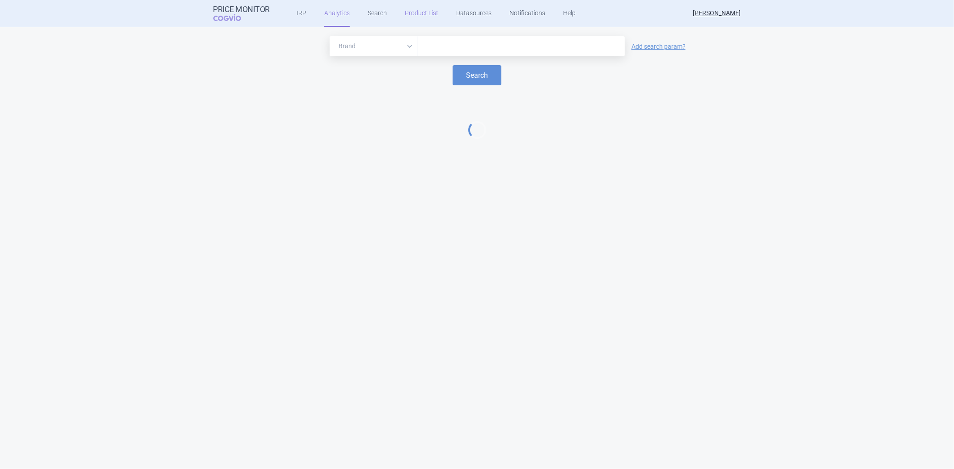
click at [408, 12] on link "Product List" at bounding box center [422, 13] width 34 height 27
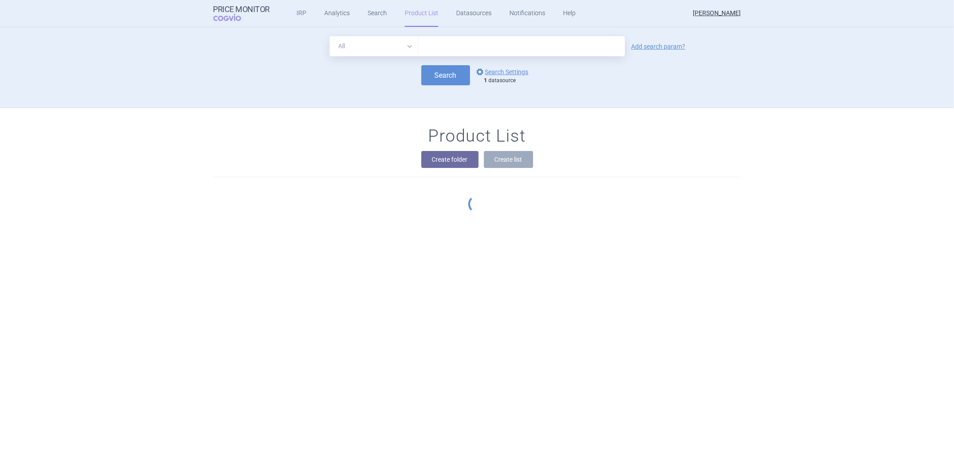
scroll to position [81, 0]
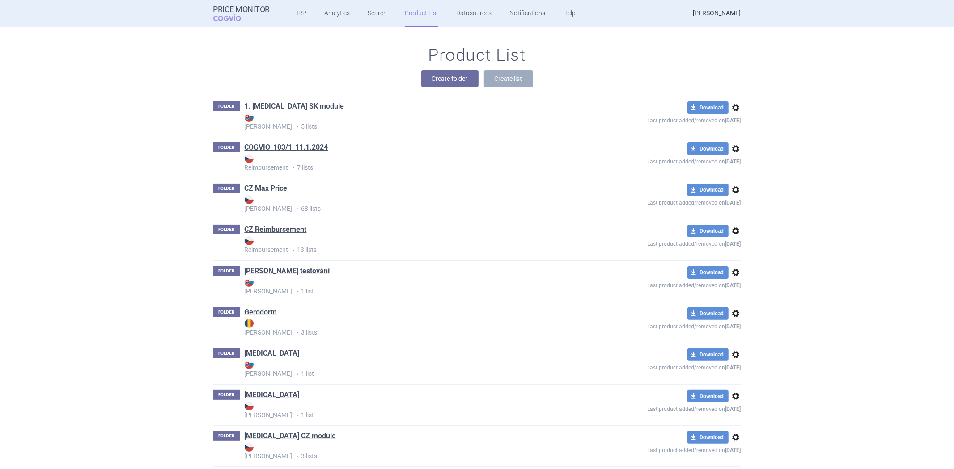
click at [265, 184] on link "CZ Max Price" at bounding box center [266, 189] width 43 height 10
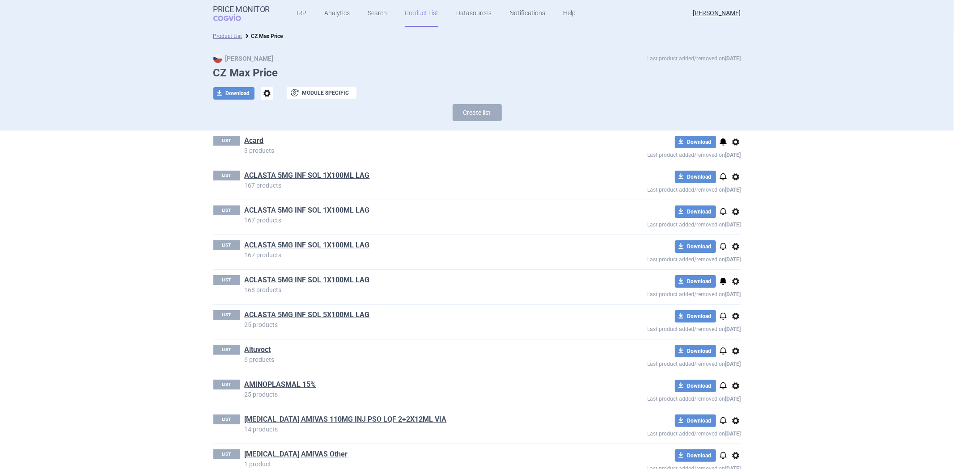
click at [302, 206] on link "ACLASTA 5MG INF SOL 1X100ML LAG" at bounding box center [307, 211] width 125 height 10
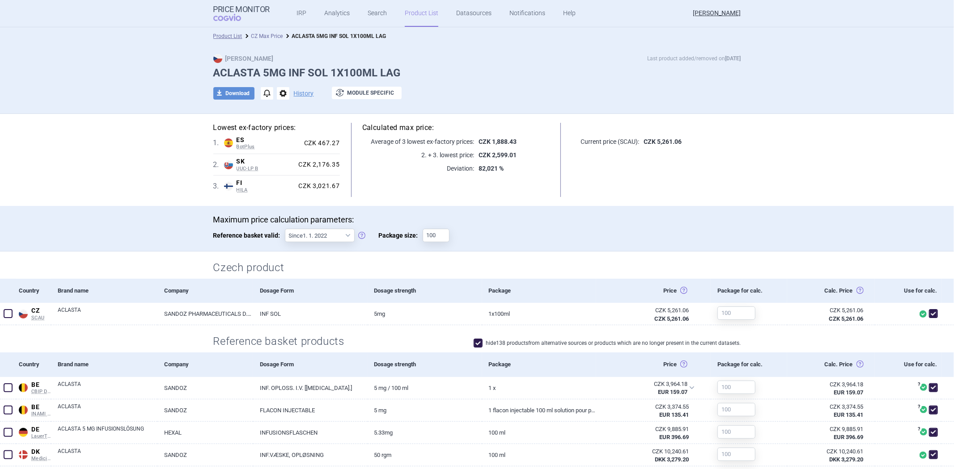
click at [269, 38] on link "CZ Max Price" at bounding box center [267, 36] width 32 height 6
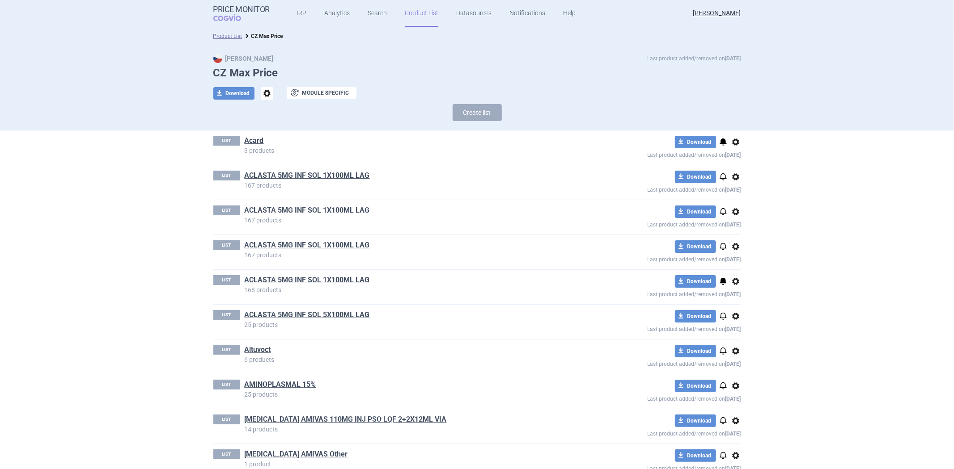
click at [300, 211] on link "ACLASTA 5MG INF SOL 1X100ML LAG" at bounding box center [307, 211] width 125 height 10
